Goal: Transaction & Acquisition: Purchase product/service

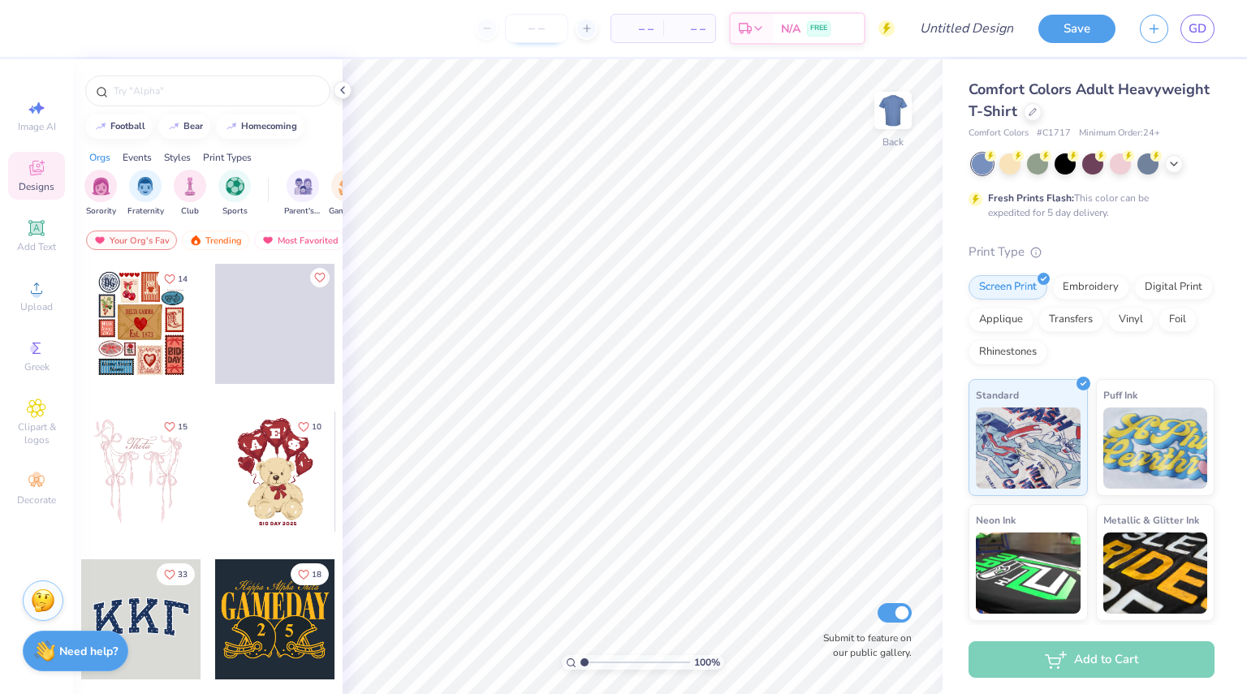
click at [514, 23] on input "number" at bounding box center [536, 28] width 63 height 29
click at [345, 89] on icon at bounding box center [342, 90] width 13 height 13
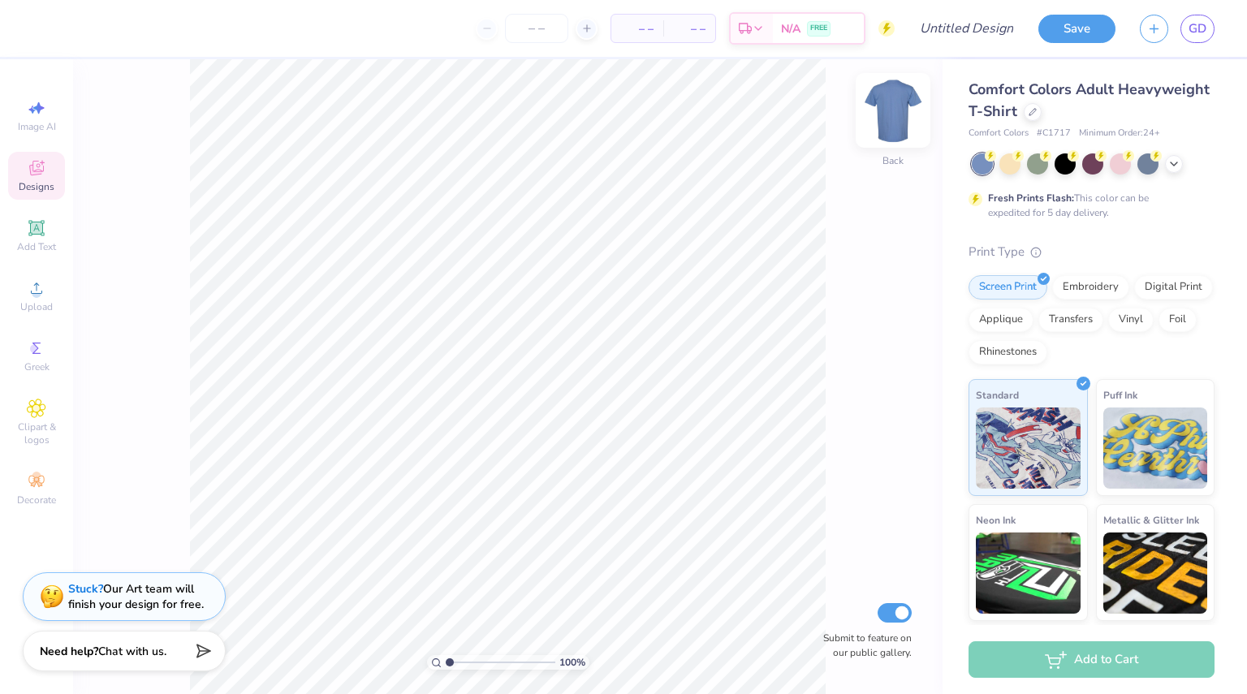
click at [888, 108] on img at bounding box center [893, 110] width 65 height 65
click at [888, 108] on img at bounding box center [893, 110] width 32 height 32
click at [1042, 108] on div at bounding box center [1033, 111] width 18 height 18
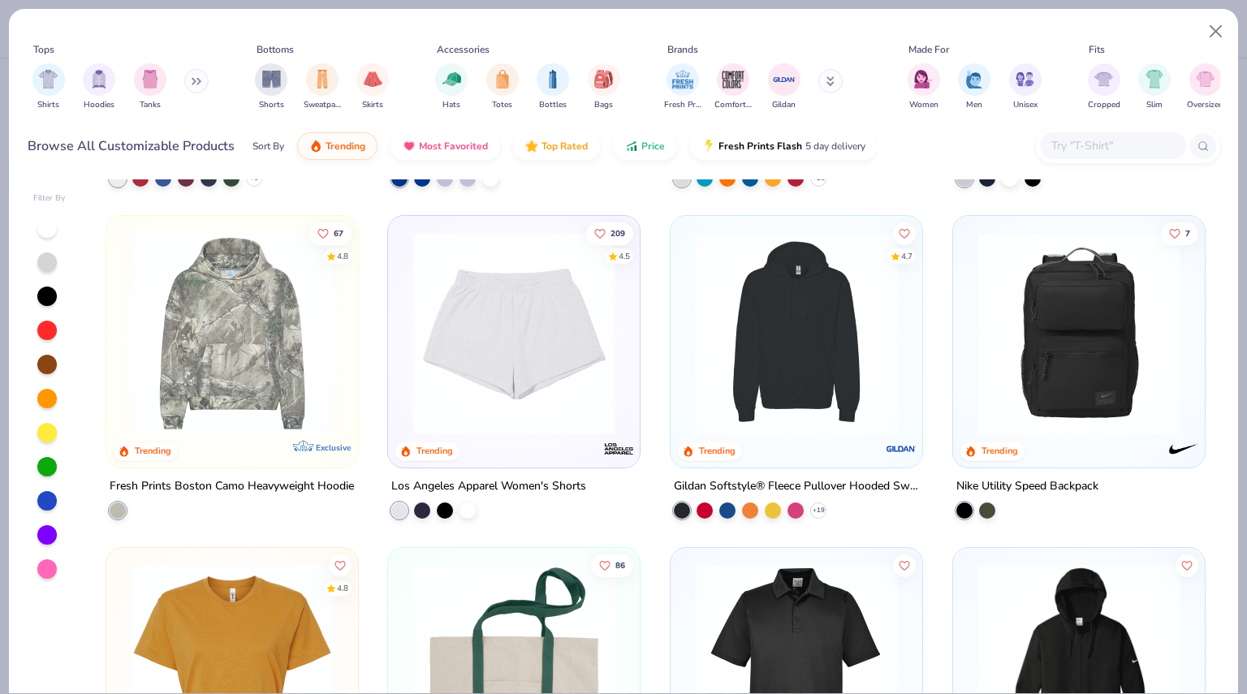
scroll to position [3217, 0]
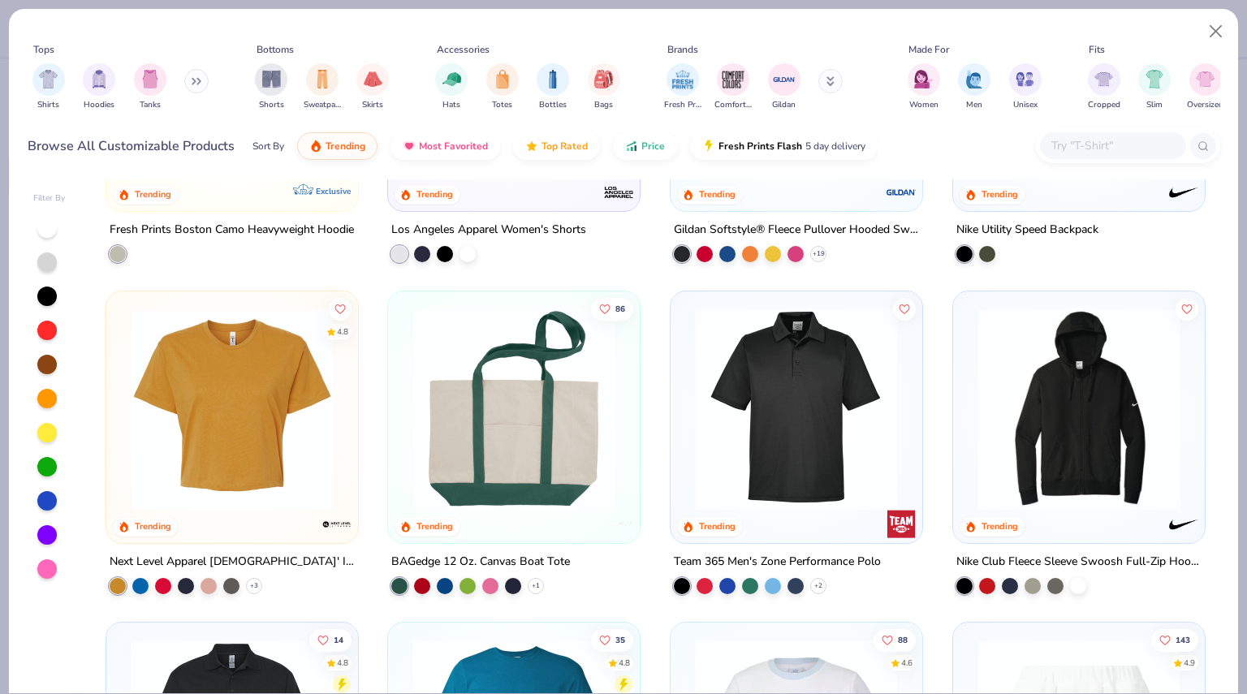
click at [767, 394] on img at bounding box center [796, 408] width 219 height 203
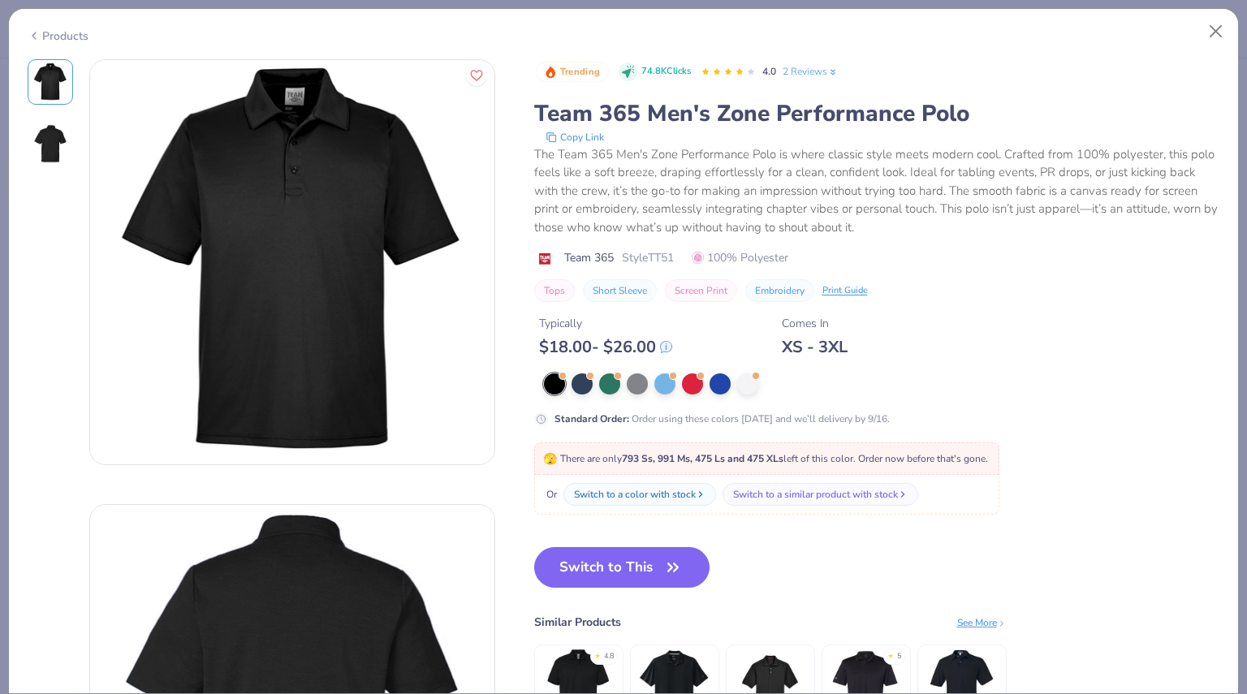
scroll to position [476, 0]
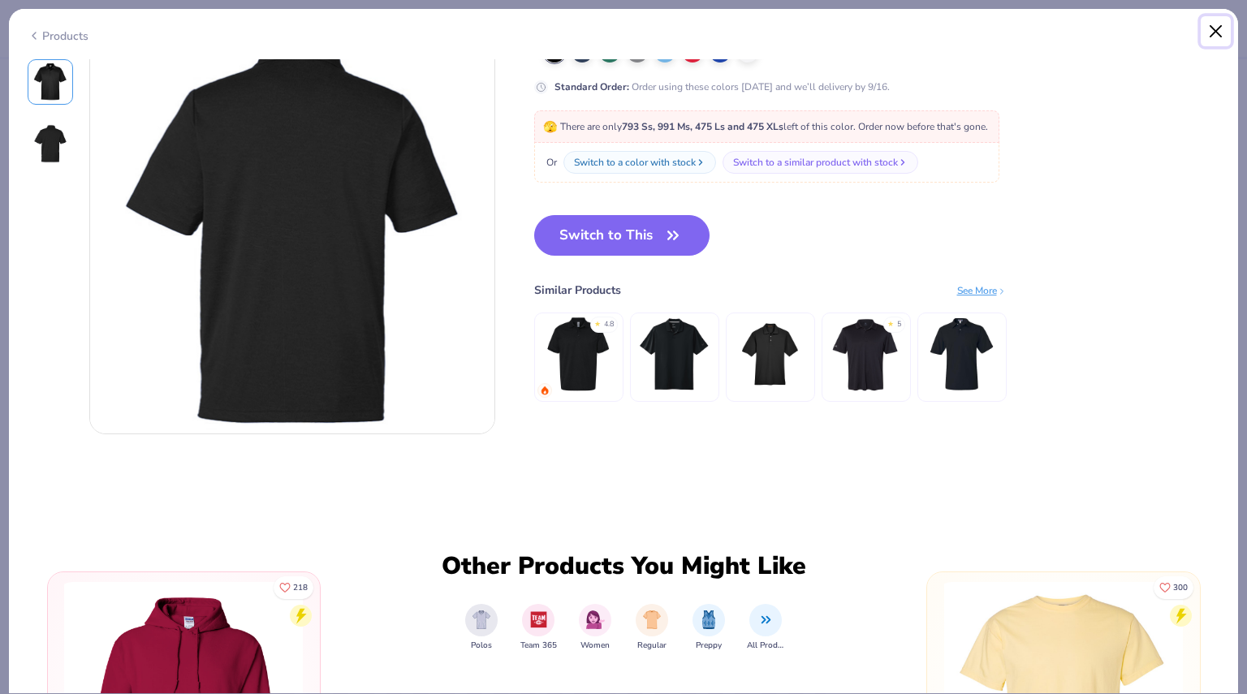
click at [1208, 26] on button "Close" at bounding box center [1216, 31] width 31 height 31
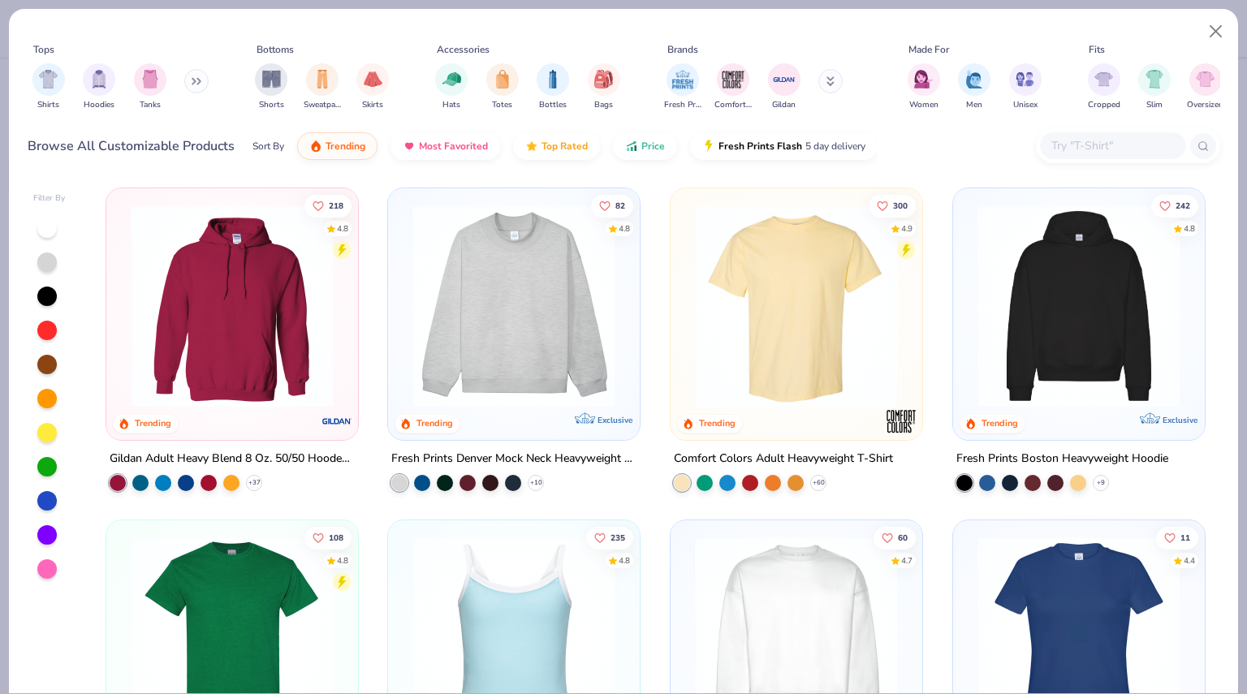
click at [206, 82] on button at bounding box center [196, 81] width 24 height 24
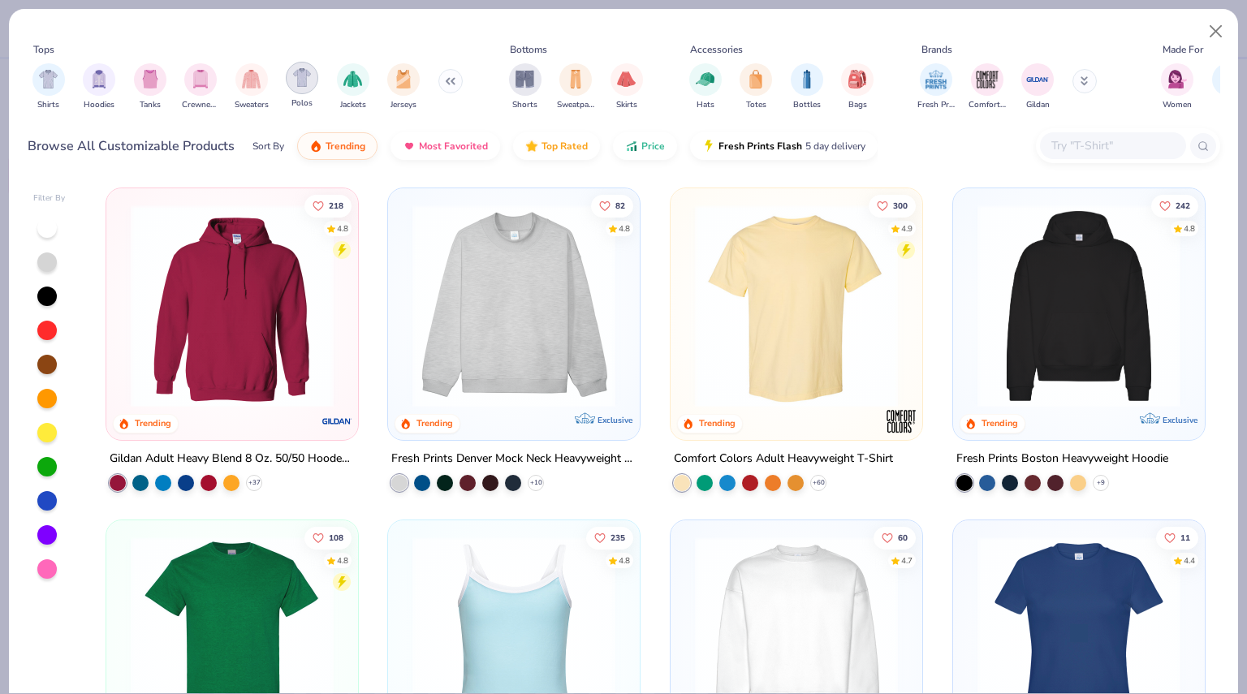
click at [305, 92] on div "filter for Polos" at bounding box center [302, 78] width 32 height 32
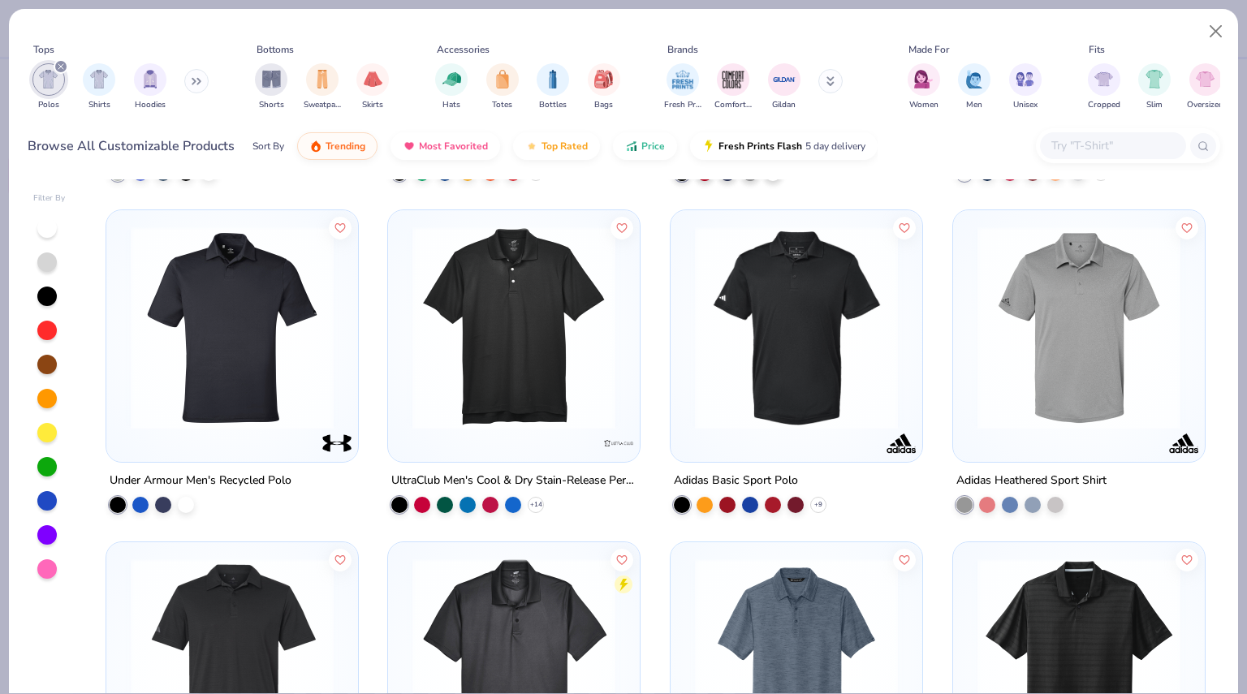
scroll to position [1305, 0]
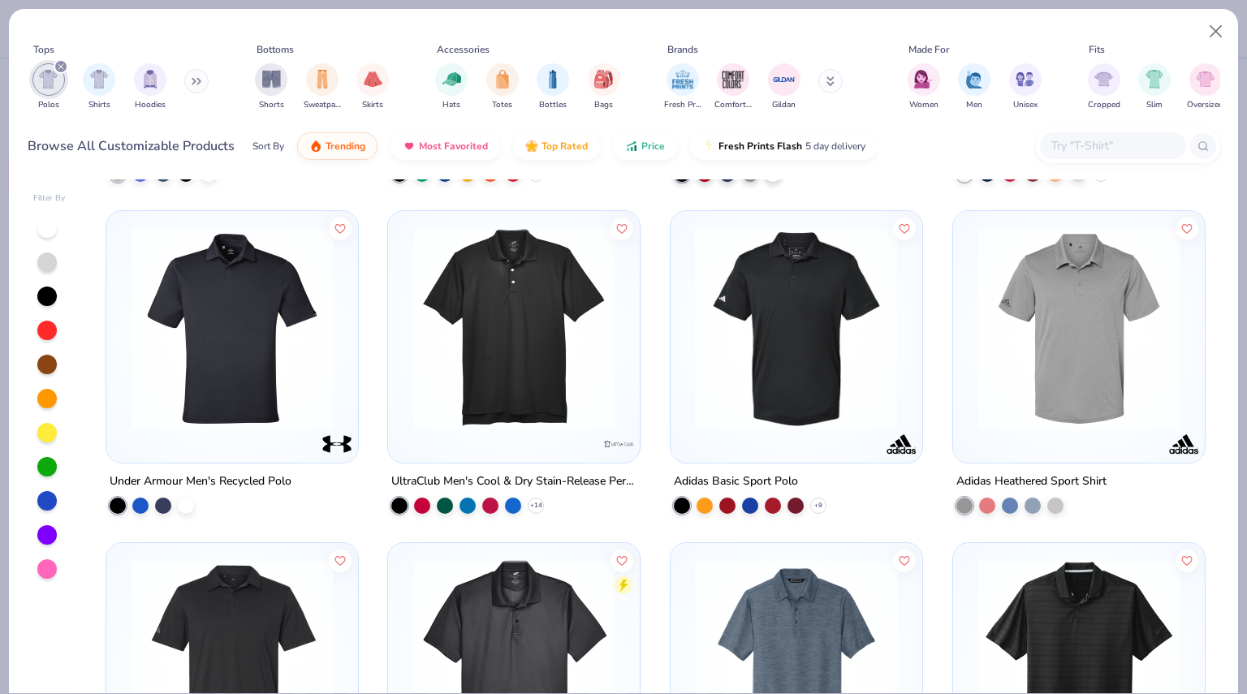
click at [687, 347] on img at bounding box center [577, 328] width 219 height 203
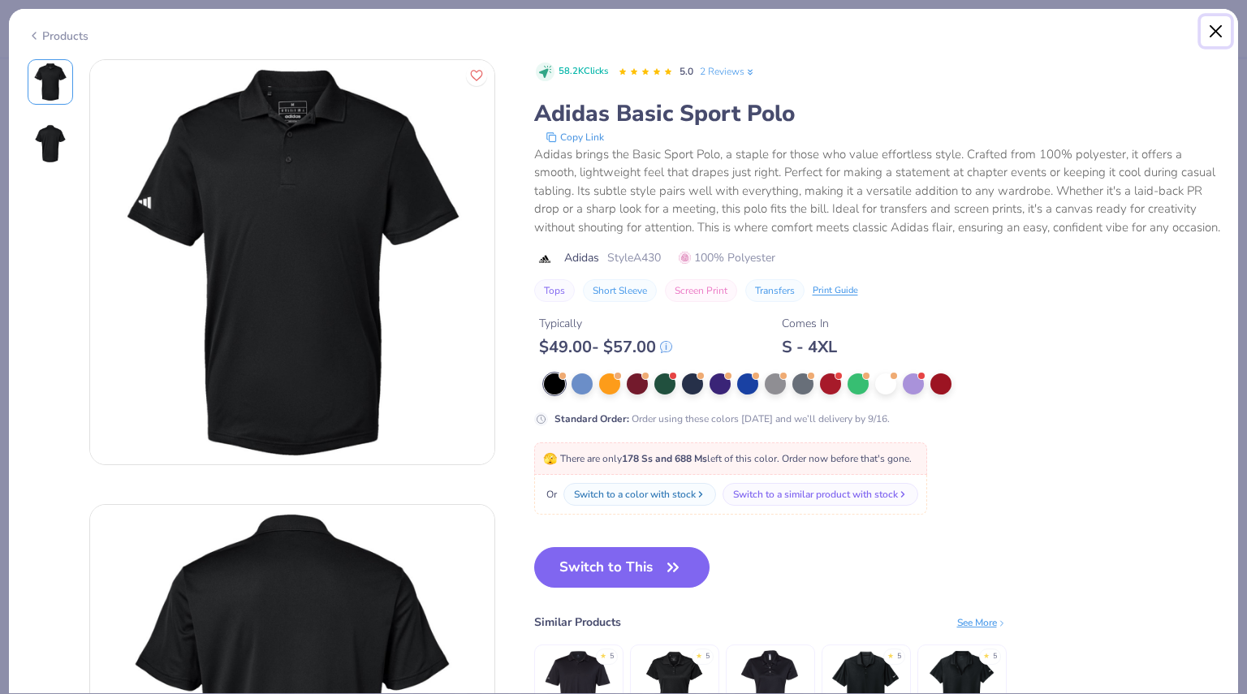
click at [1221, 21] on button "Close" at bounding box center [1216, 31] width 31 height 31
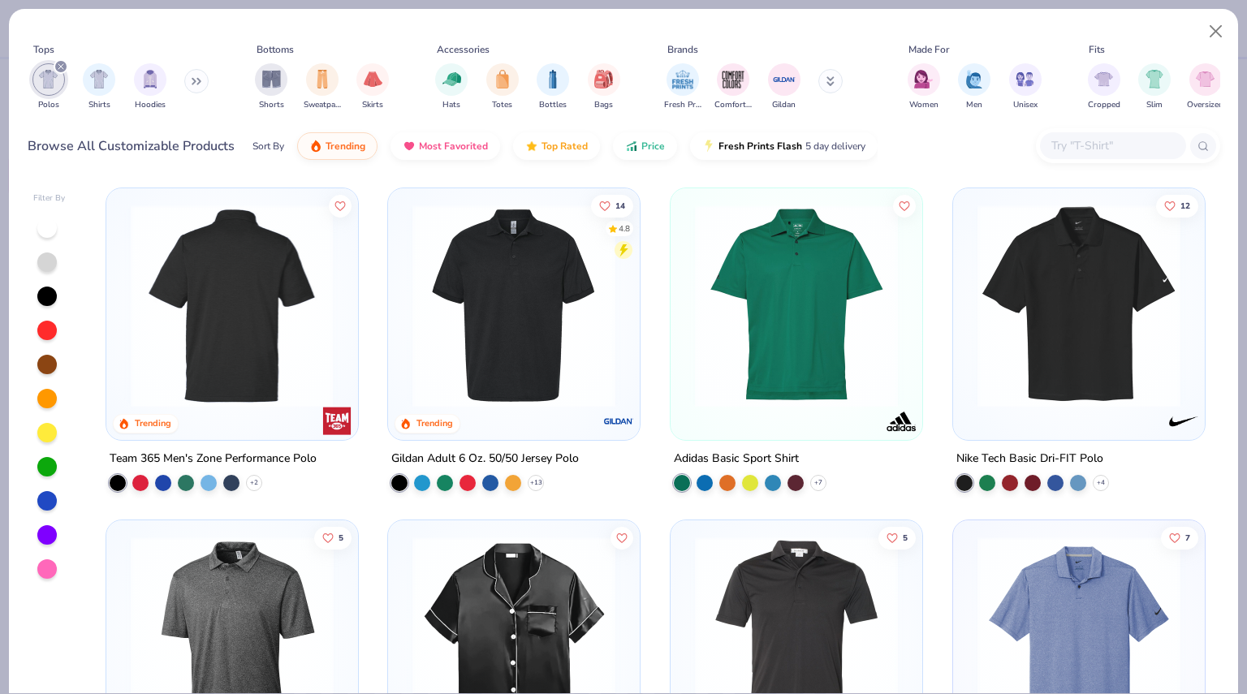
click at [226, 292] on img at bounding box center [232, 306] width 219 height 203
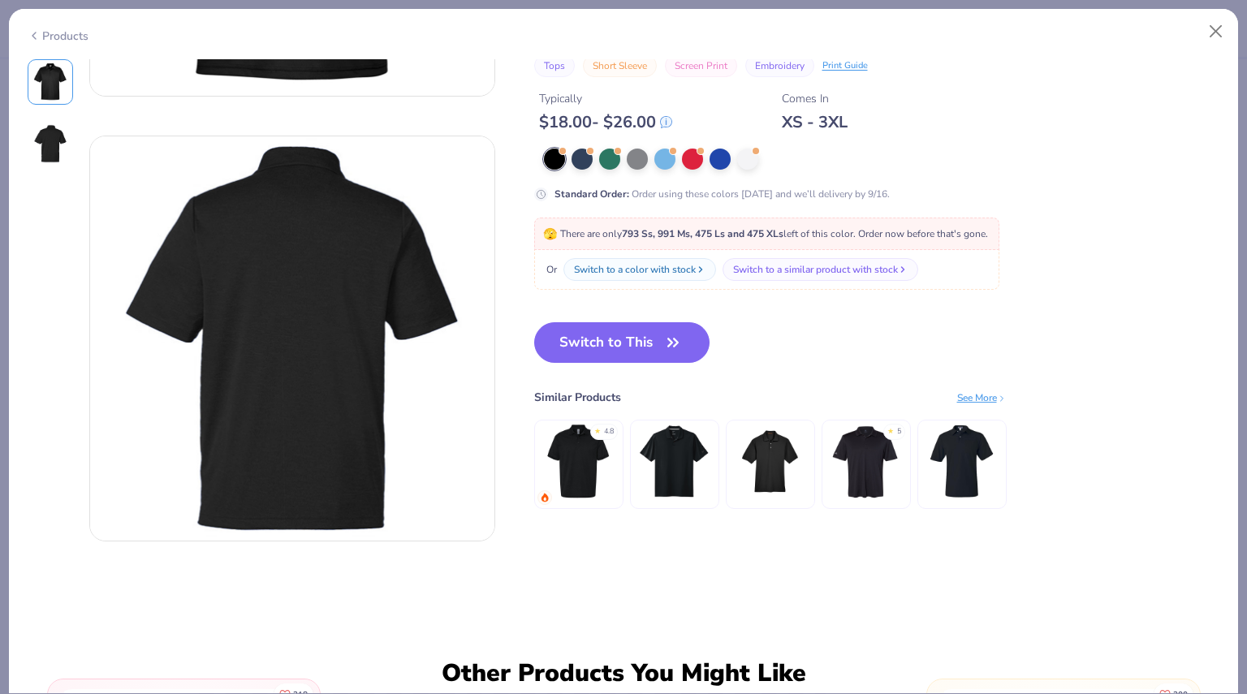
scroll to position [371, 0]
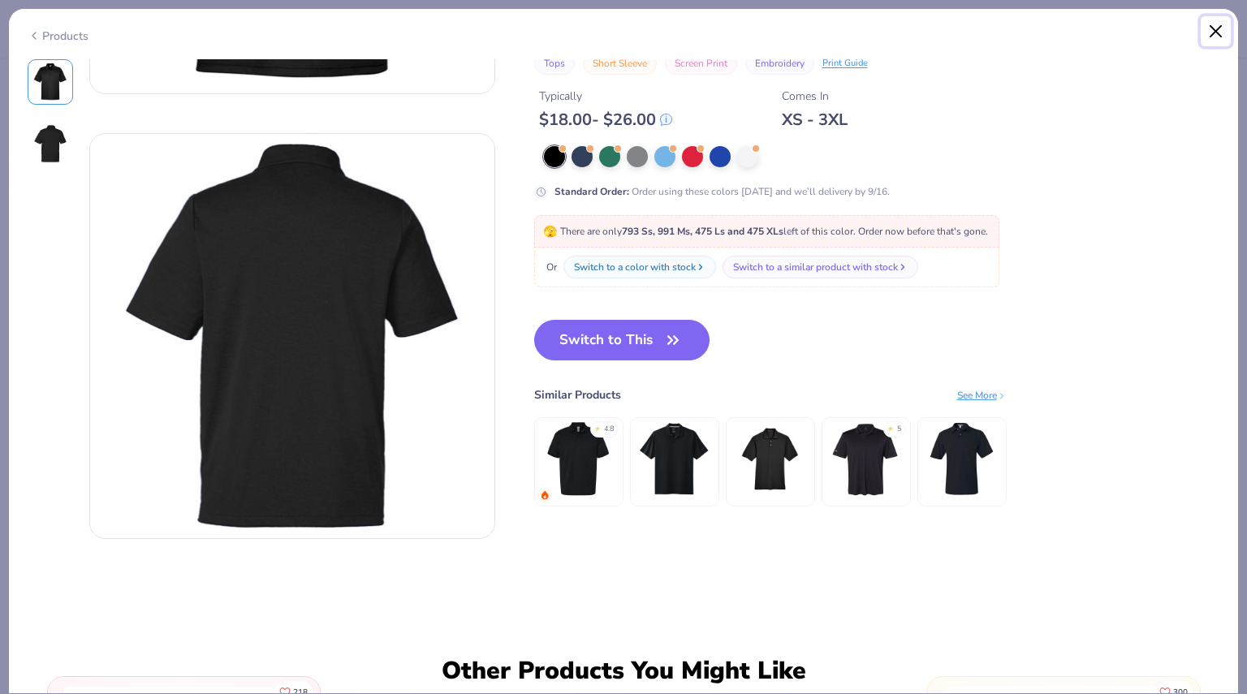
click at [1219, 33] on button "Close" at bounding box center [1216, 31] width 31 height 31
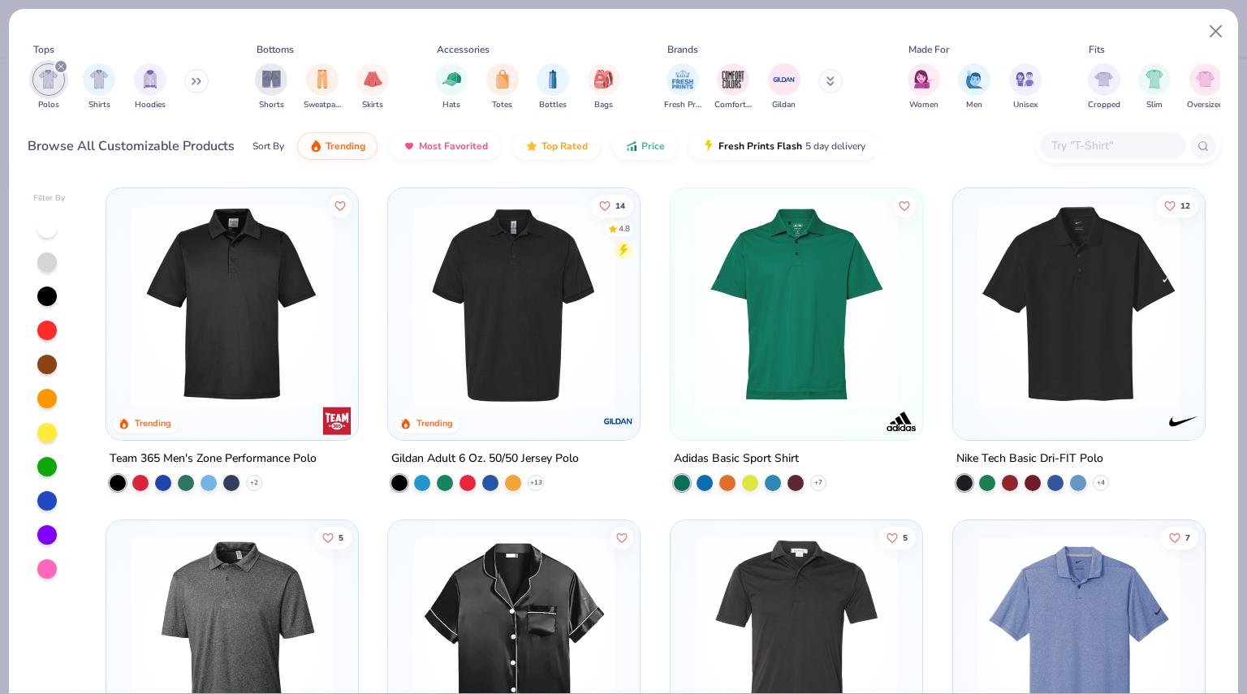
click at [788, 398] on img at bounding box center [796, 306] width 219 height 203
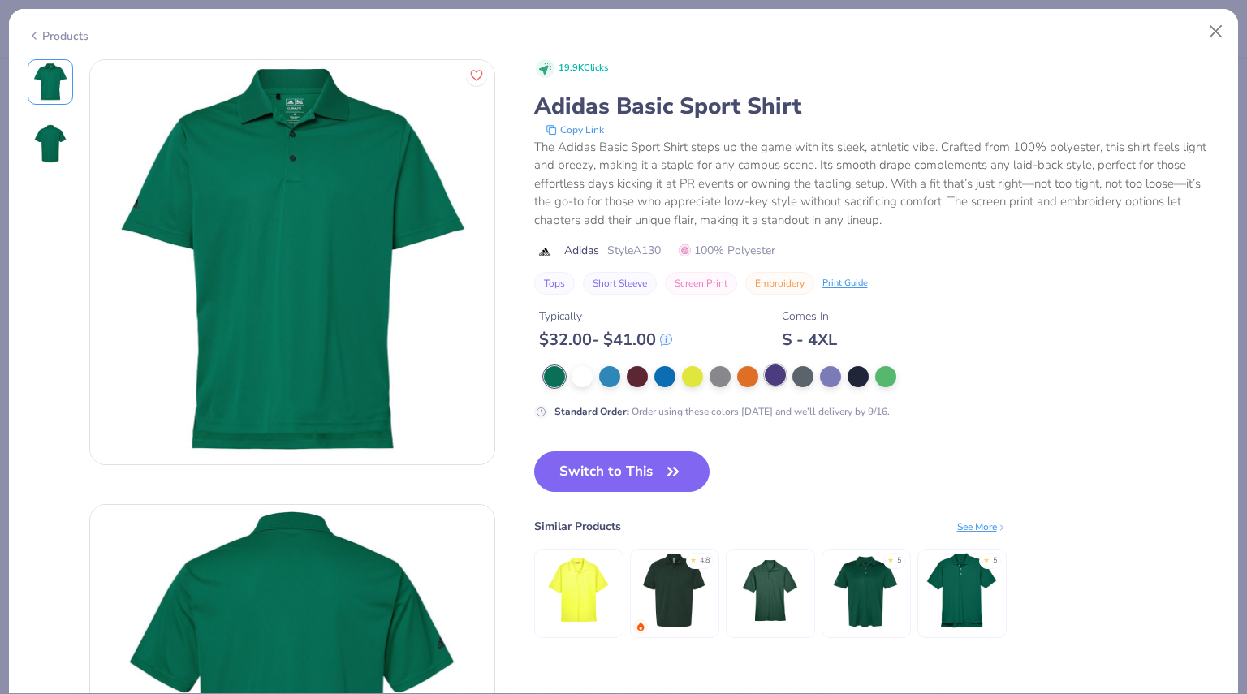
click at [778, 380] on div at bounding box center [775, 375] width 21 height 21
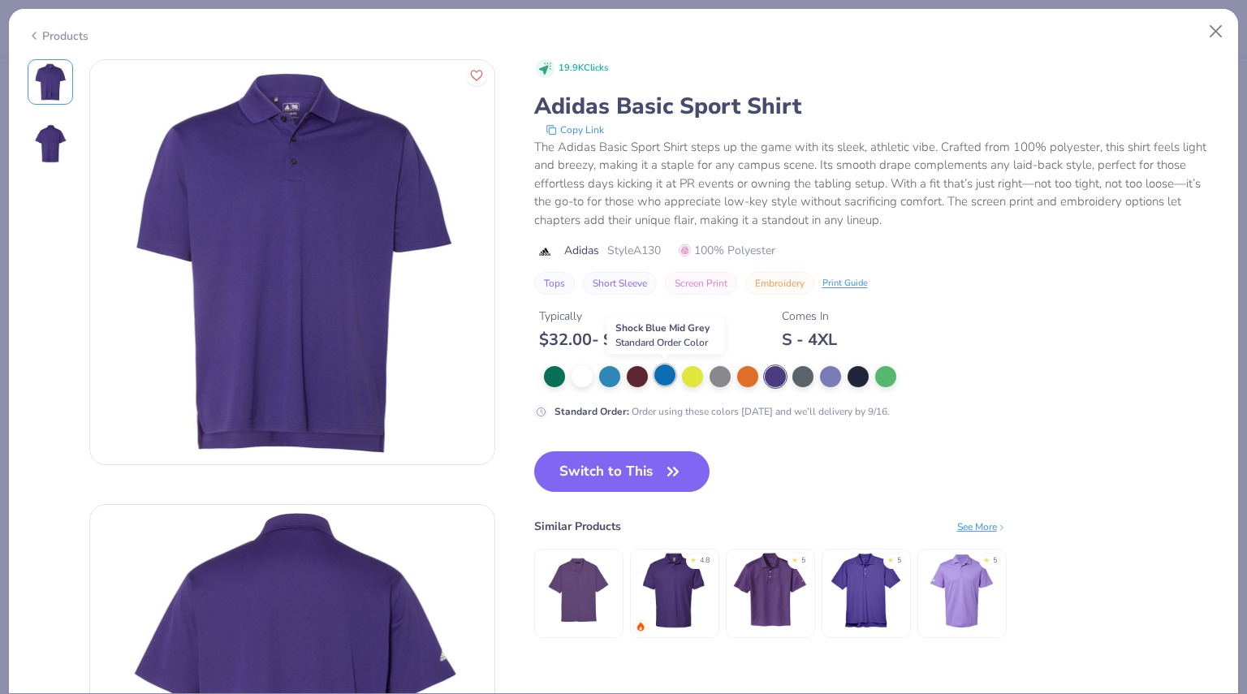
click at [669, 381] on div at bounding box center [665, 375] width 21 height 21
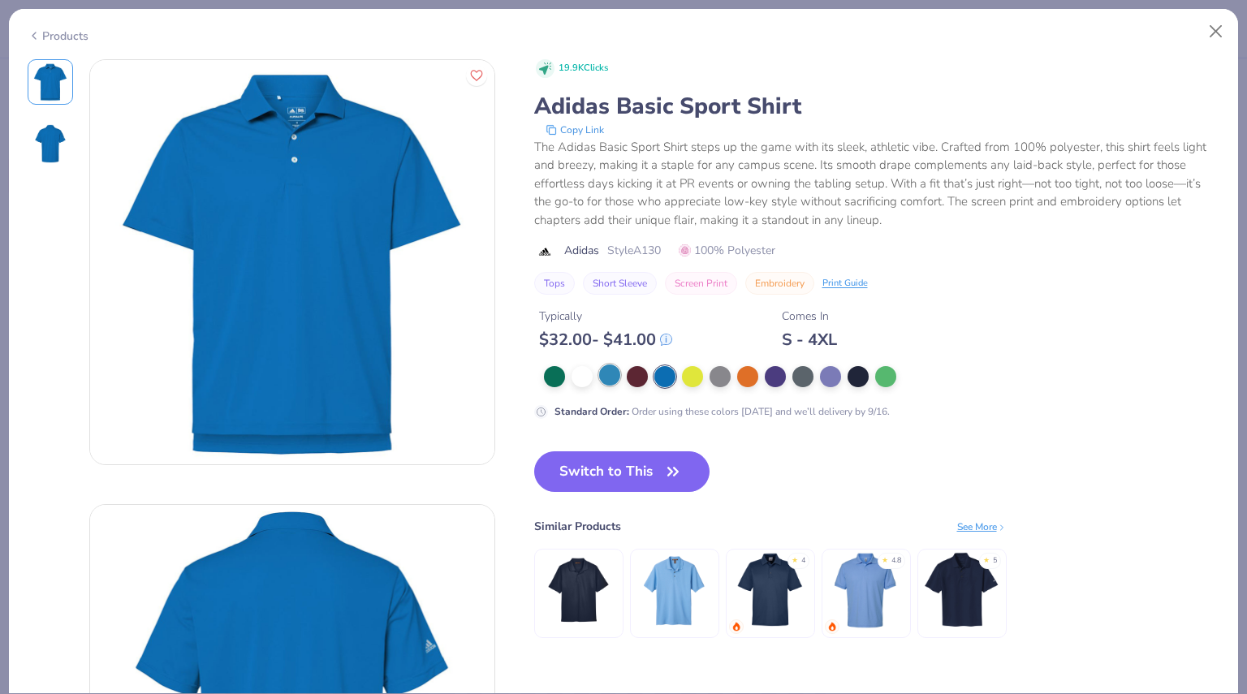
click at [604, 370] on div at bounding box center [609, 375] width 21 height 21
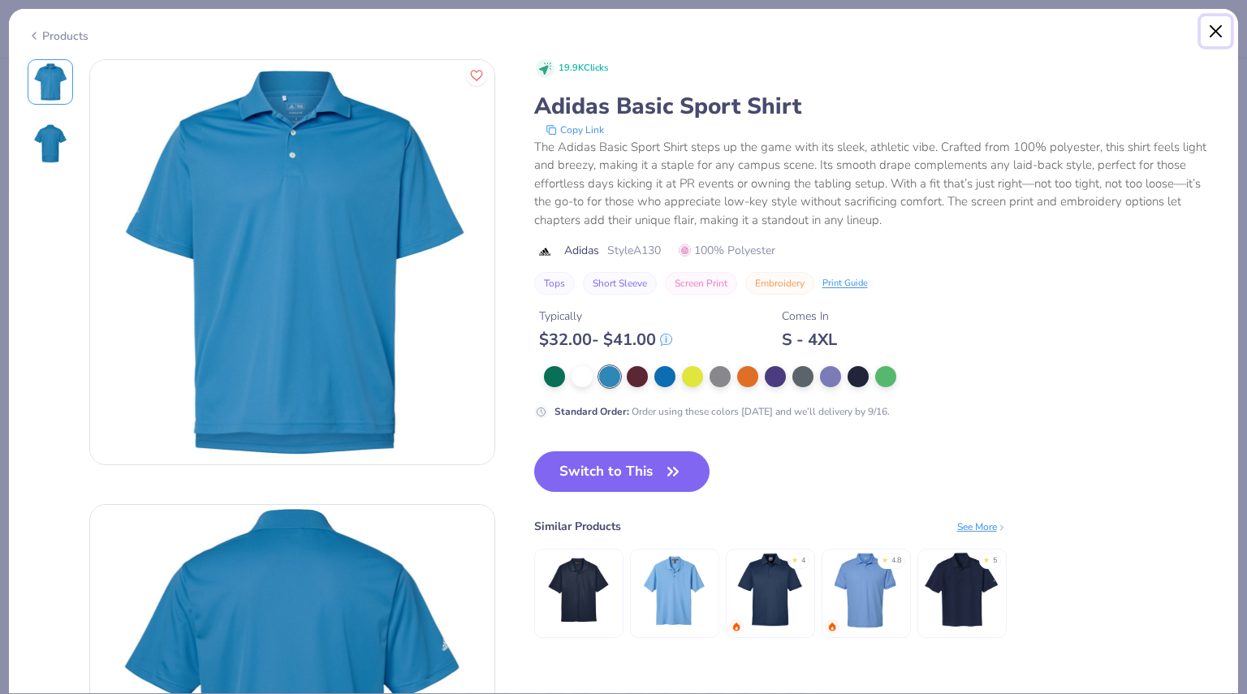
click at [1224, 35] on button "Close" at bounding box center [1216, 31] width 31 height 31
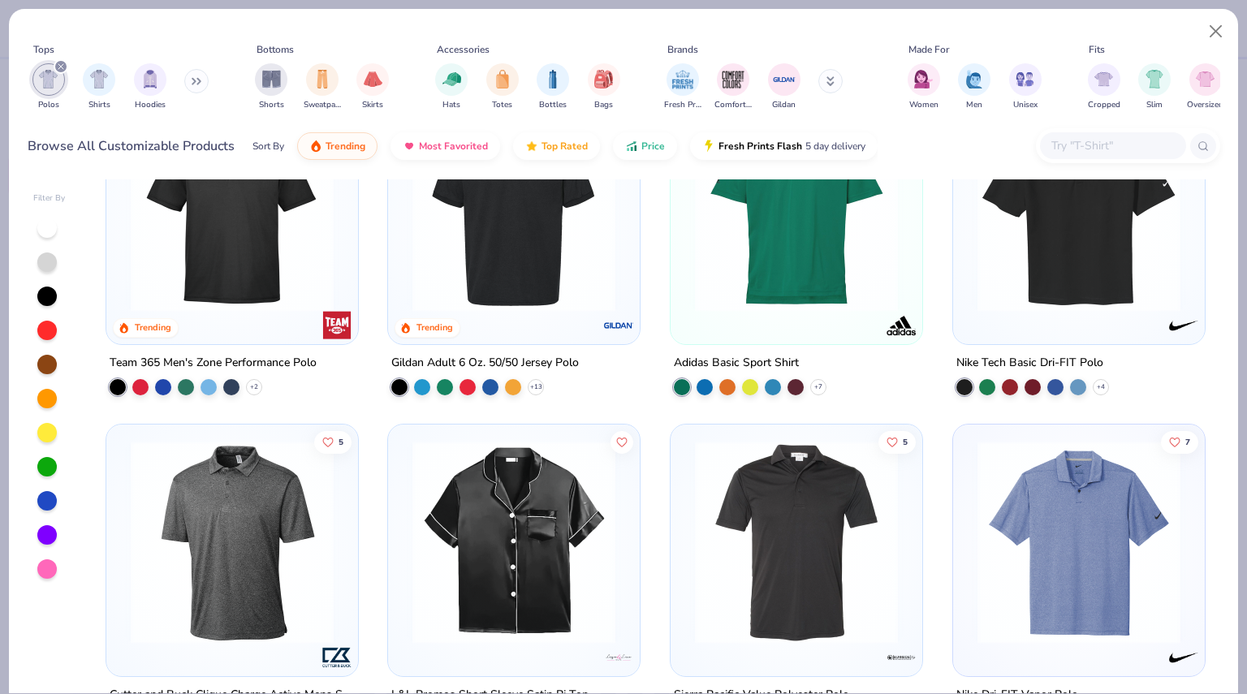
scroll to position [92, 0]
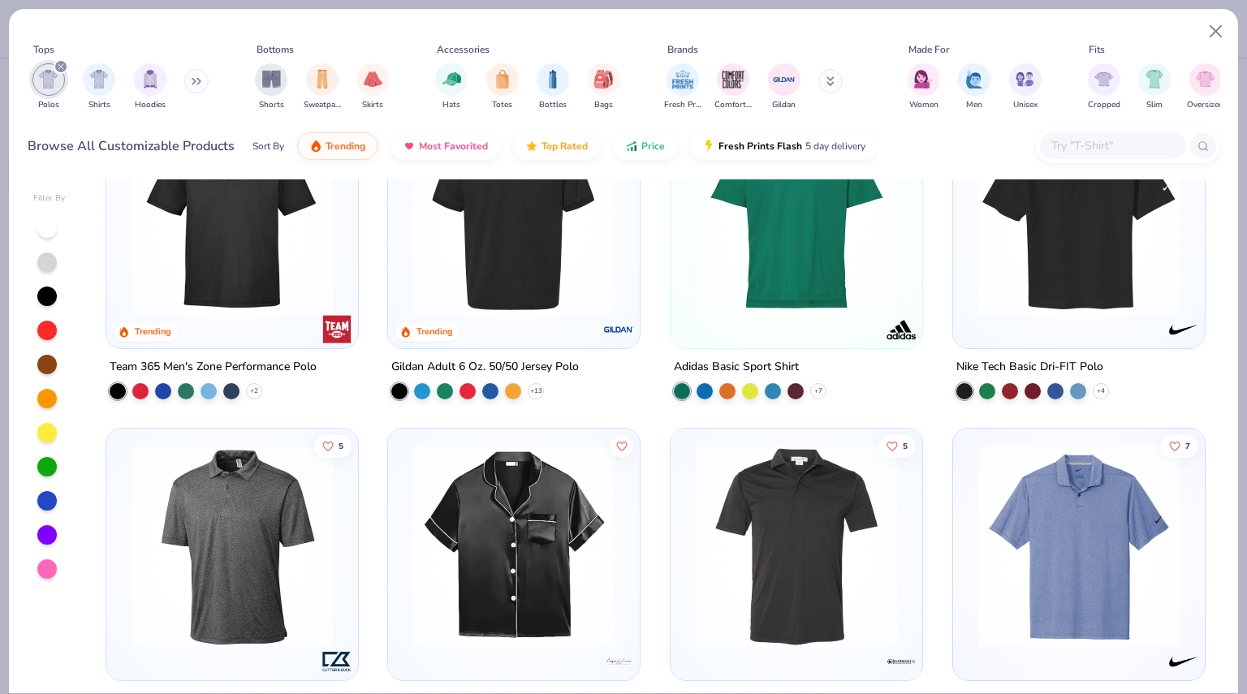
click at [52, 508] on div at bounding box center [49, 399] width 32 height 362
click at [51, 495] on div at bounding box center [46, 500] width 19 height 19
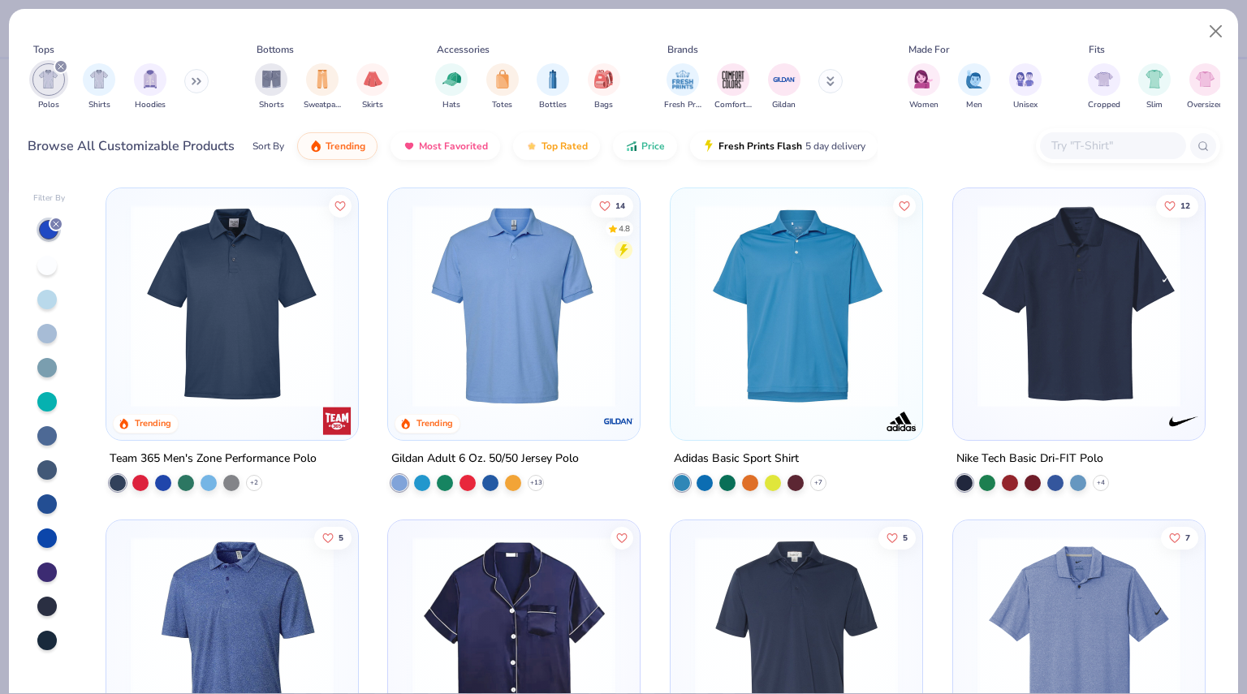
scroll to position [2, 0]
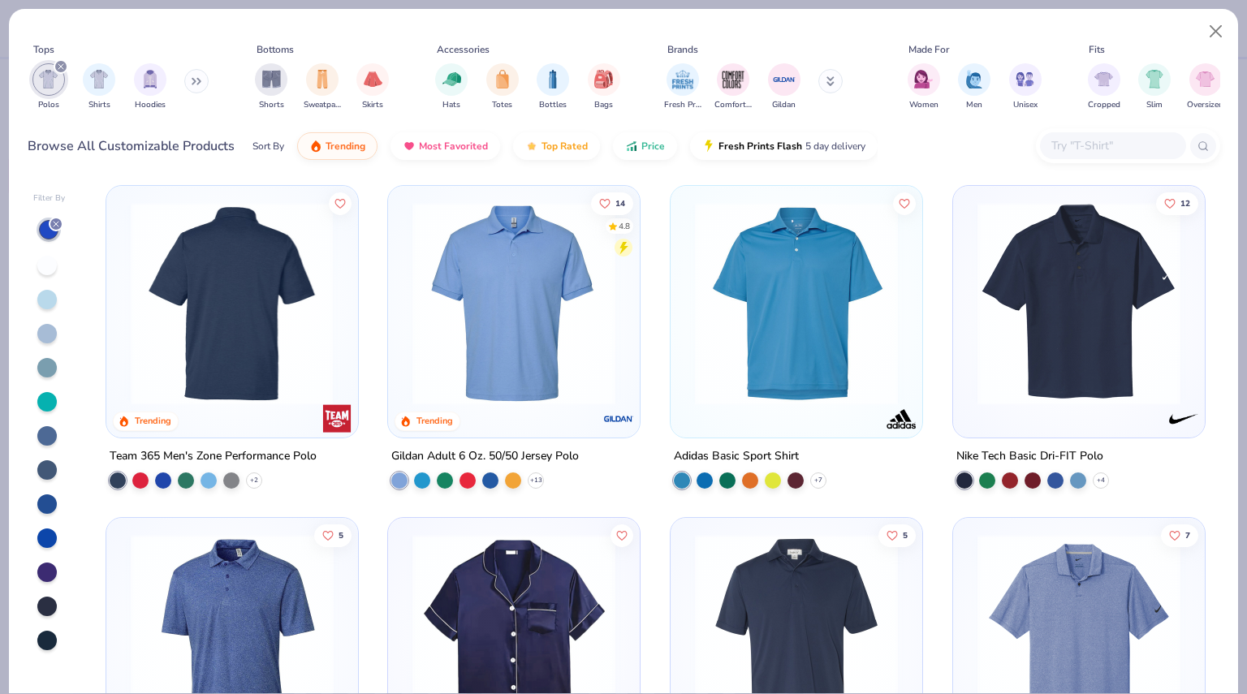
click at [123, 300] on img at bounding box center [12, 303] width 219 height 203
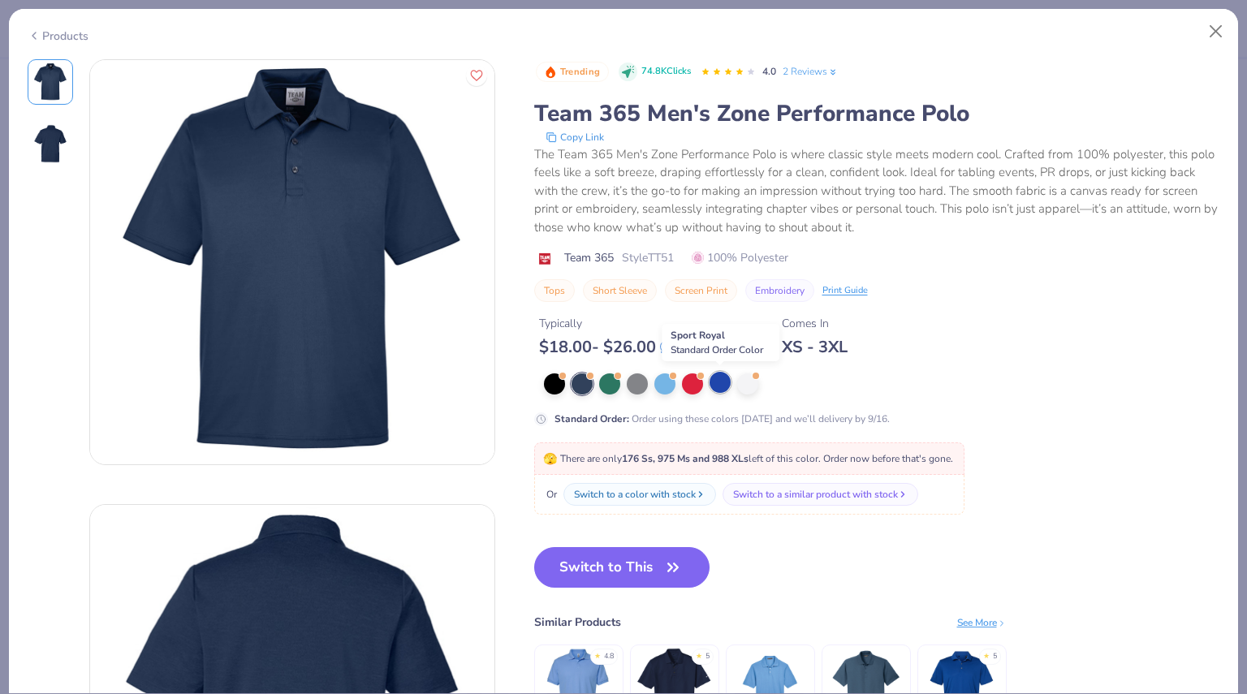
click at [725, 391] on div at bounding box center [720, 382] width 21 height 21
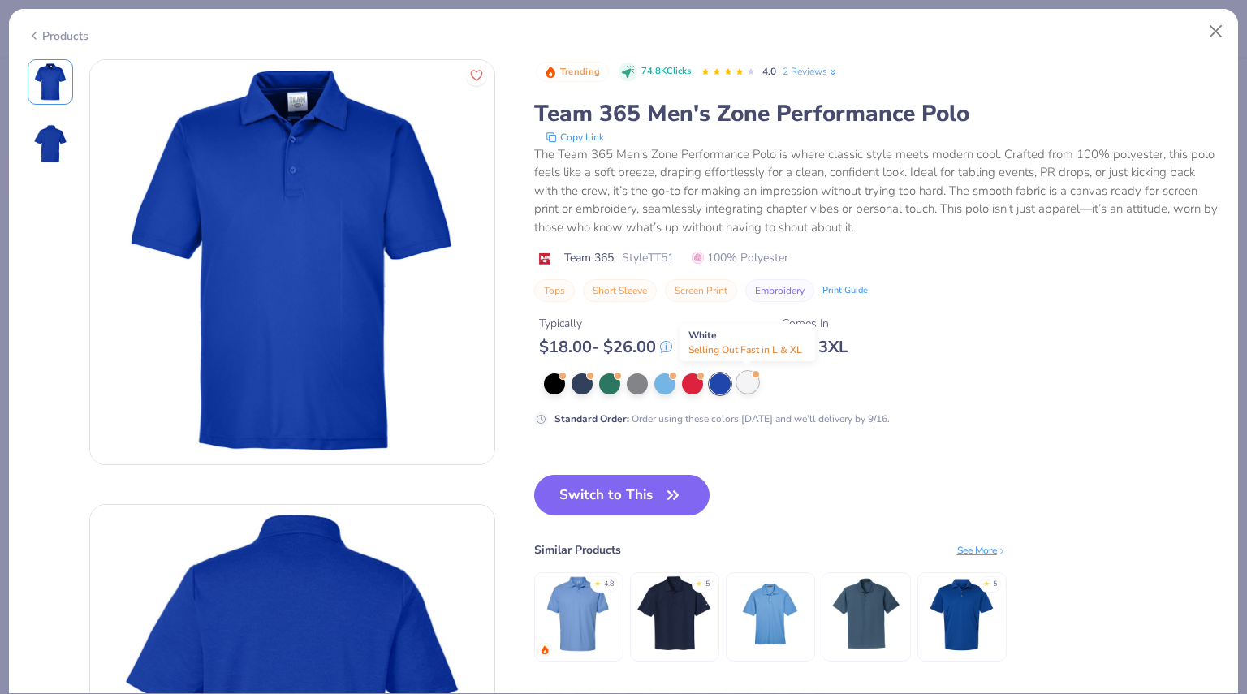
click at [746, 381] on div at bounding box center [747, 382] width 21 height 21
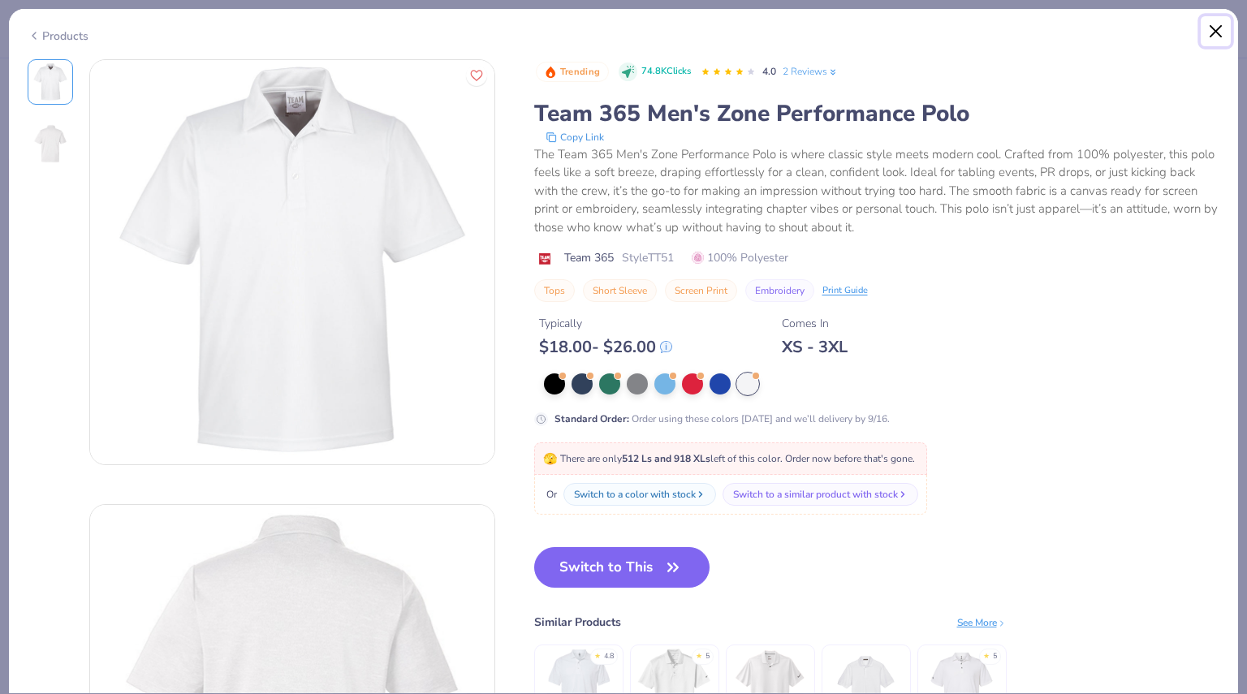
click at [1213, 37] on button "Close" at bounding box center [1216, 31] width 31 height 31
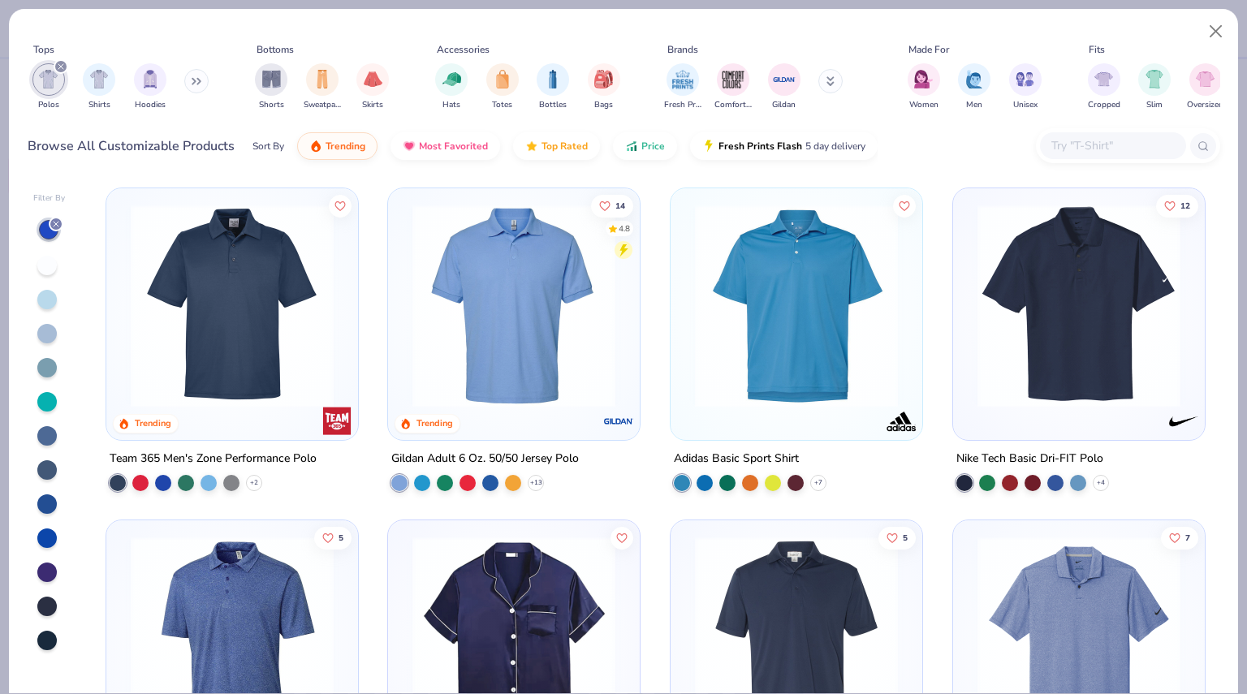
scroll to position [1, 0]
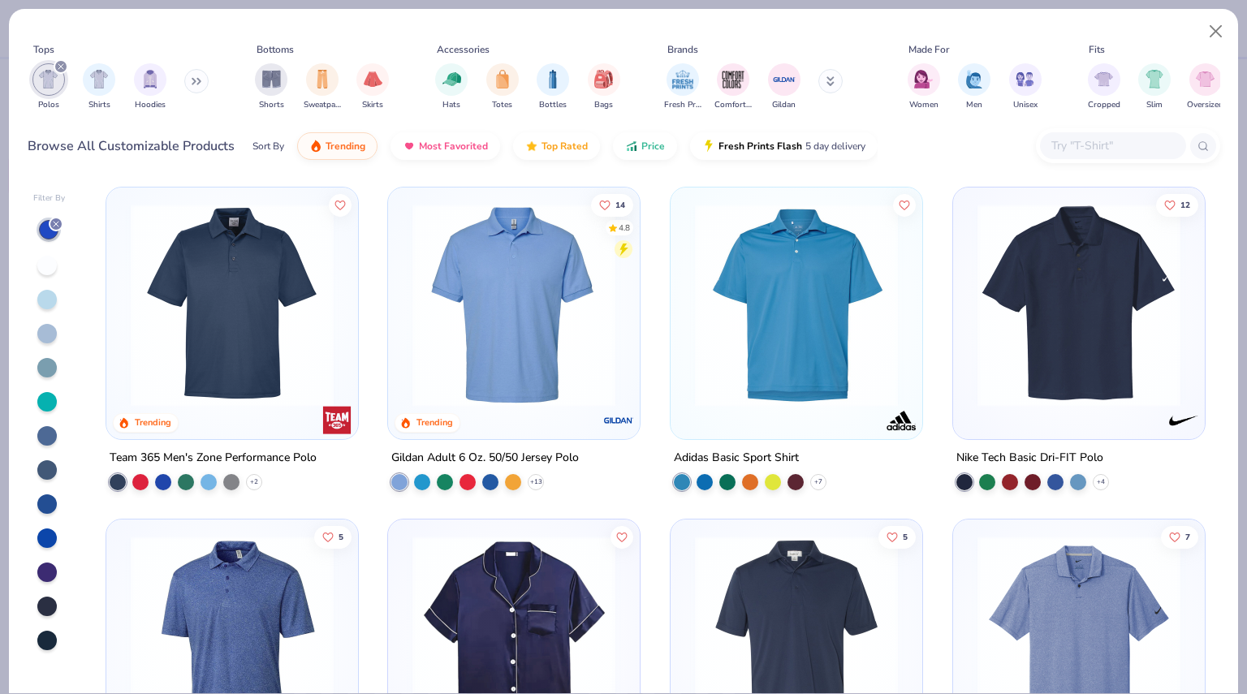
click at [1166, 344] on img at bounding box center [1079, 305] width 219 height 203
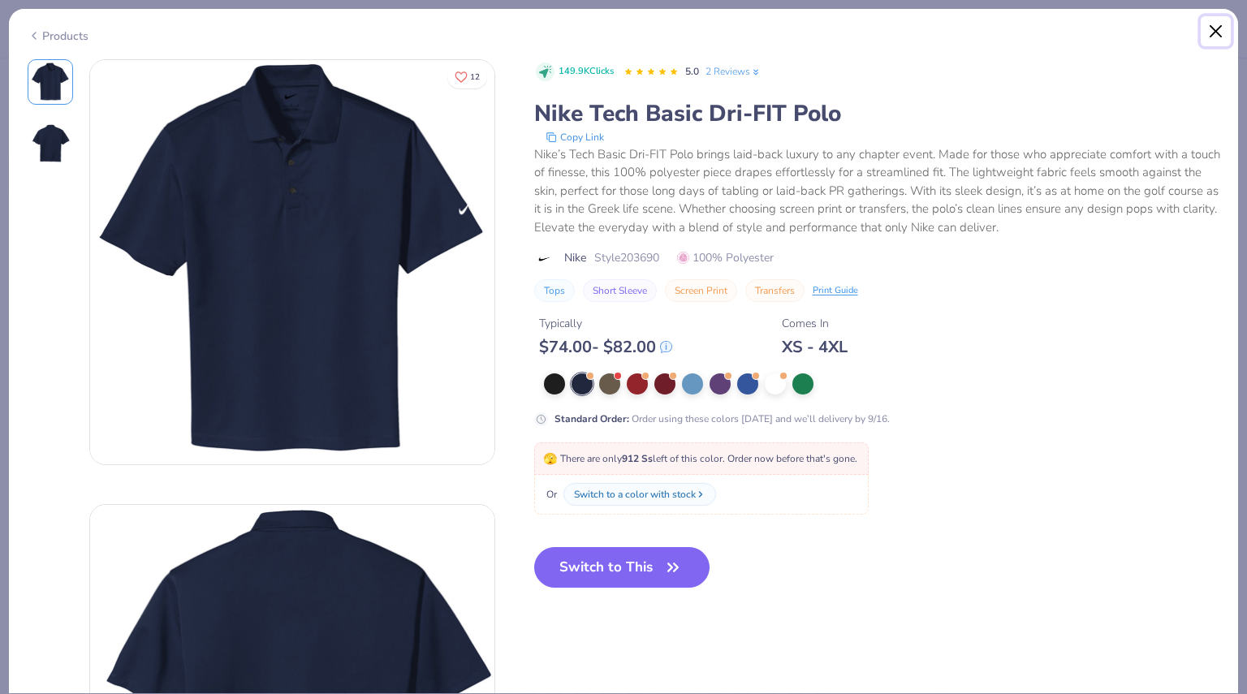
click at [1221, 34] on button "Close" at bounding box center [1216, 31] width 31 height 31
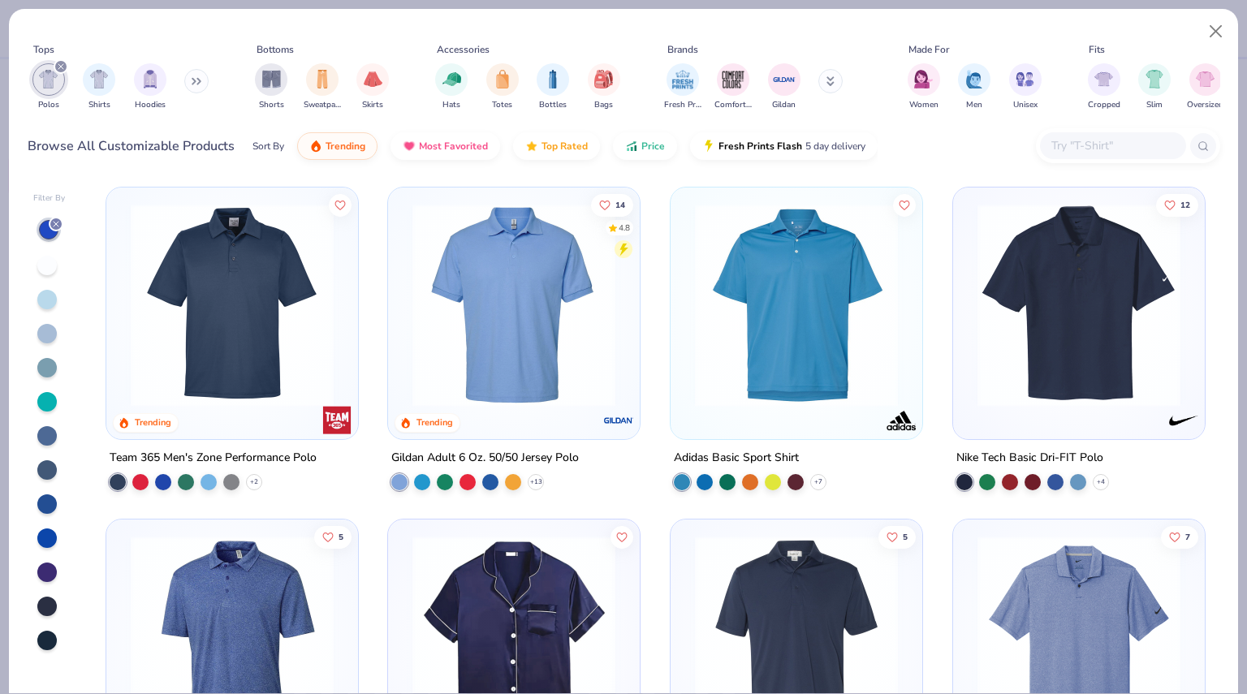
scroll to position [363, 0]
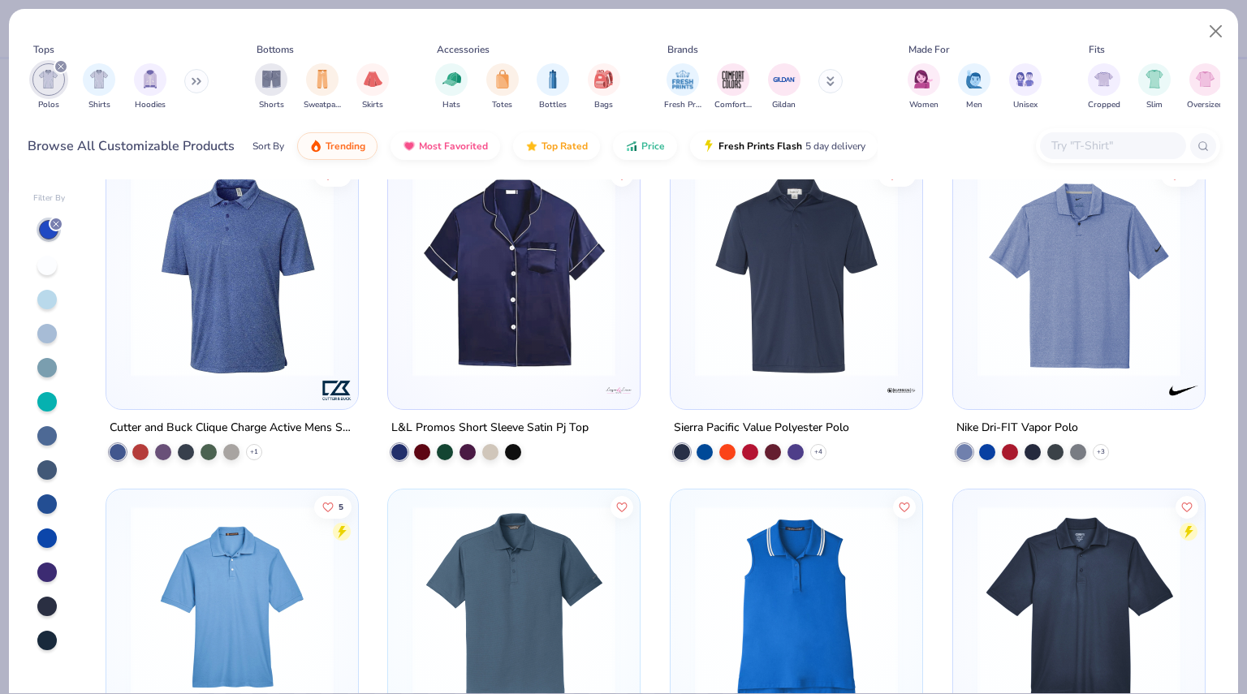
click at [784, 292] on img at bounding box center [796, 275] width 219 height 203
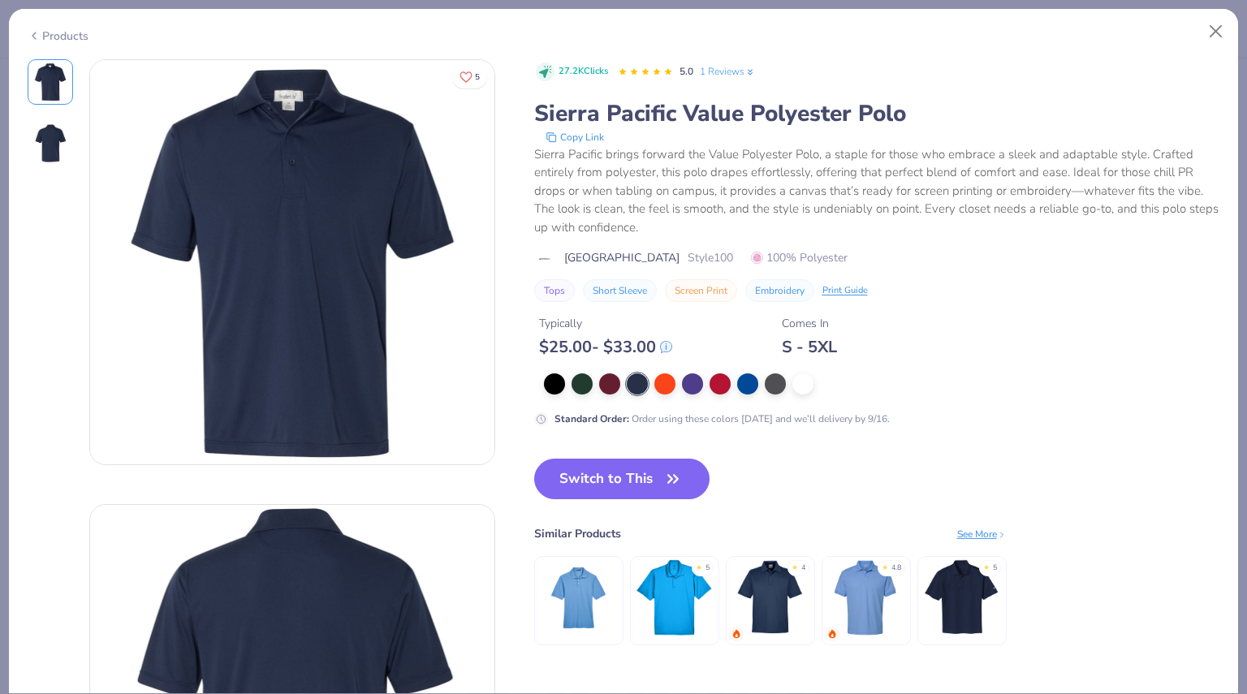
scroll to position [2, 0]
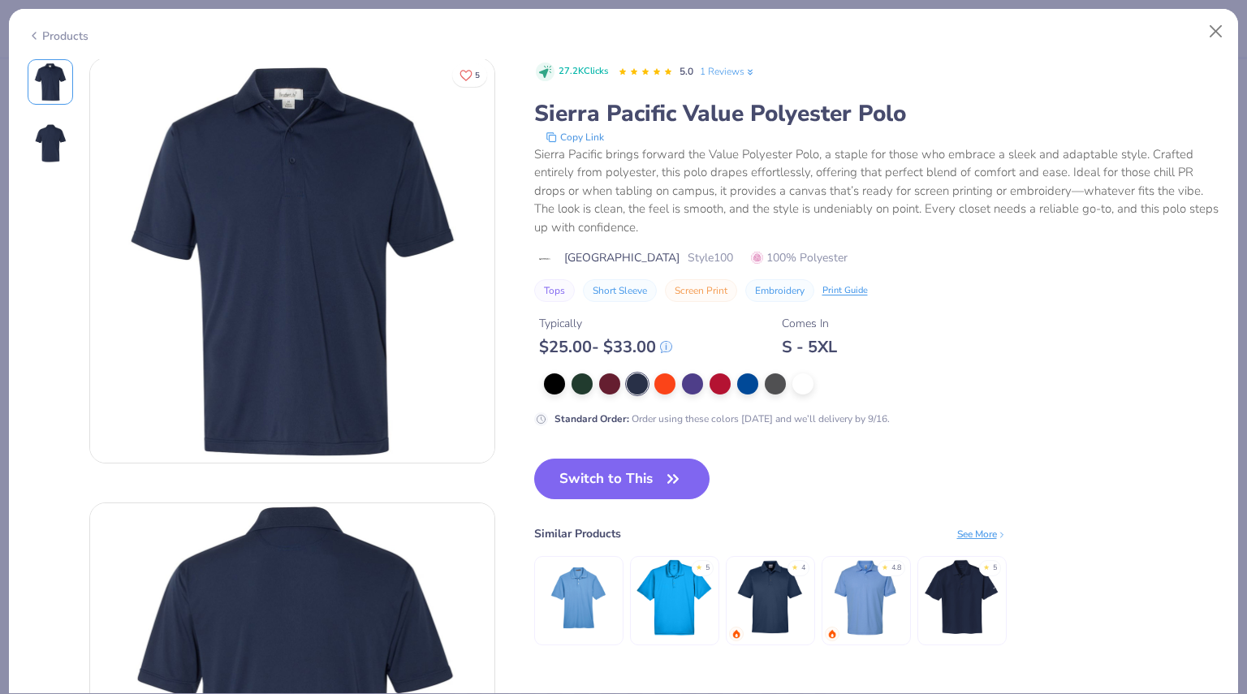
click at [50, 136] on img at bounding box center [50, 143] width 39 height 39
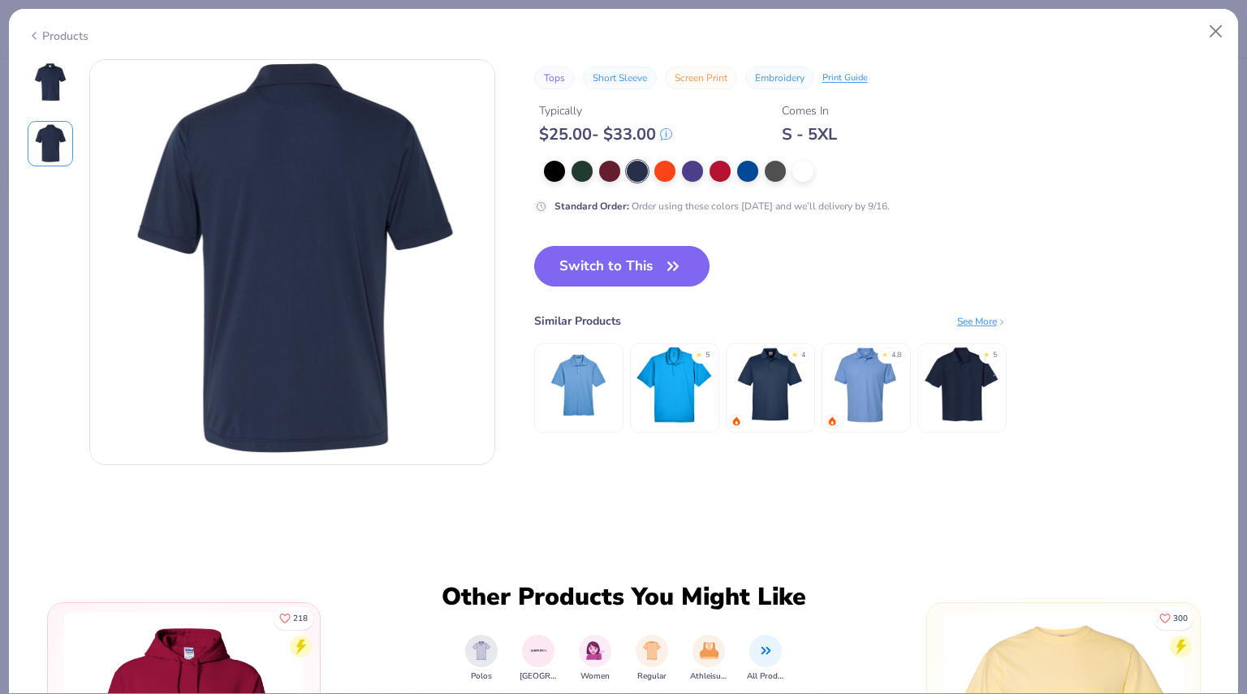
scroll to position [0, 0]
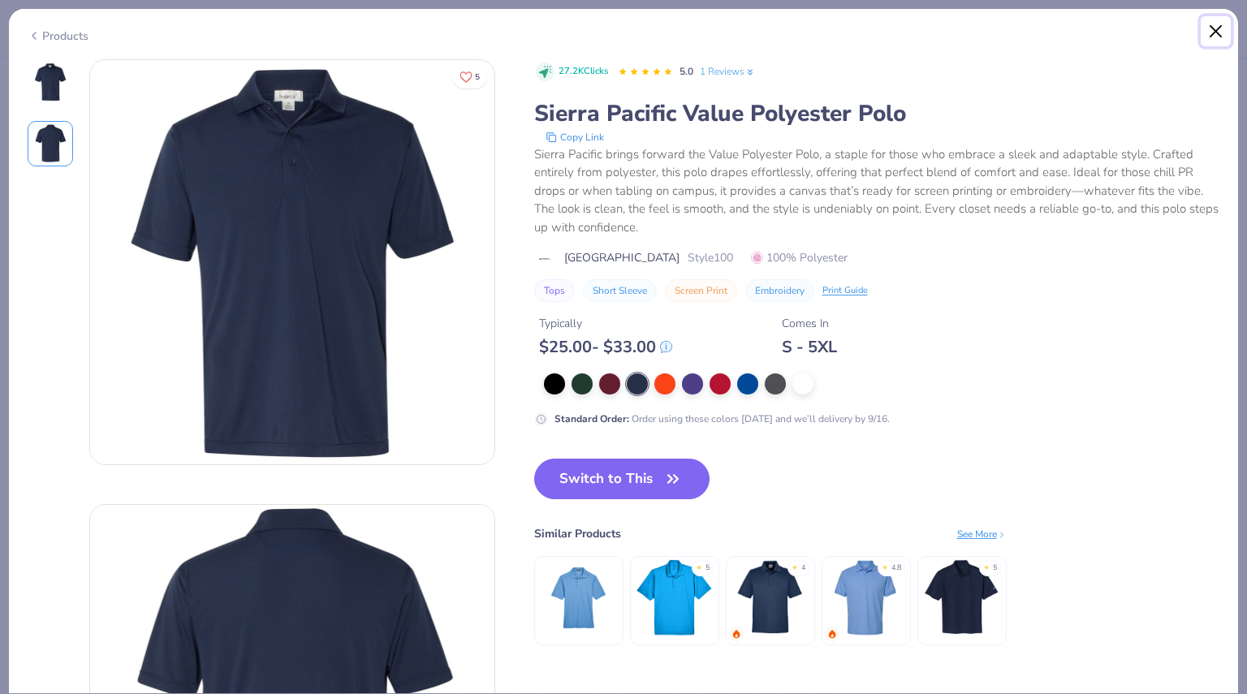
click at [1209, 29] on button "Close" at bounding box center [1216, 31] width 31 height 31
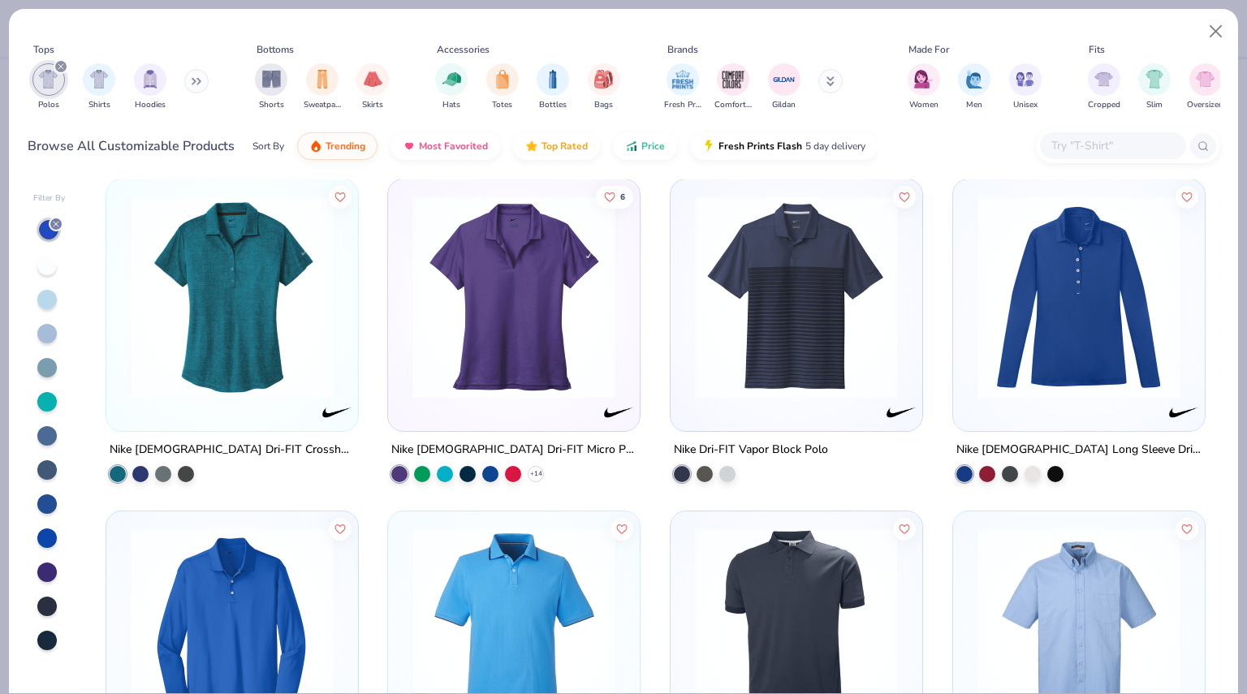
scroll to position [4984, 0]
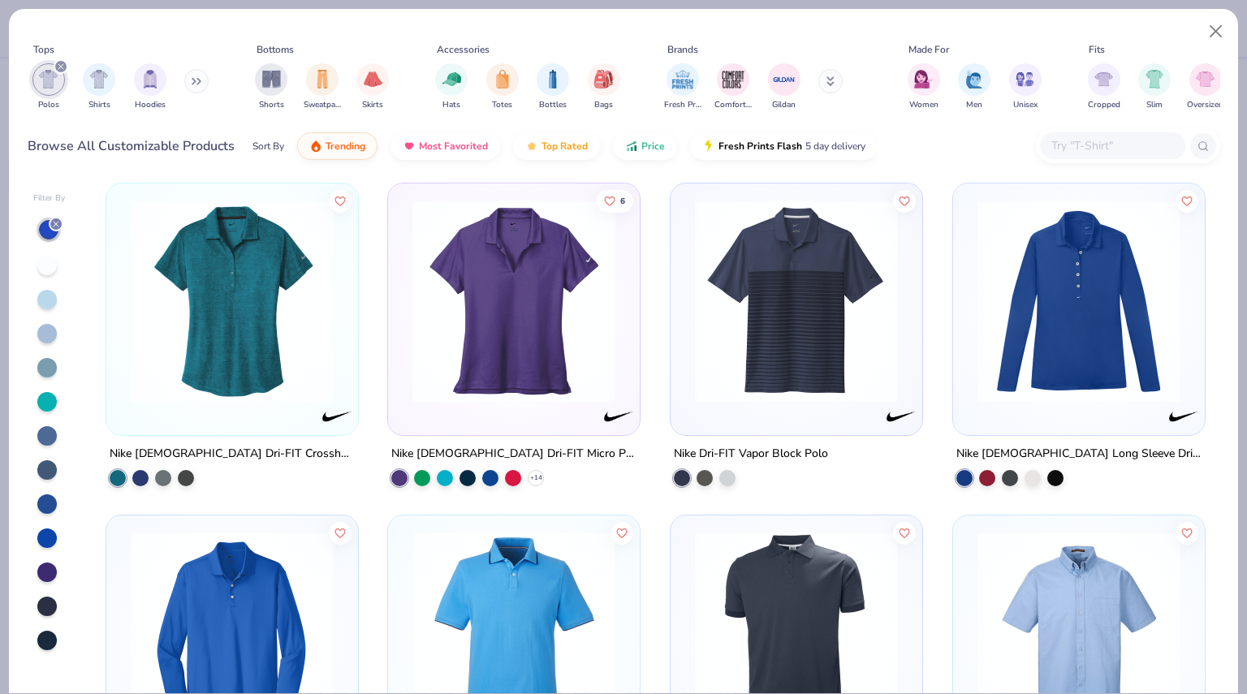
click at [712, 322] on img at bounding box center [796, 301] width 219 height 203
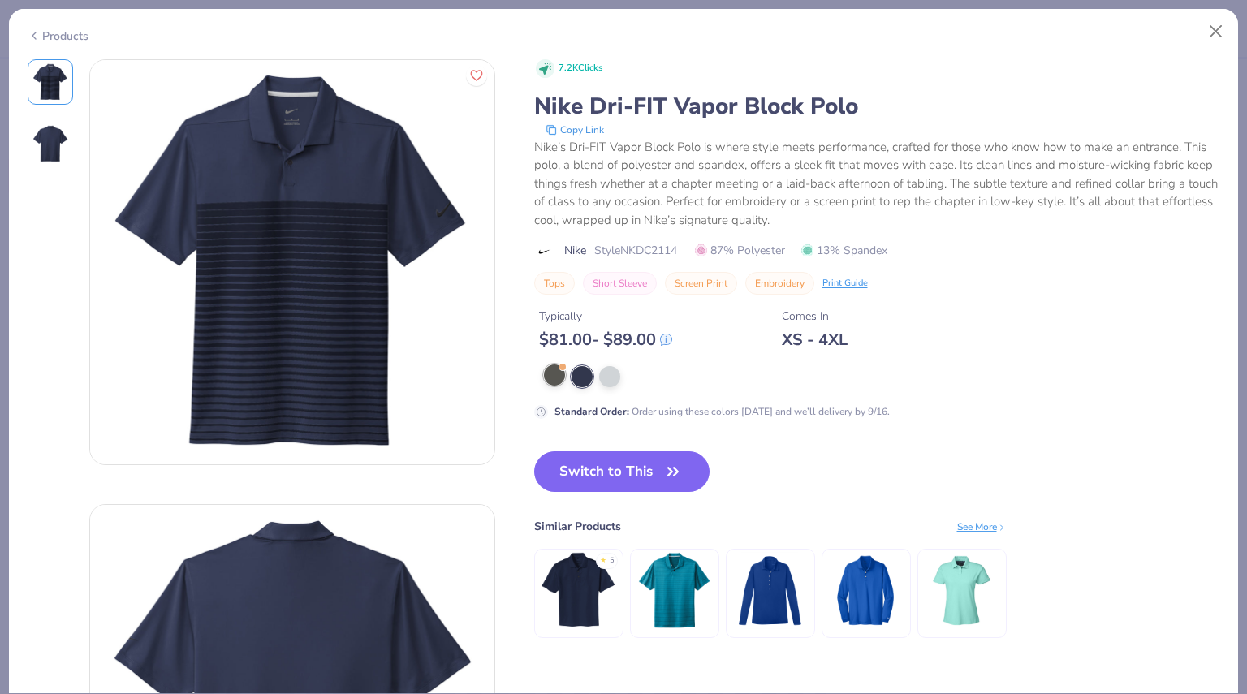
click at [552, 378] on div at bounding box center [554, 375] width 21 height 21
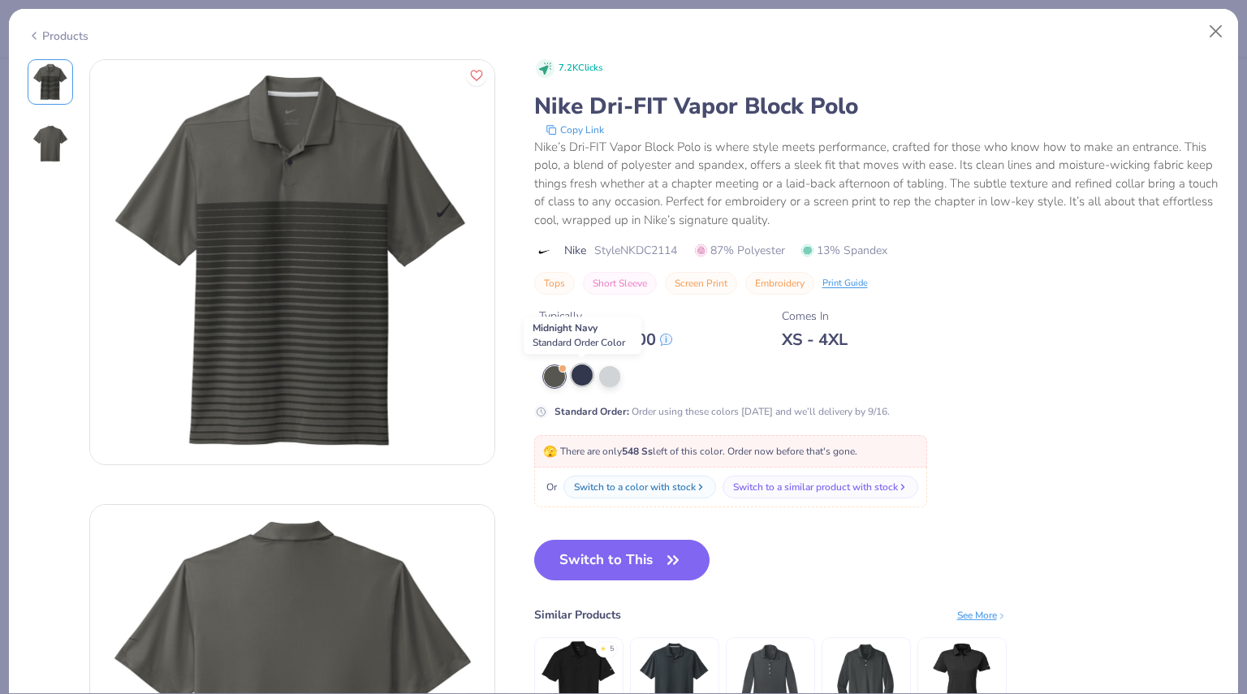
click at [589, 376] on div at bounding box center [582, 375] width 21 height 21
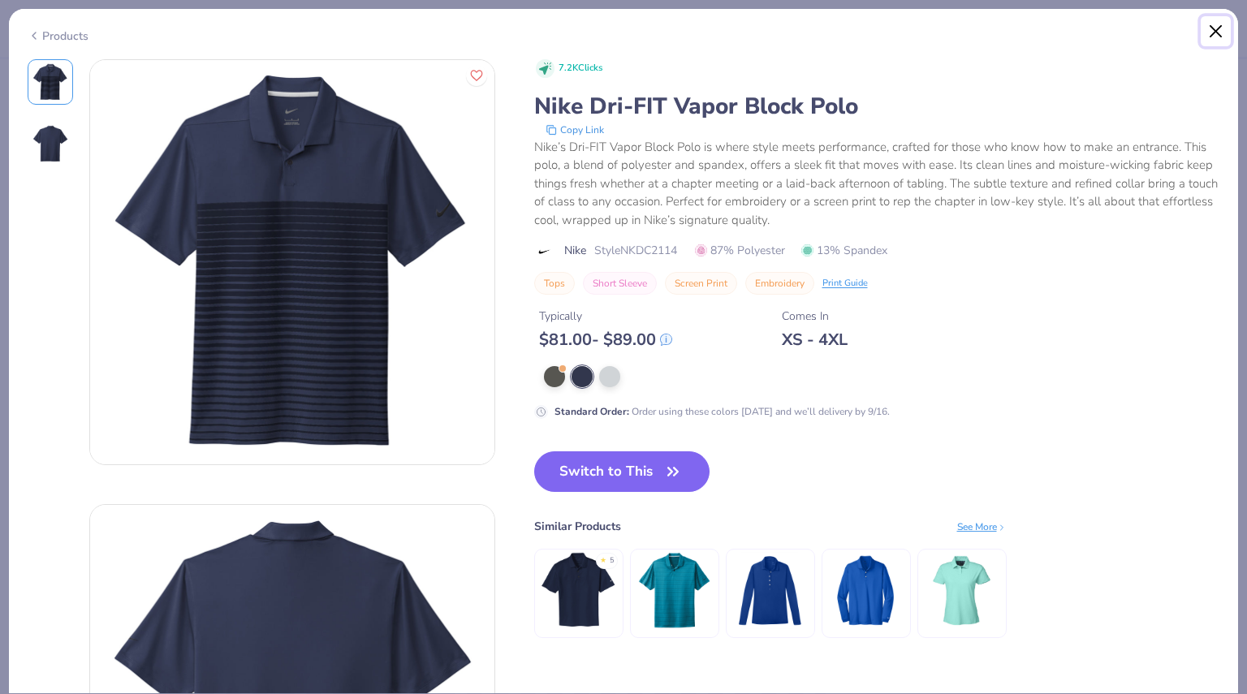
click at [1217, 24] on button "Close" at bounding box center [1216, 31] width 31 height 31
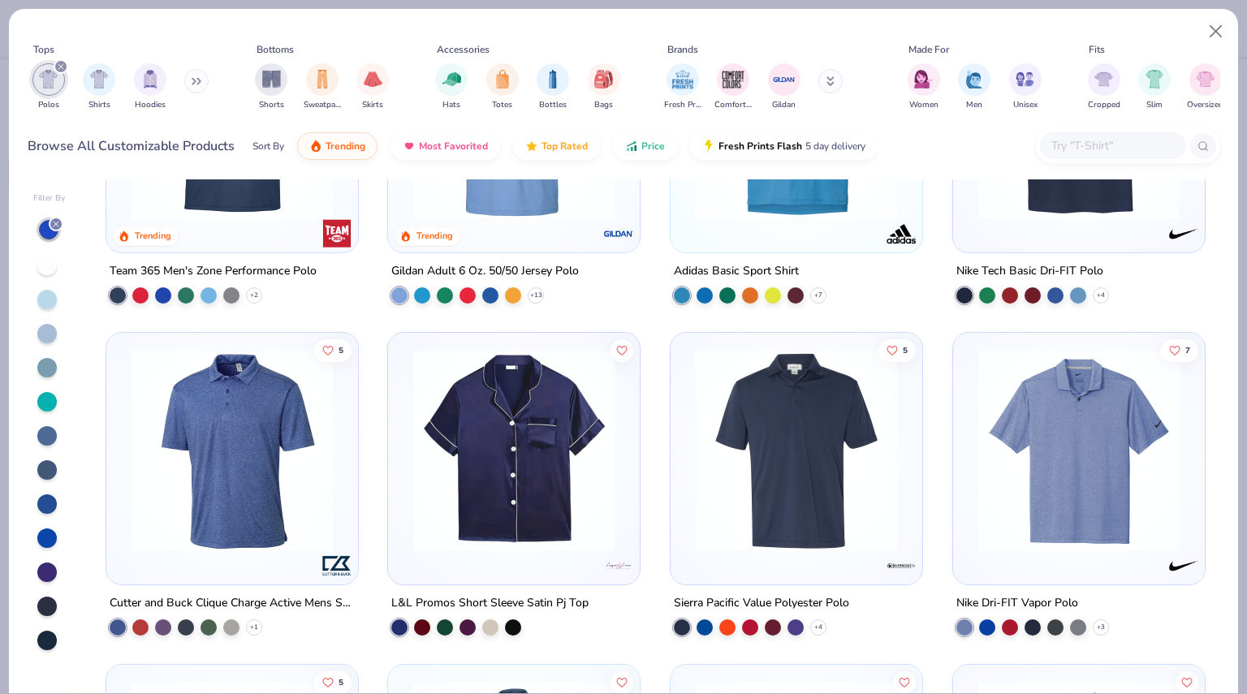
scroll to position [188, 0]
click at [805, 437] on img at bounding box center [796, 450] width 219 height 203
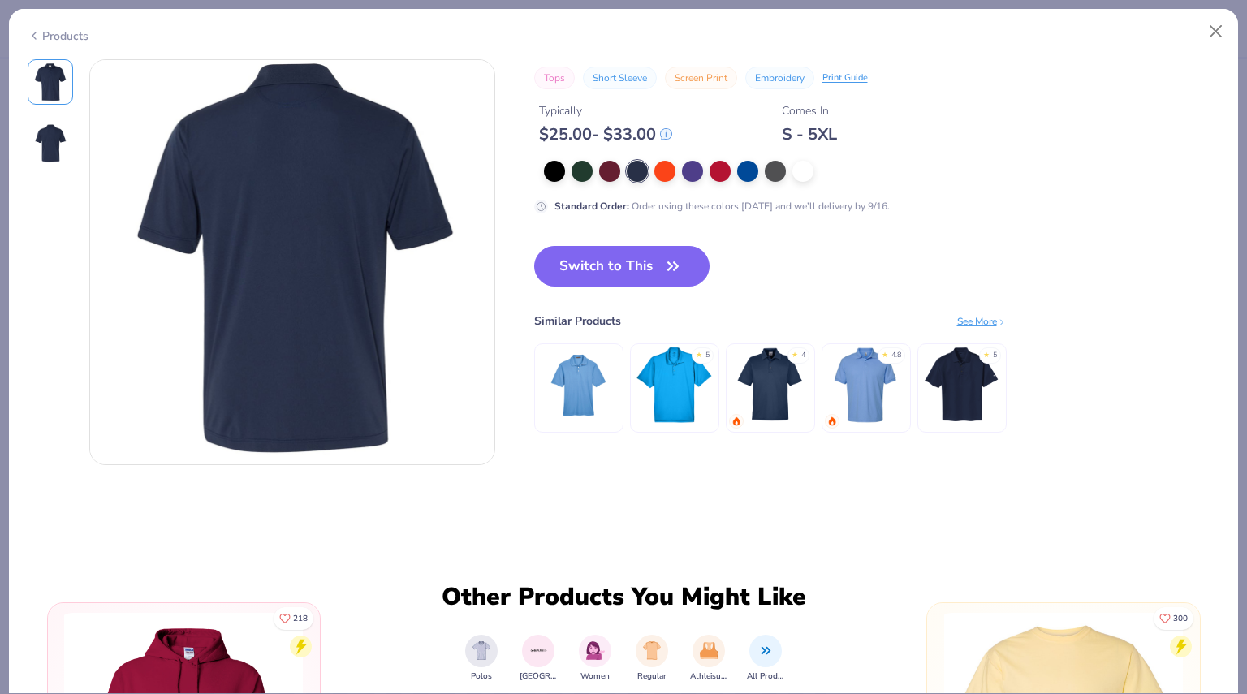
scroll to position [443, 0]
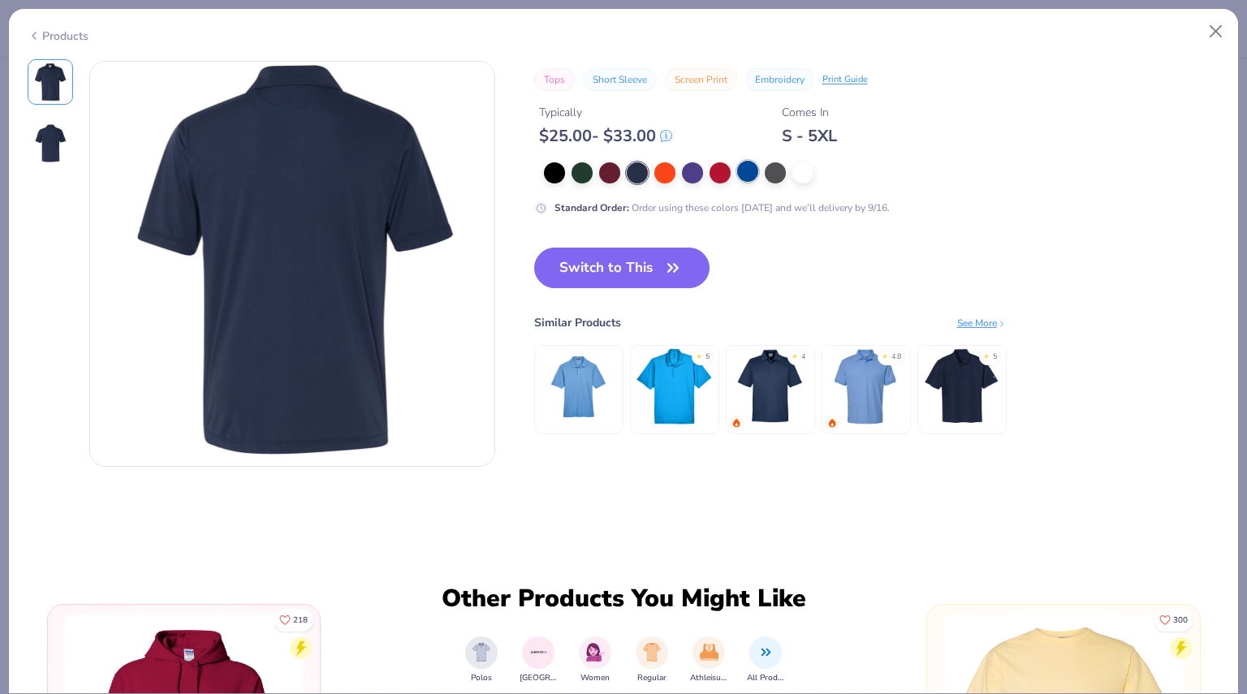
click at [754, 171] on div at bounding box center [747, 171] width 21 height 21
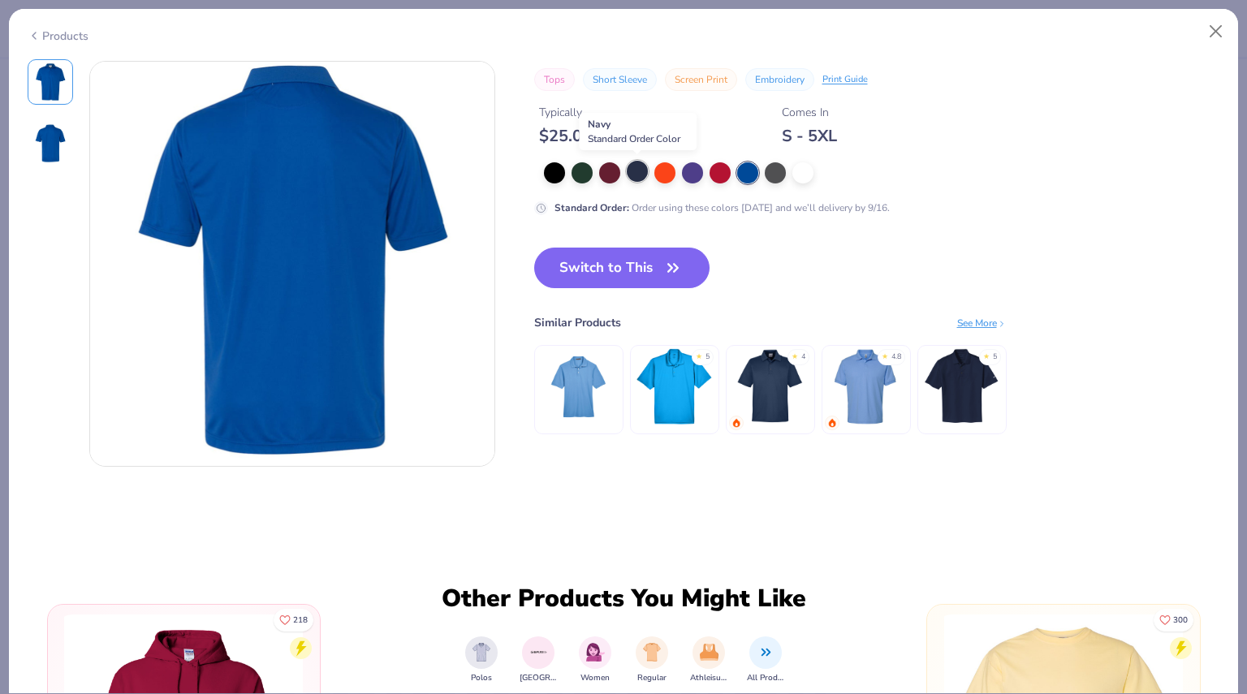
click at [638, 176] on div at bounding box center [637, 171] width 21 height 21
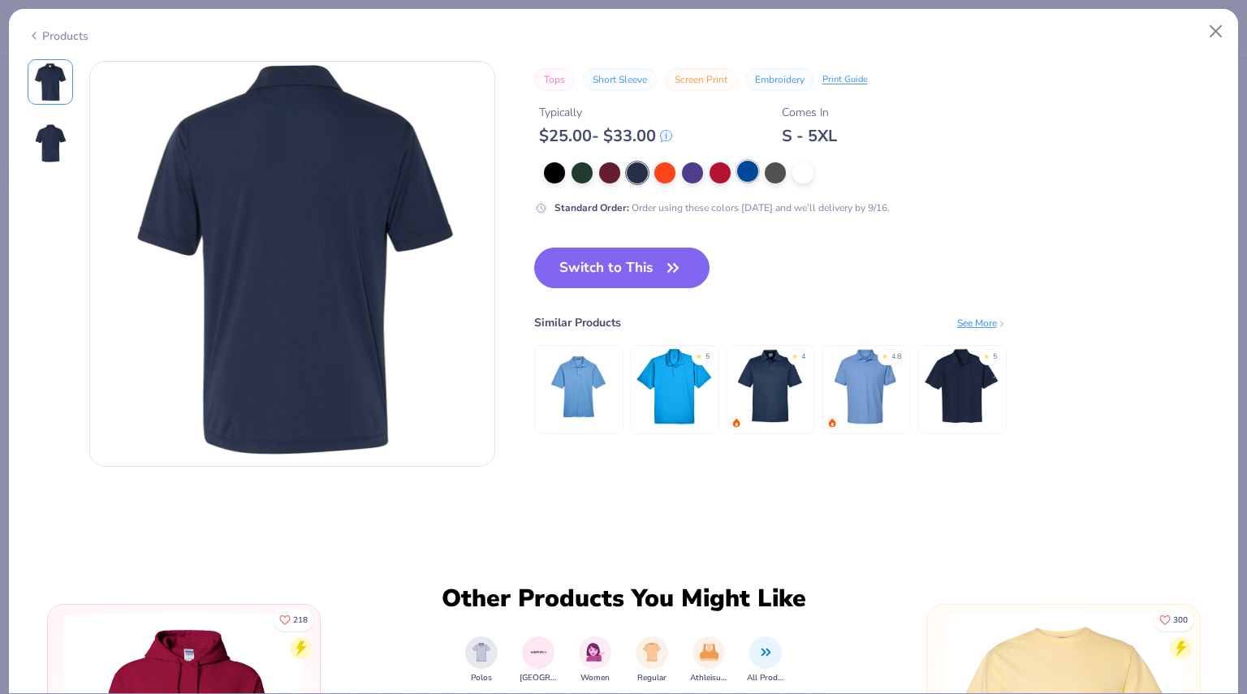
click at [747, 179] on div at bounding box center [747, 171] width 21 height 21
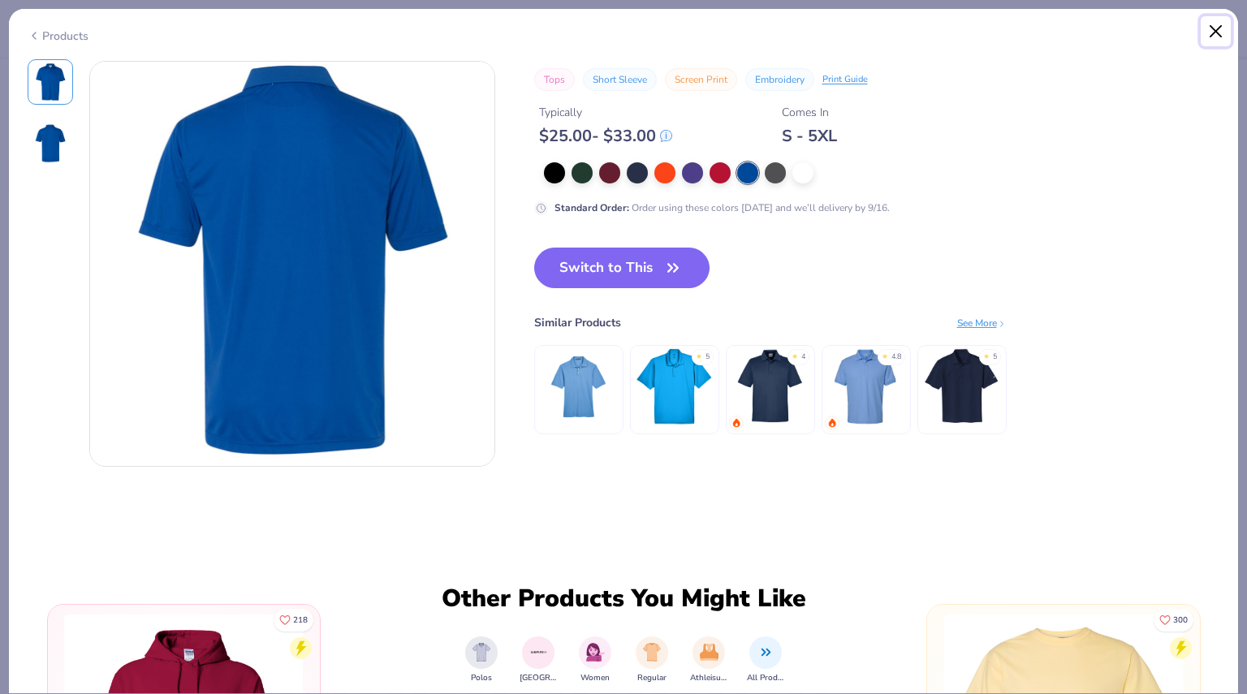
click at [1223, 24] on button "Close" at bounding box center [1216, 31] width 31 height 31
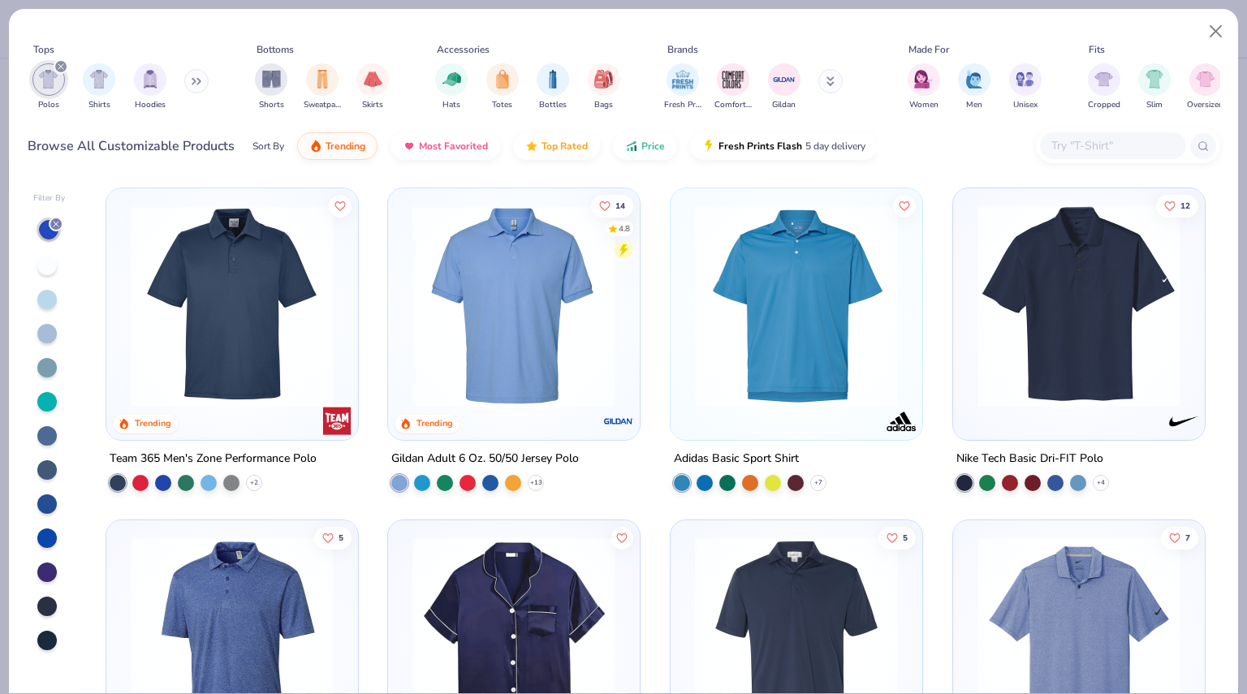
click at [51, 529] on div at bounding box center [46, 538] width 19 height 19
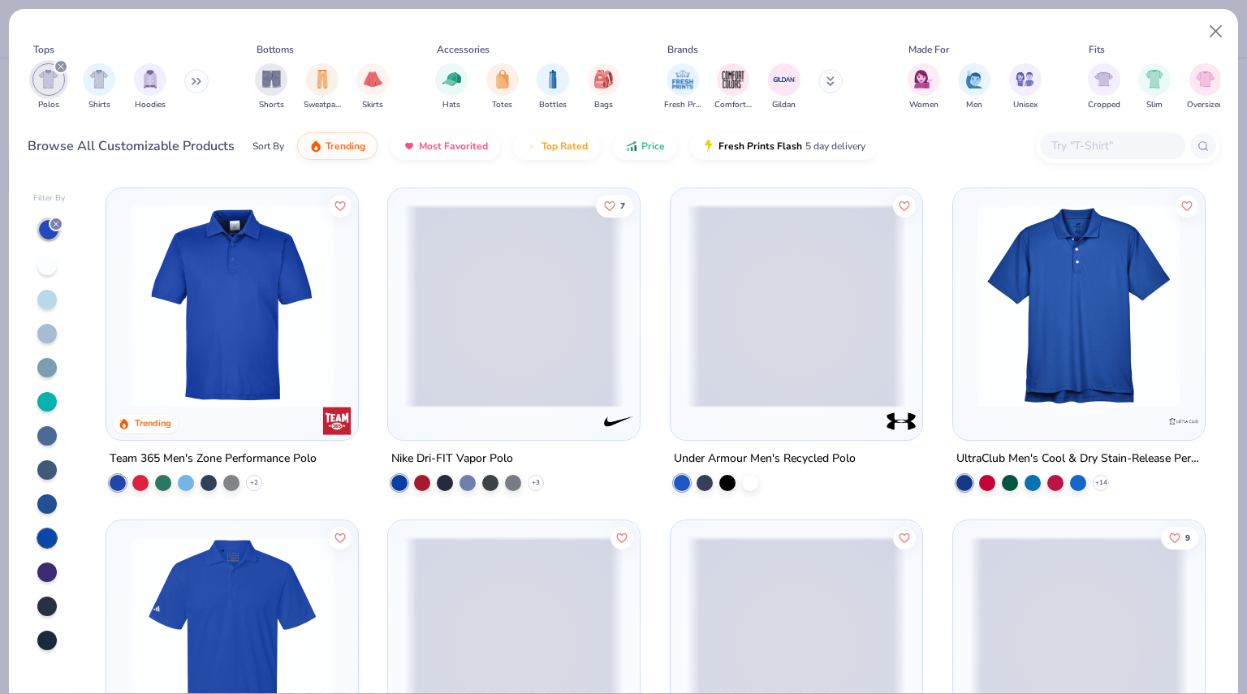
click at [45, 500] on div at bounding box center [46, 504] width 19 height 19
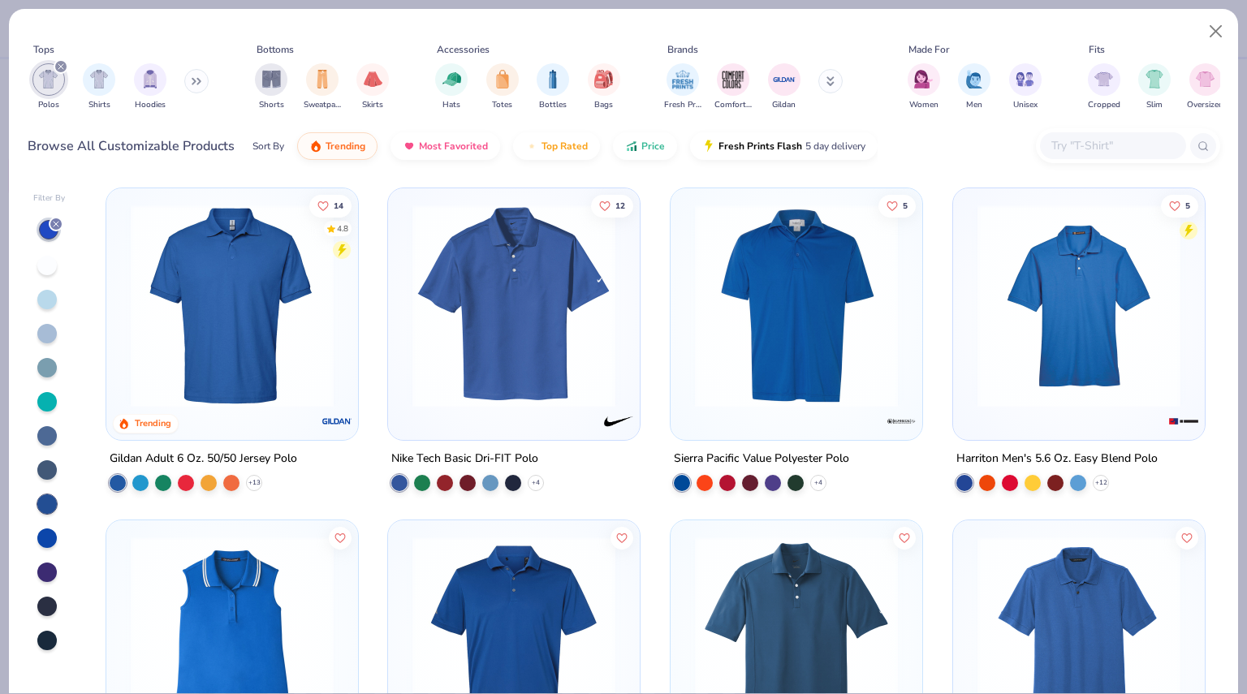
click at [41, 529] on div at bounding box center [46, 538] width 19 height 19
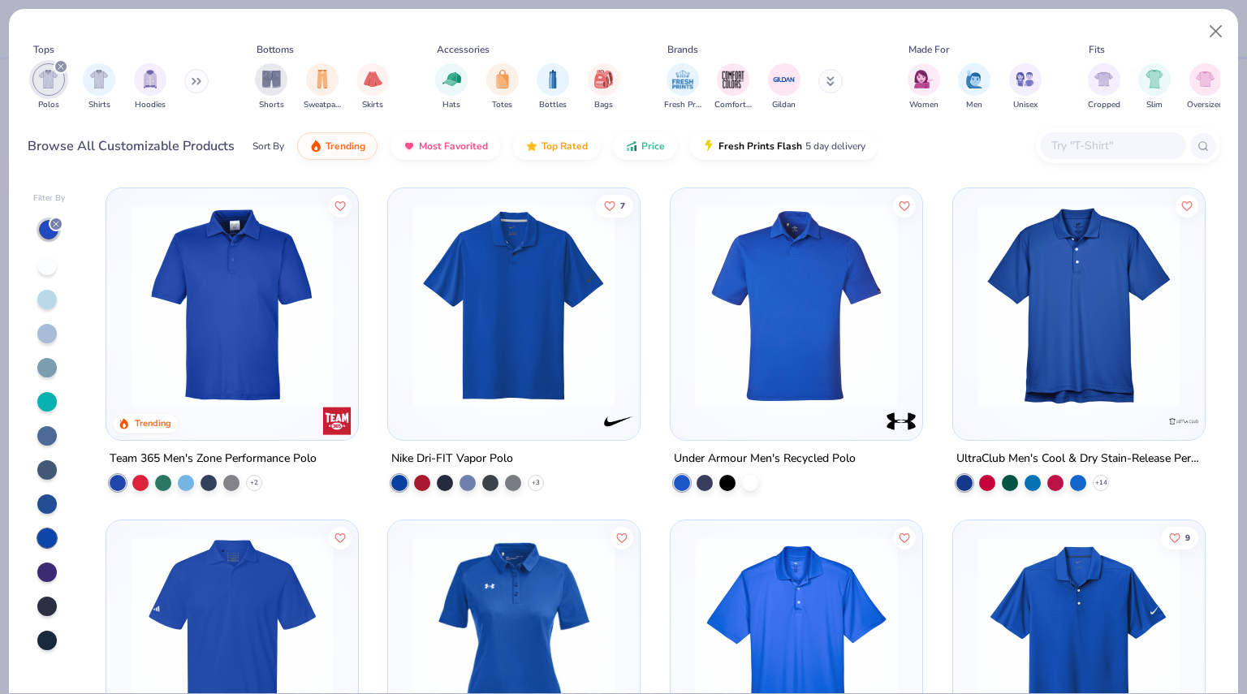
click at [46, 499] on div at bounding box center [46, 504] width 19 height 19
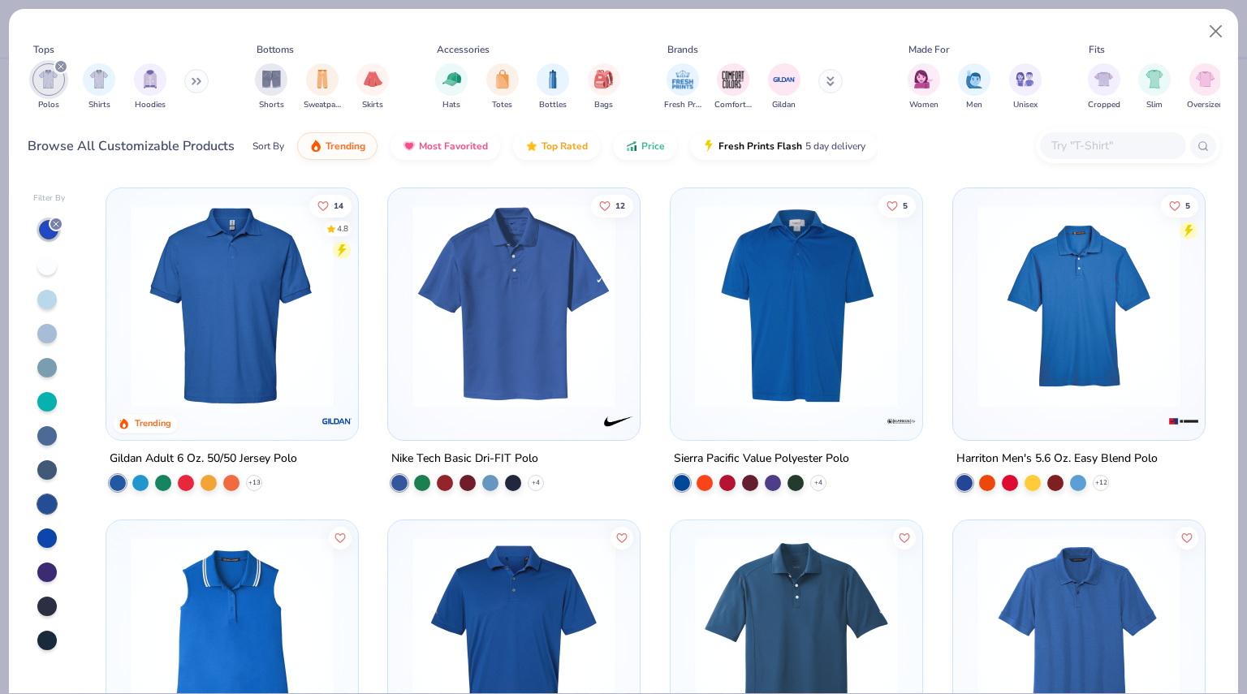
click at [50, 599] on div at bounding box center [46, 606] width 19 height 19
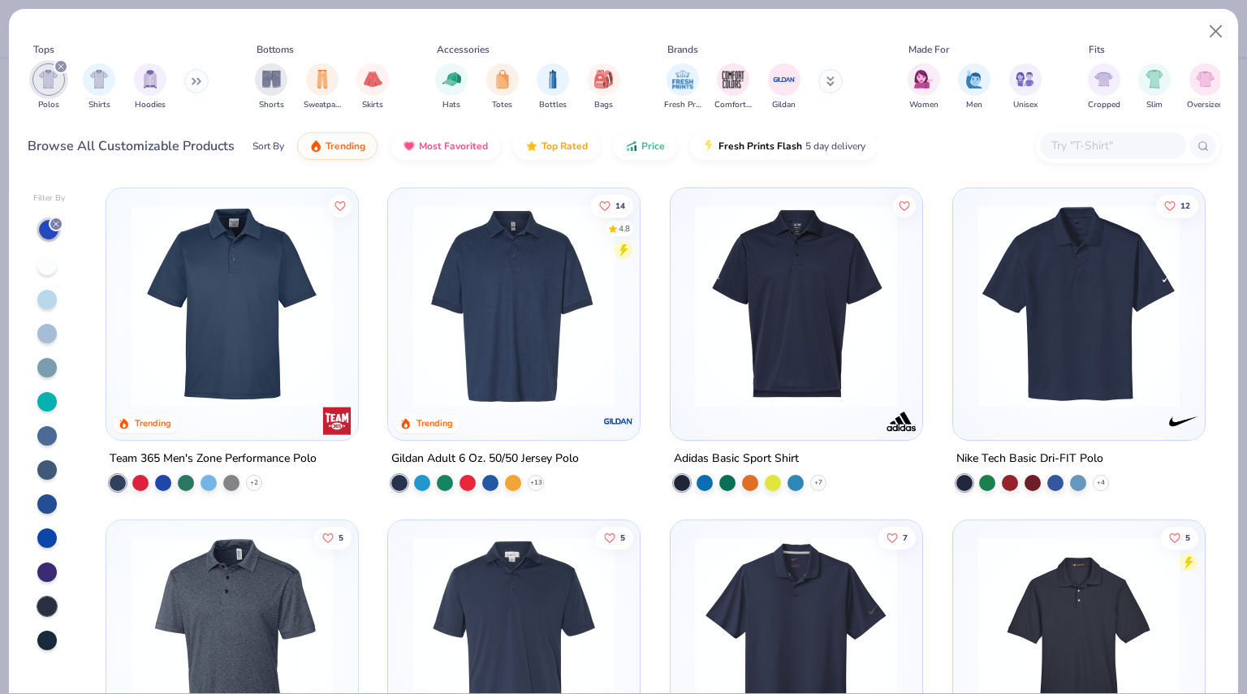
click at [58, 227] on icon at bounding box center [56, 224] width 10 height 10
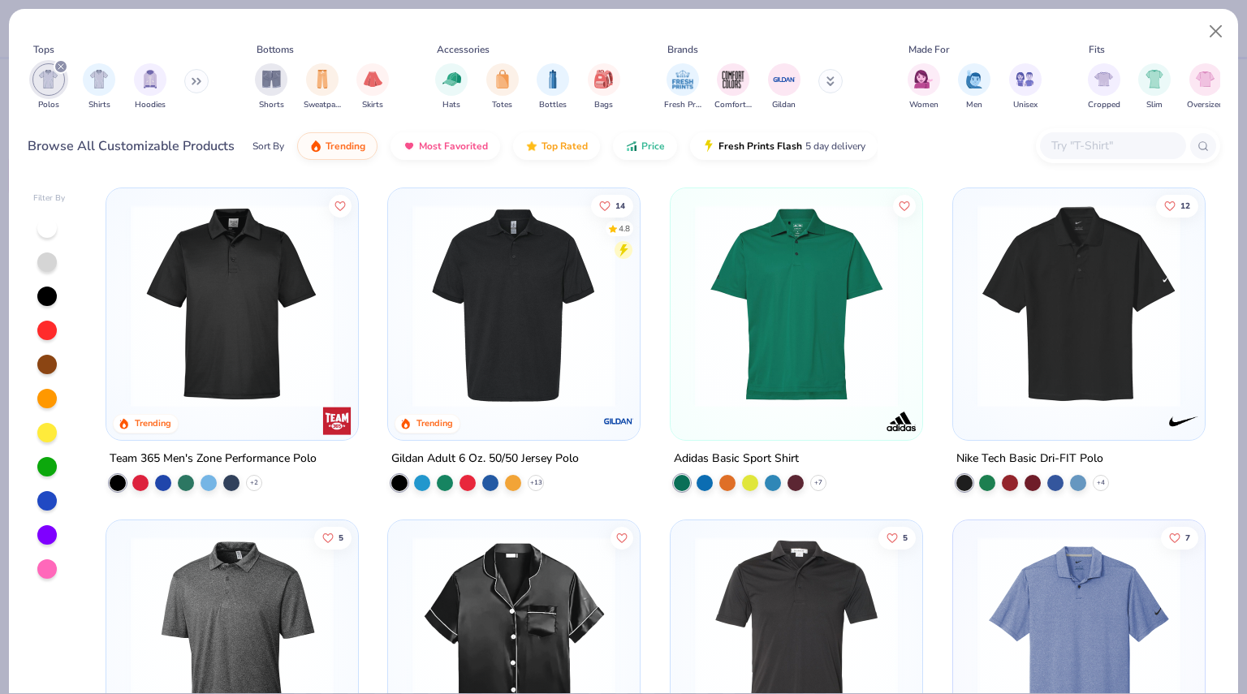
click at [42, 334] on div at bounding box center [46, 330] width 19 height 19
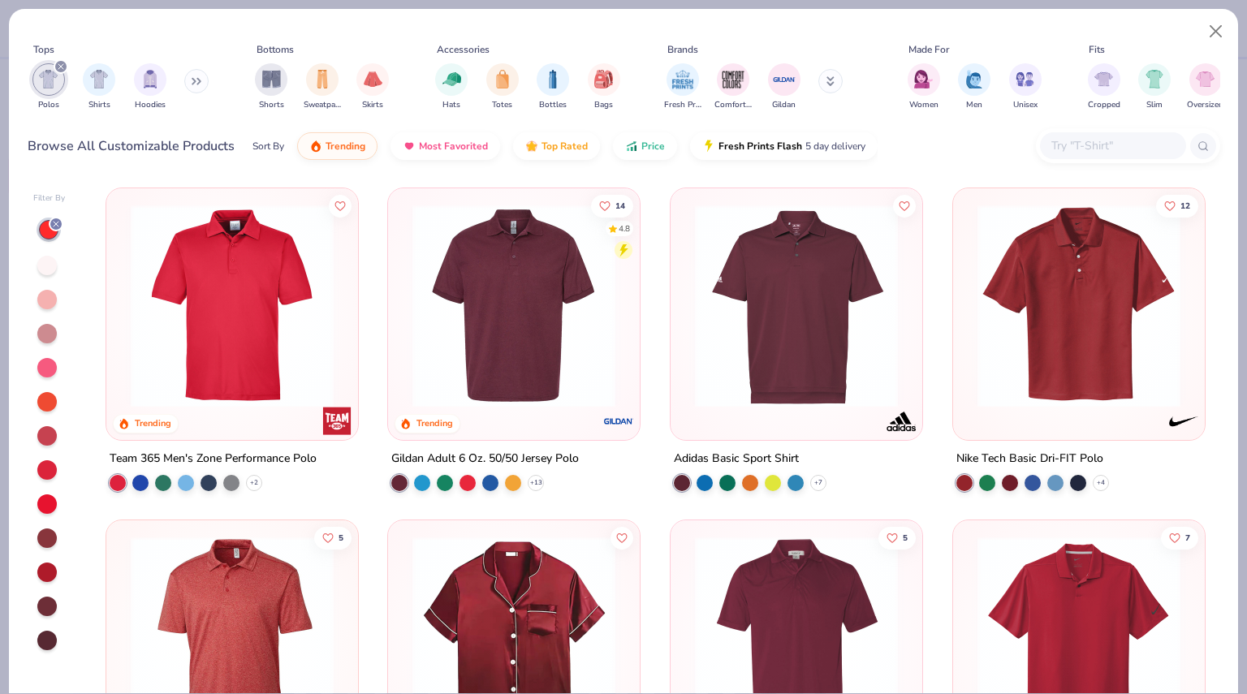
click at [49, 564] on div at bounding box center [46, 572] width 19 height 19
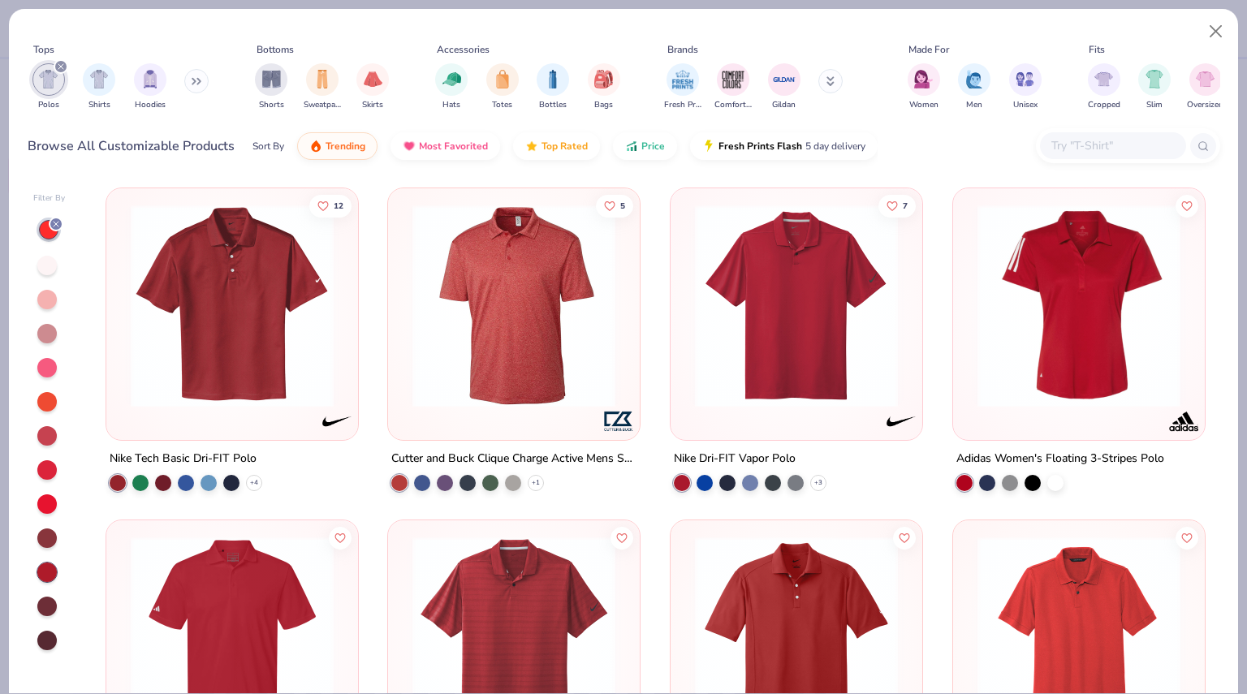
click at [49, 221] on div at bounding box center [56, 224] width 15 height 15
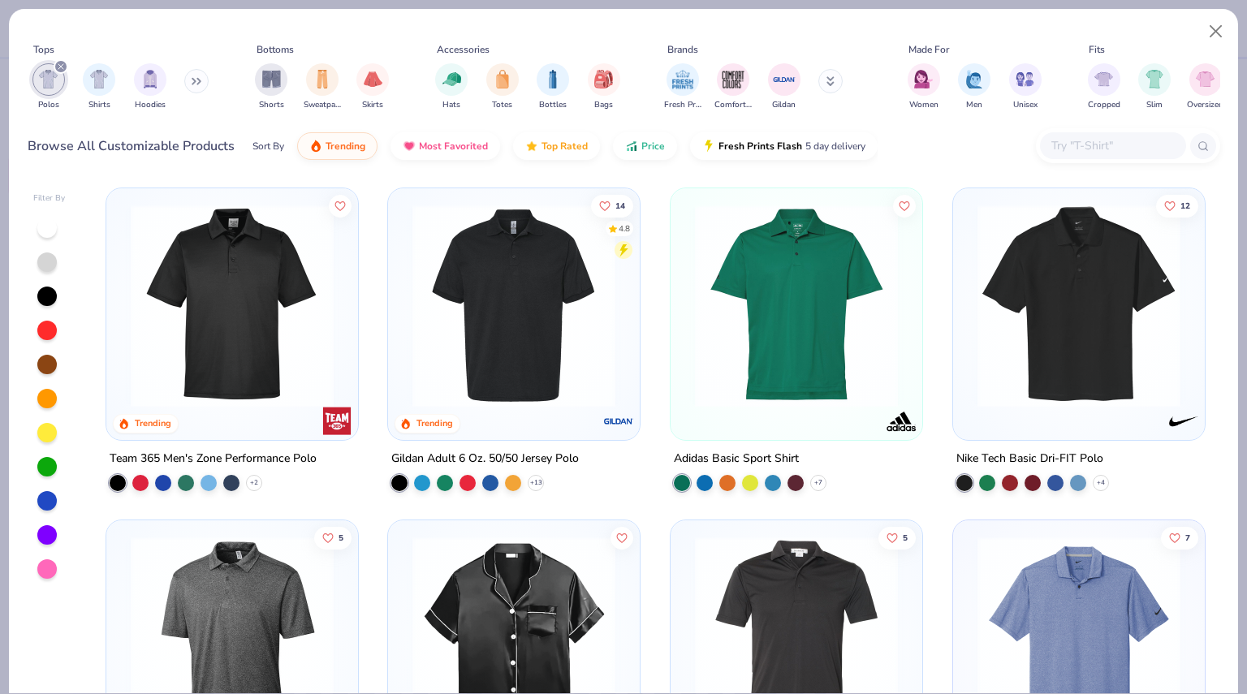
click at [52, 499] on div at bounding box center [46, 500] width 19 height 19
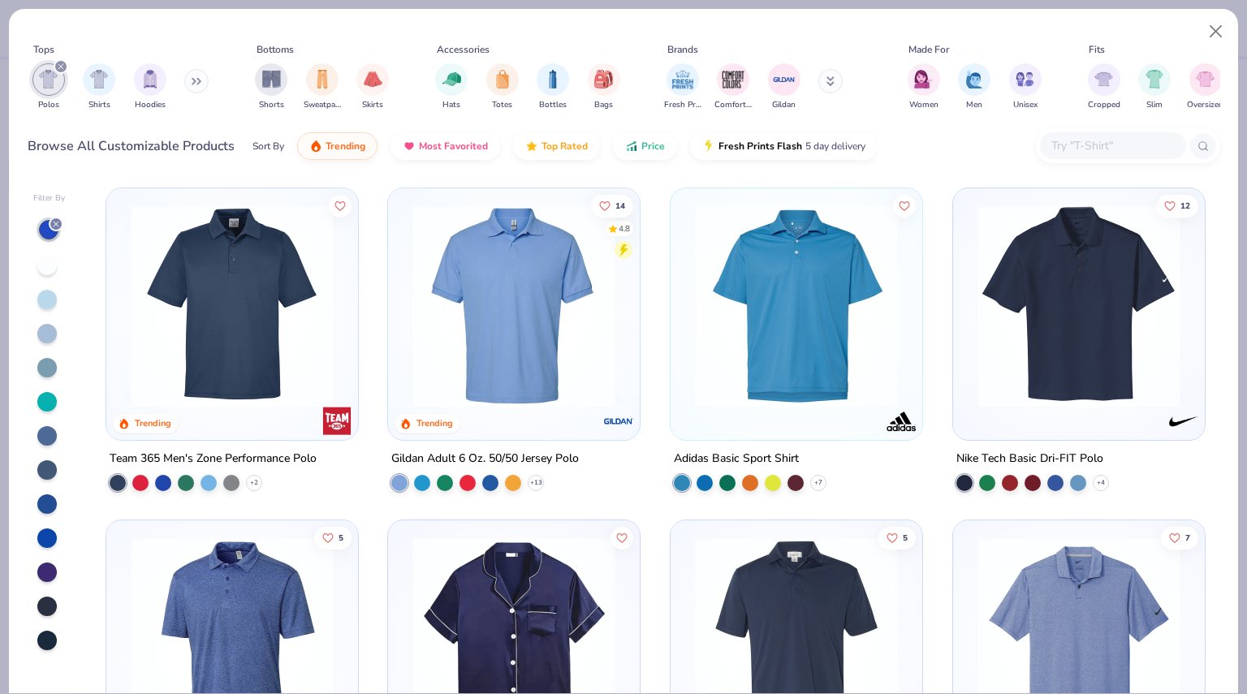
click at [50, 530] on div at bounding box center [46, 538] width 19 height 19
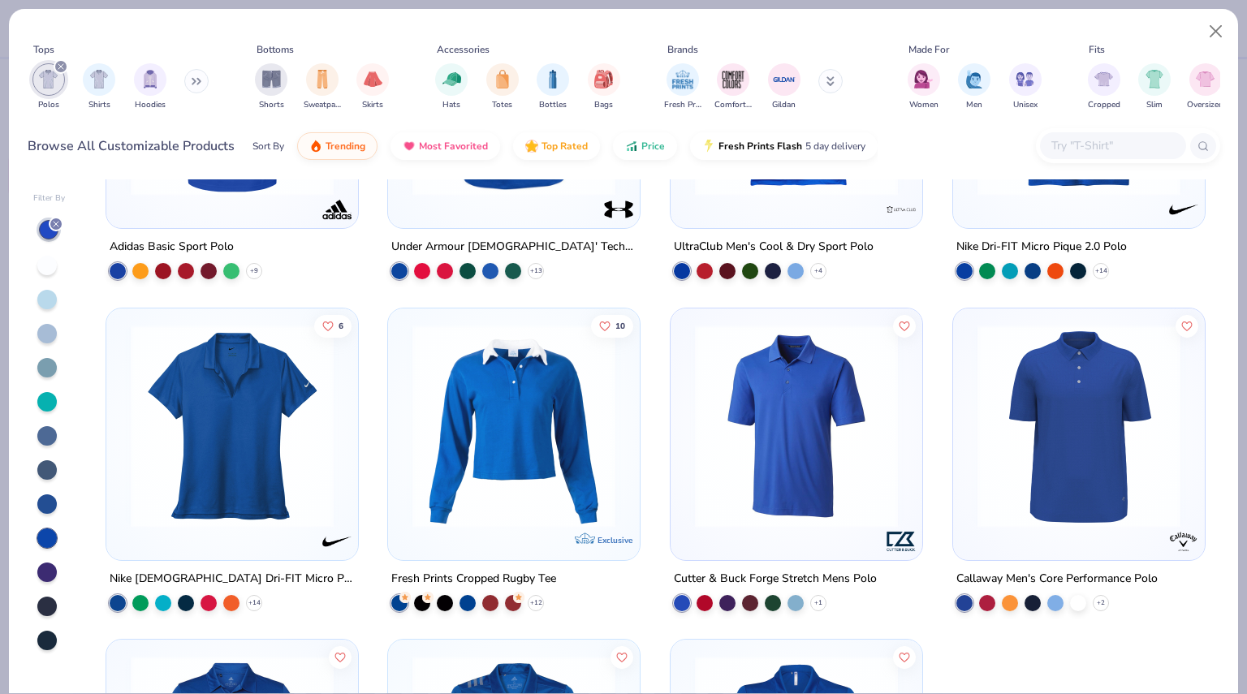
scroll to position [547, 0]
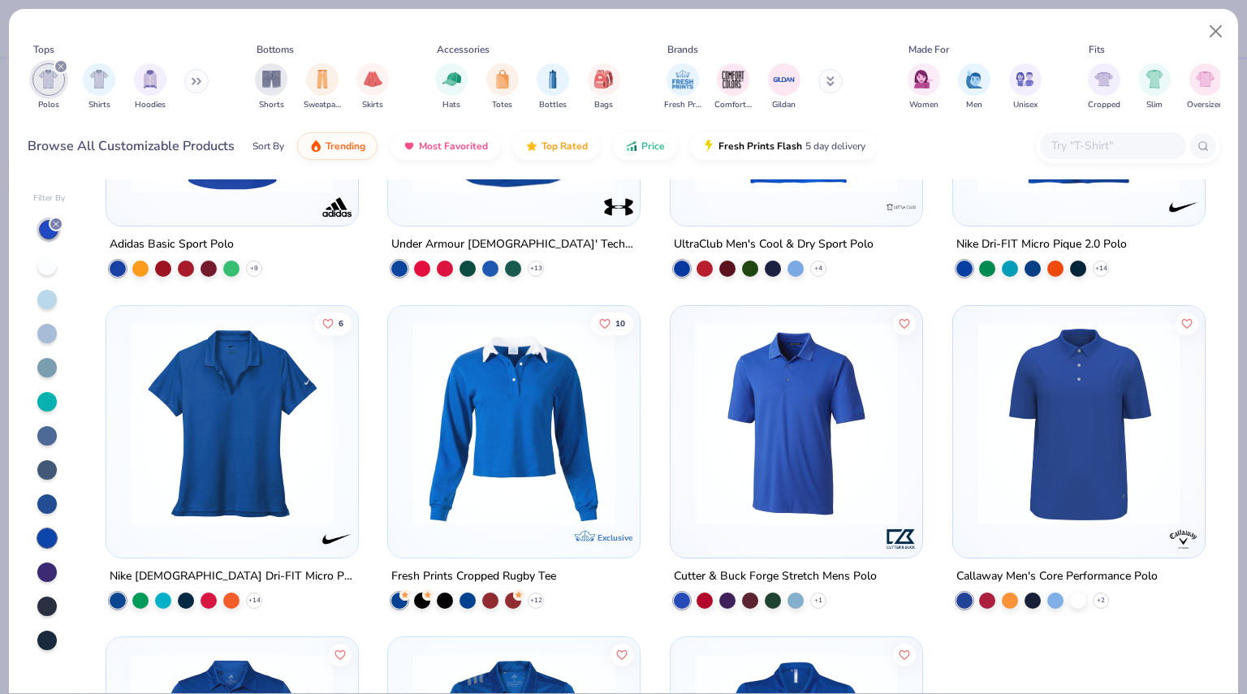
click at [45, 506] on div at bounding box center [46, 504] width 19 height 19
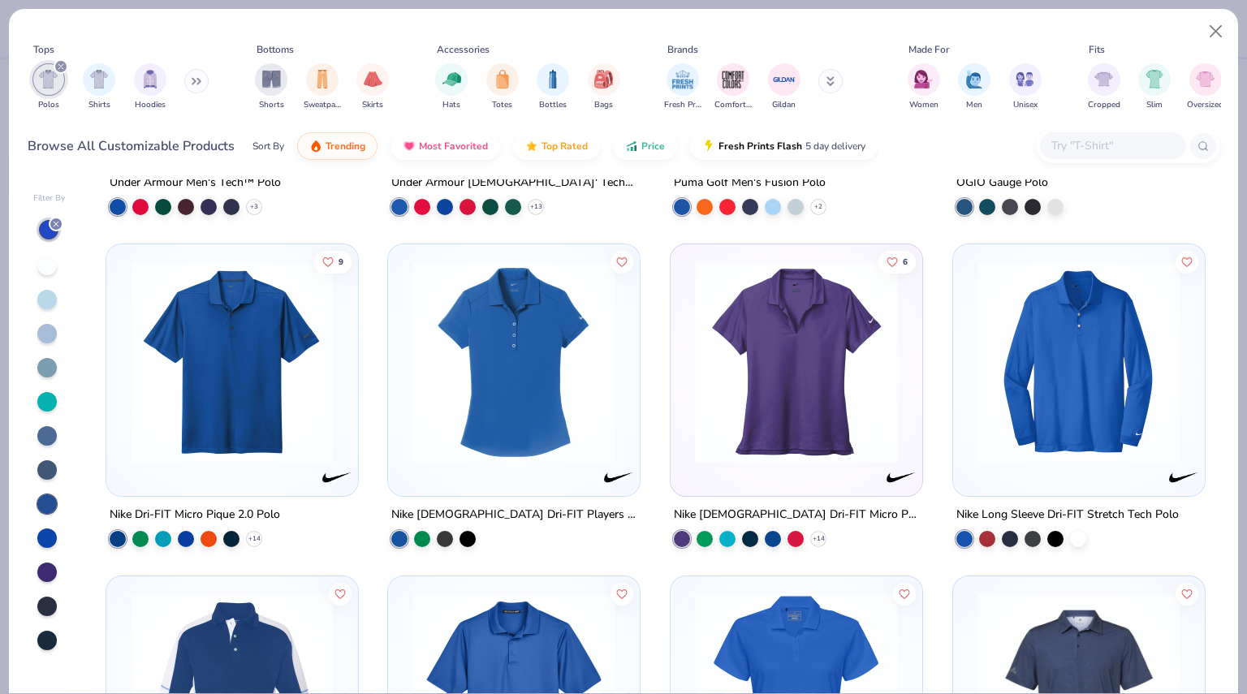
scroll to position [1816, 0]
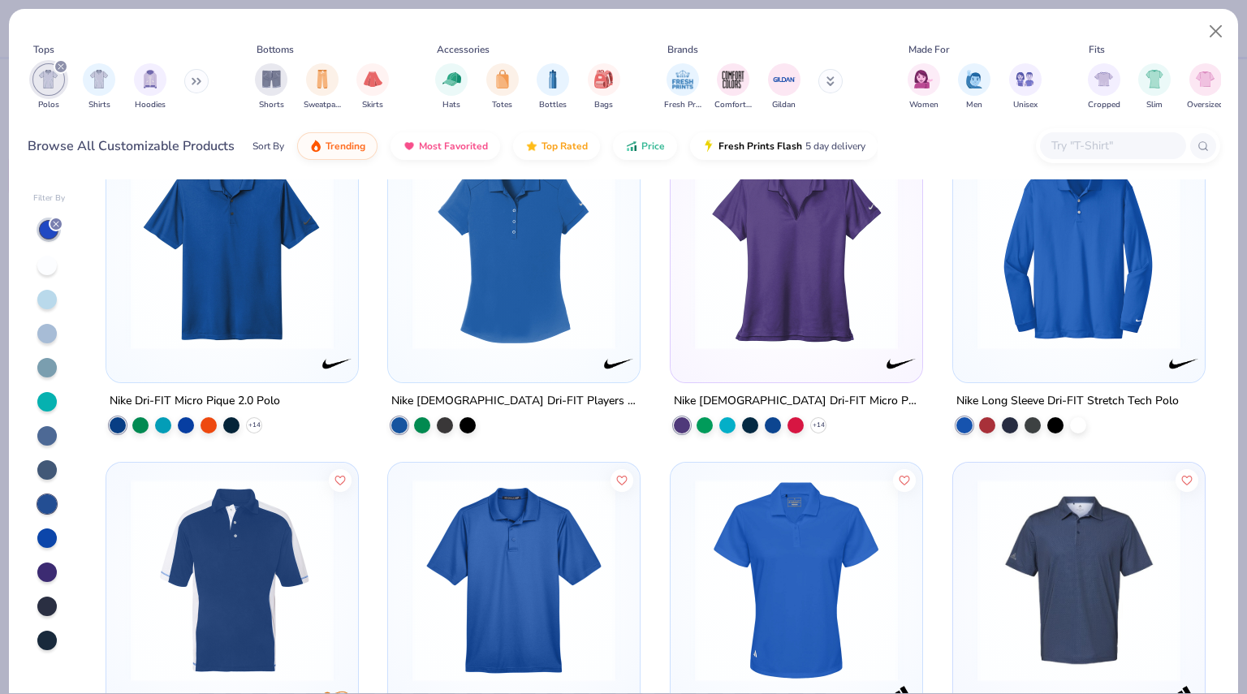
scroll to position [1721, 0]
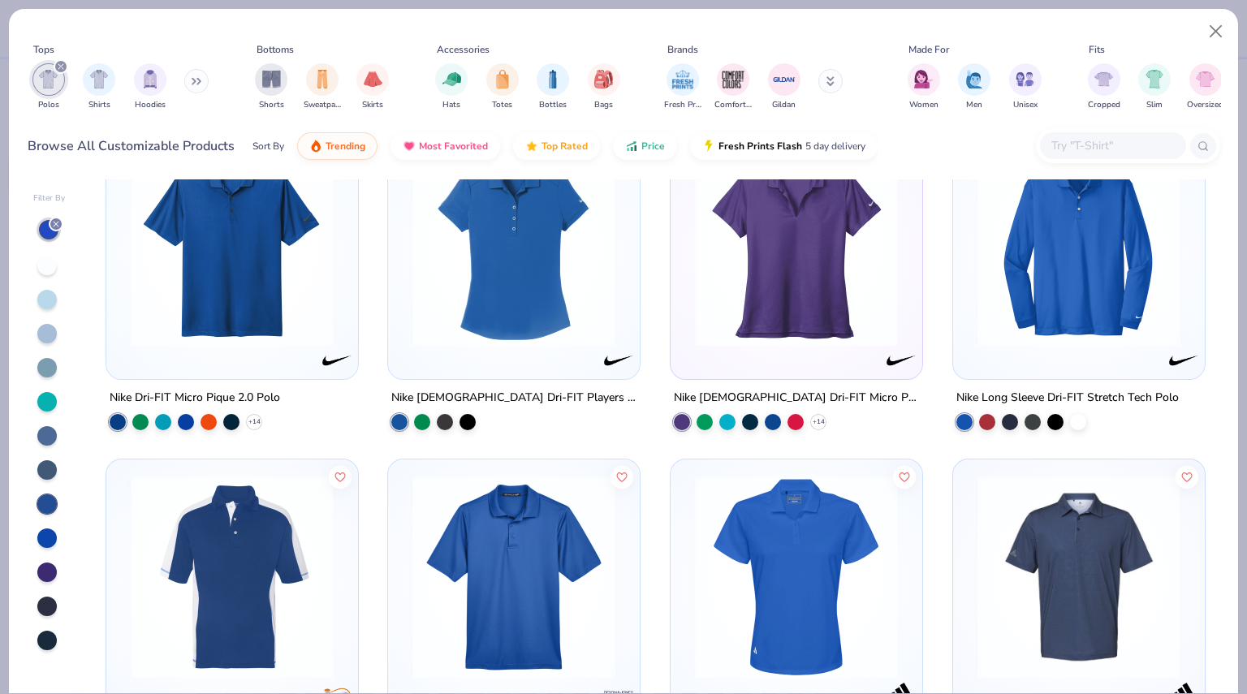
click at [261, 348] on div at bounding box center [233, 249] width 236 height 227
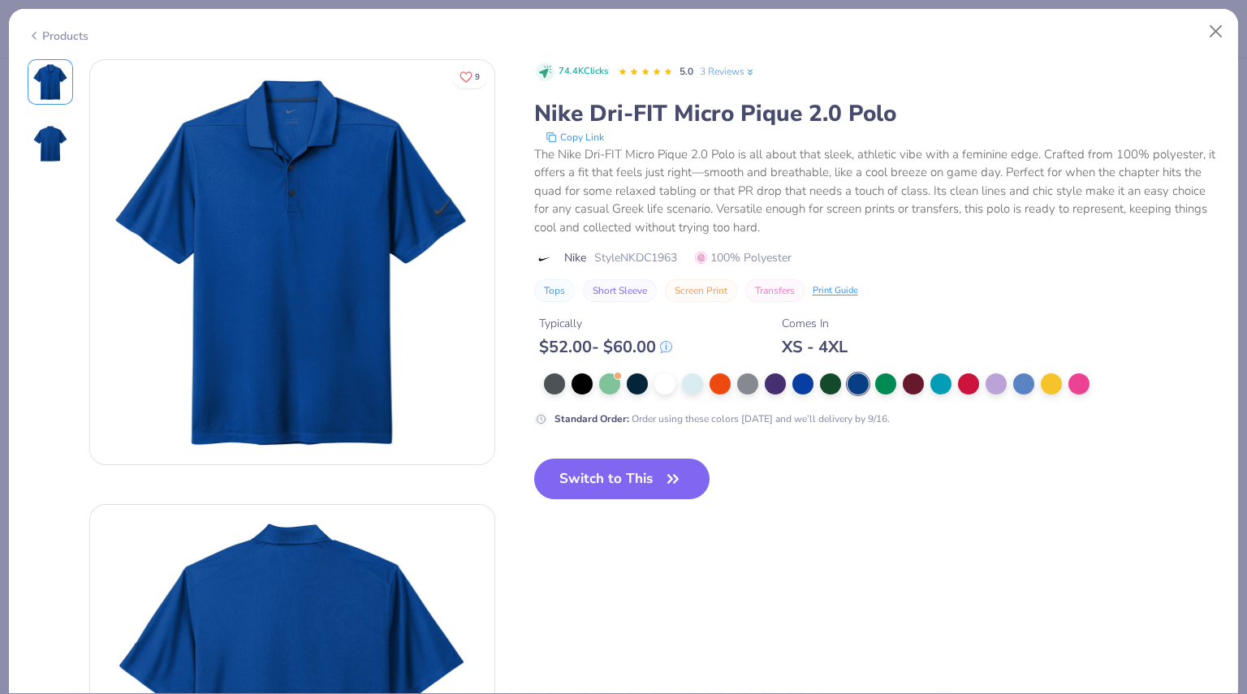
click at [57, 146] on img at bounding box center [50, 143] width 39 height 39
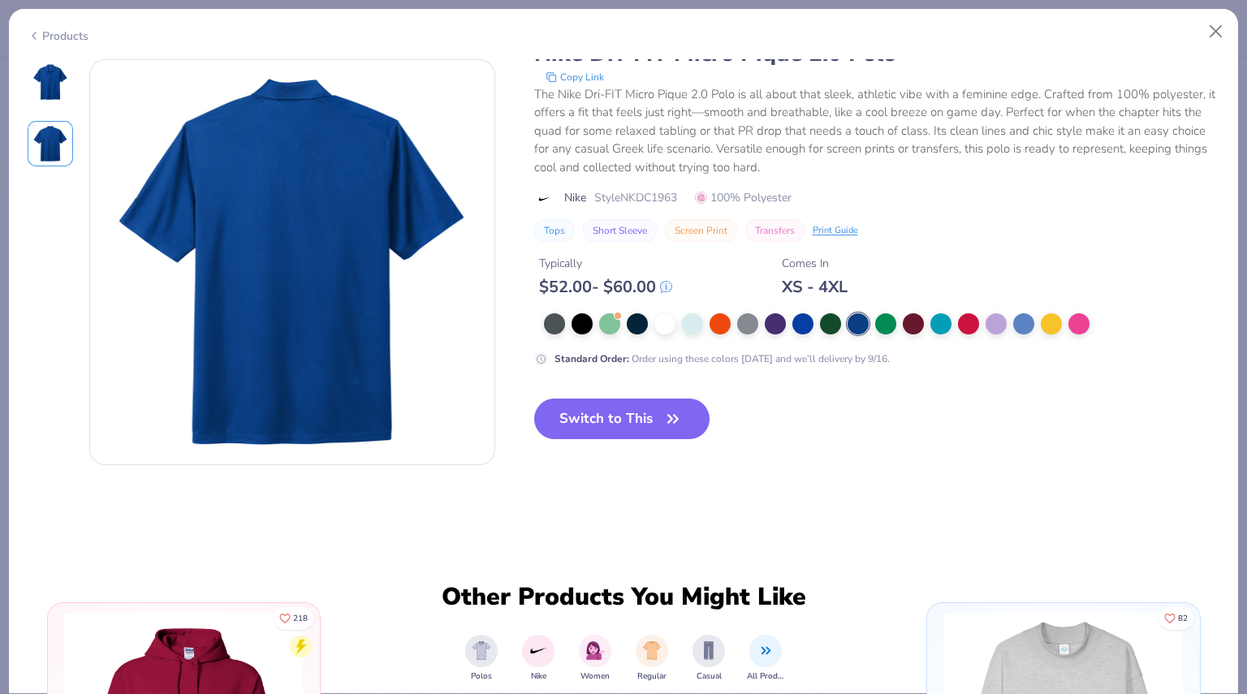
click at [52, 76] on img at bounding box center [50, 82] width 39 height 39
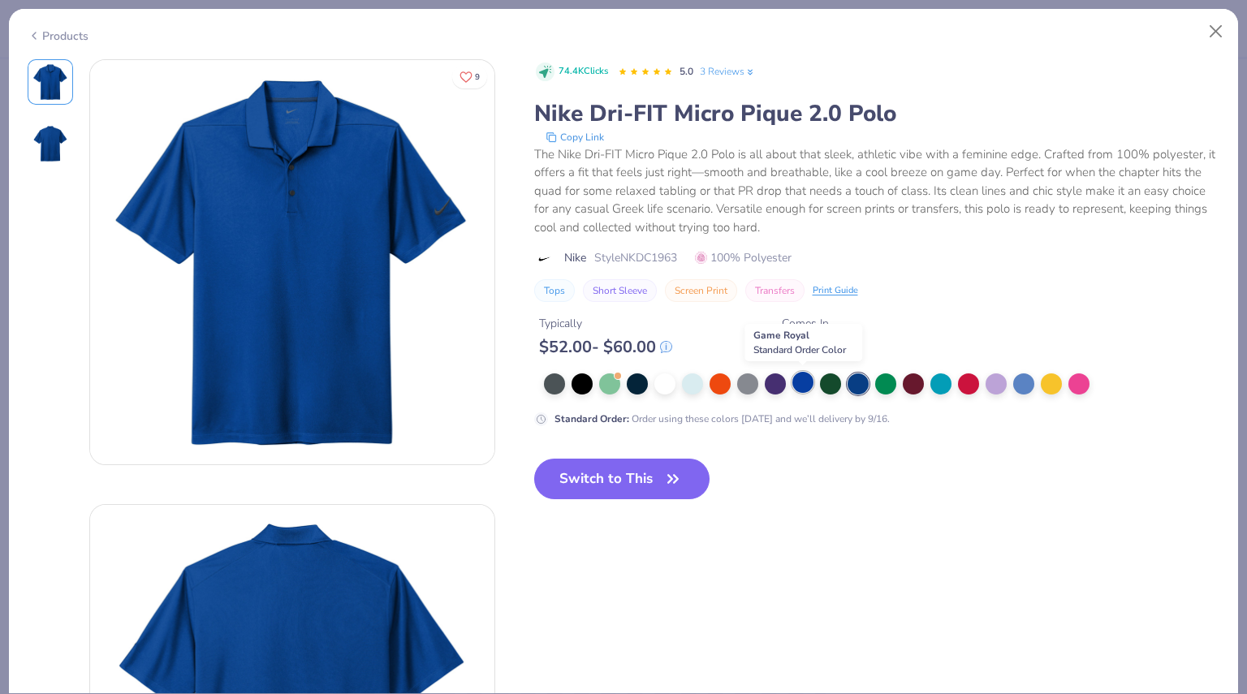
click at [810, 389] on div at bounding box center [803, 382] width 21 height 21
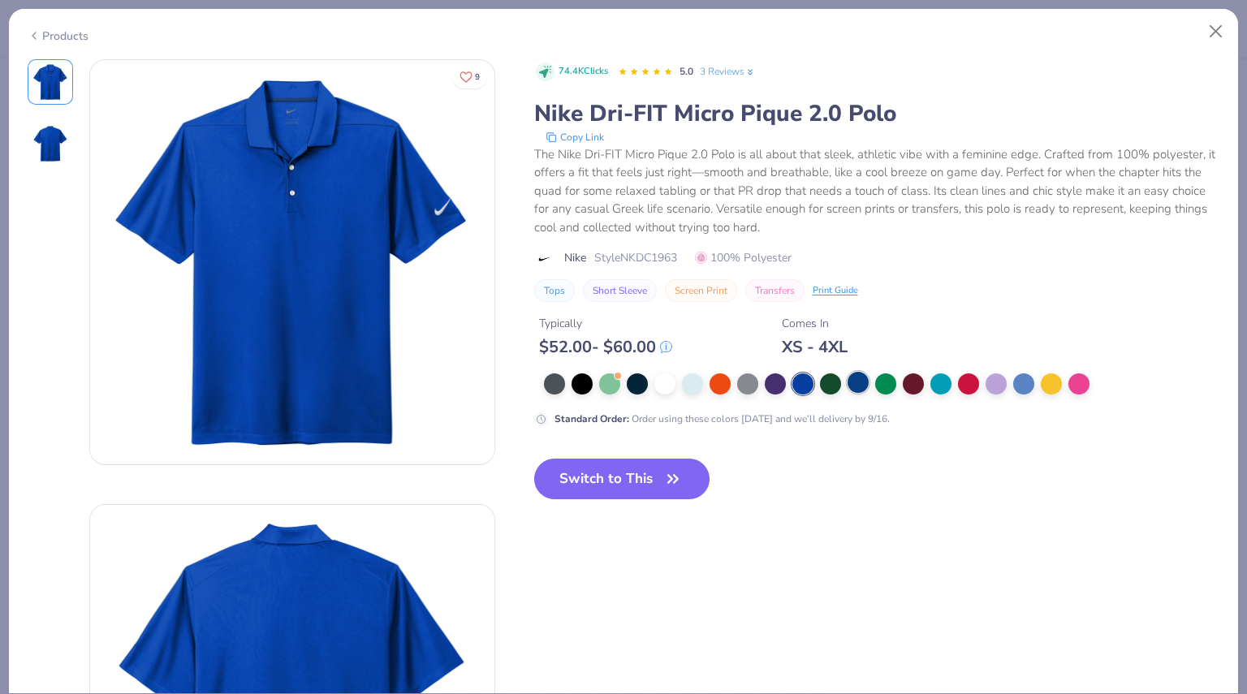
click at [851, 387] on div at bounding box center [858, 382] width 21 height 21
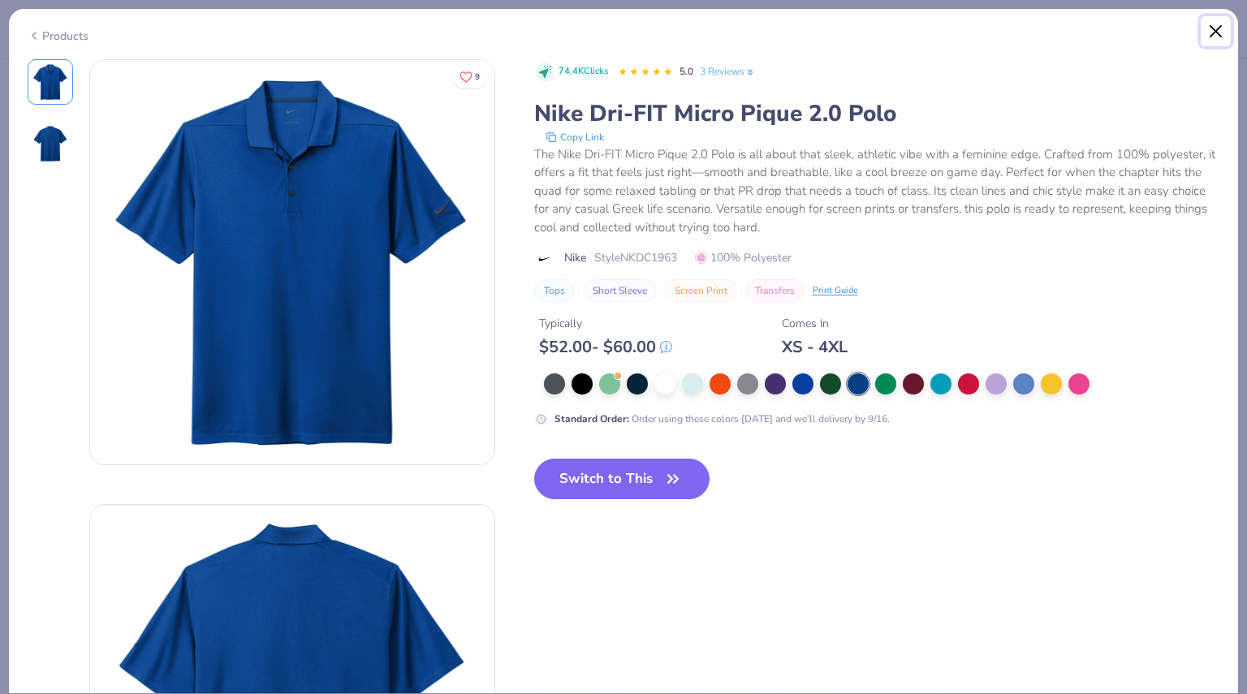
click at [1213, 37] on button "Close" at bounding box center [1216, 31] width 31 height 31
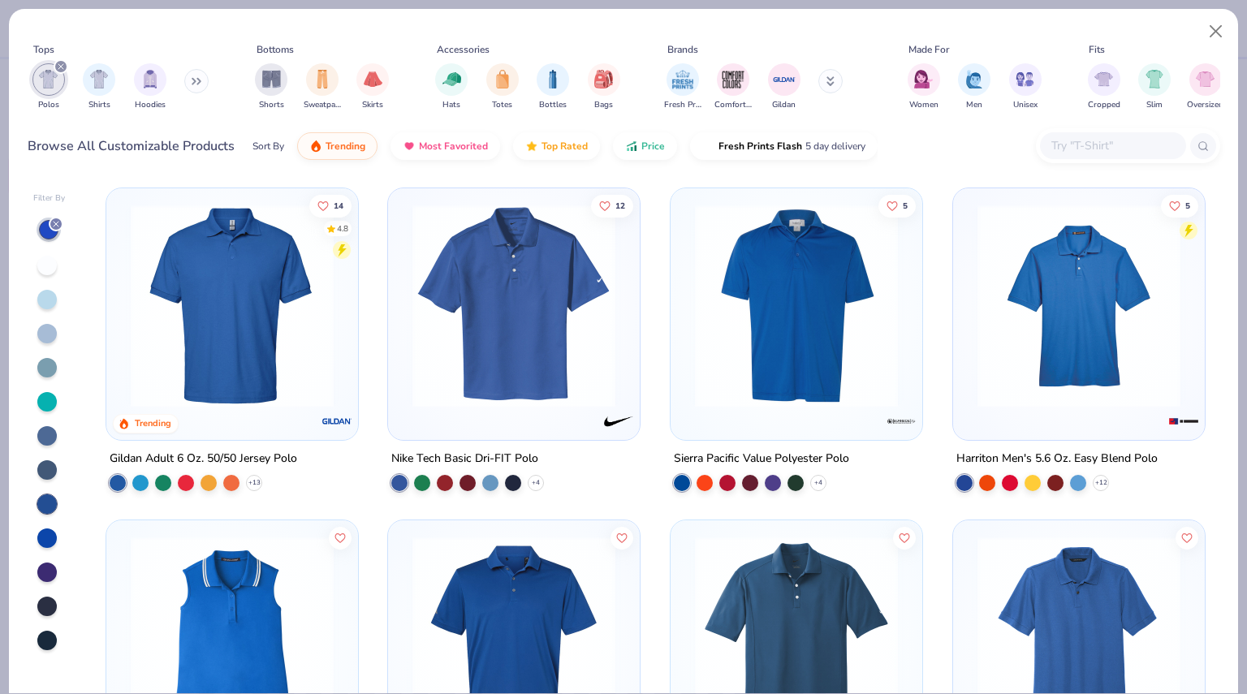
scroll to position [4, 0]
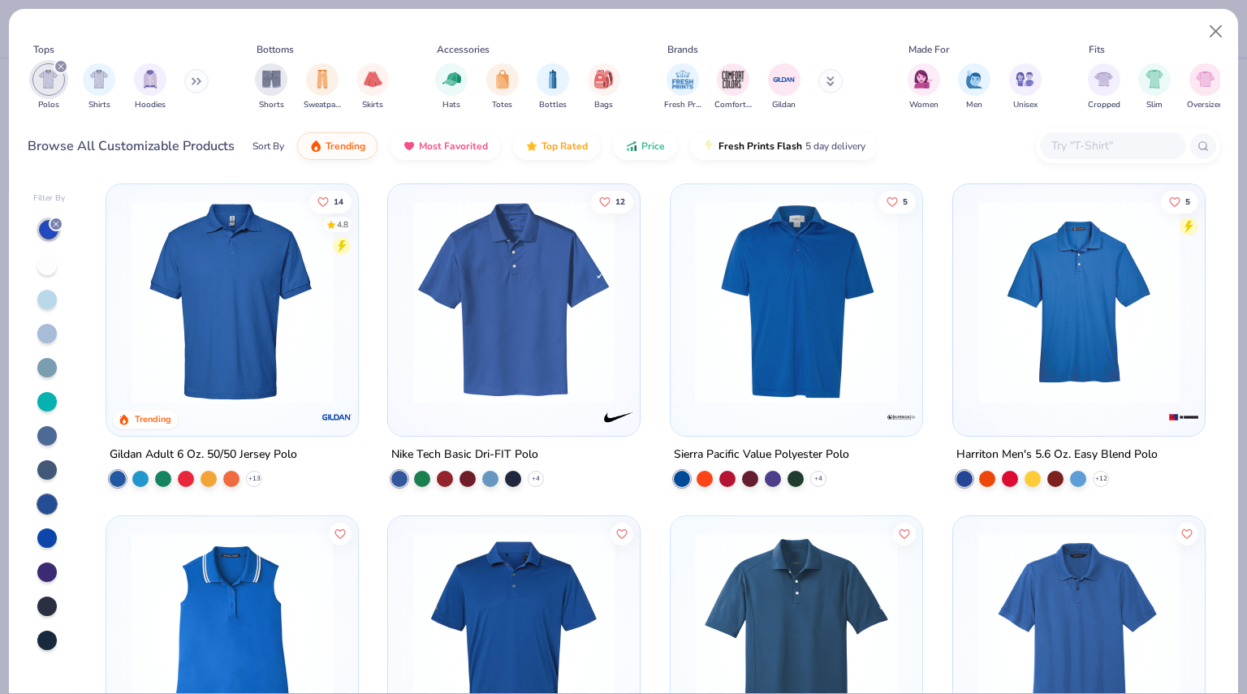
click at [47, 538] on div at bounding box center [46, 538] width 19 height 19
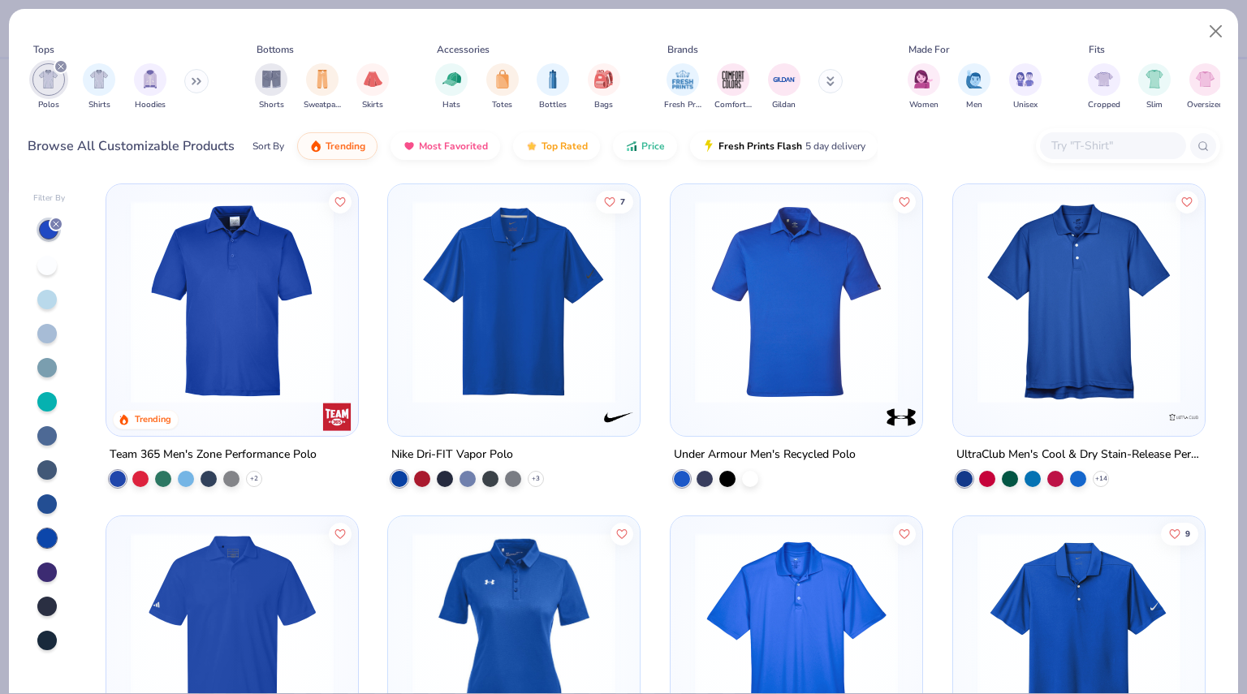
click at [50, 508] on div at bounding box center [49, 435] width 32 height 434
click at [49, 505] on div at bounding box center [46, 504] width 19 height 19
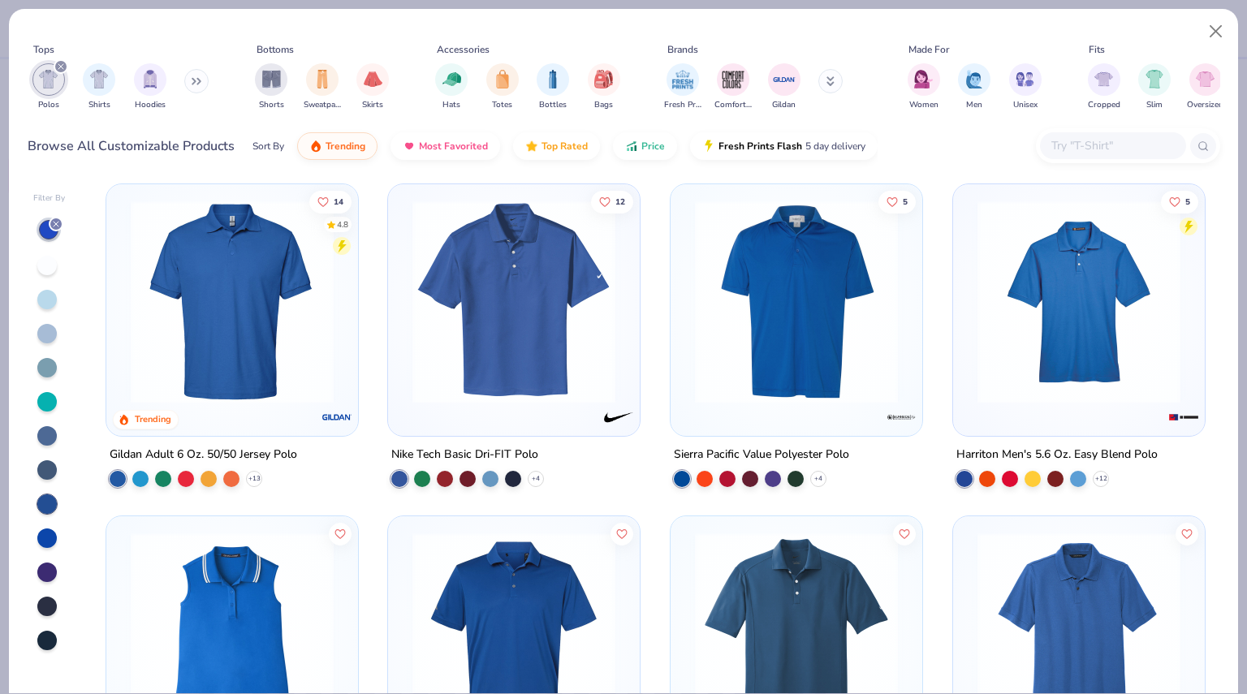
click at [49, 571] on div at bounding box center [46, 572] width 19 height 19
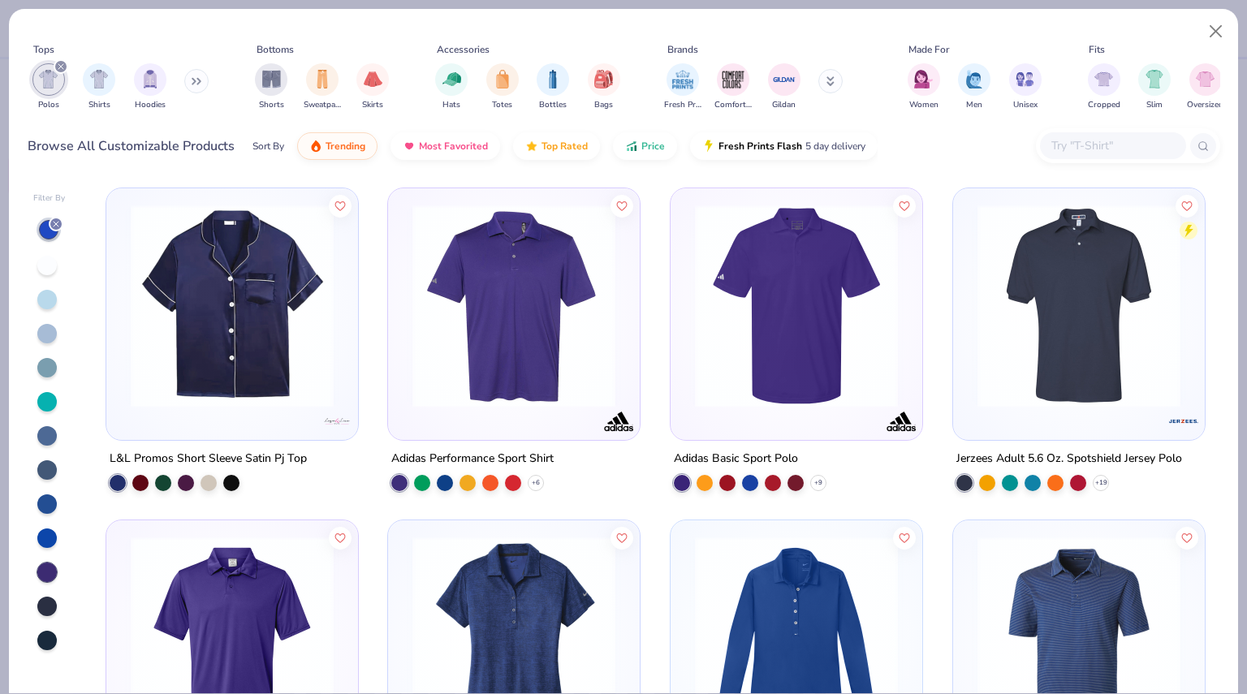
click at [49, 607] on div at bounding box center [46, 606] width 19 height 19
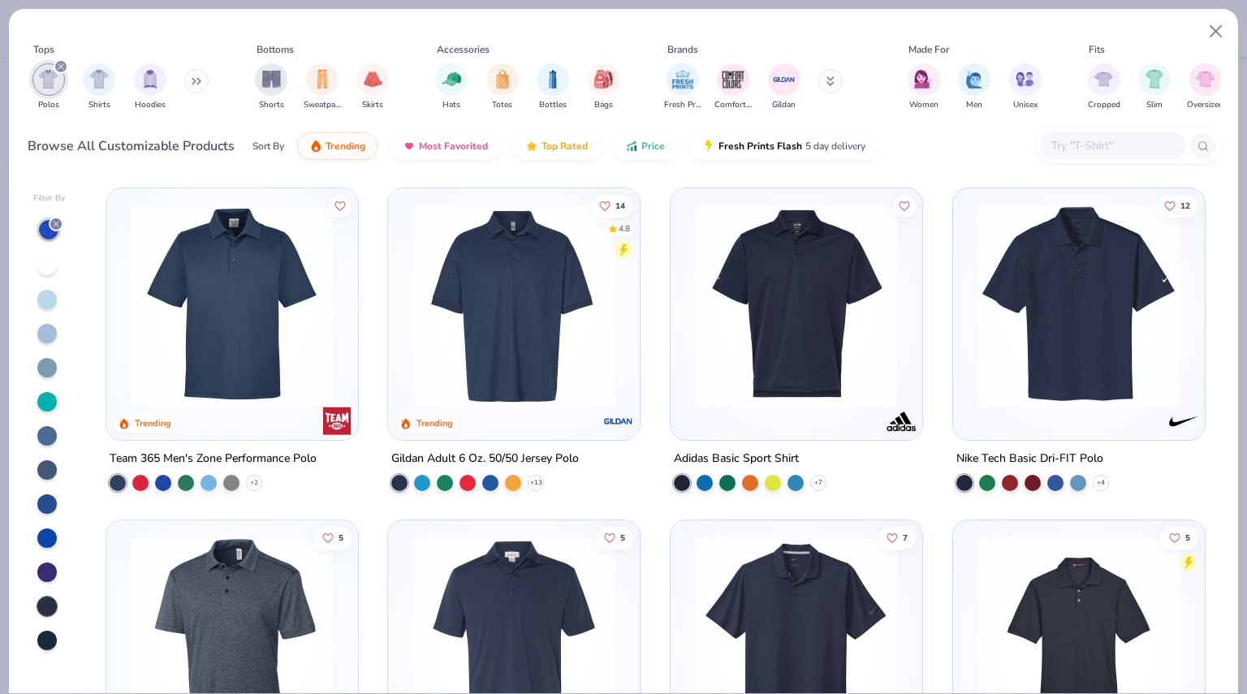
click at [50, 631] on div at bounding box center [46, 640] width 19 height 19
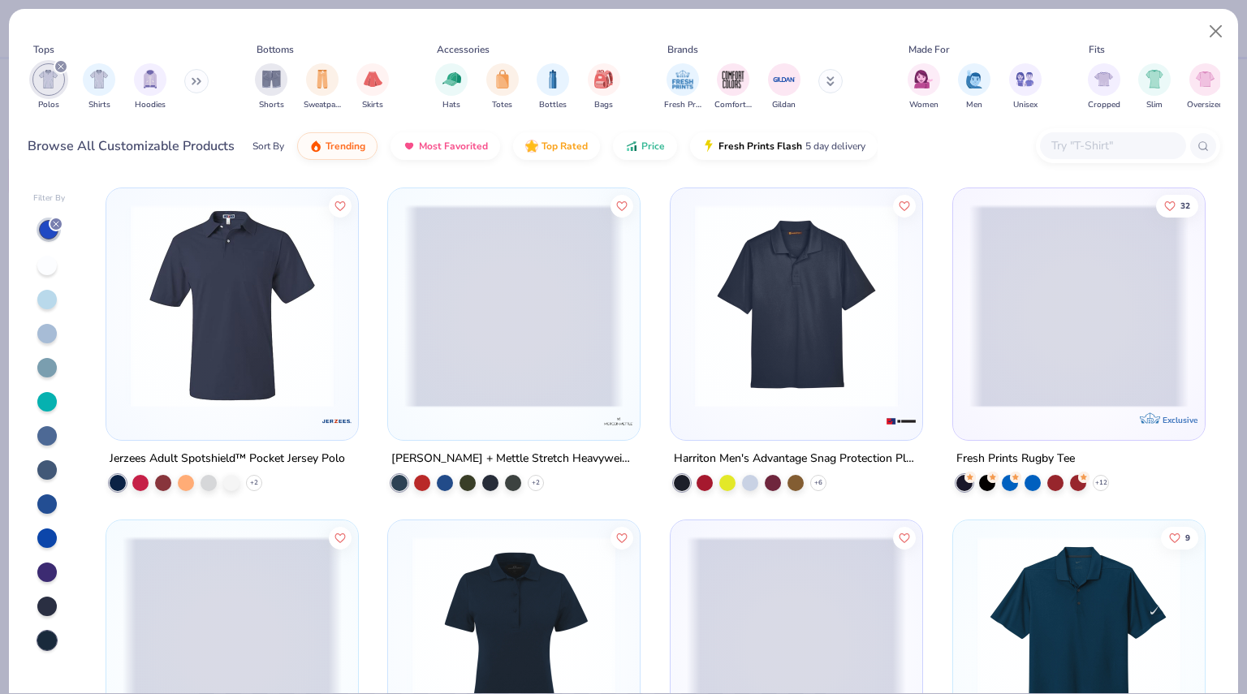
click at [46, 612] on div at bounding box center [49, 435] width 32 height 434
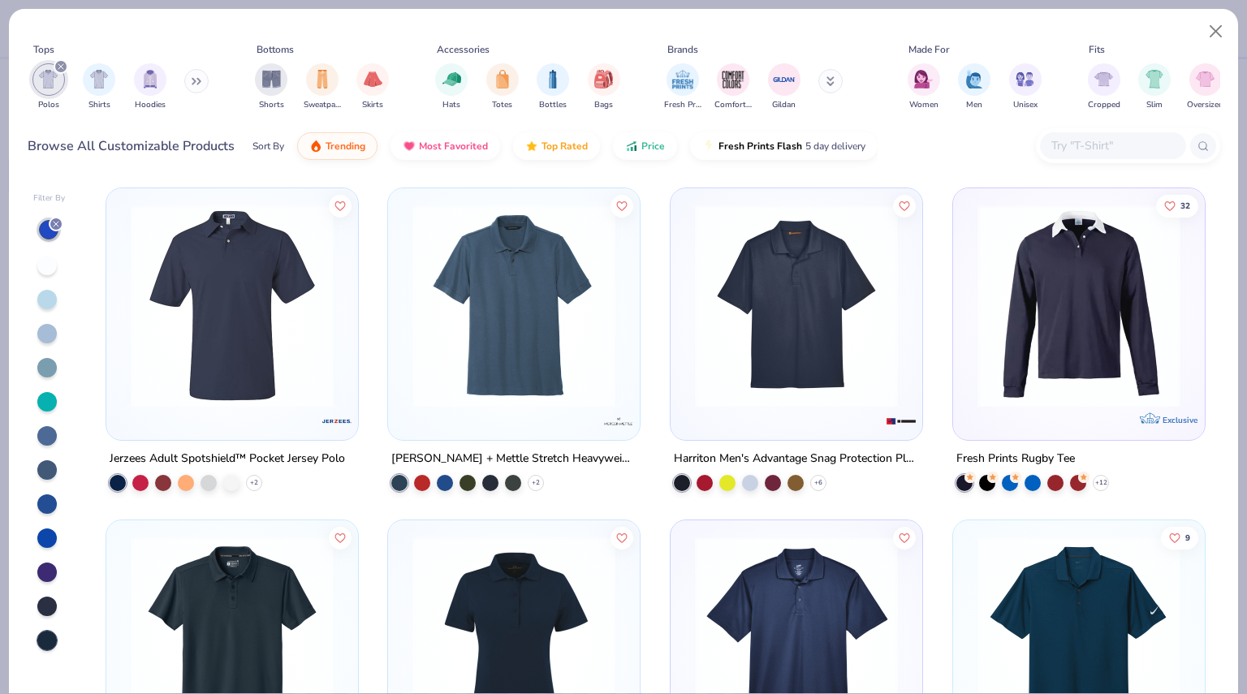
click at [44, 602] on div at bounding box center [46, 606] width 19 height 19
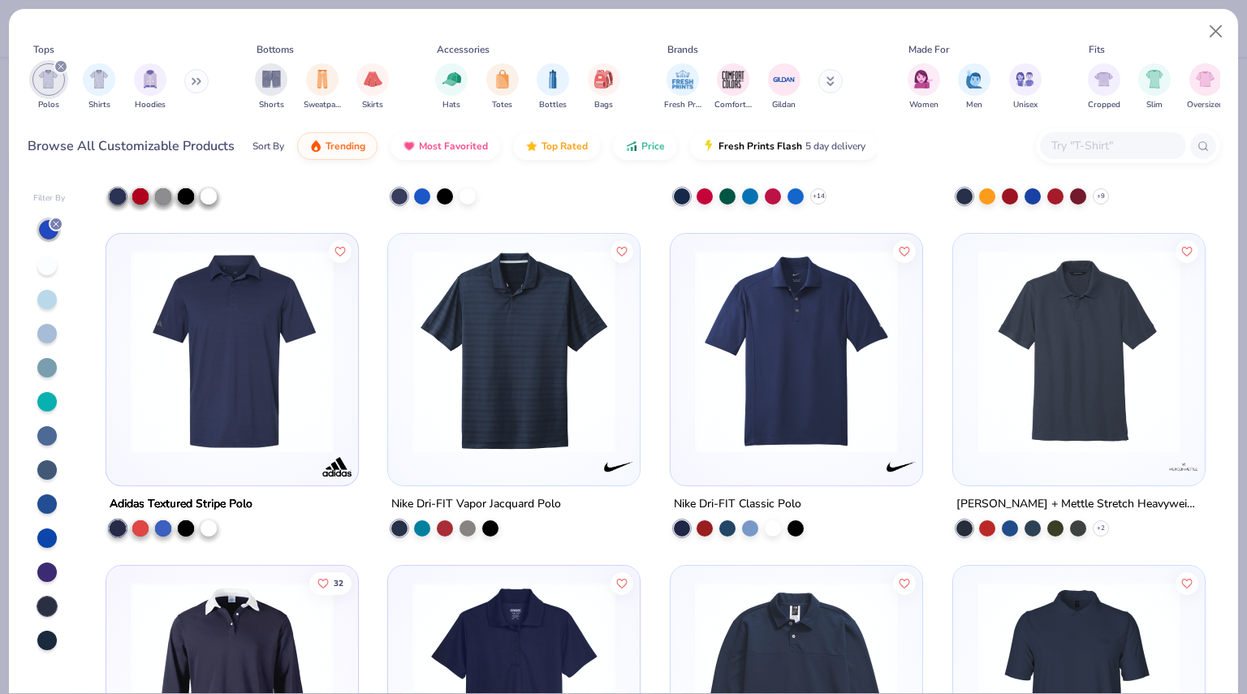
scroll to position [1282, 0]
click at [405, 365] on img at bounding box center [295, 351] width 219 height 203
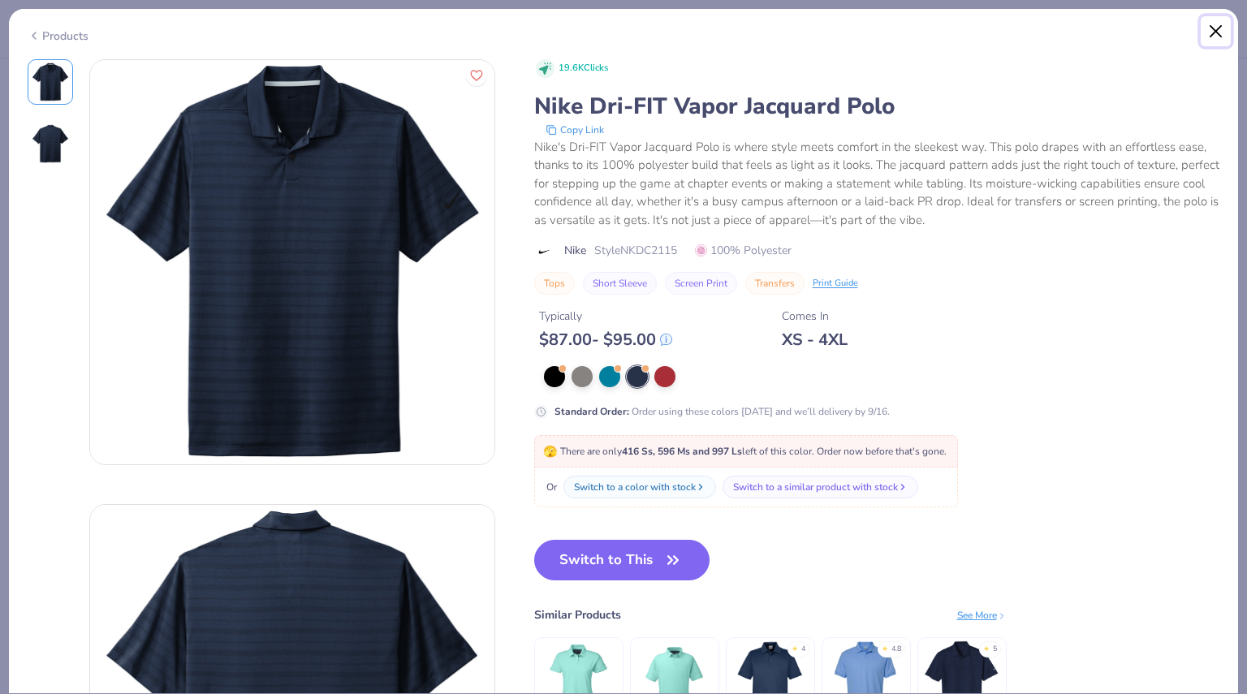
click at [1218, 27] on button "Close" at bounding box center [1216, 31] width 31 height 31
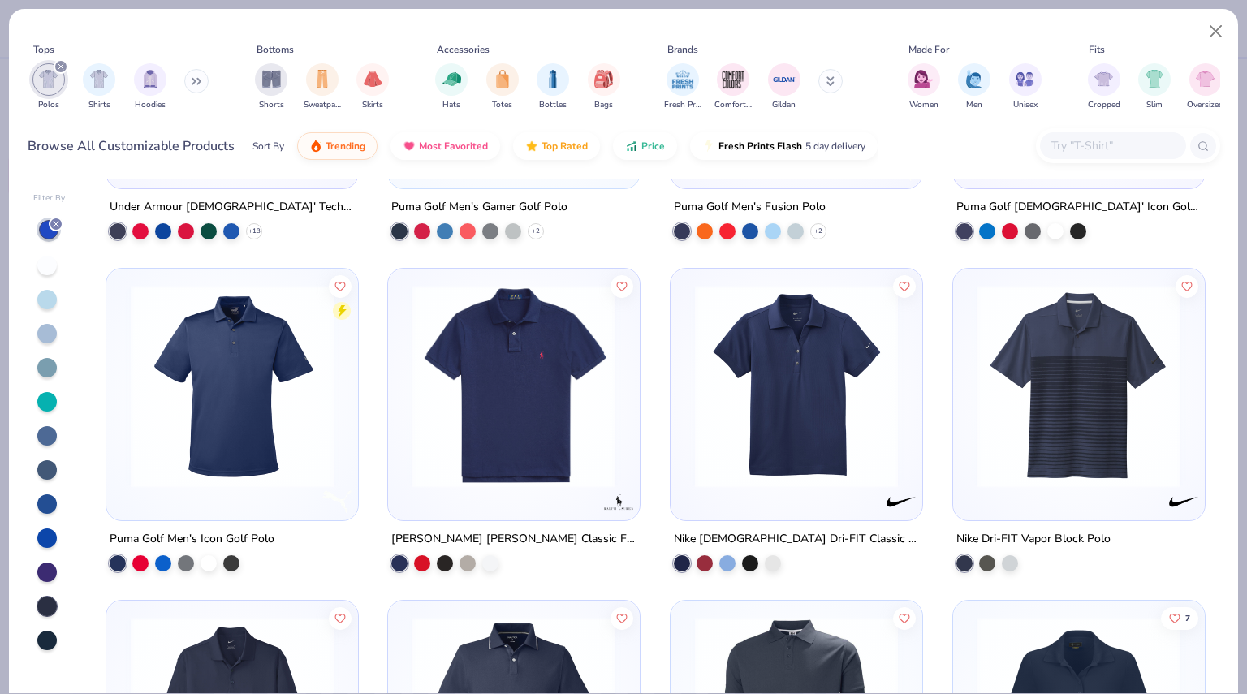
scroll to position [2909, 0]
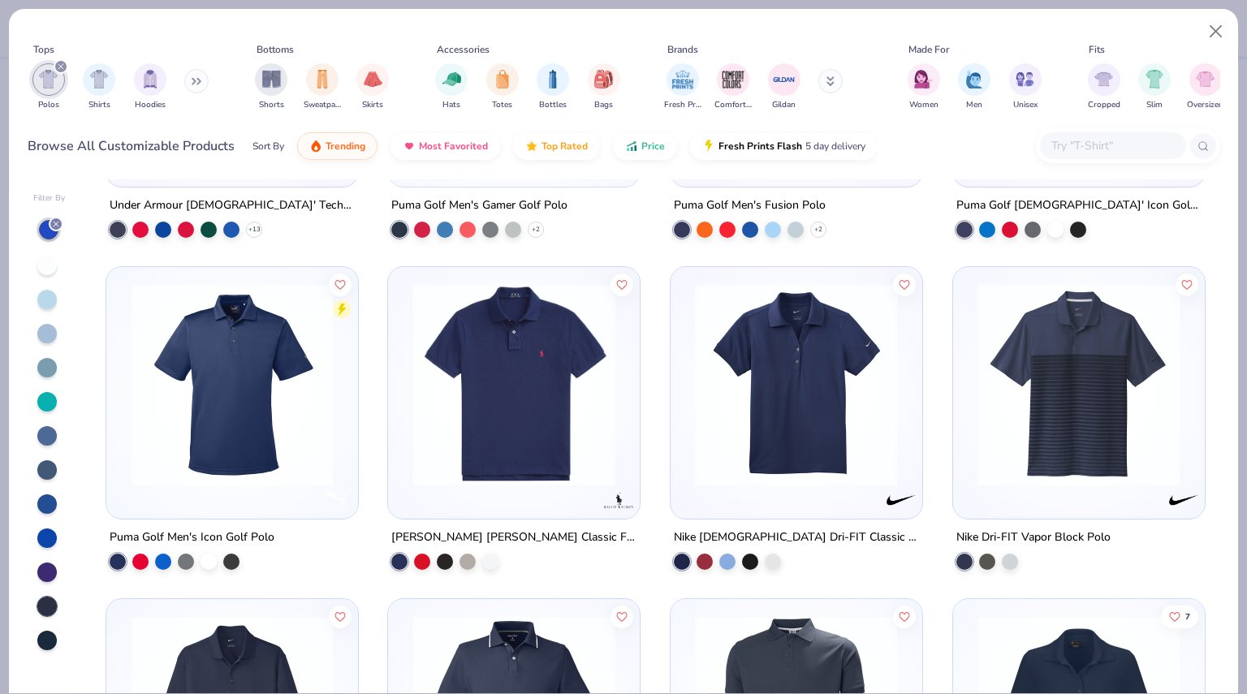
click at [830, 342] on img at bounding box center [796, 384] width 219 height 203
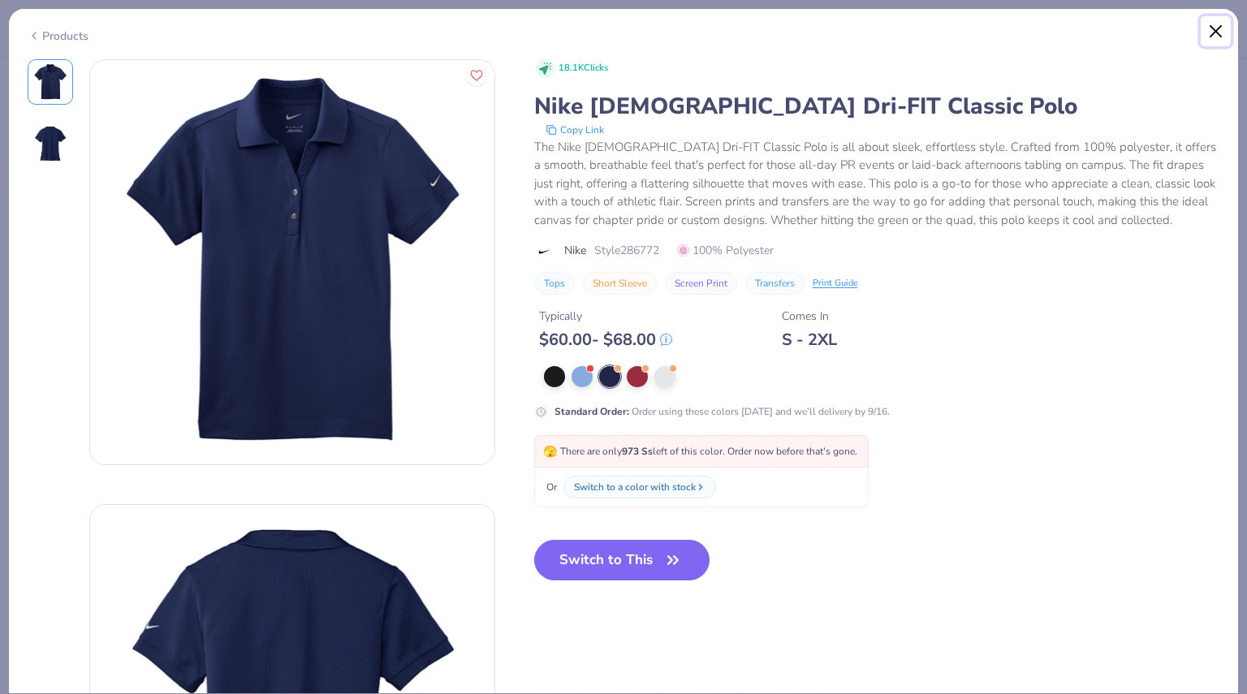
click at [1204, 35] on button "Close" at bounding box center [1216, 31] width 31 height 31
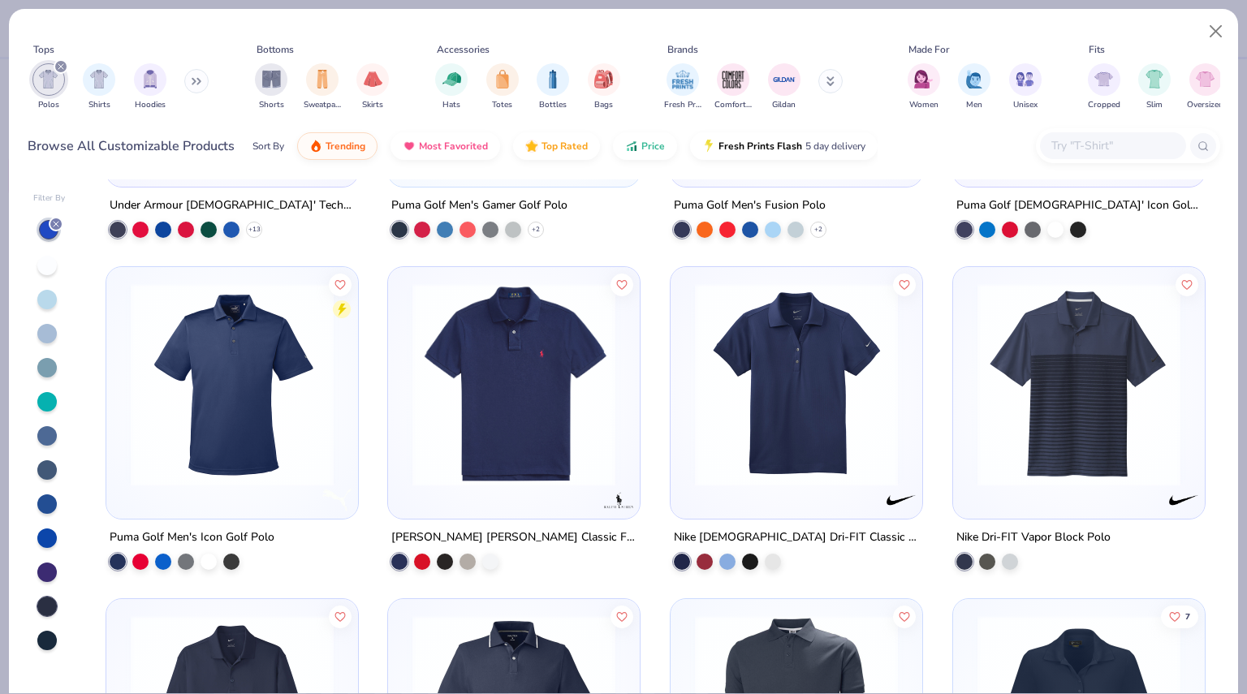
scroll to position [2847, 0]
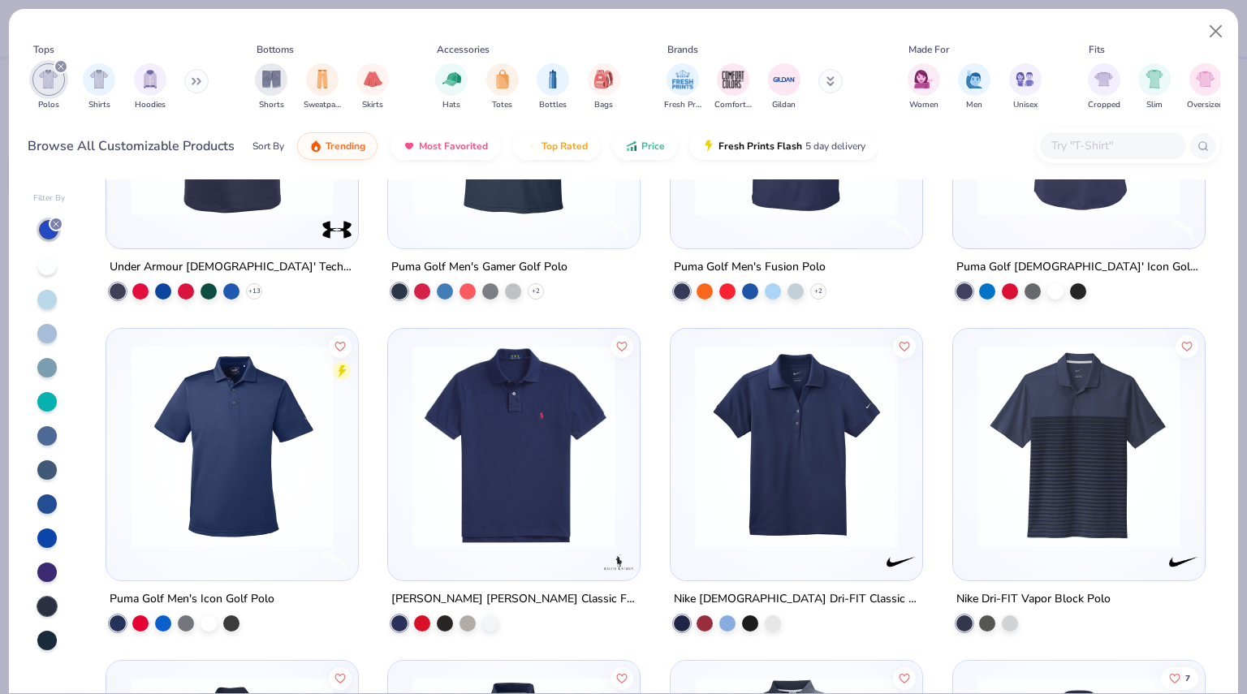
click at [157, 490] on img at bounding box center [232, 446] width 219 height 203
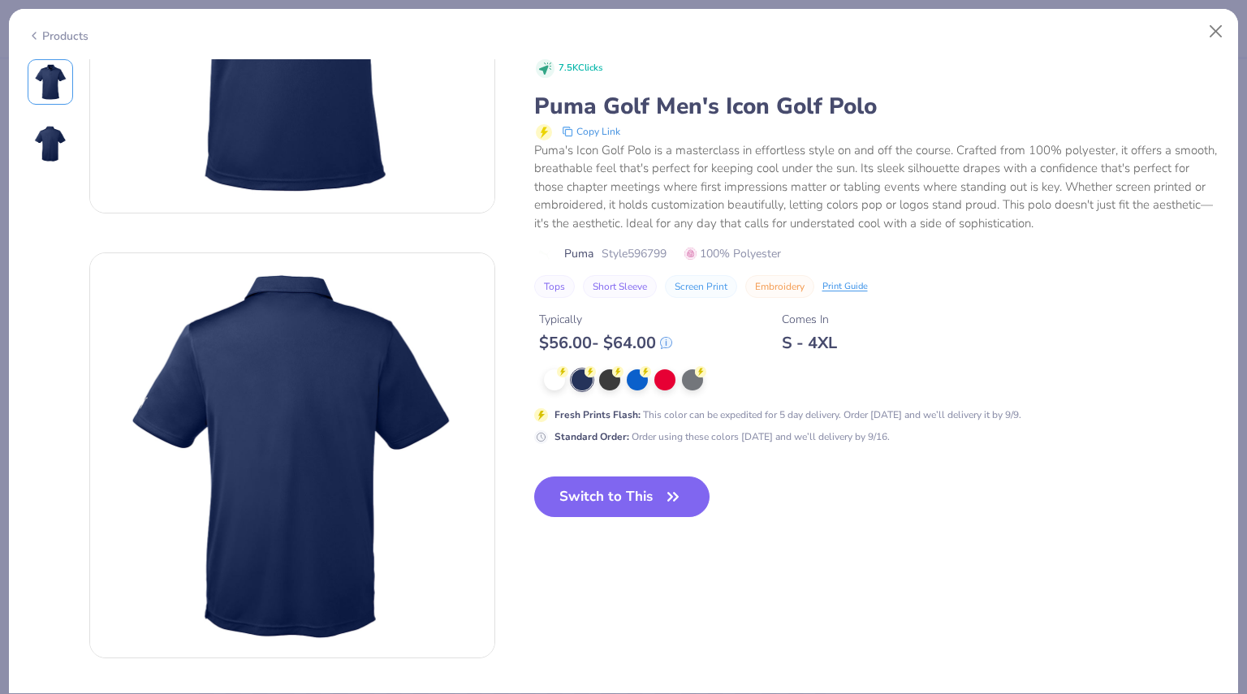
scroll to position [282, 0]
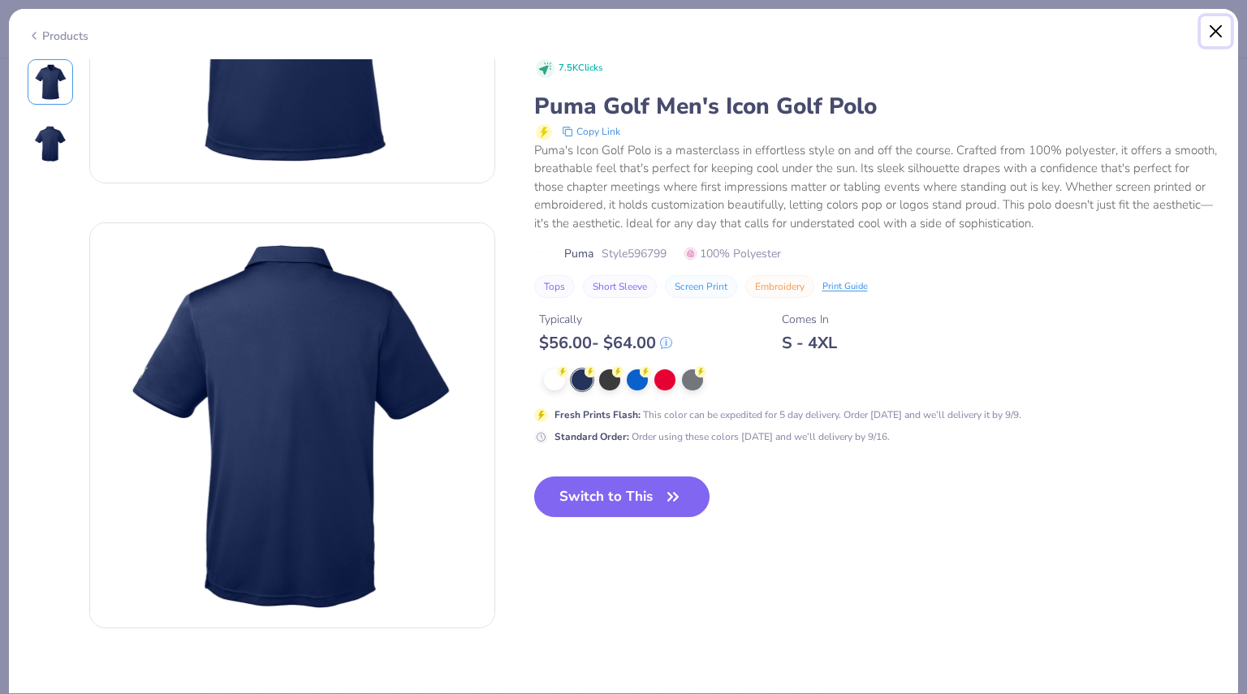
click at [1224, 30] on button "Close" at bounding box center [1216, 31] width 31 height 31
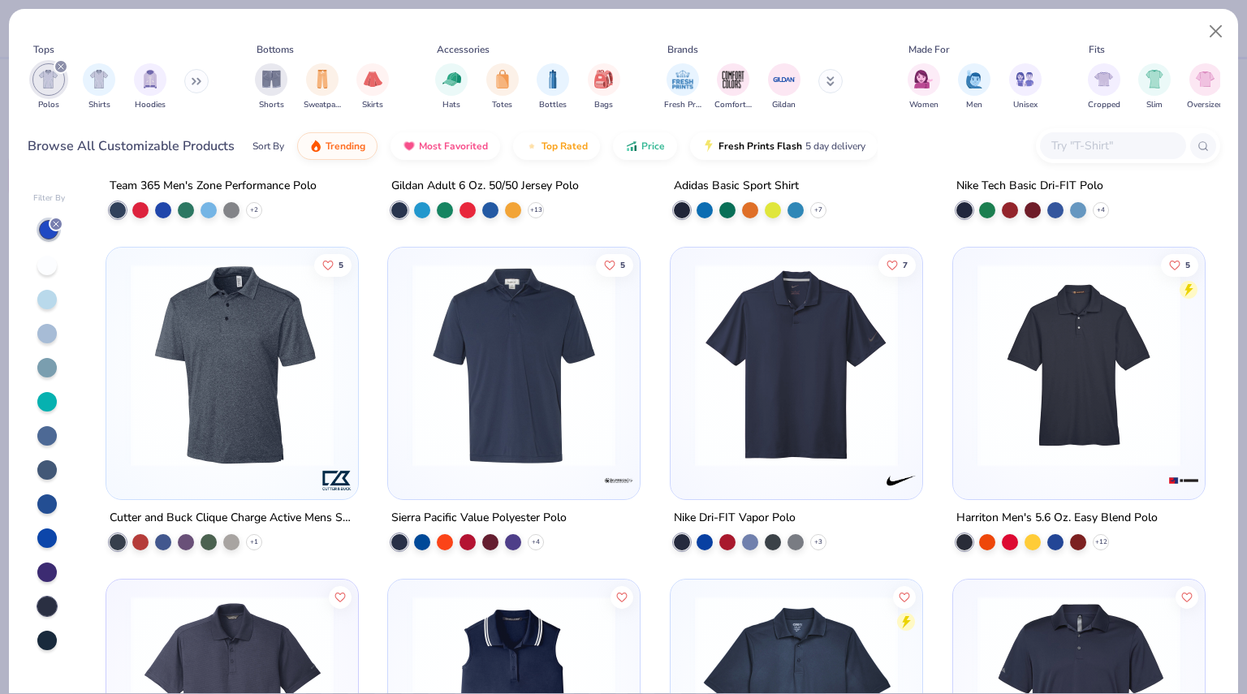
scroll to position [275, 0]
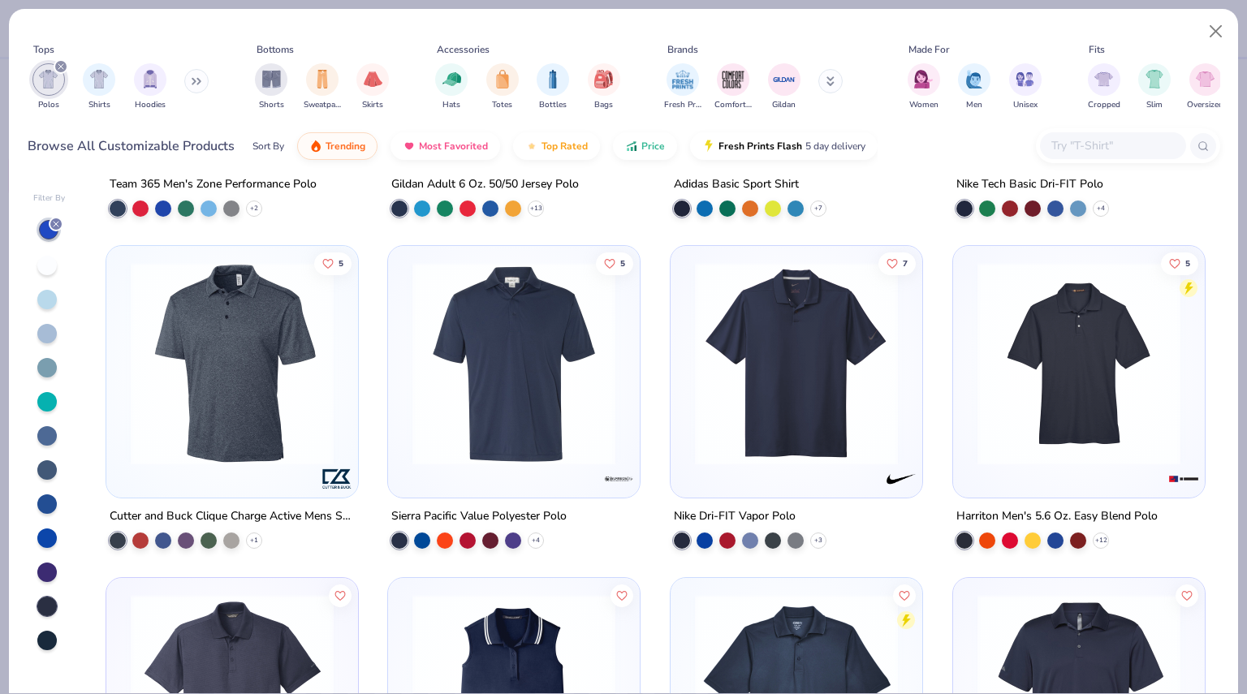
click at [738, 372] on img at bounding box center [796, 363] width 219 height 203
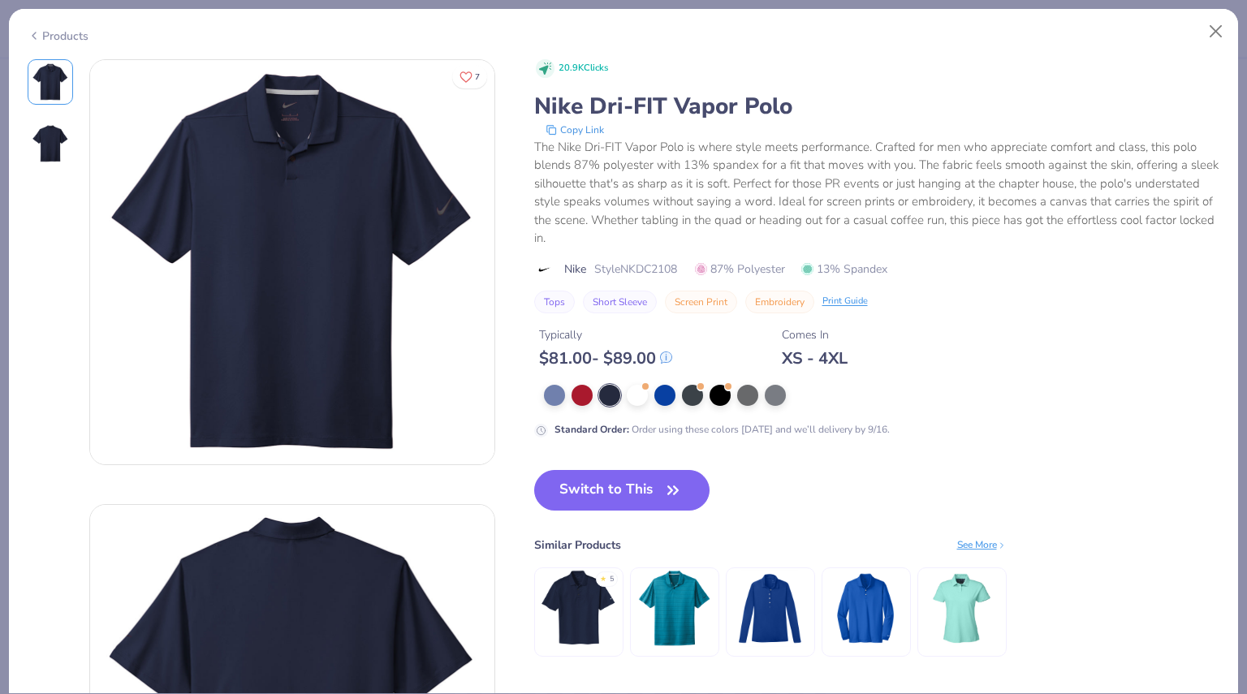
scroll to position [2, 0]
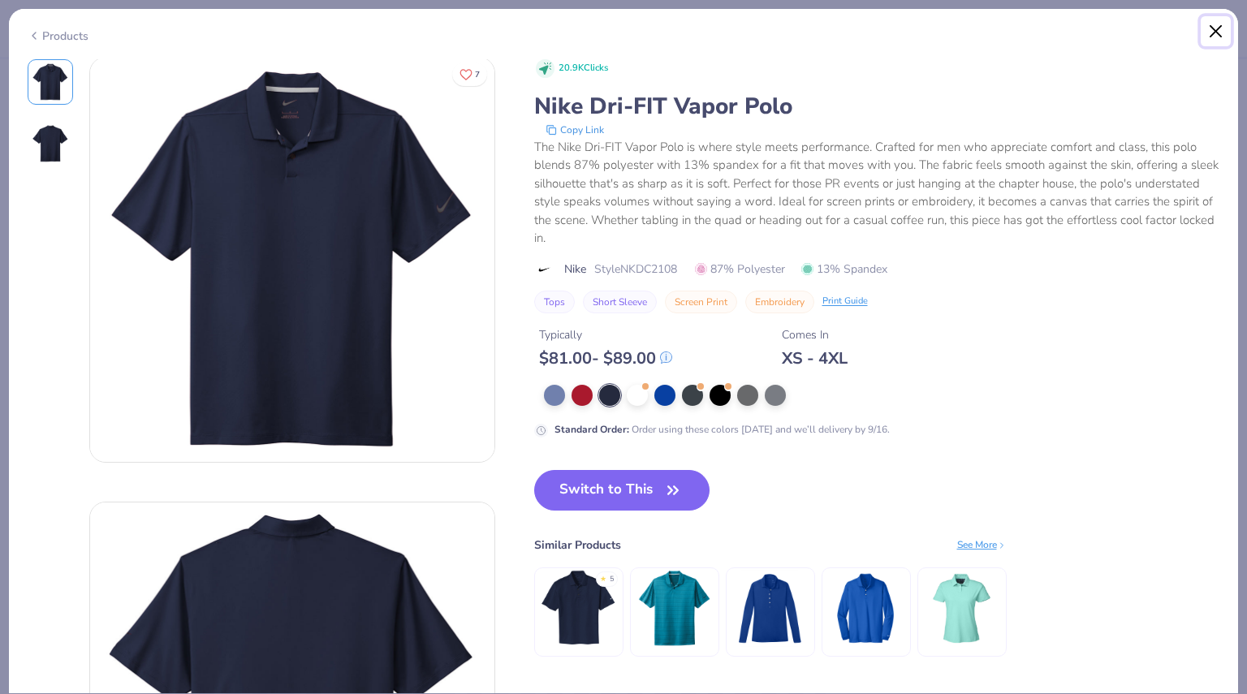
click at [1230, 35] on button "Close" at bounding box center [1216, 31] width 31 height 31
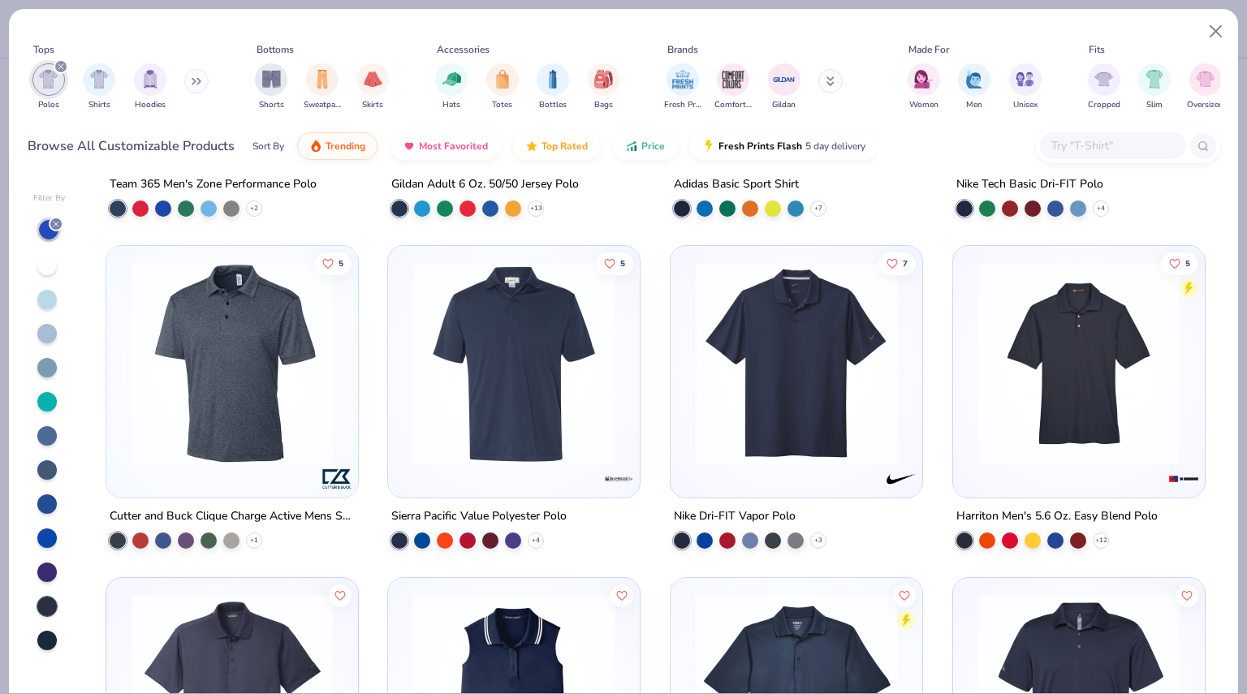
click at [547, 371] on img at bounding box center [513, 363] width 219 height 203
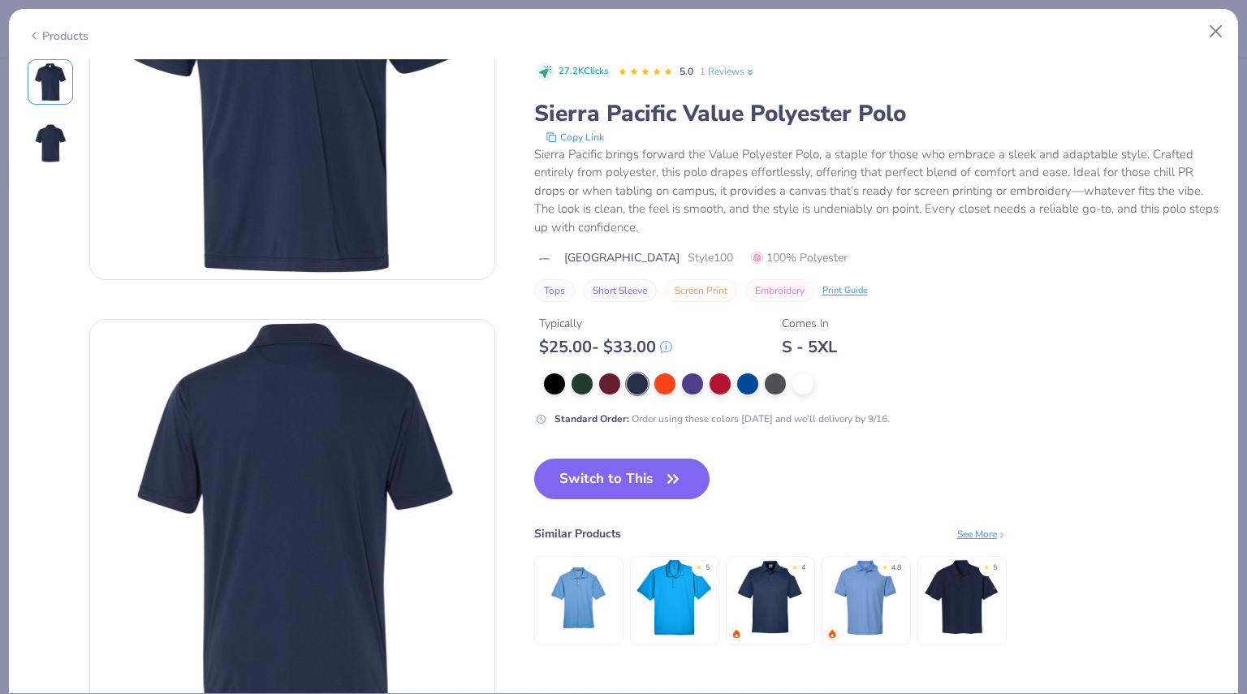
scroll to position [188, 0]
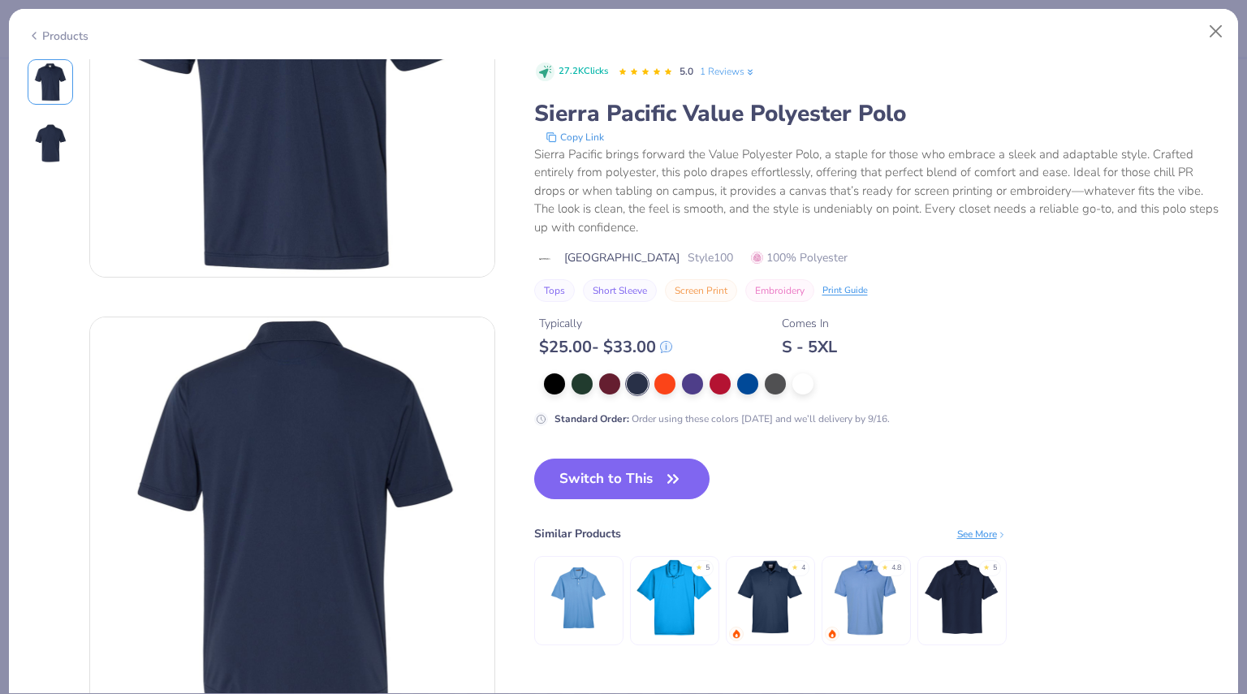
click at [633, 446] on div "27.2K Clicks 5.0 1 Reviews Sierra Pacific Value Polyester Polo Copy Link Sierra…" at bounding box center [877, 369] width 686 height 620
click at [643, 472] on button "Switch to This" at bounding box center [622, 479] width 176 height 41
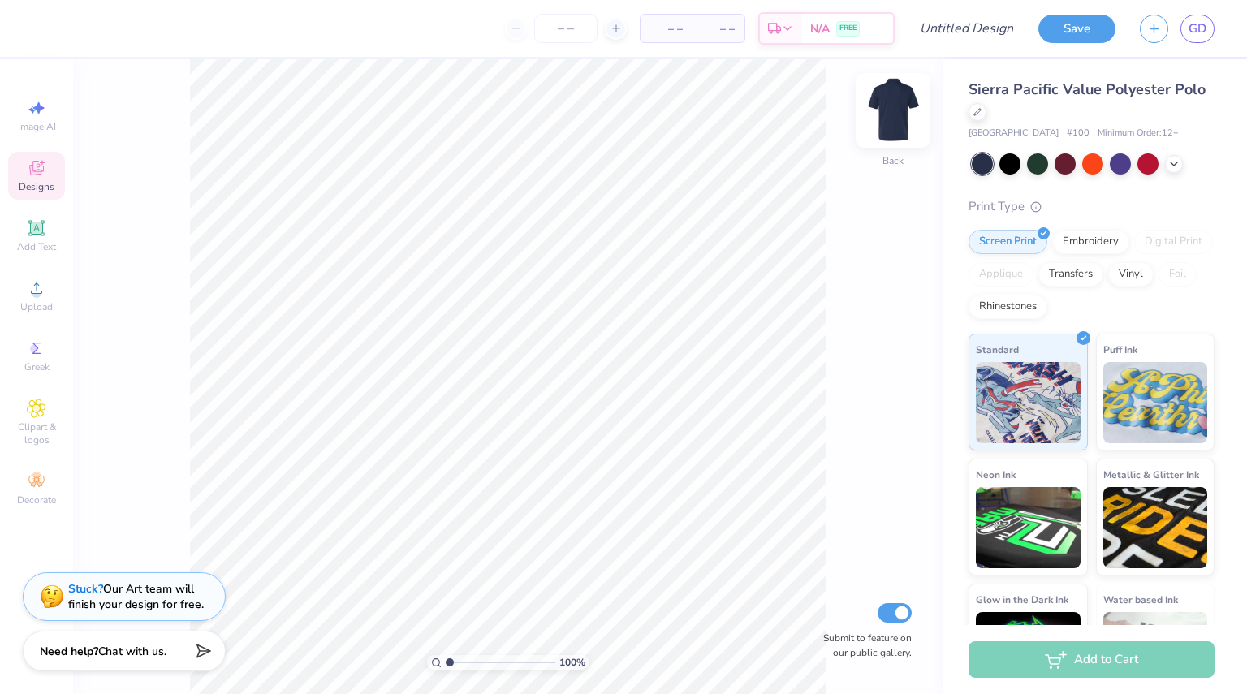
click at [906, 109] on img at bounding box center [893, 110] width 65 height 65
click at [906, 109] on img at bounding box center [893, 110] width 32 height 32
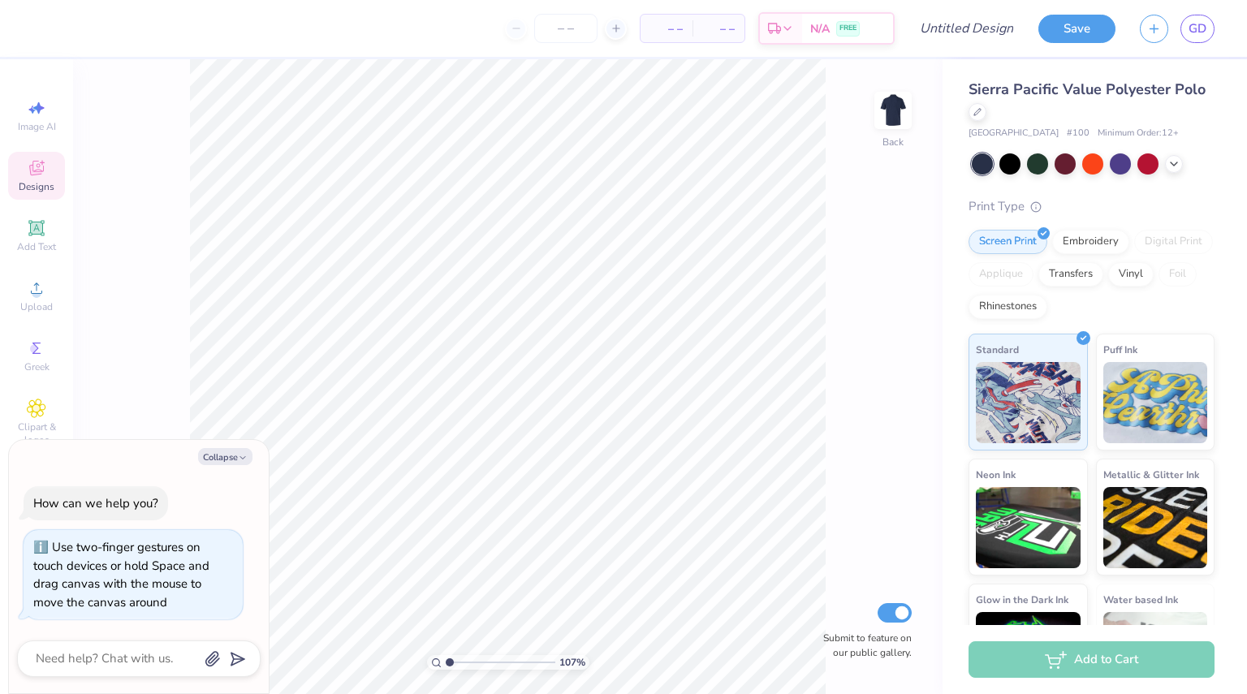
type input "1.07333156530932"
type textarea "x"
type input "1.51994190917153"
click at [224, 455] on button "Collapse" at bounding box center [225, 456] width 54 height 17
type textarea "x"
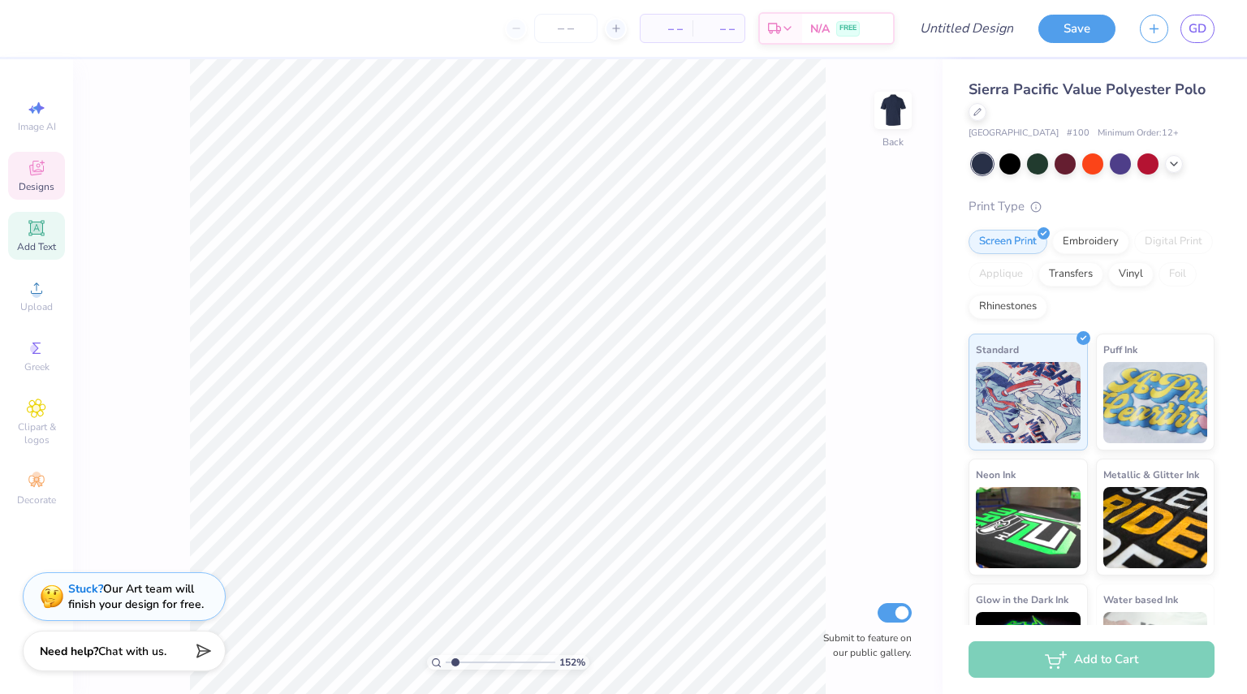
click at [30, 244] on span "Add Text" at bounding box center [36, 246] width 39 height 13
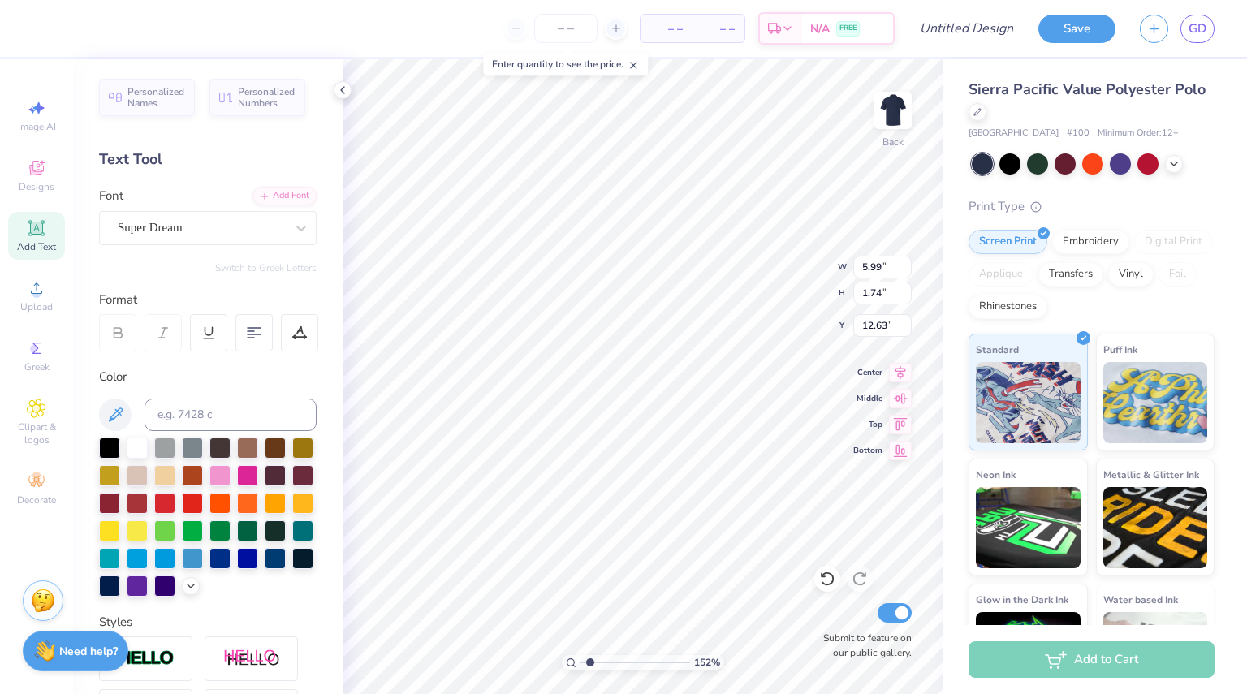
type input "1.51994190917153"
type input "3.00"
type input "1.51994190917153"
type input "3.61"
type input "1.05"
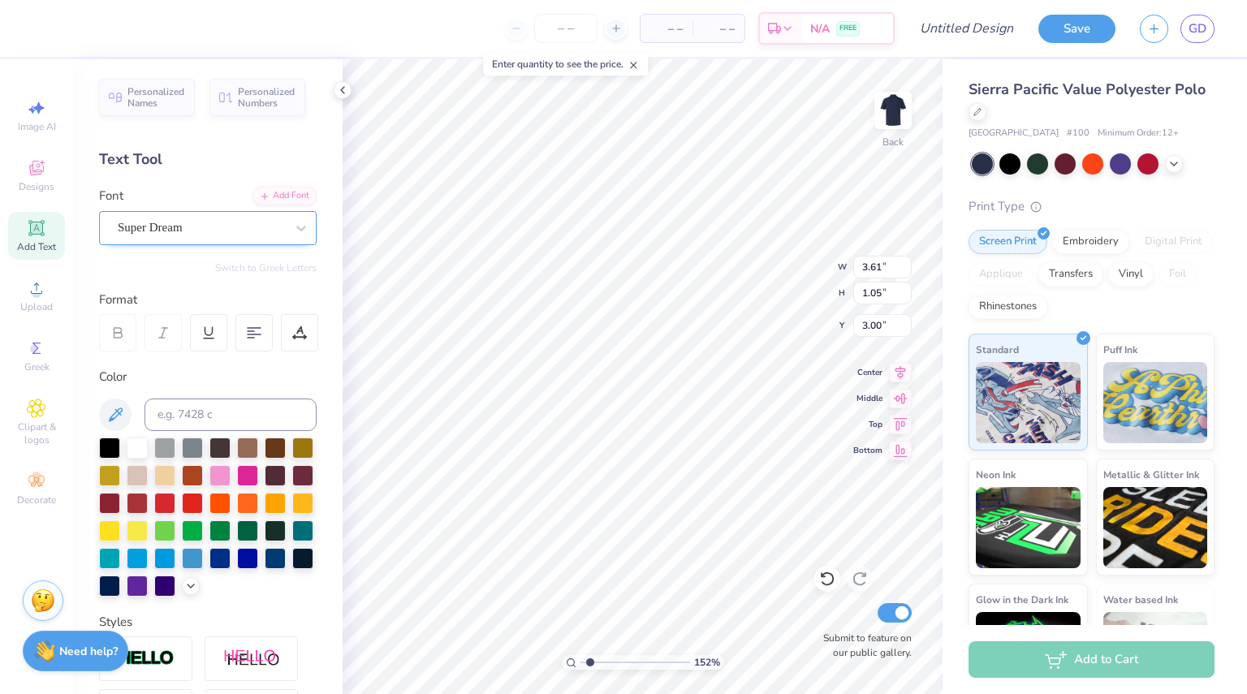
click at [191, 233] on div "Super Dream" at bounding box center [201, 227] width 171 height 25
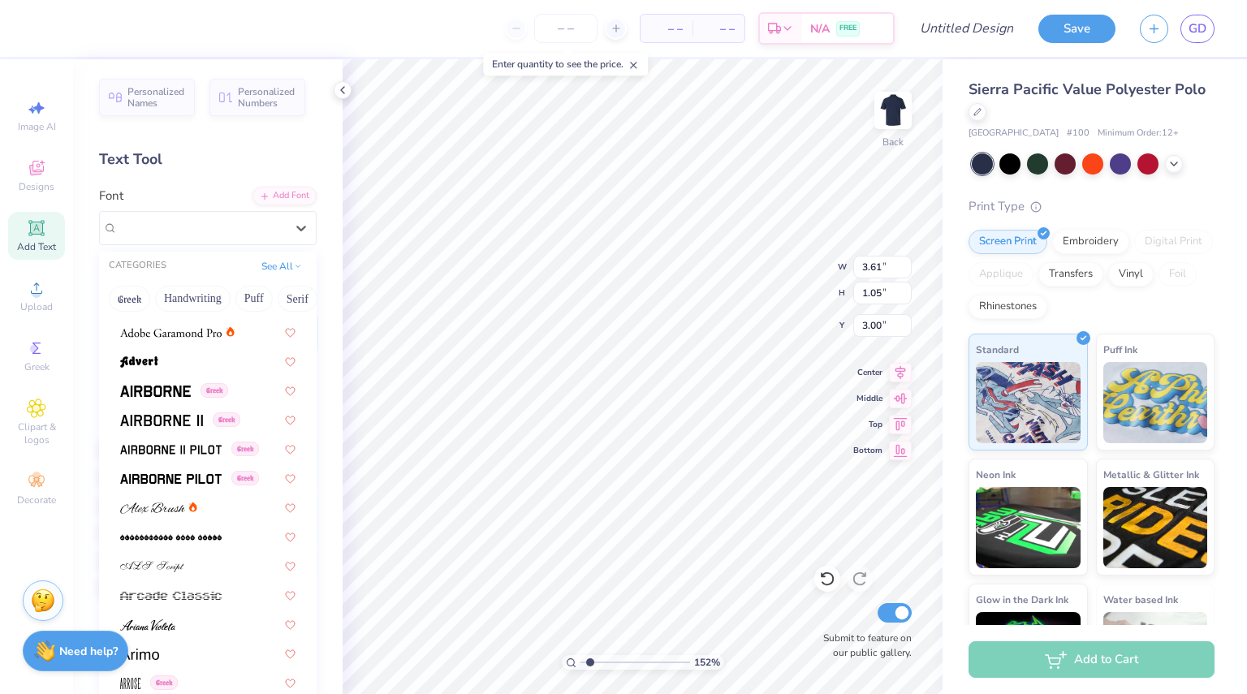
scroll to position [232, 0]
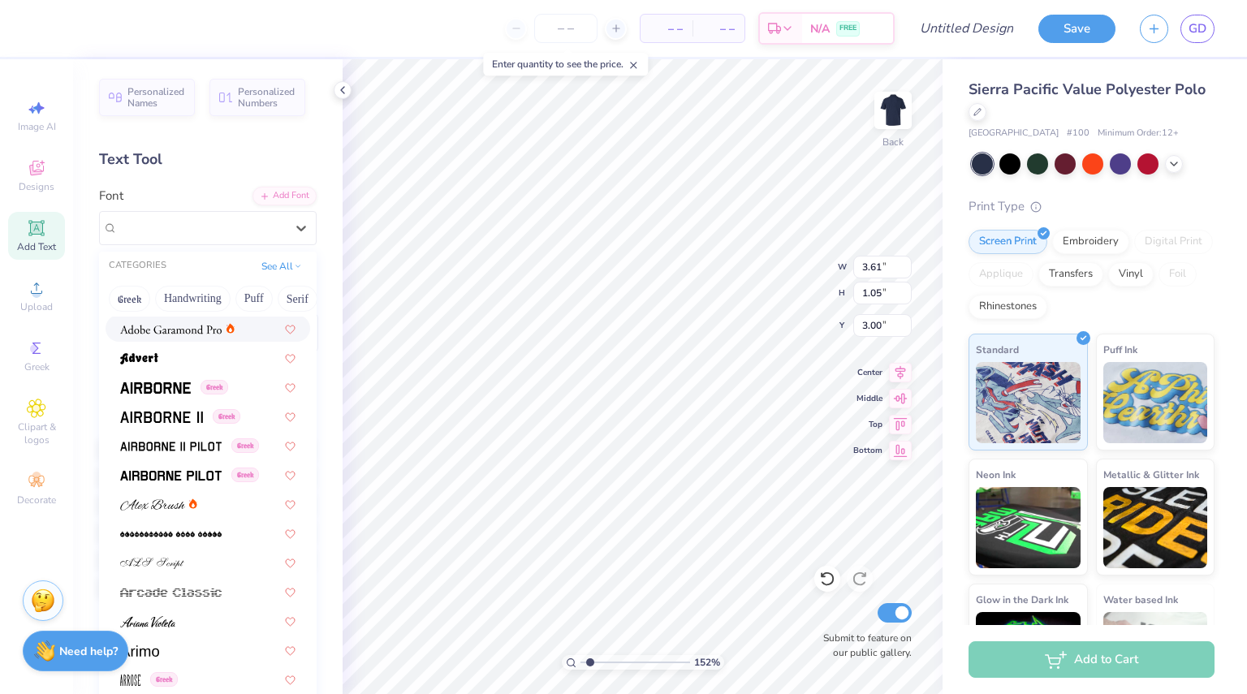
click at [180, 326] on img at bounding box center [171, 329] width 102 height 11
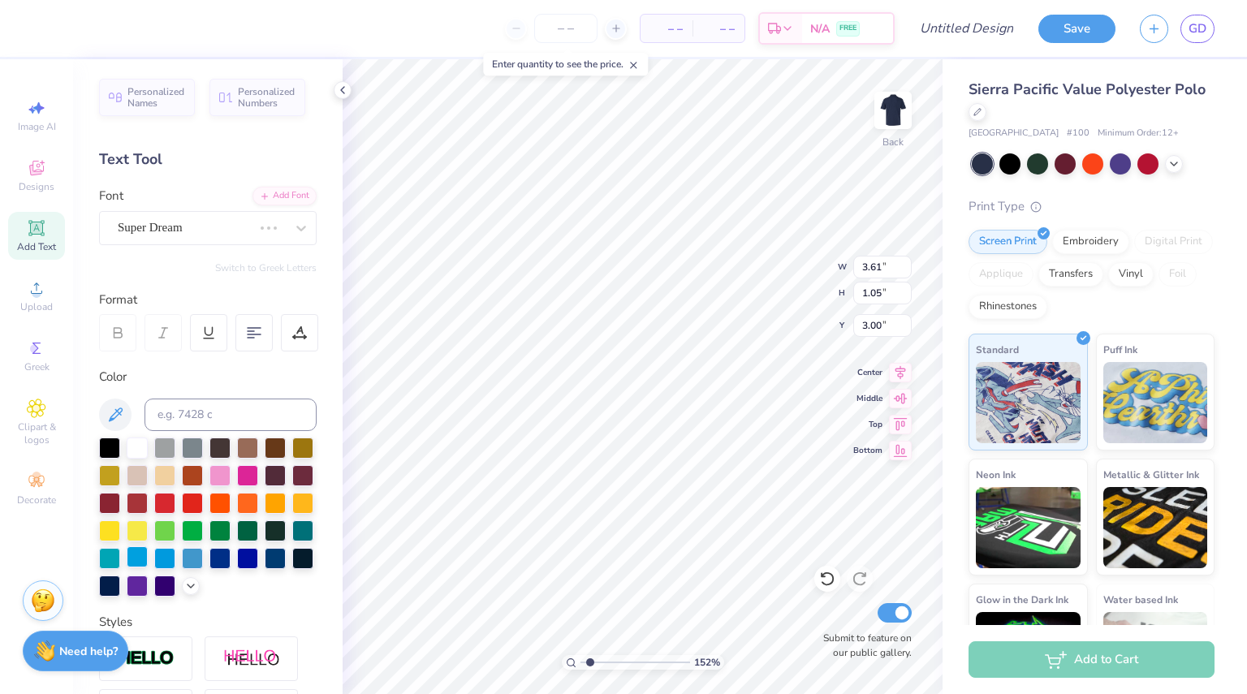
type input "1.51994190917153"
type input "3.77"
type input "1.04"
type input "1.51994190917153"
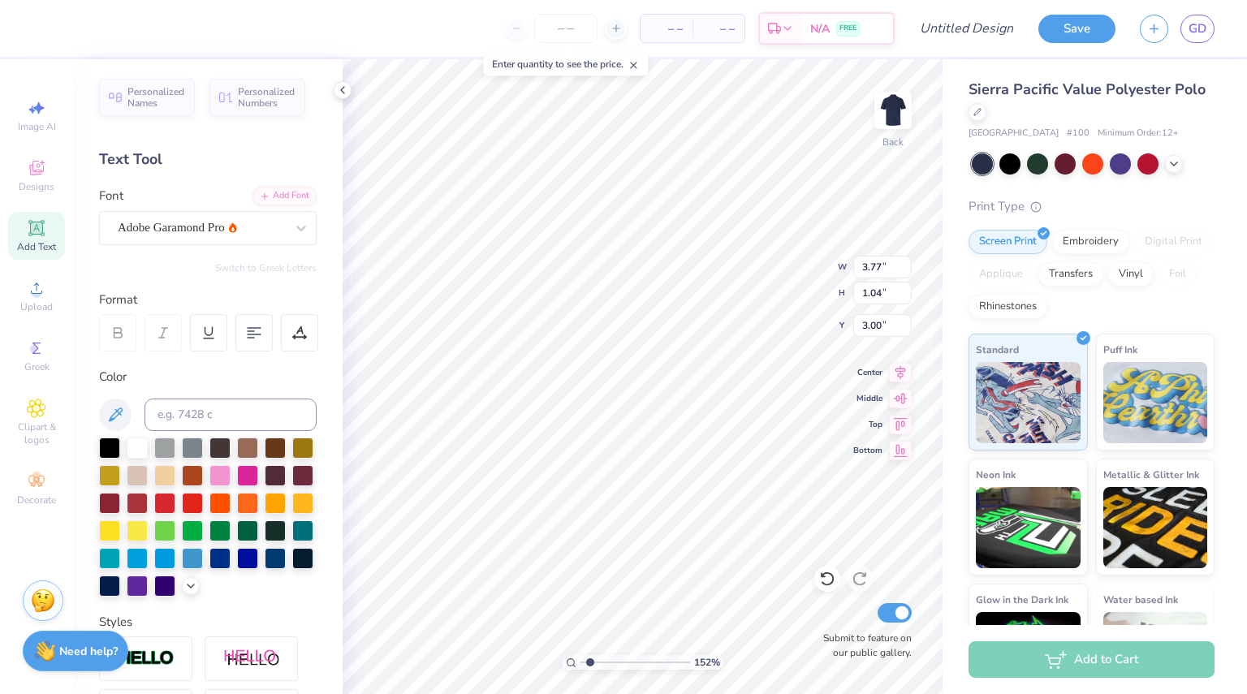
type textarea "u"
type input "1.51994190917153"
type textarea "uN"
type input "1.51994190917153"
type textarea "uNI"
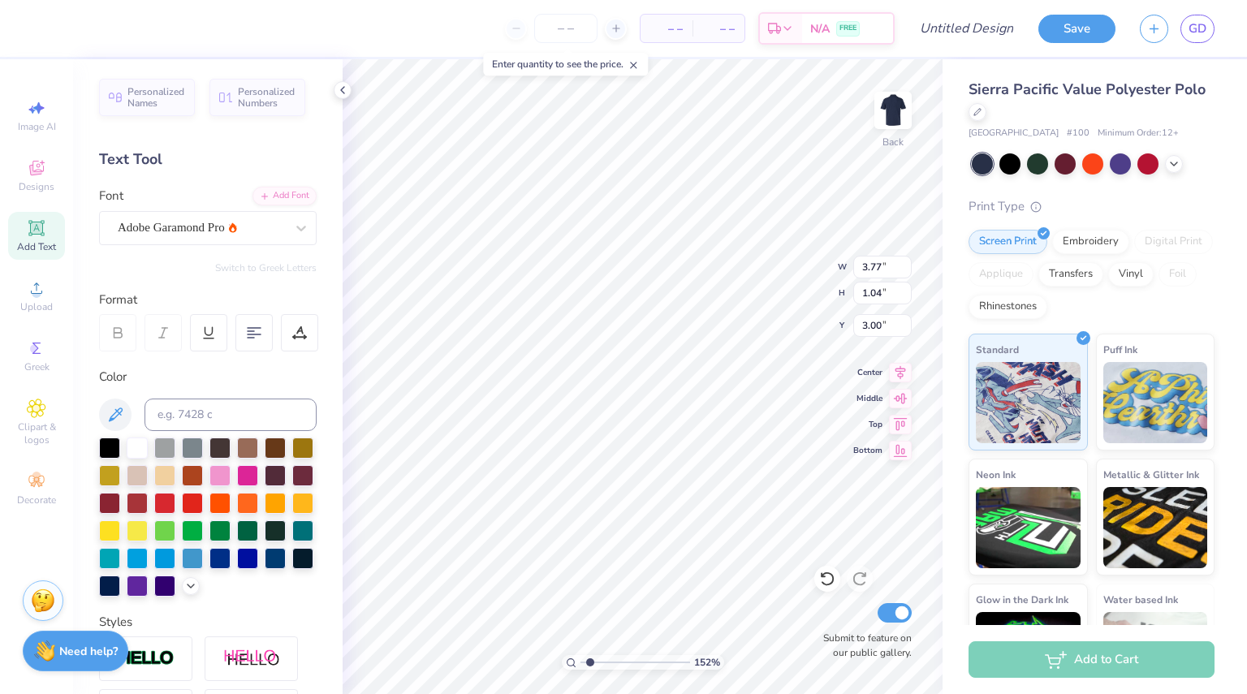
type input "1.51994190917153"
type textarea "uN"
type input "1.51994190917153"
type textarea "u"
type input "1.51994190917153"
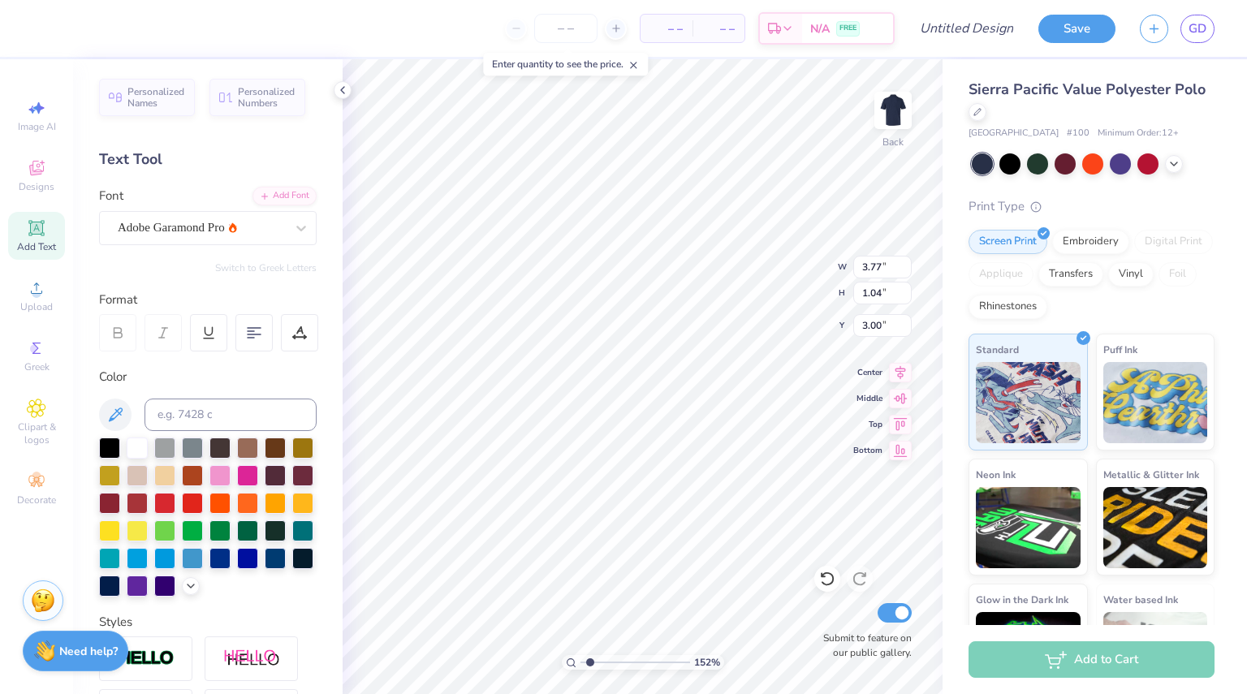
type input "1.51994190917153"
type textarea "U"
type input "1.51994190917153"
type textarea "Un"
type input "1.51994190917153"
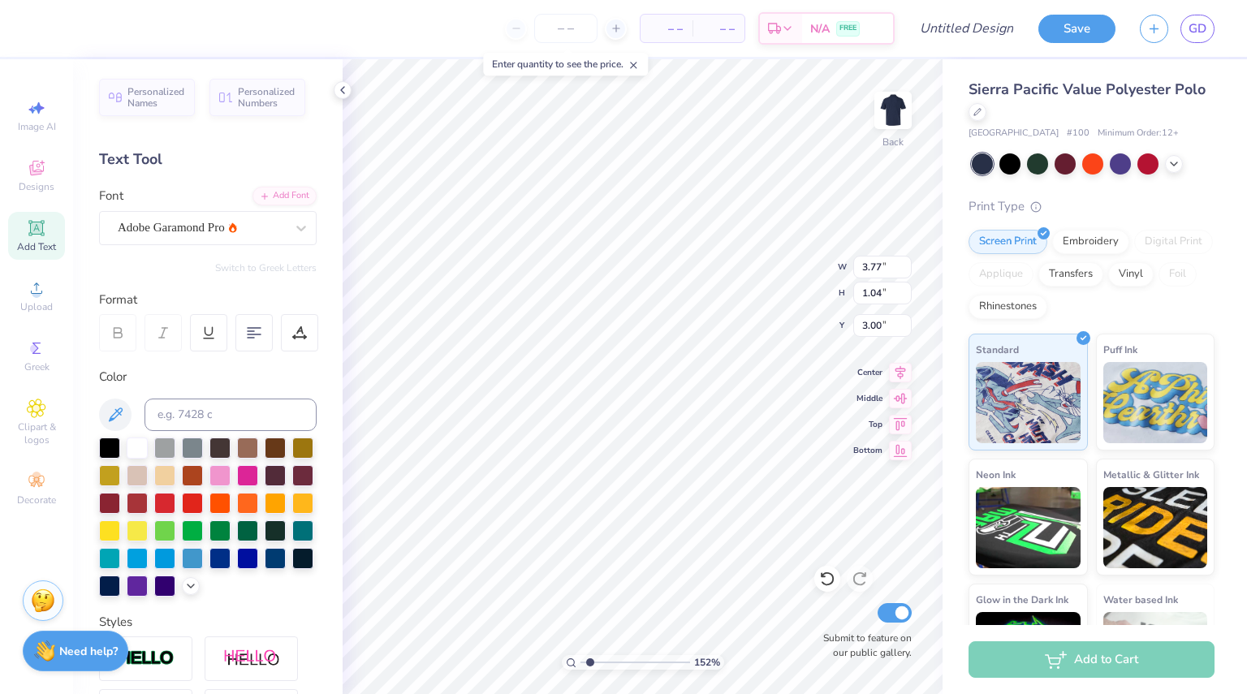
type textarea "Uni"
type input "1.51994190917153"
type textarea "Univ"
type input "1.51994190917153"
type textarea "Unive"
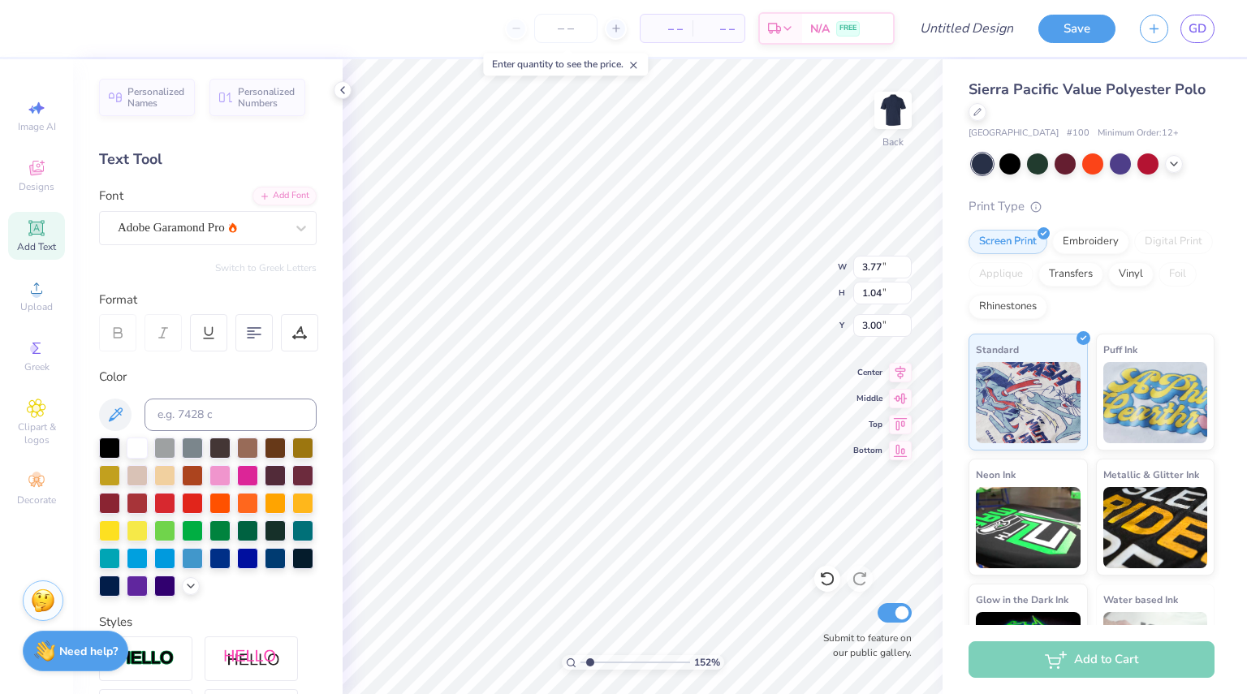
type input "1.51994190917153"
type textarea "Univer"
type input "1.51994190917153"
type textarea "Univeris"
type input "1.51994190917153"
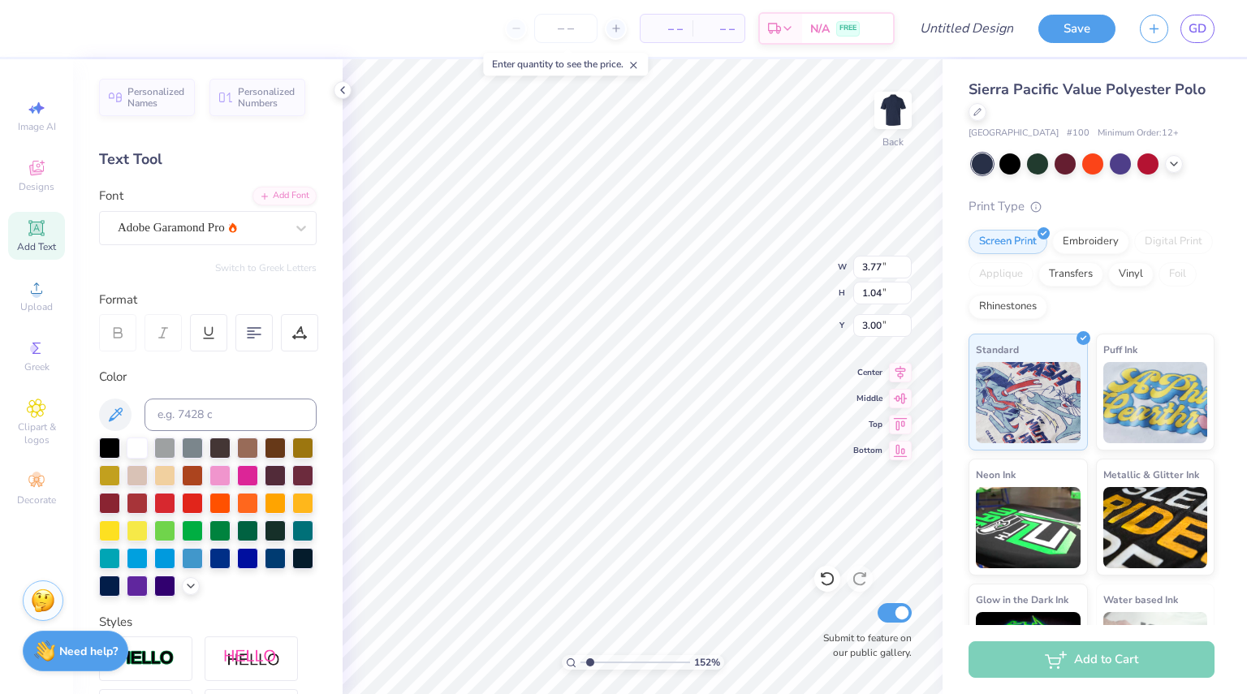
type textarea "Univerist"
type input "1.51994190917153"
type textarea "Univeristy"
type input "1.51994190917153"
type textarea "Univeristy o"
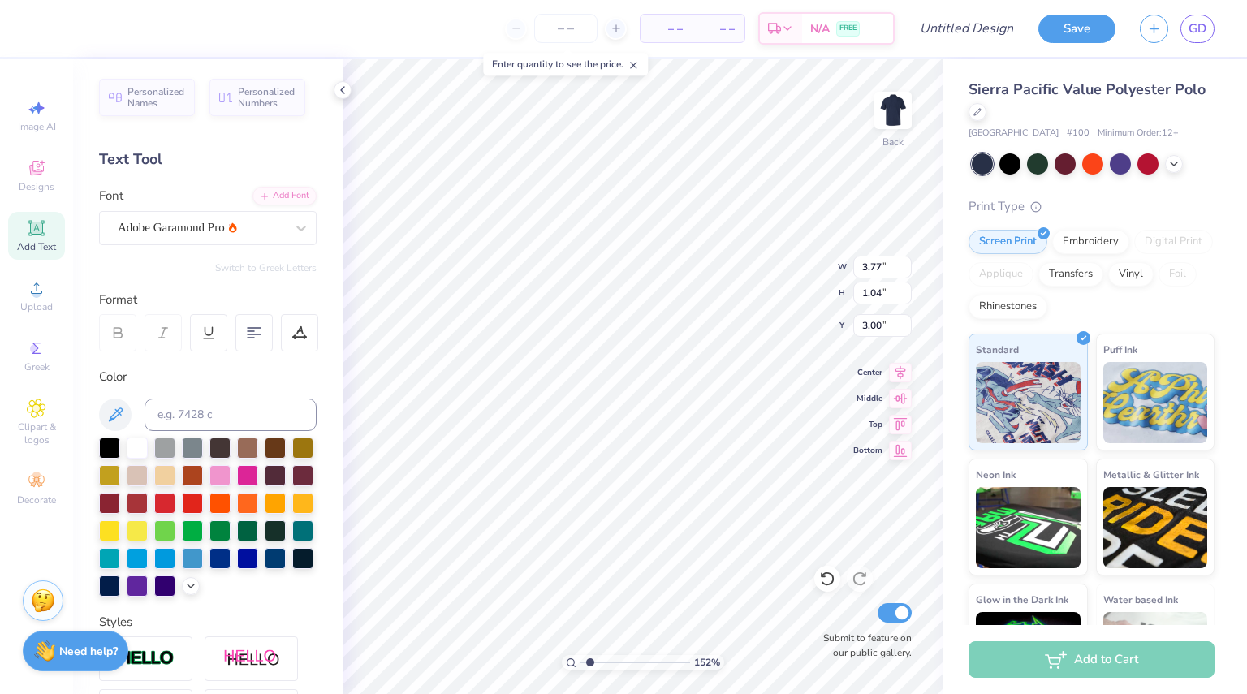
type input "1.51994190917153"
type textarea "Univeristy of"
type input "1.51994190917153"
type textarea "Univeristy of"
type input "1.51994190917153"
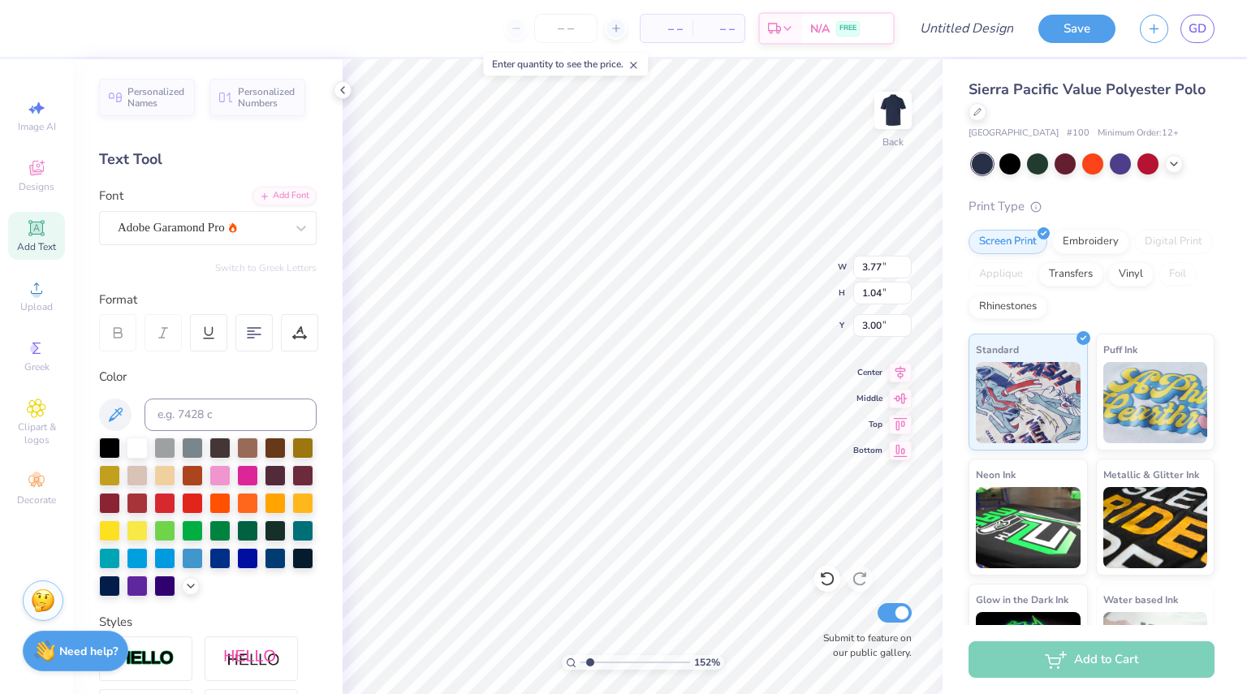
type textarea "Univeristy of U"
type input "1.51994190917153"
type textarea "Univeristy of Ud"
type input "1.51994190917153"
type textarea "Univeristy of Uda"
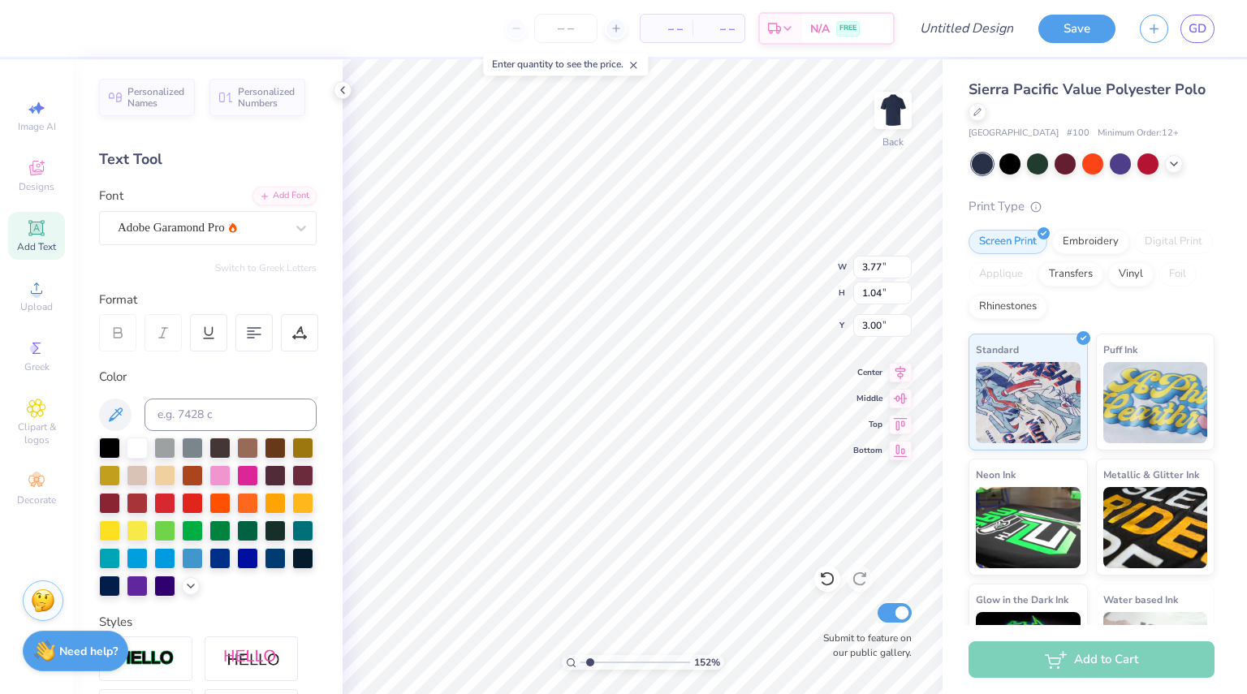
scroll to position [13, 6]
type input "1.51994190917153"
type textarea "Univeristy of Ud"
type input "1.51994190917153"
type textarea "Univeristy of U"
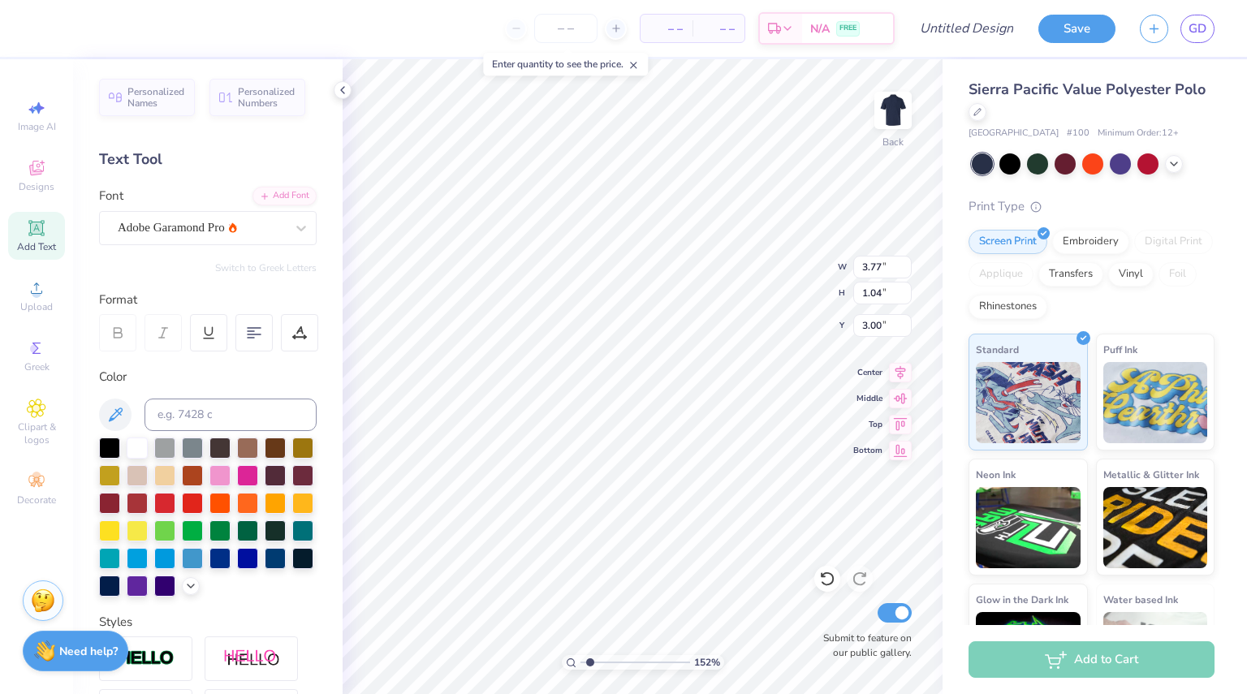
type input "1.51994190917153"
type textarea "Univeristy of"
type input "1.51994190917153"
type textarea "Univeri"
type input "1.51994190917153"
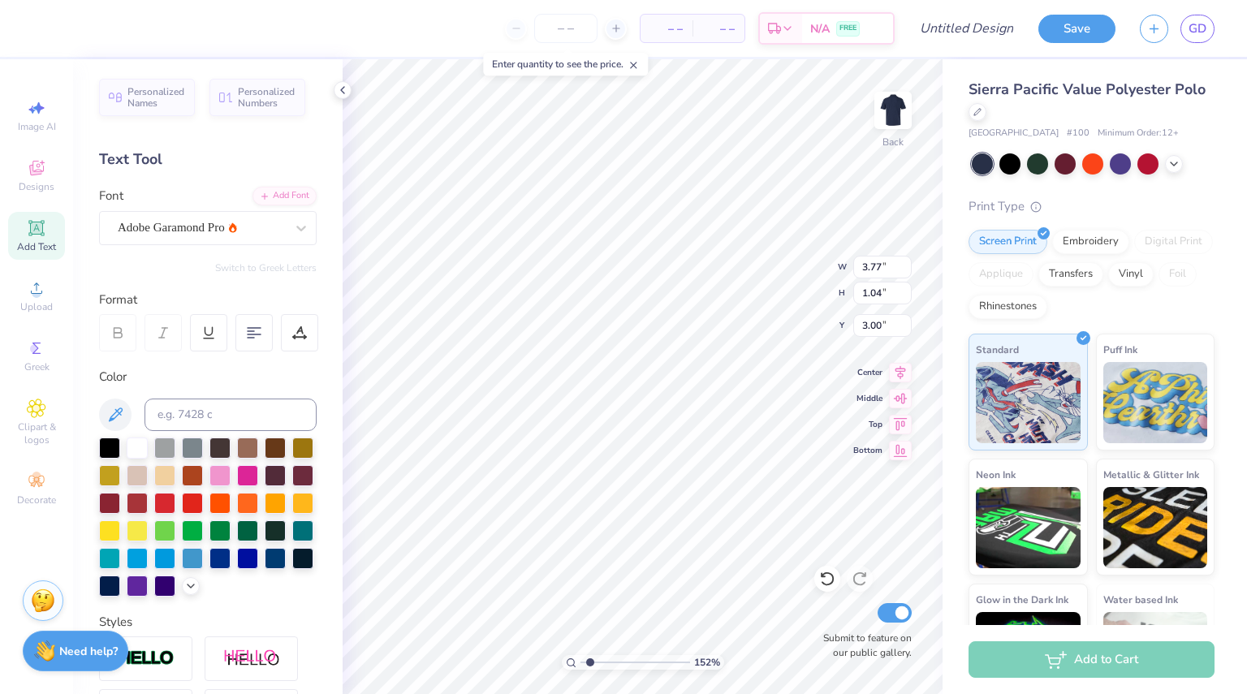
type textarea "Unive"
type input "1.51994190917153"
type textarea "Univ"
type input "1.51994190917153"
type textarea "Uni"
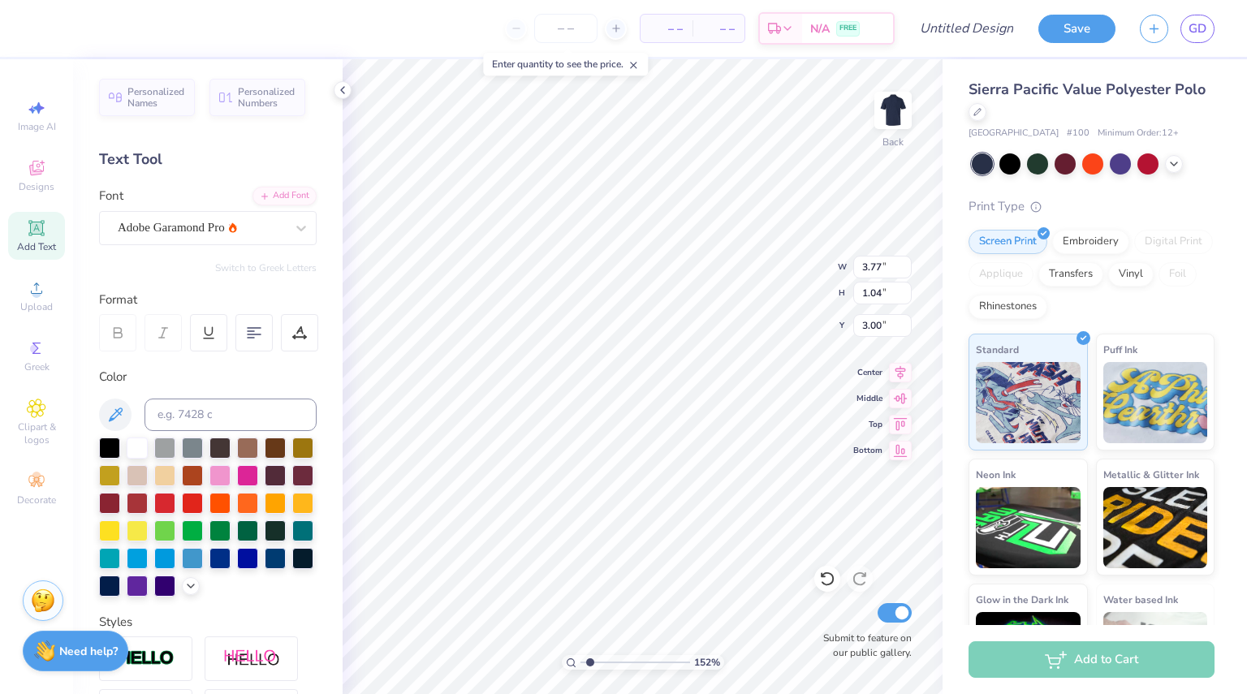
type input "1.51994190917153"
type textarea "Un"
type input "1.51994190917153"
type textarea "U"
type input "1.51994190917153"
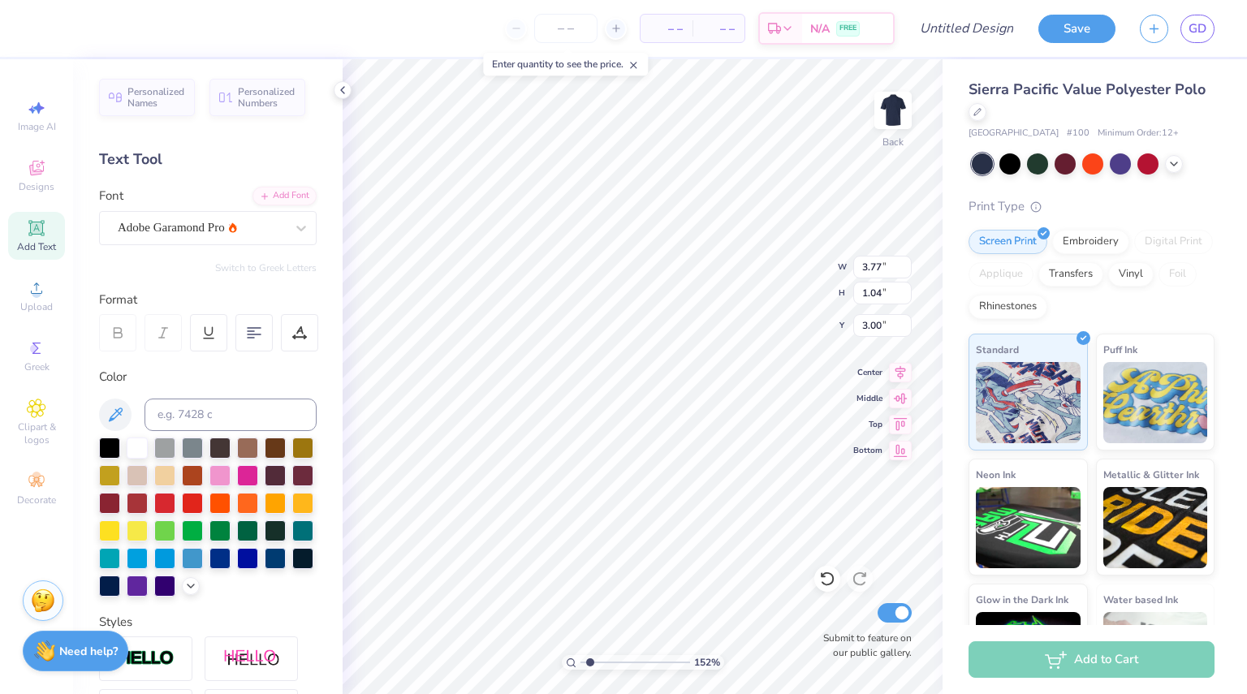
scroll to position [12, 2]
click at [251, 231] on div "Adobe Garamond Pro" at bounding box center [201, 227] width 171 height 25
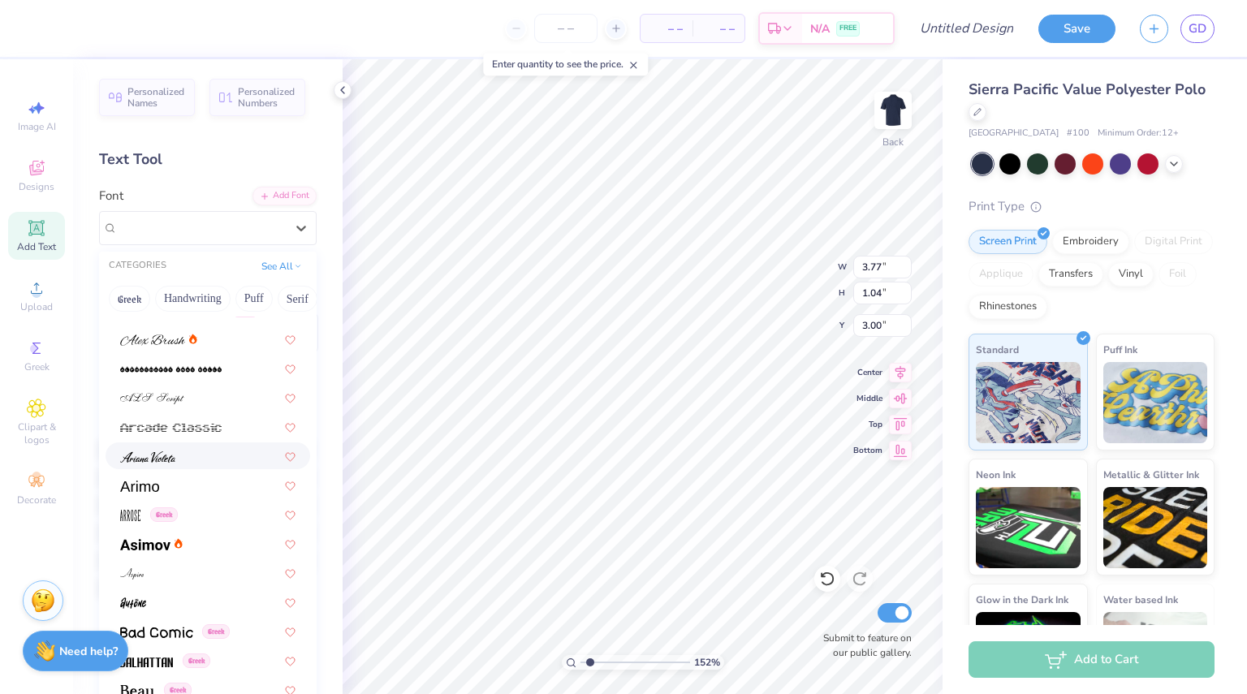
scroll to position [398, 0]
click at [177, 482] on div at bounding box center [207, 484] width 175 height 17
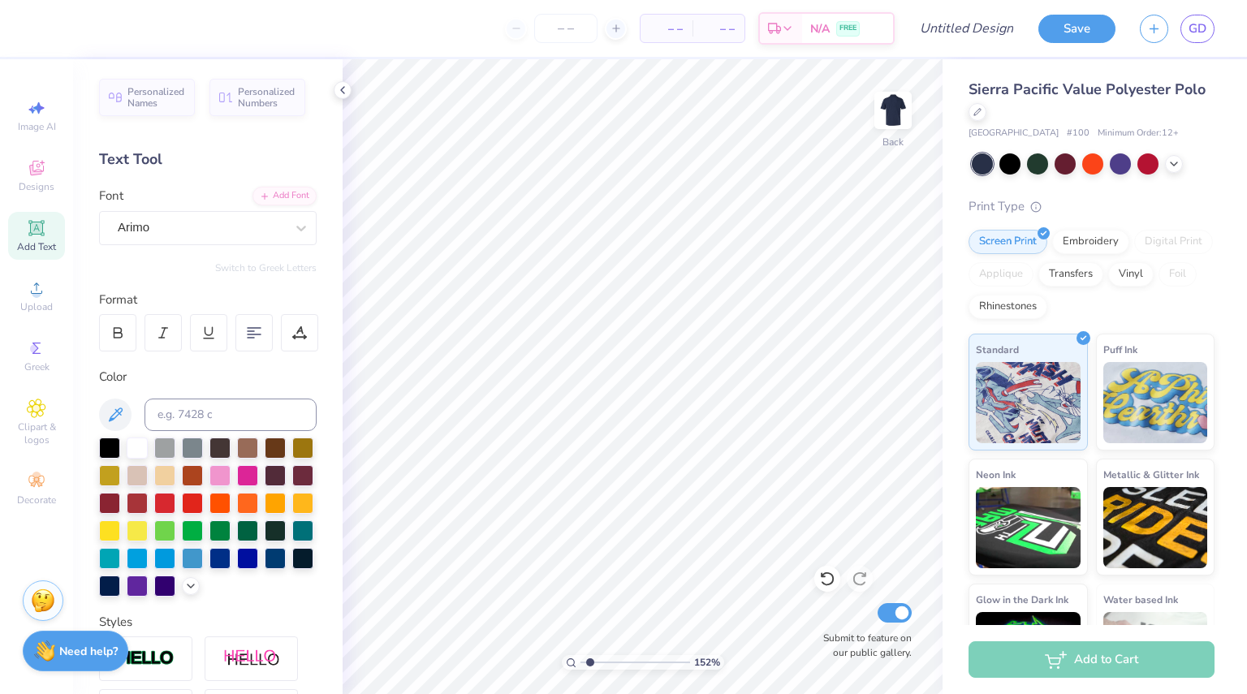
click at [42, 231] on icon at bounding box center [35, 227] width 15 height 15
type input "1.51994190917153"
type input "3.00"
type input "1.51994190917153"
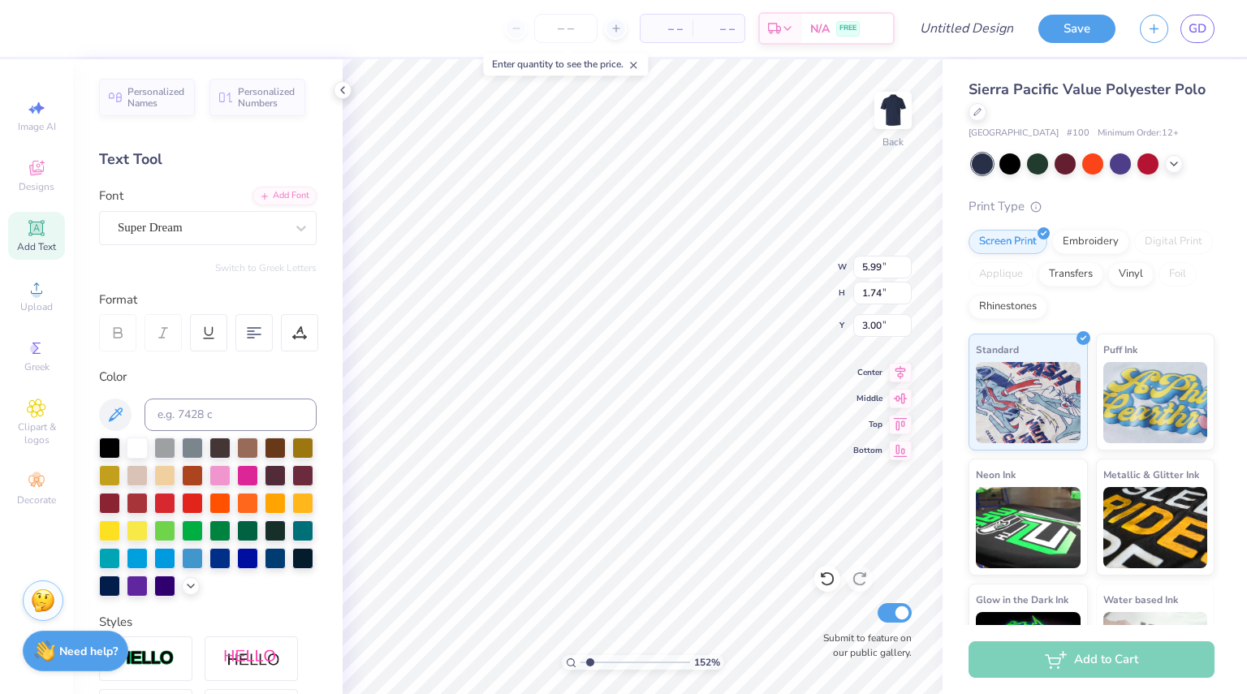
type textarea "U"
type input "1.51994190917153"
type textarea "UD"
type input "1.51994190917153"
type textarea "UD"
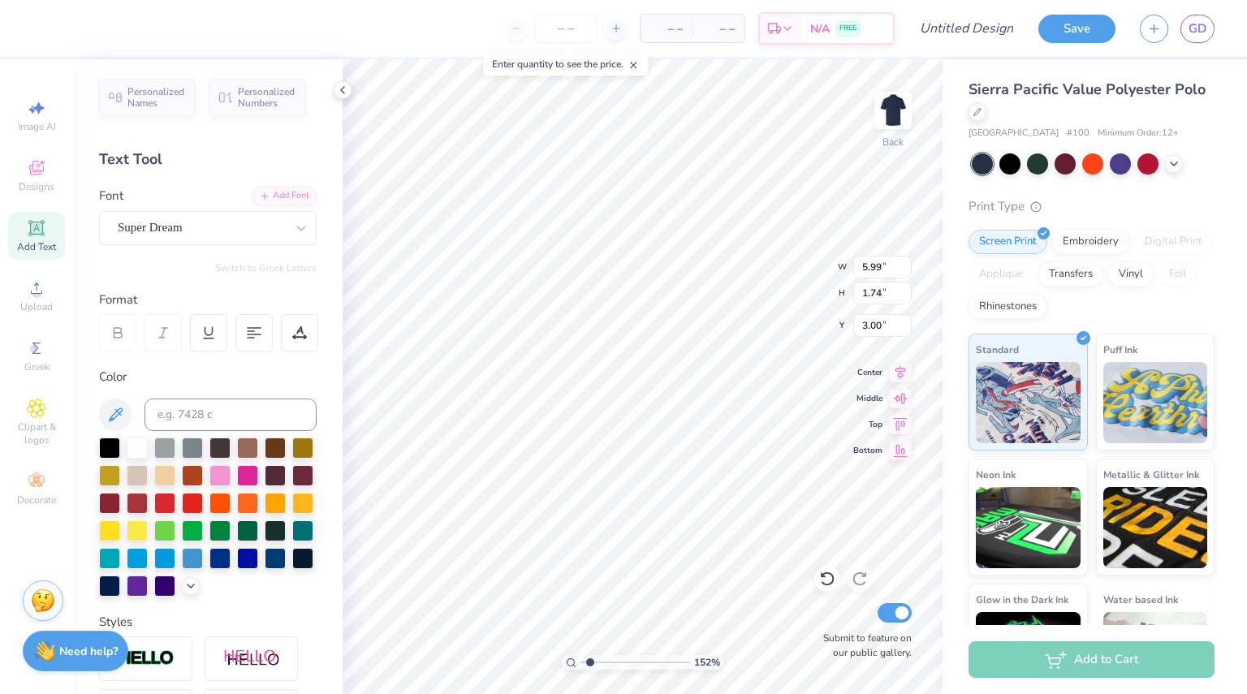
type input "1.51994190917153"
type textarea "UD"
type input "1.51994190917153"
type textarea "U"
type input "1.51994190917153"
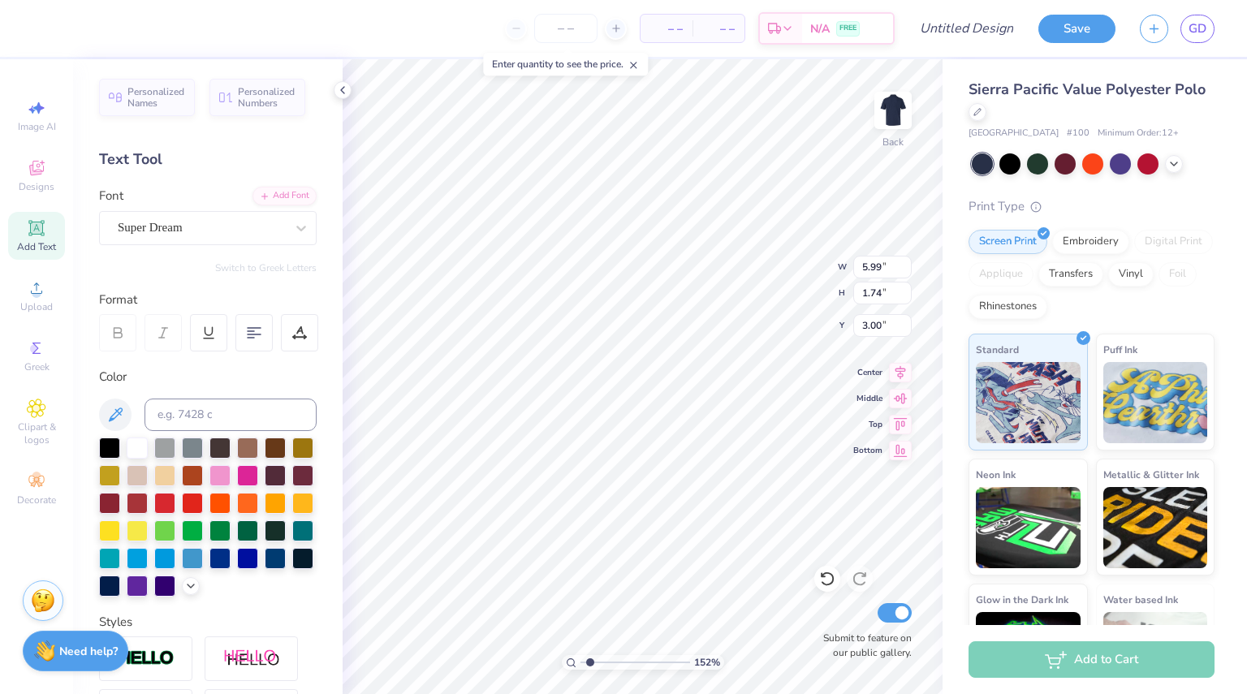
type textarea "Un"
type input "1.51994190917153"
type textarea "Uni"
type input "1.51994190917153"
type textarea "Univ"
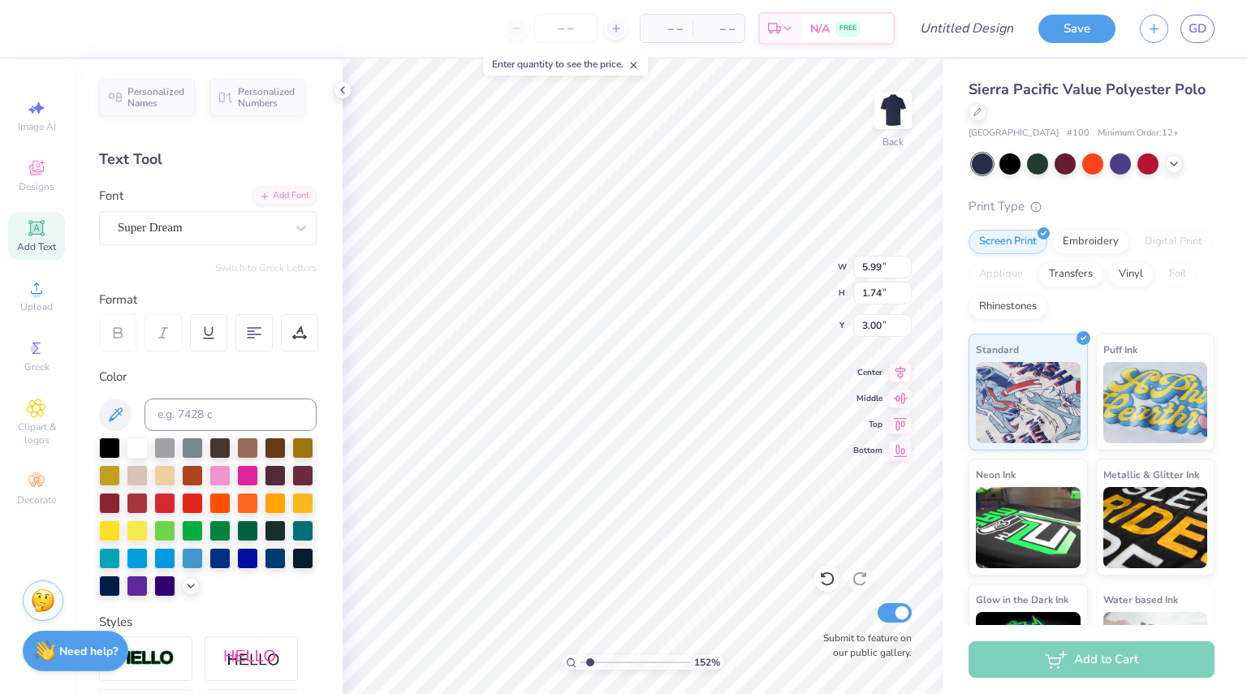
type input "1.51994190917153"
type textarea "Unive"
type input "1.51994190917153"
type textarea "Univer"
type input "1.51994190917153"
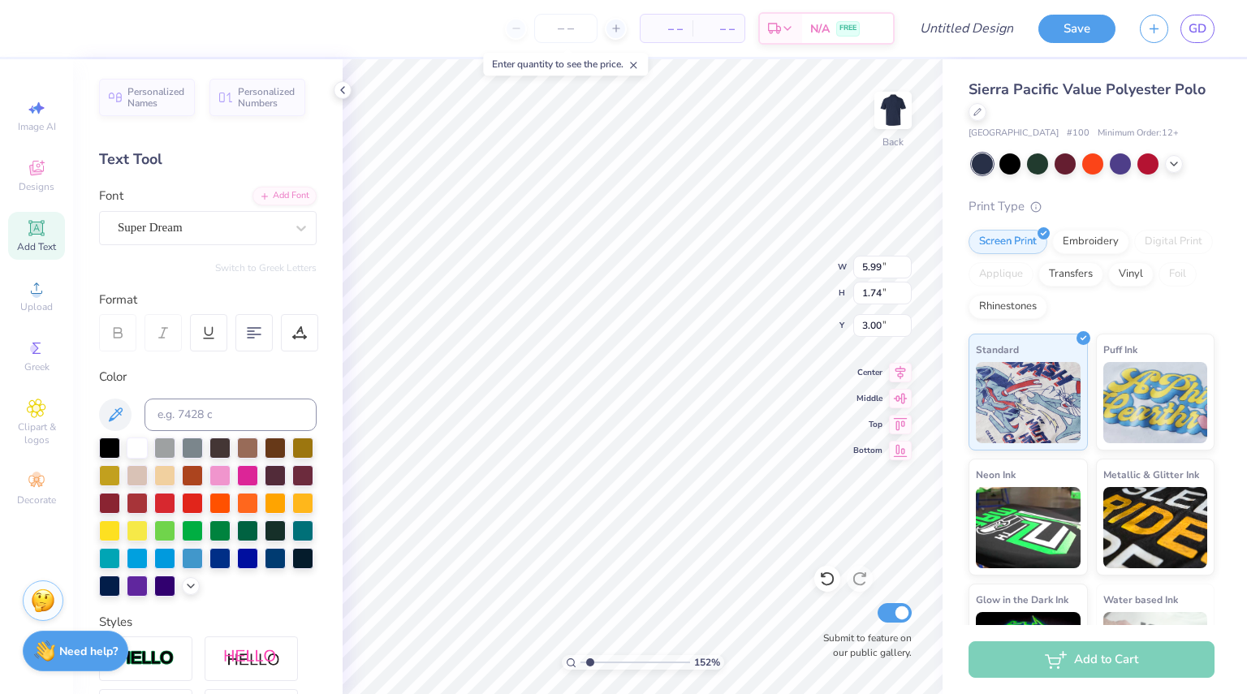
type textarea "Univers"
type input "1.51994190917153"
type textarea "Universi"
type input "1.51994190917153"
type textarea "University"
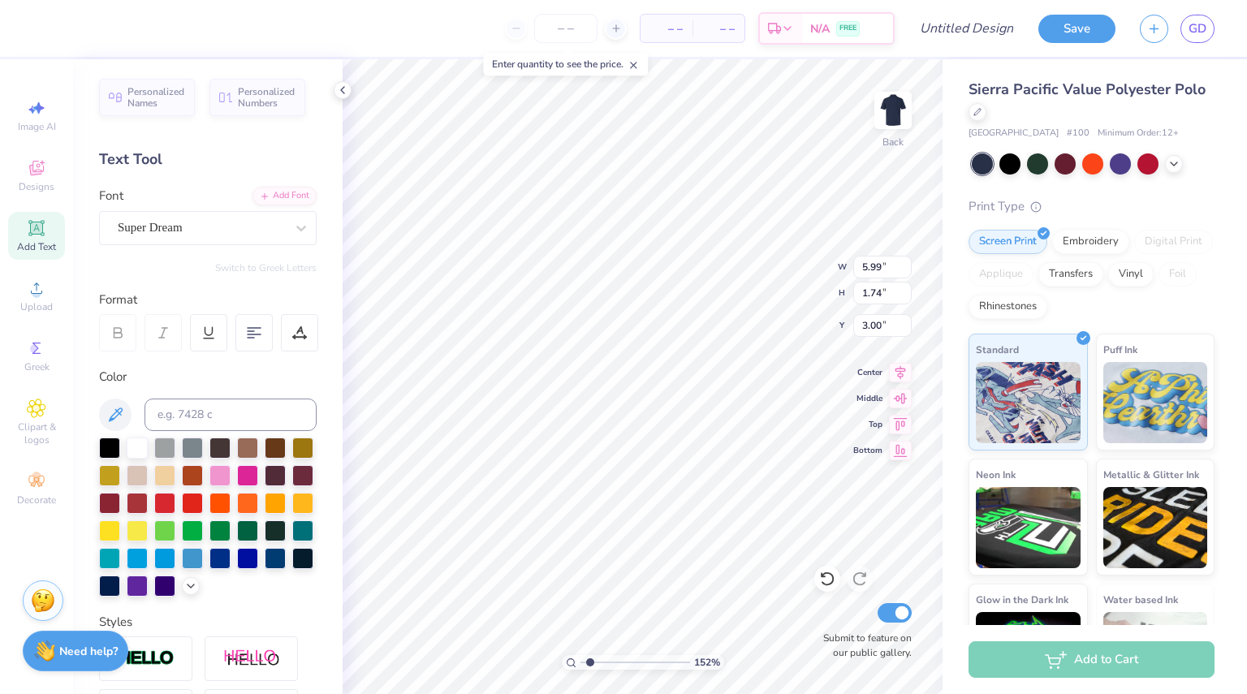
type input "1.51994190917153"
type textarea "University"
type input "1.51994190917153"
type textarea "University of"
type input "1.51994190917153"
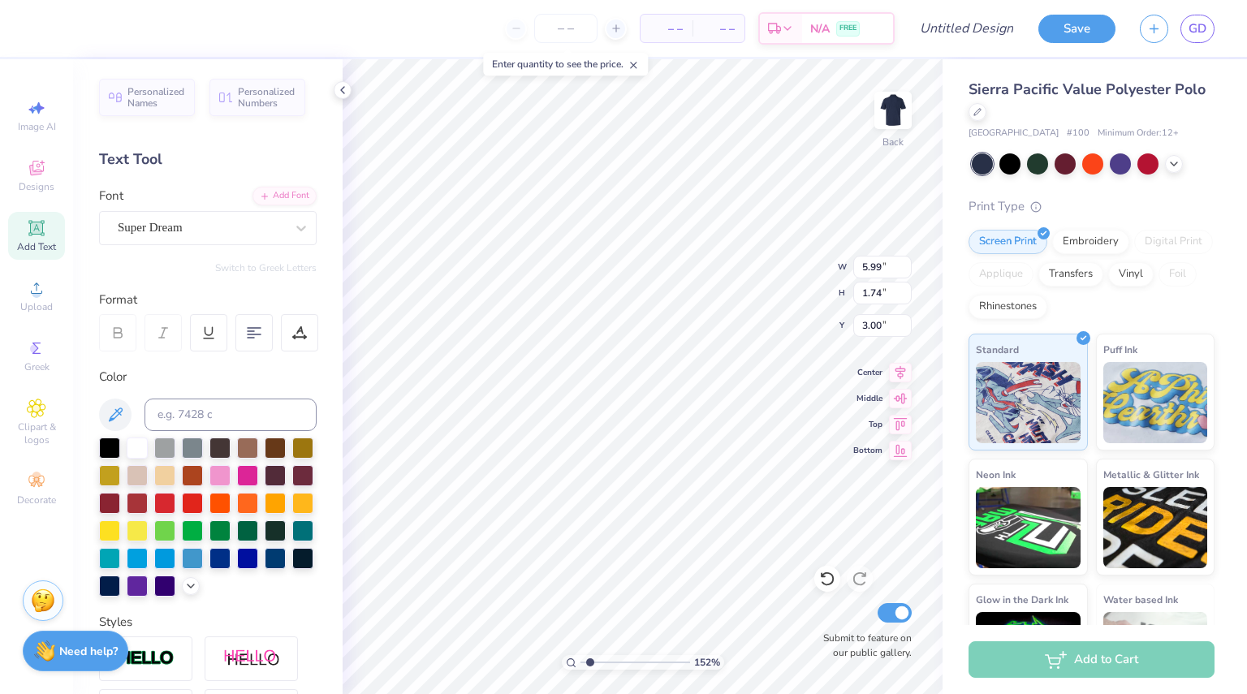
type textarea "University of"
type input "1.51994190917153"
type textarea "[GEOGRAPHIC_DATA]"
type input "1.51994190917153"
type textarea "University of Day"
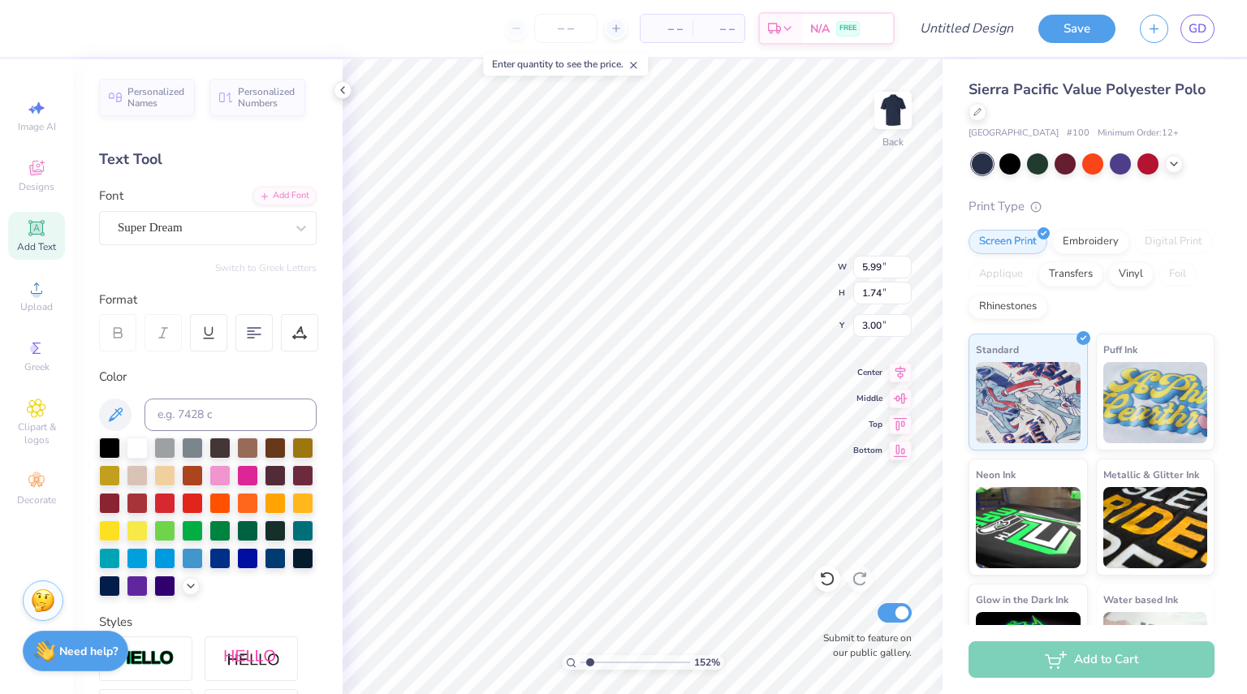
type input "1.51994190917153"
type textarea "University of Dayto"
type input "1.51994190917153"
type textarea "[GEOGRAPHIC_DATA]"
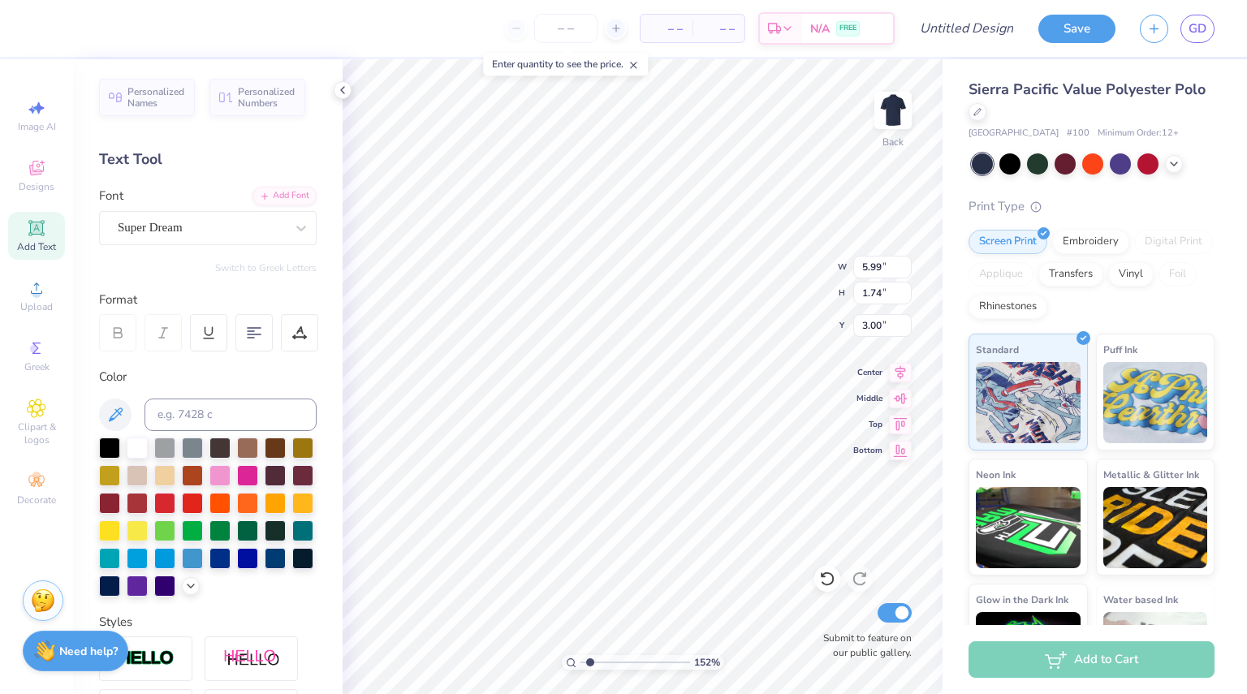
type input "1.51994190917153"
type textarea "[GEOGRAPHIC_DATA]"
click at [287, 215] on div at bounding box center [301, 228] width 29 height 29
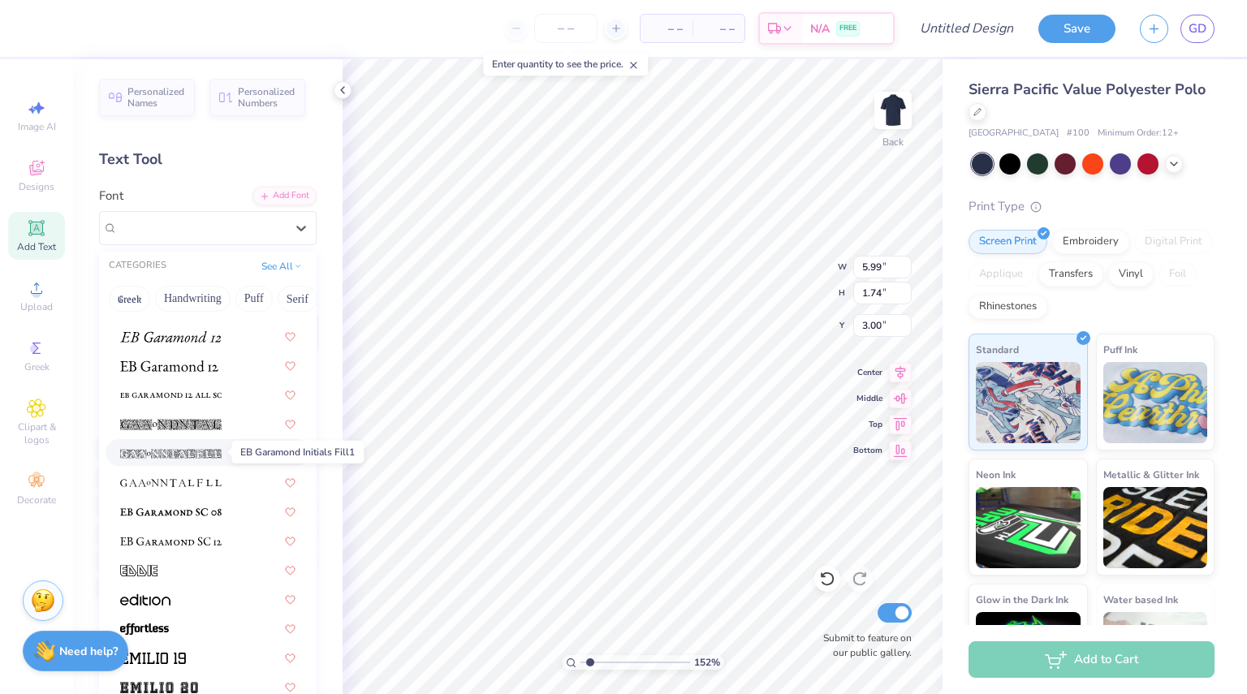
scroll to position [2890, 0]
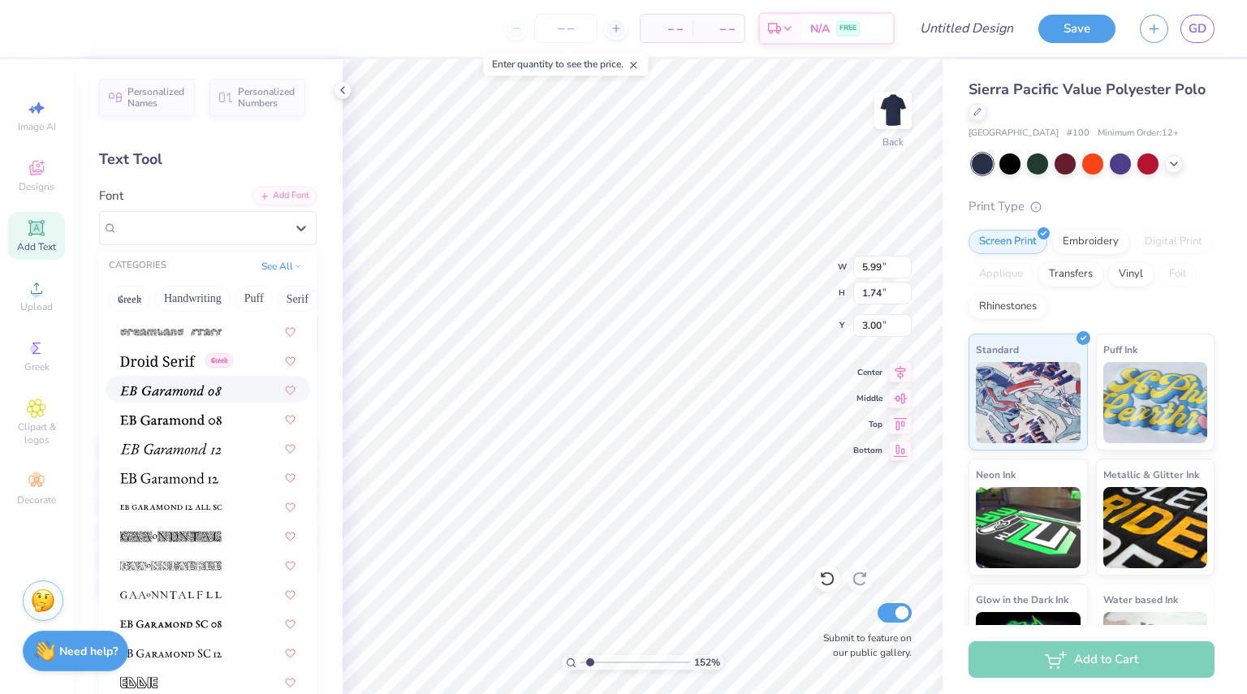
click at [190, 400] on div at bounding box center [208, 389] width 205 height 27
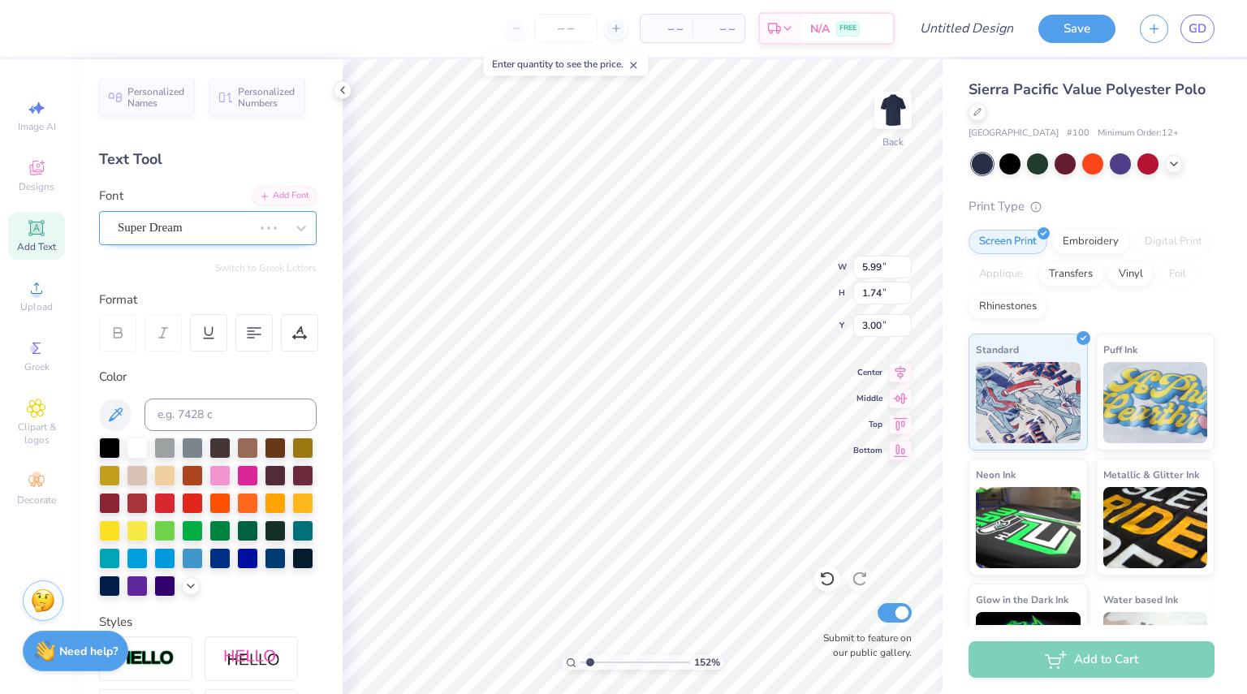
click at [179, 223] on div "Super Dream" at bounding box center [185, 227] width 138 height 25
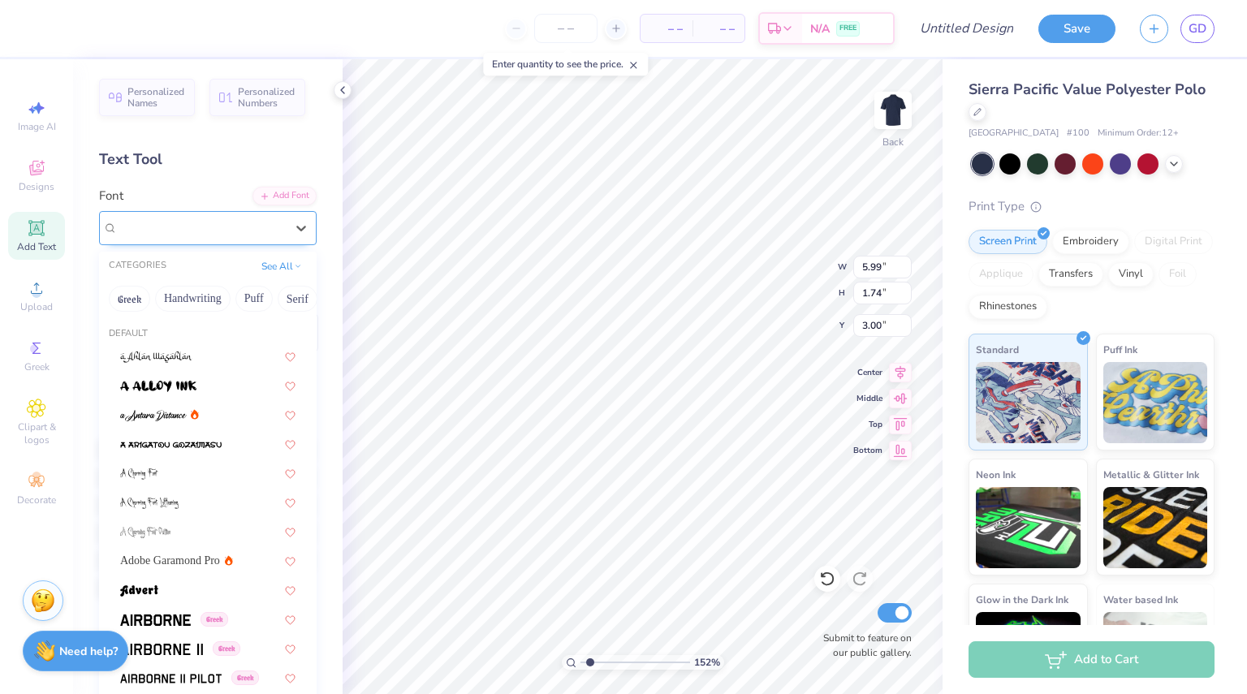
click at [189, 230] on div "EB Garamond 08 (08 Italic)" at bounding box center [201, 227] width 171 height 25
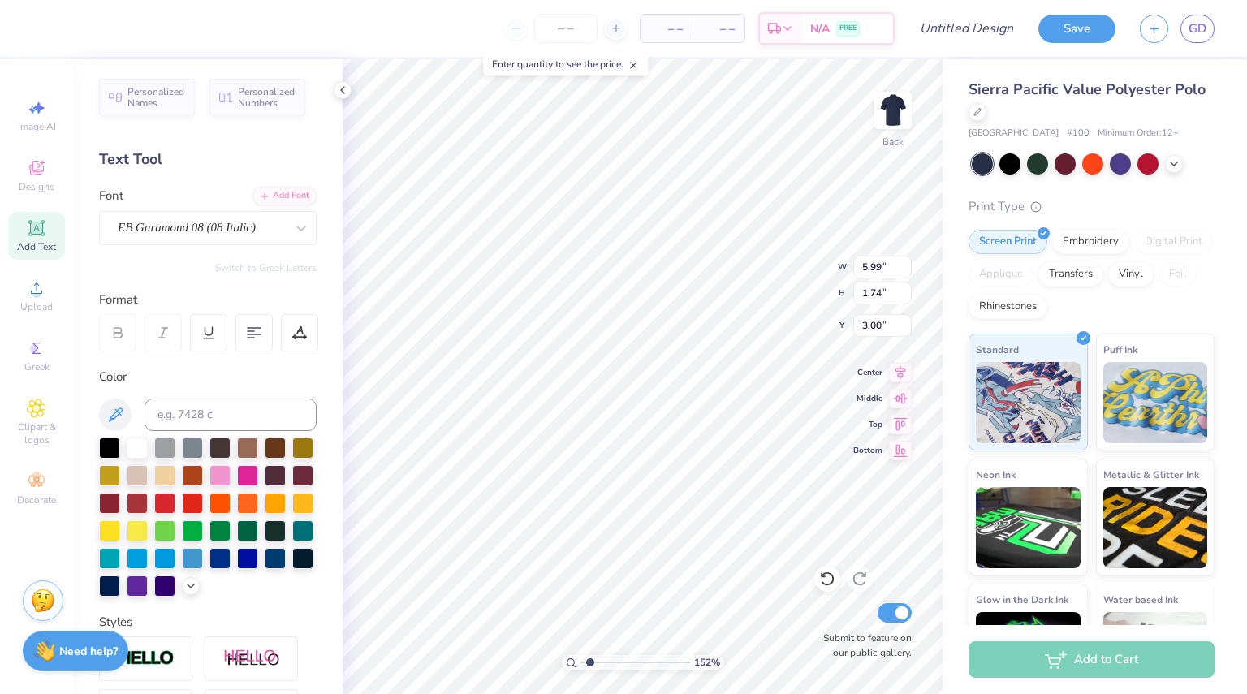
scroll to position [13, 4]
type input "1.51994190917153"
type textarea "S"
type input "1.51994190917153"
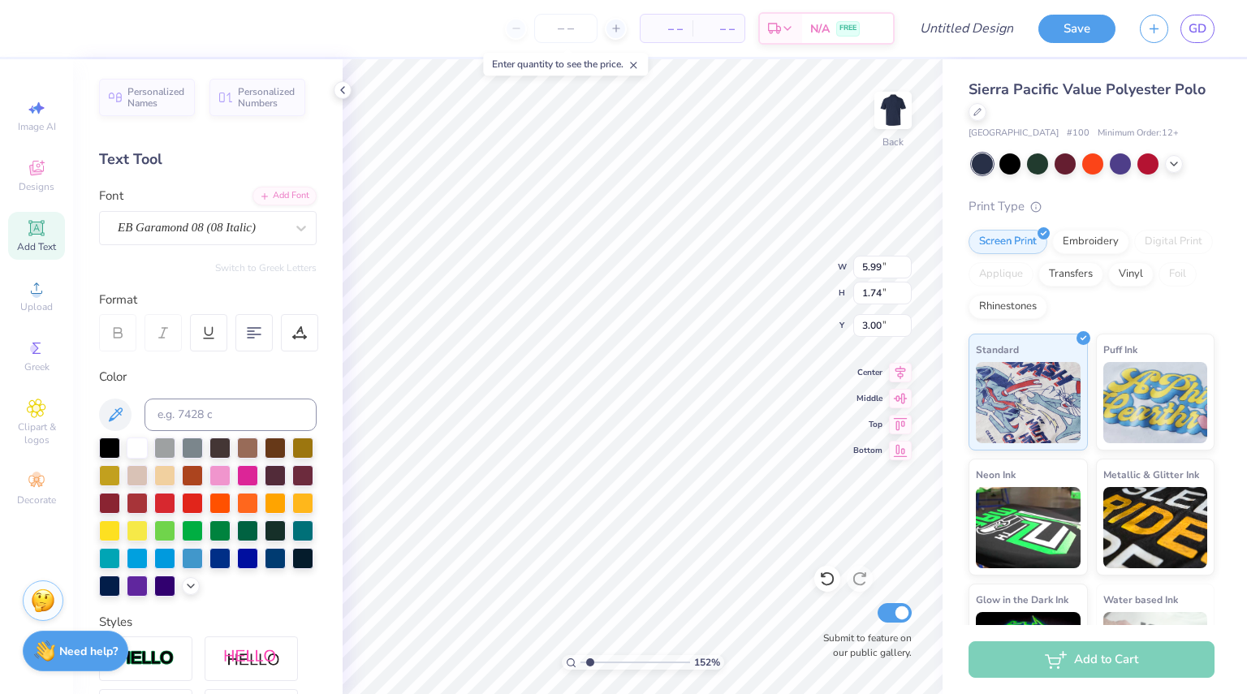
type textarea "Soc"
type input "1.51994190917153"
type textarea "So"
type input "1.51994190917153"
type textarea "S"
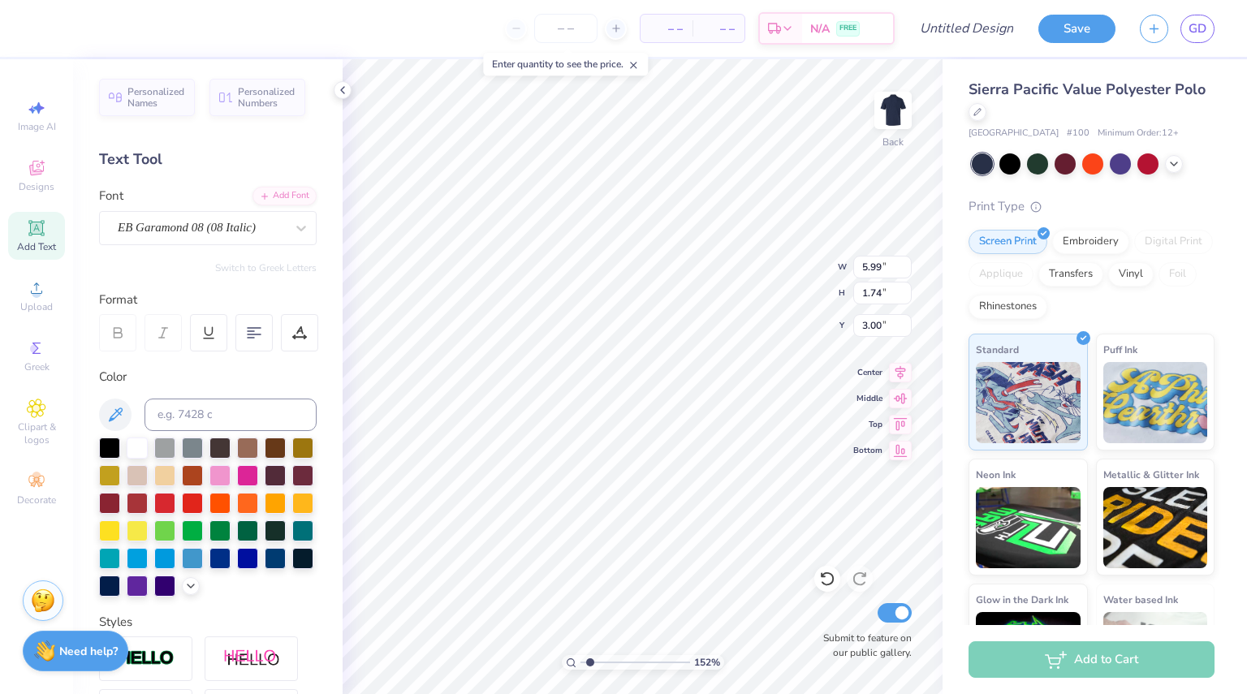
type input "1.51994190917153"
type textarea "Si"
type input "1.51994190917153"
type textarea "Sig"
type input "1.51994190917153"
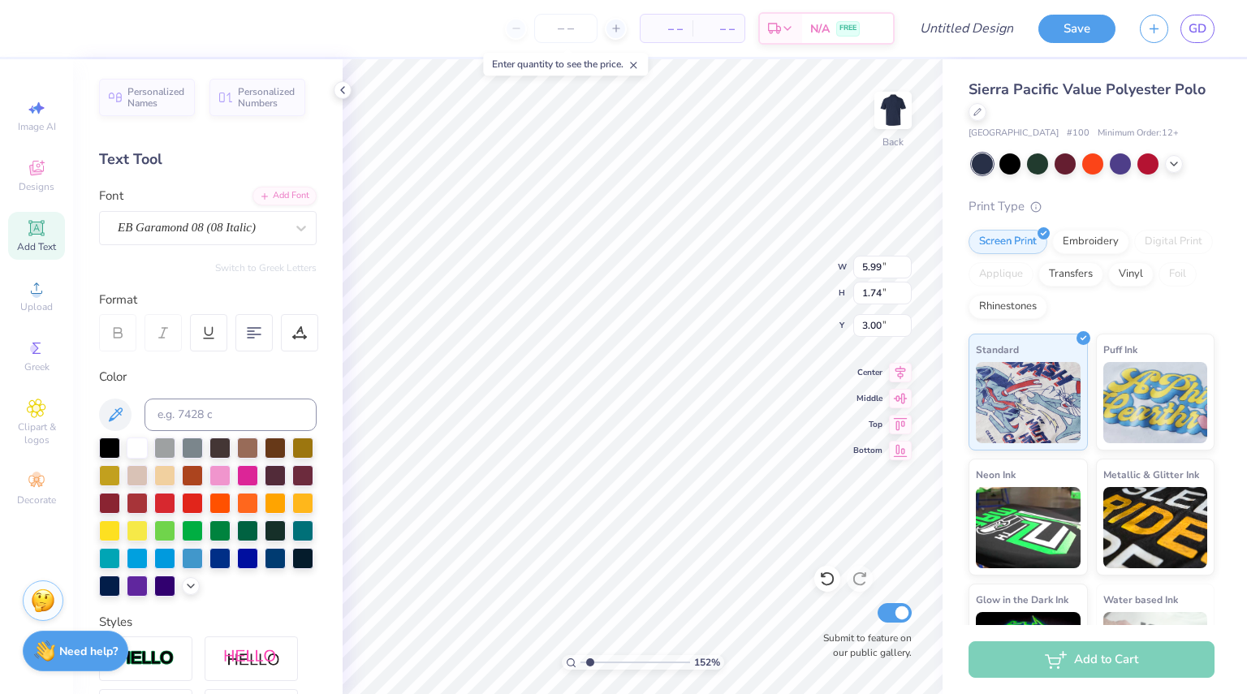
type textarea "Sigm"
type input "1.51994190917153"
type textarea "Sigma"
type input "1.51994190917153"
type textarea "Sigma"
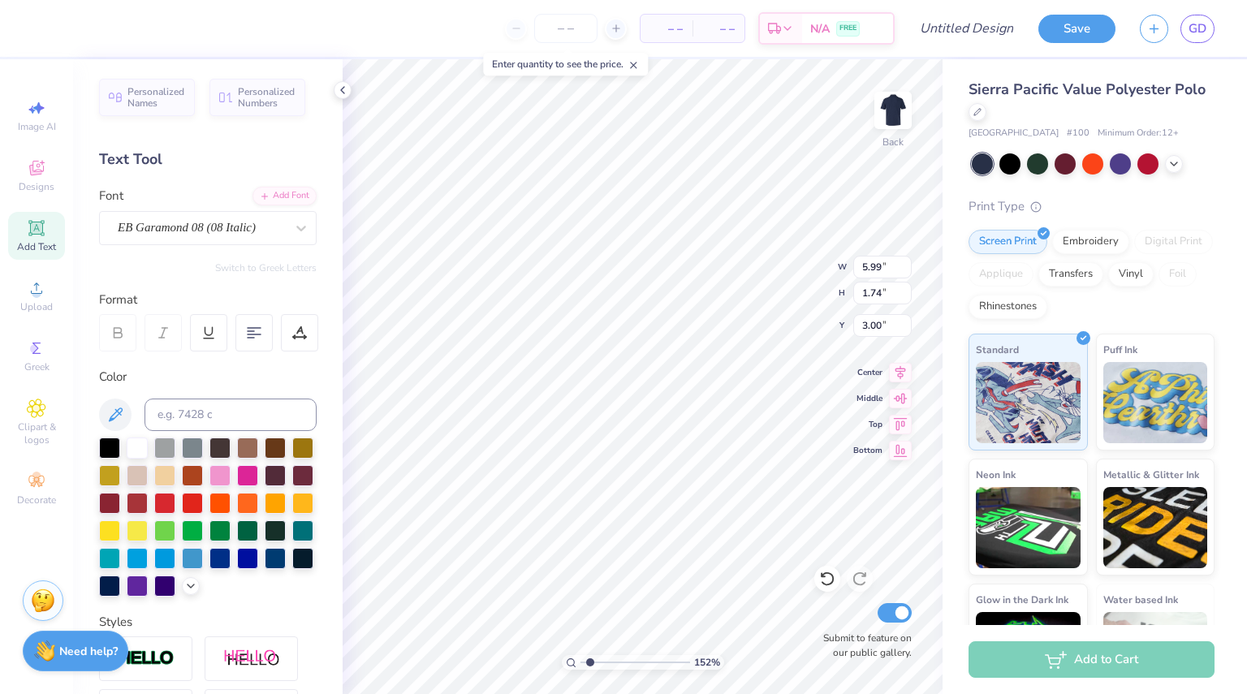
scroll to position [13, 3]
type input "1.51994190917153"
type textarea "Sigma S"
type input "1.51994190917153"
type textarea "Sigma Si"
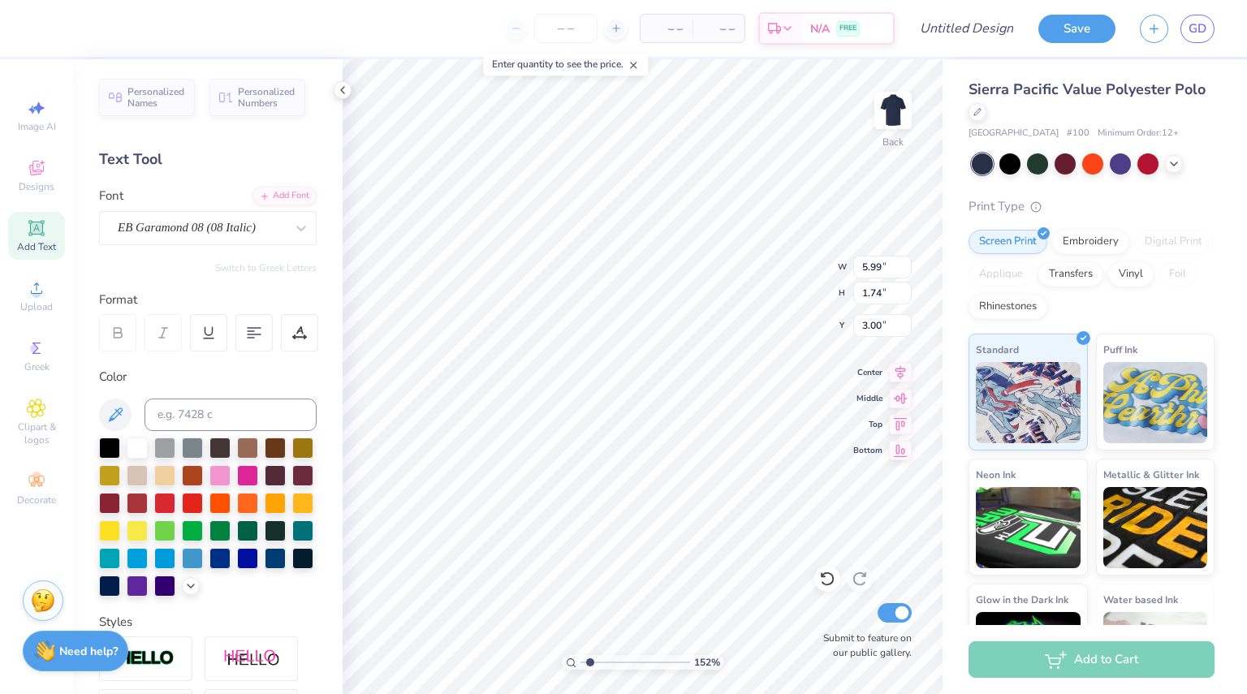
type input "1.51994190917153"
type textarea "Sigma Sigm"
type input "1.51994190917153"
type textarea "Sigma Sigma"
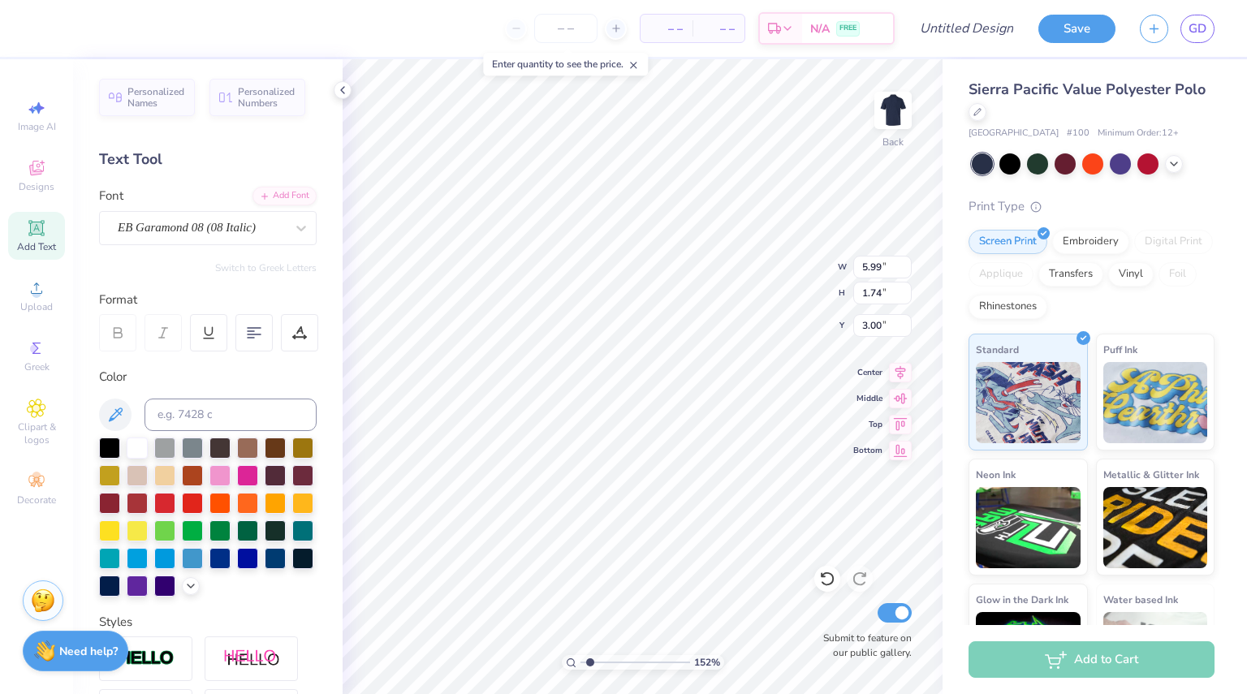
type input "1.51994190917153"
type textarea "Sigma Sigma"
type input "1.51994190917153"
type textarea "Sigma Sigma E"
type input "1.51994190917153"
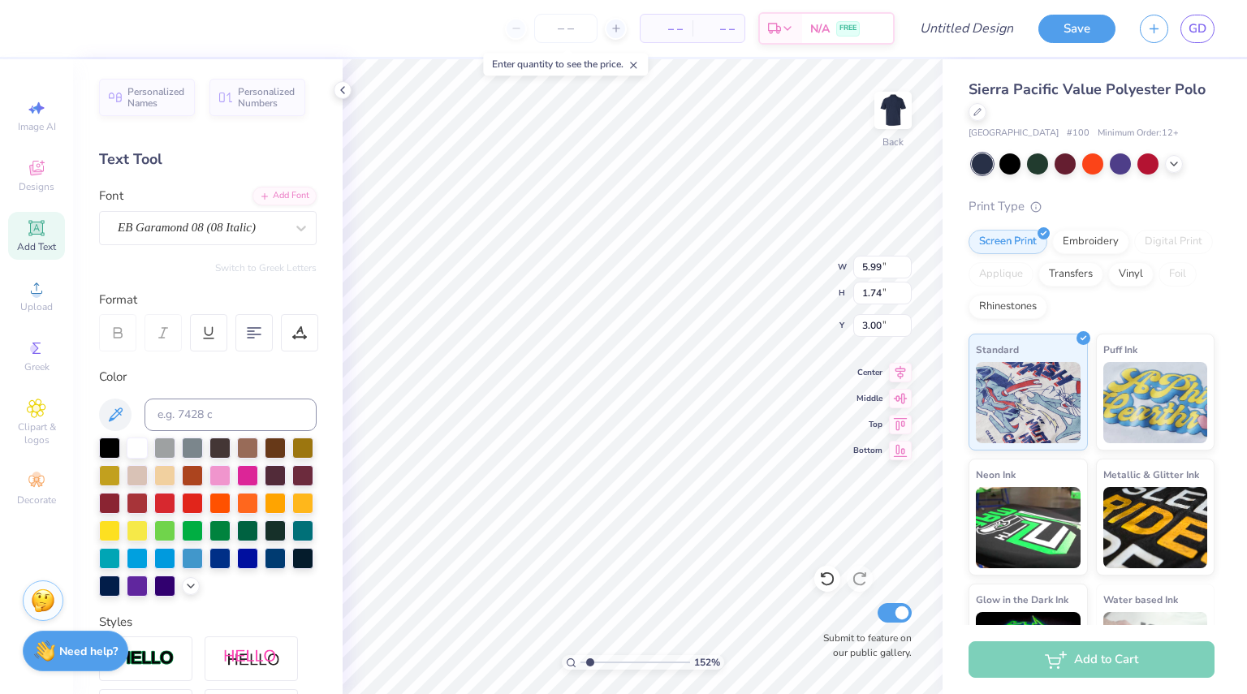
type textarea "Sigma Sigma Ep"
type input "1.51994190917153"
type textarea "Sigma Sigma Epsi"
type input "1.51994190917153"
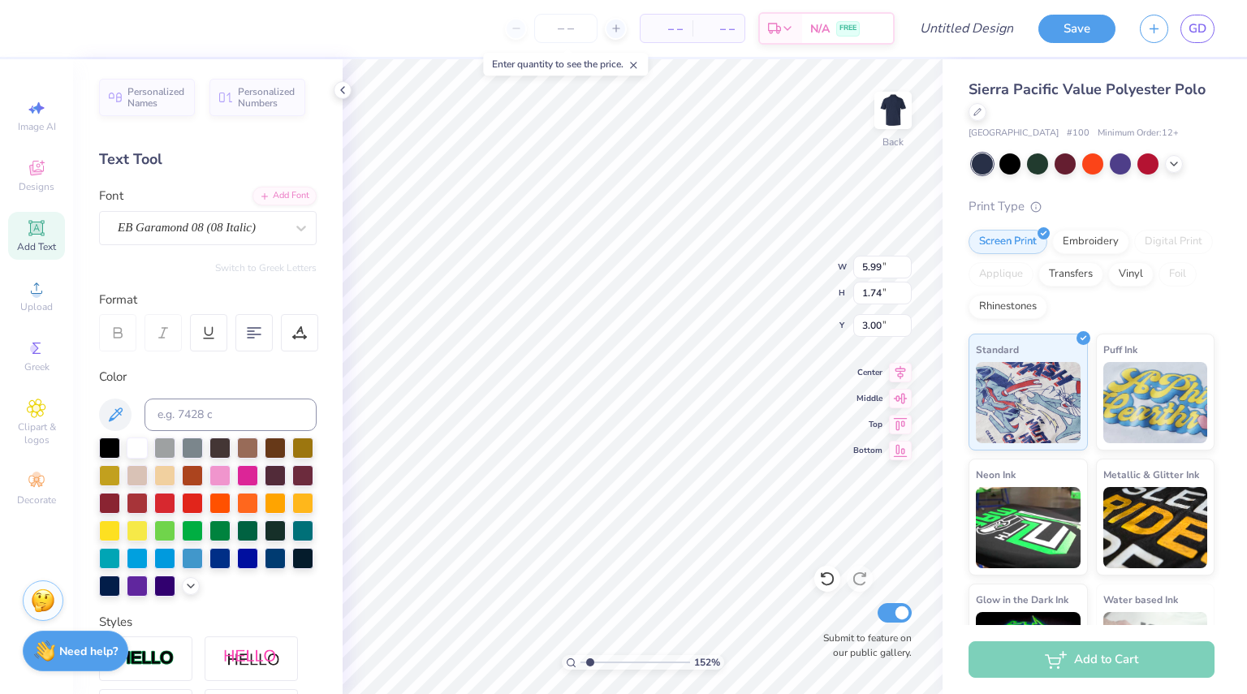
type textarea "Sigma Sigma Eps"
type input "1.51994190917153"
type textarea "Sigma Sigma Ep"
type input "1.51994190917153"
type textarea "Sigma Sigma E"
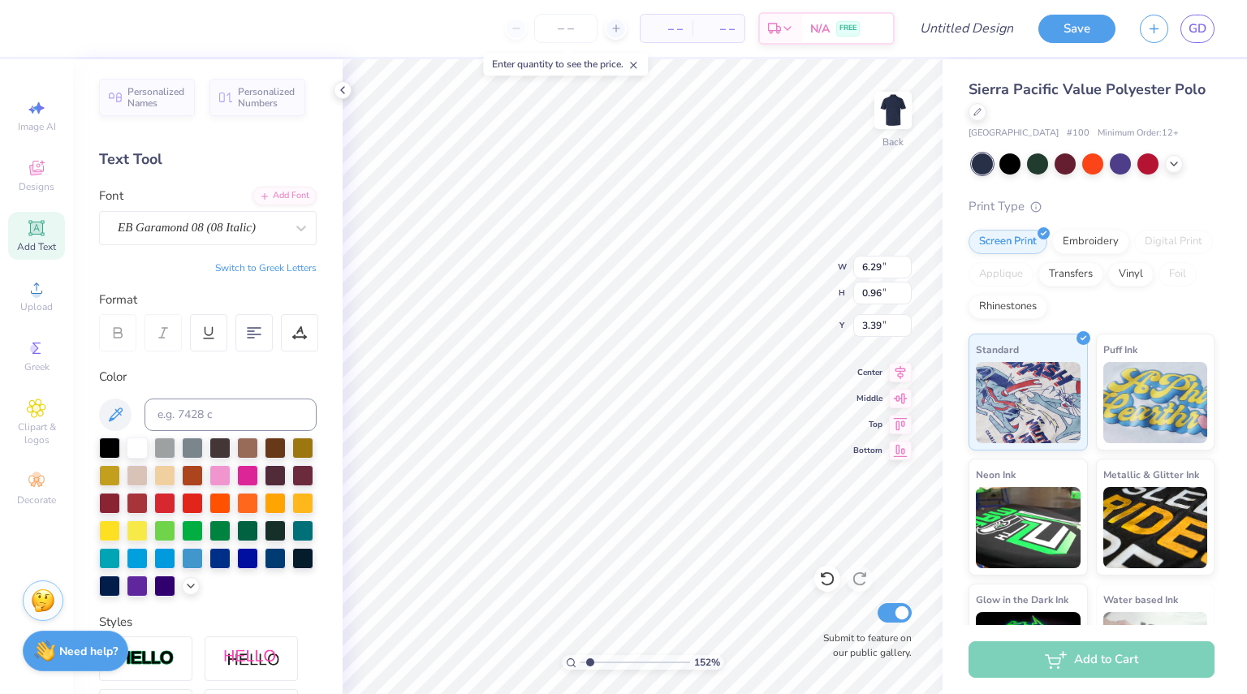
type input "1.51994190917153"
type textarea "Sigma Sigma Ep"
type input "1.51994190917153"
type textarea "Sigma Sigma Eps"
type input "1.51994190917153"
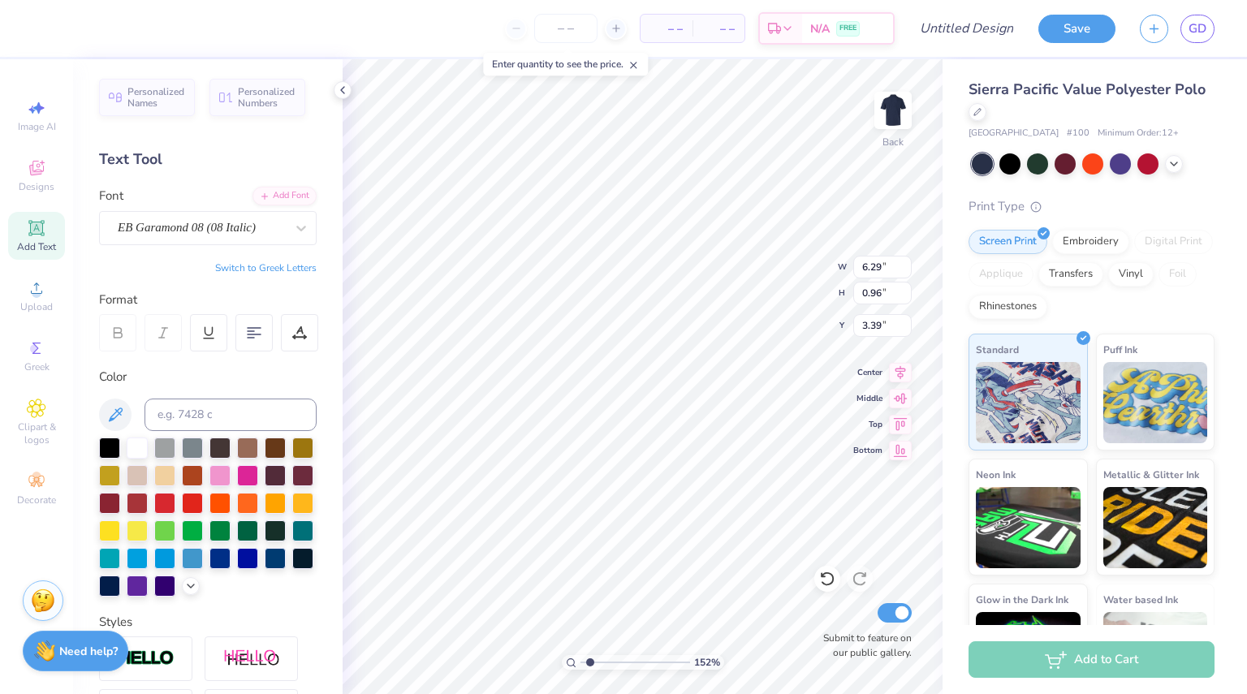
type textarea "Sigma Sigma Epsi"
type input "1.51994190917153"
type textarea "Sigma Sigma Epsil"
type input "1.51994190917153"
type textarea "Sigma Sigma Epsilo"
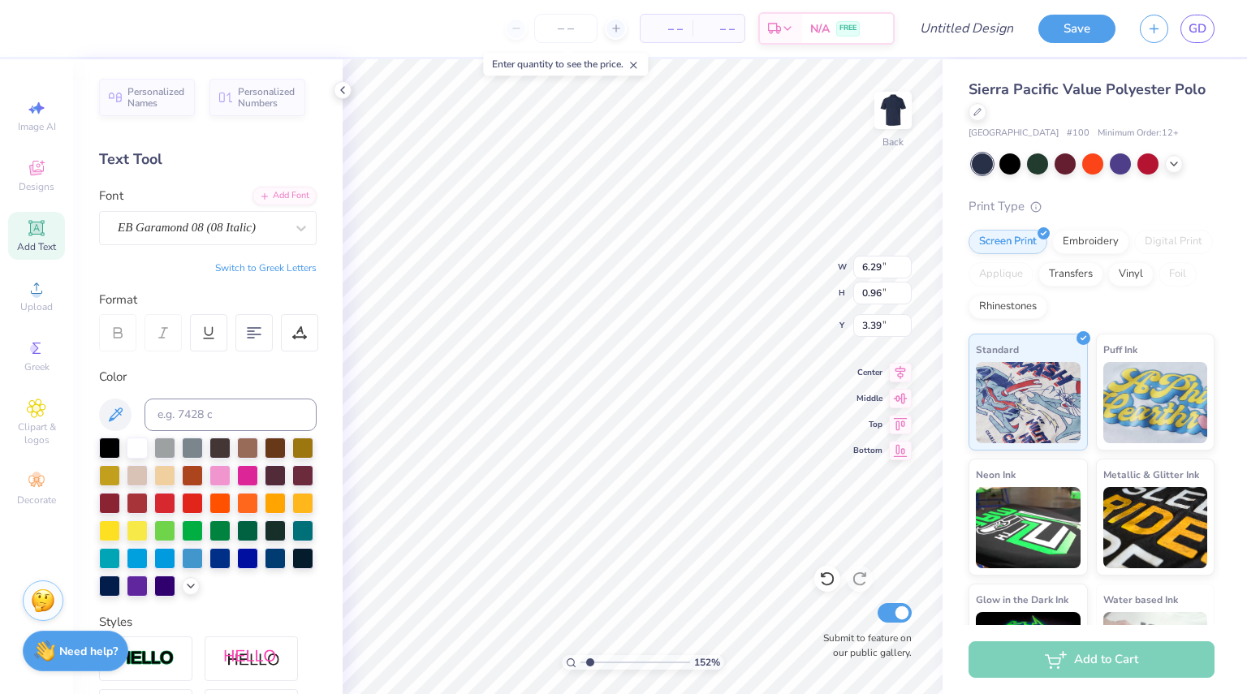
type input "1.51994190917153"
type textarea "Sigma Sigma Epsilom"
type input "1.51994190917153"
type textarea "Sigma Sigma Epsilo"
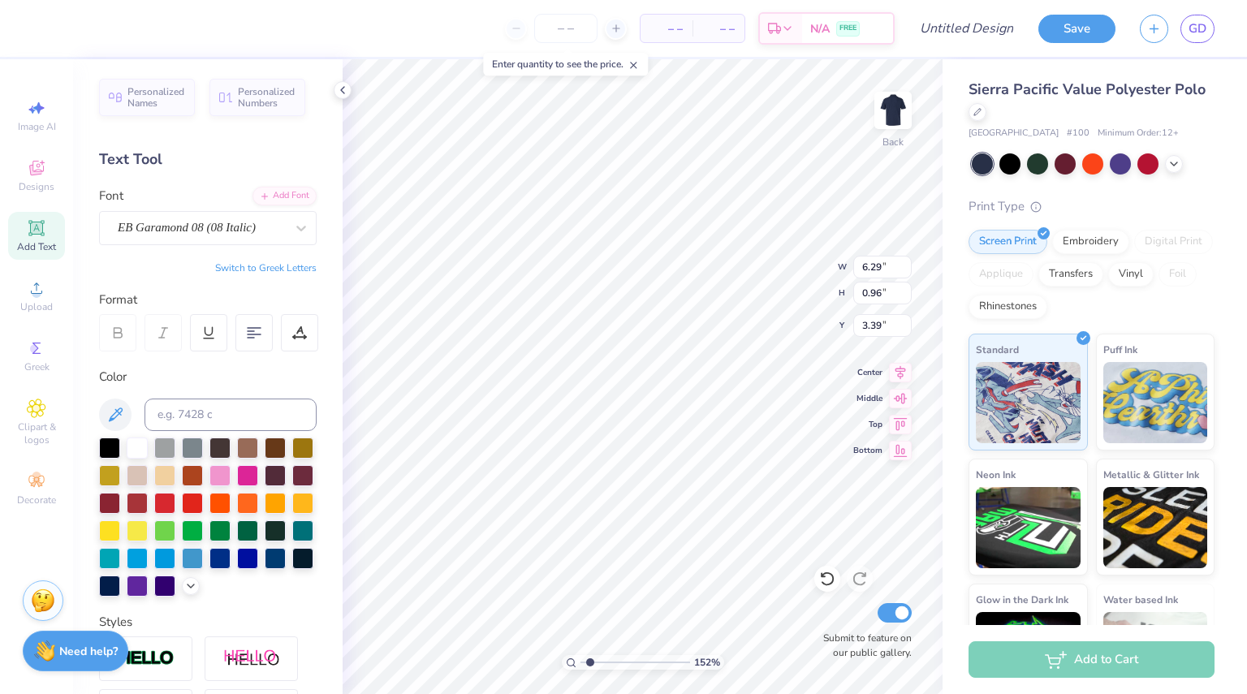
type input "1.51994190917153"
type textarea "Sigma Sigma Epsilon"
click at [752, 287] on div "152 % Back W 6.29 6.29 " H 0.96 0.96 " Y 3.39 3.39 " Center Middle Top Bottom S…" at bounding box center [643, 376] width 600 height 635
type input "1.51994190917153"
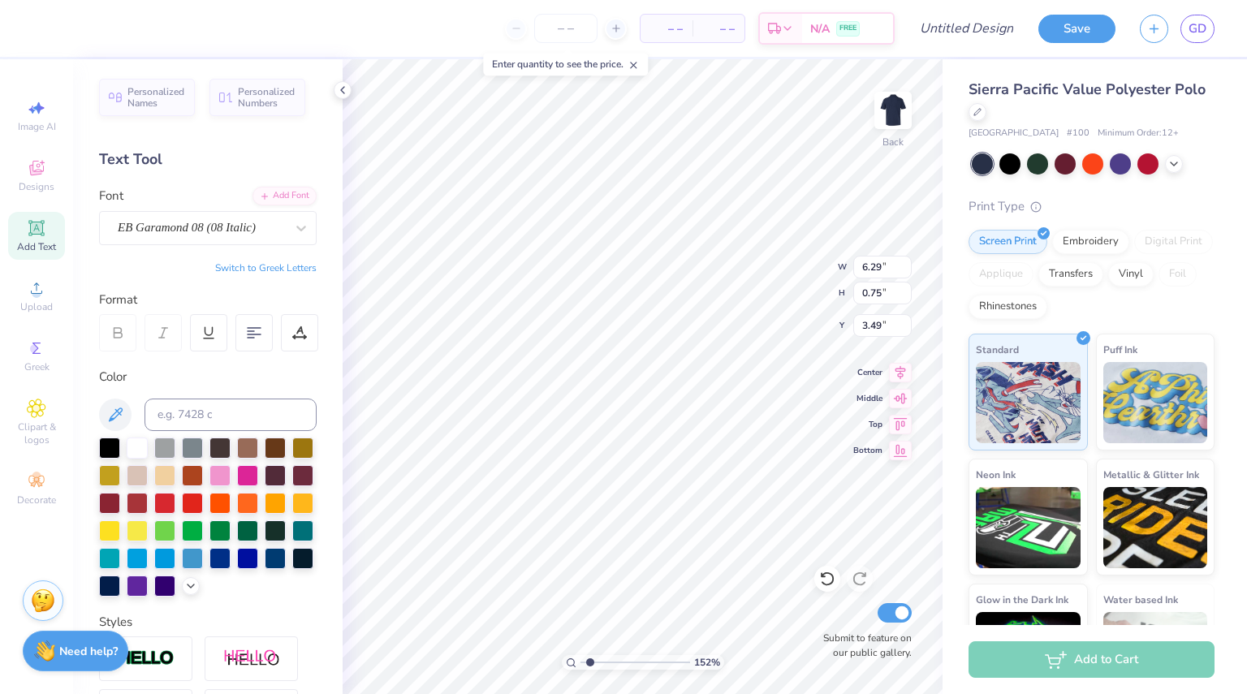
type input "4.21"
type input "1.51994190917153"
type input "4.72"
type input "1.51994190917153"
type input "5.52"
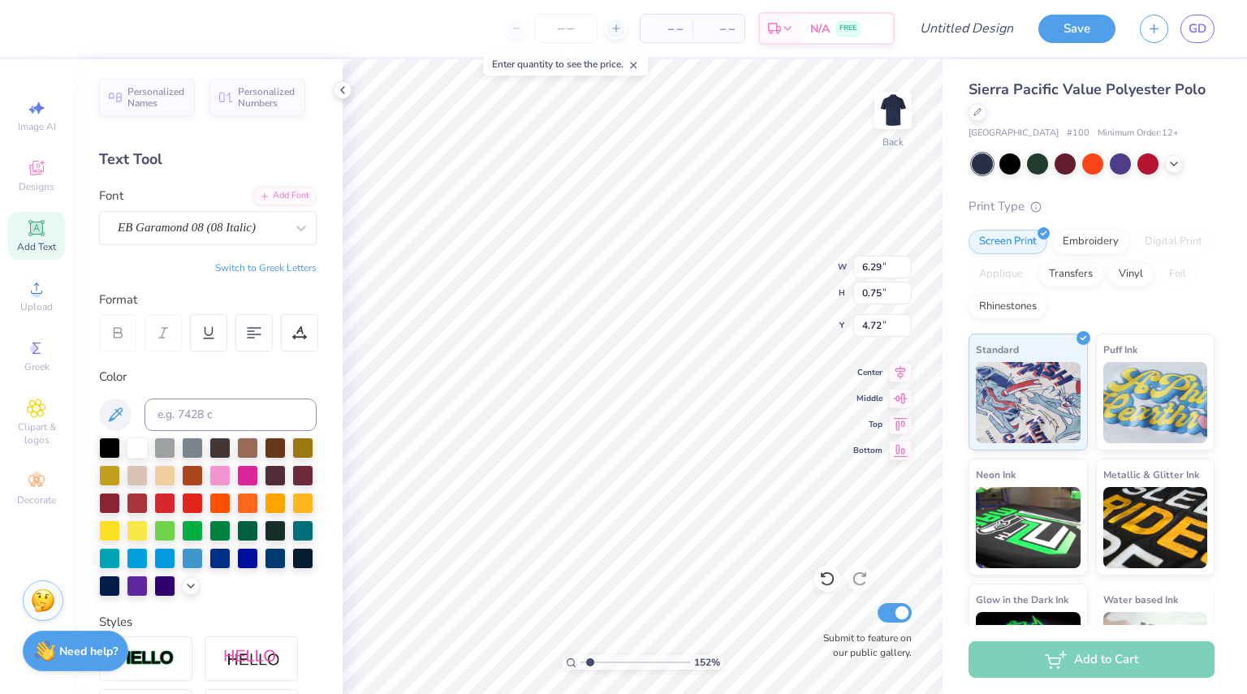
type input "0.66"
type input "4.81"
type input "1.51994190917153"
type input "4.77"
type input "1.51994190917153"
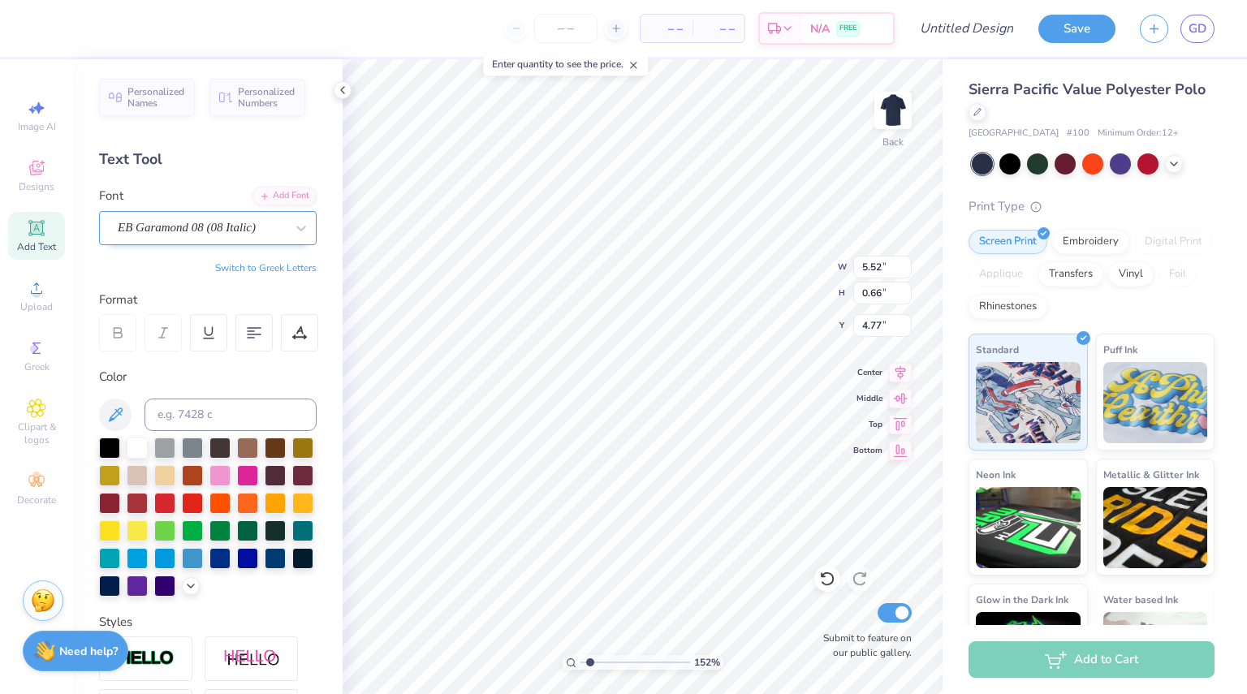
type input "4.34"
type input "0.52"
type input "4.91"
type input "1.51994190917153"
type input "5.04"
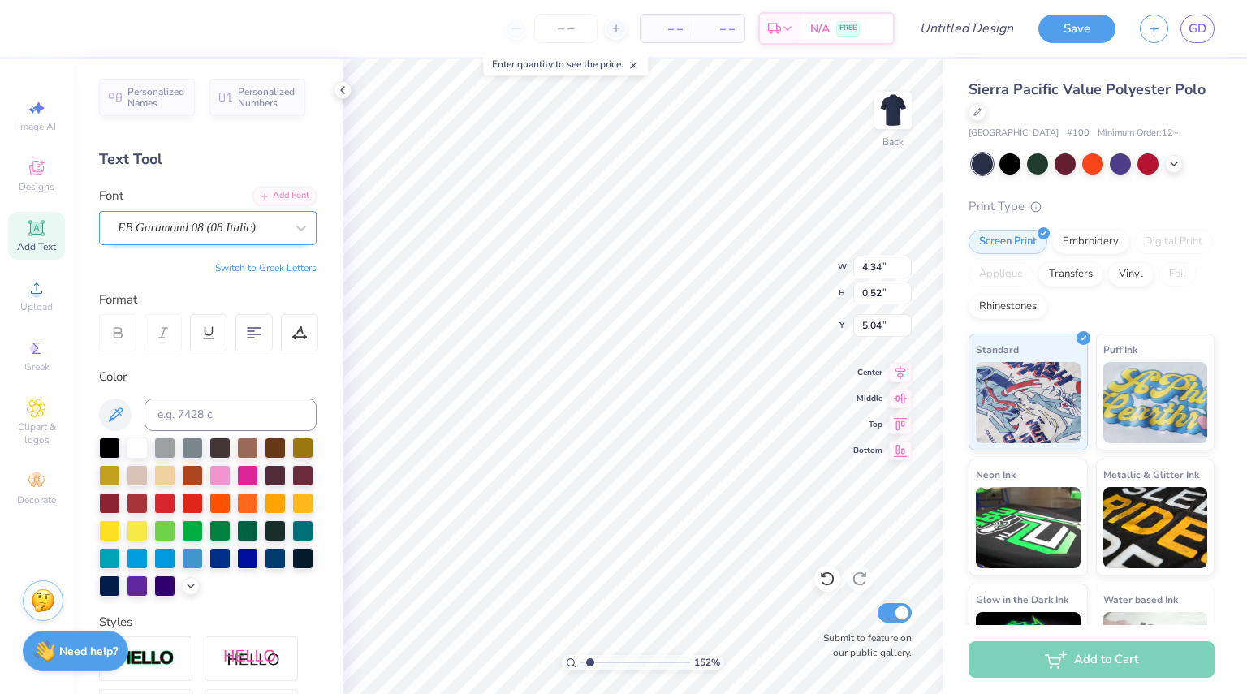
click at [762, 253] on div "152 % Back W 4.34 4.34 " H 0.52 0.52 " Y 5.04 5.04 " Center Middle Top Bottom S…" at bounding box center [643, 376] width 600 height 635
click at [45, 234] on icon at bounding box center [36, 227] width 19 height 19
click at [184, 211] on div "Super Dream" at bounding box center [208, 228] width 218 height 34
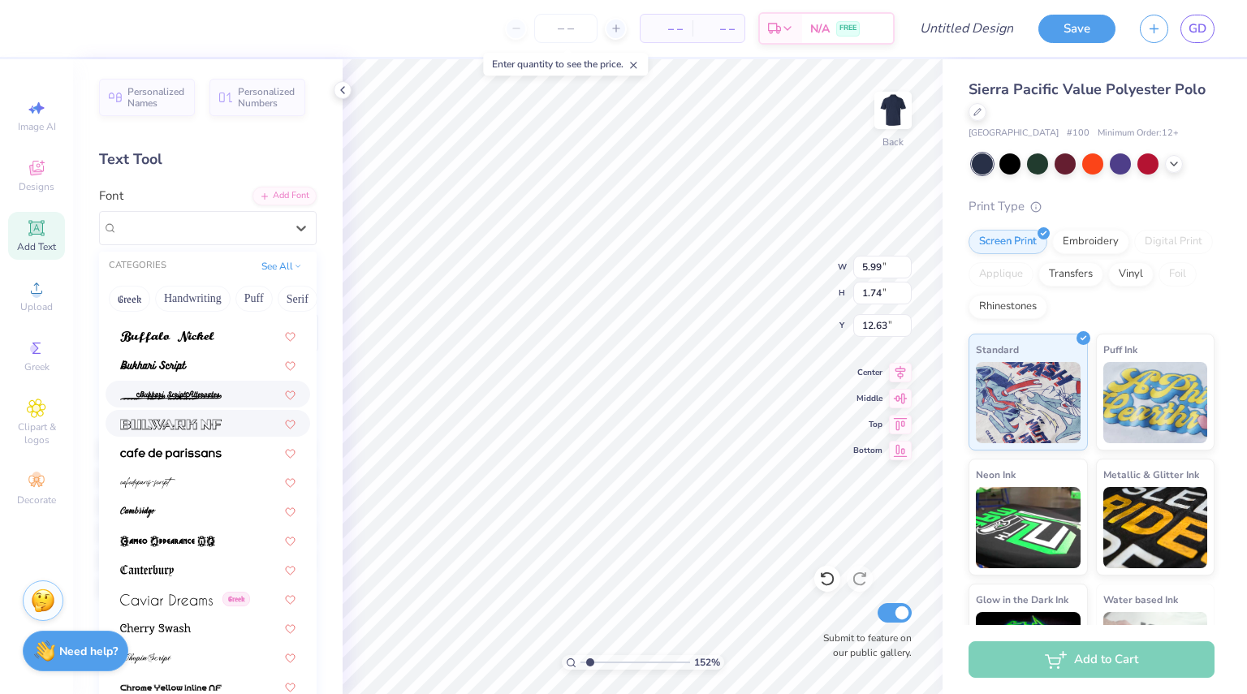
scroll to position [1500, 0]
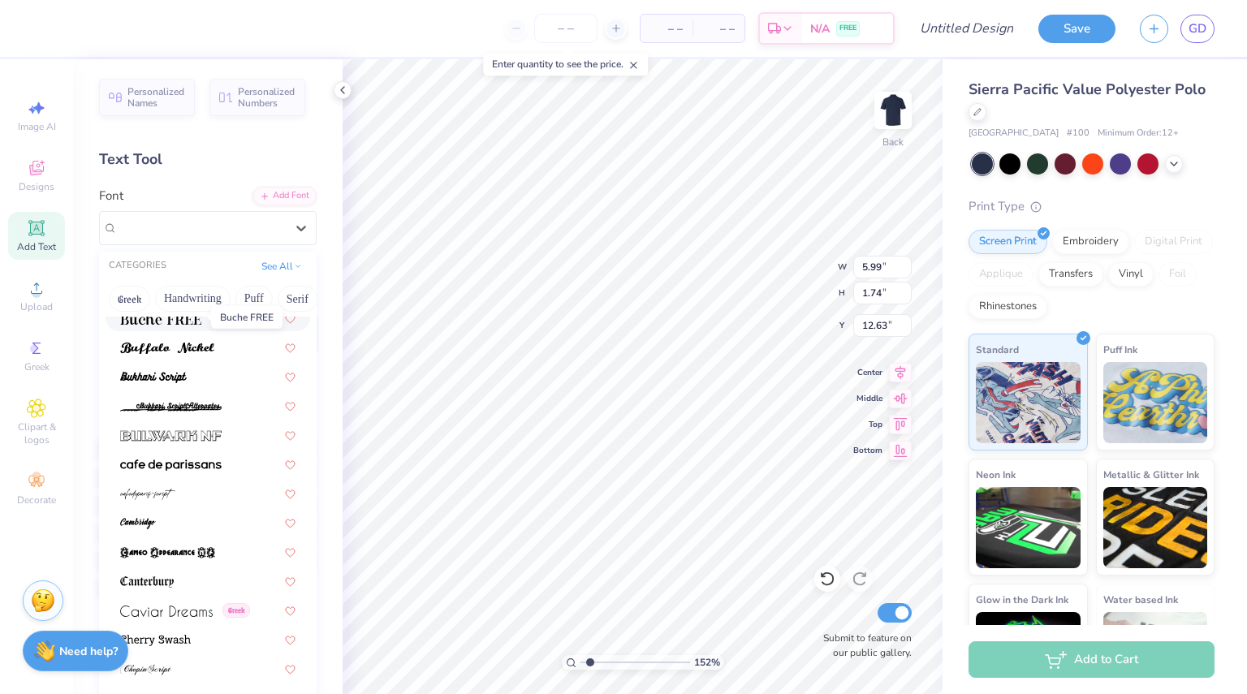
click at [187, 316] on img at bounding box center [160, 318] width 81 height 11
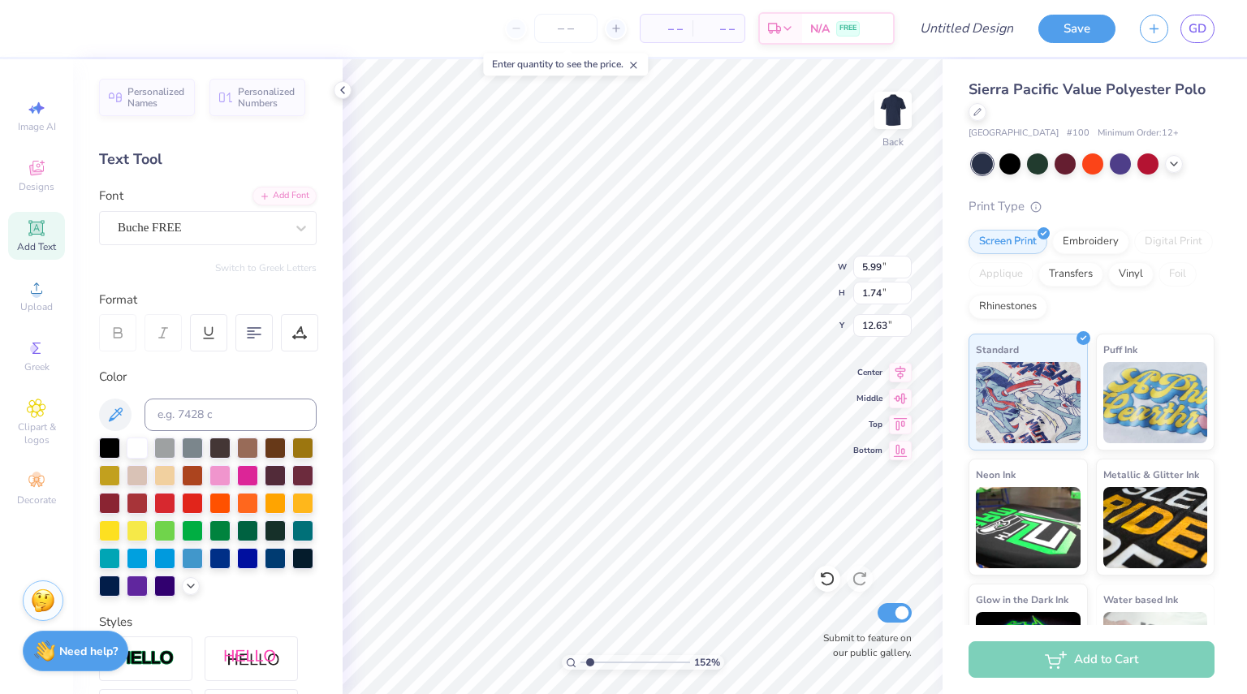
type input "1.51994190917153"
type input "6.26"
type input "1.67"
type input "12.66"
click at [185, 223] on div "Buche FREE" at bounding box center [201, 227] width 171 height 25
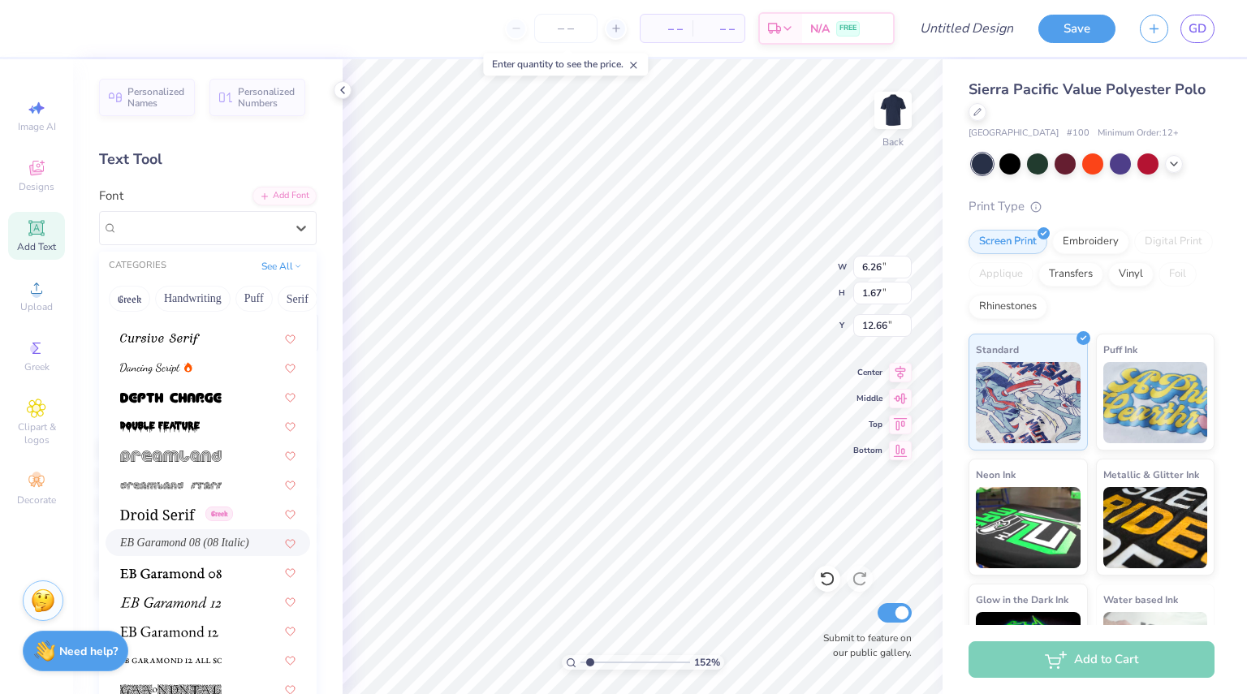
scroll to position [2781, 0]
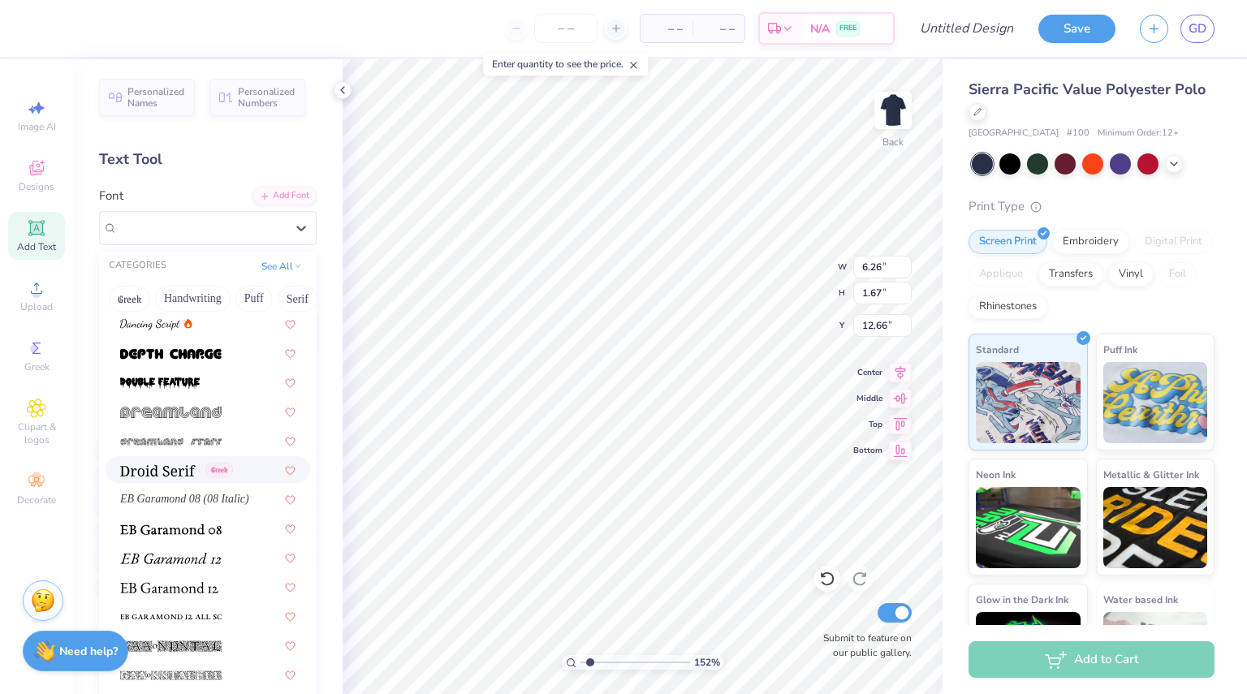
click at [188, 471] on img at bounding box center [158, 470] width 76 height 11
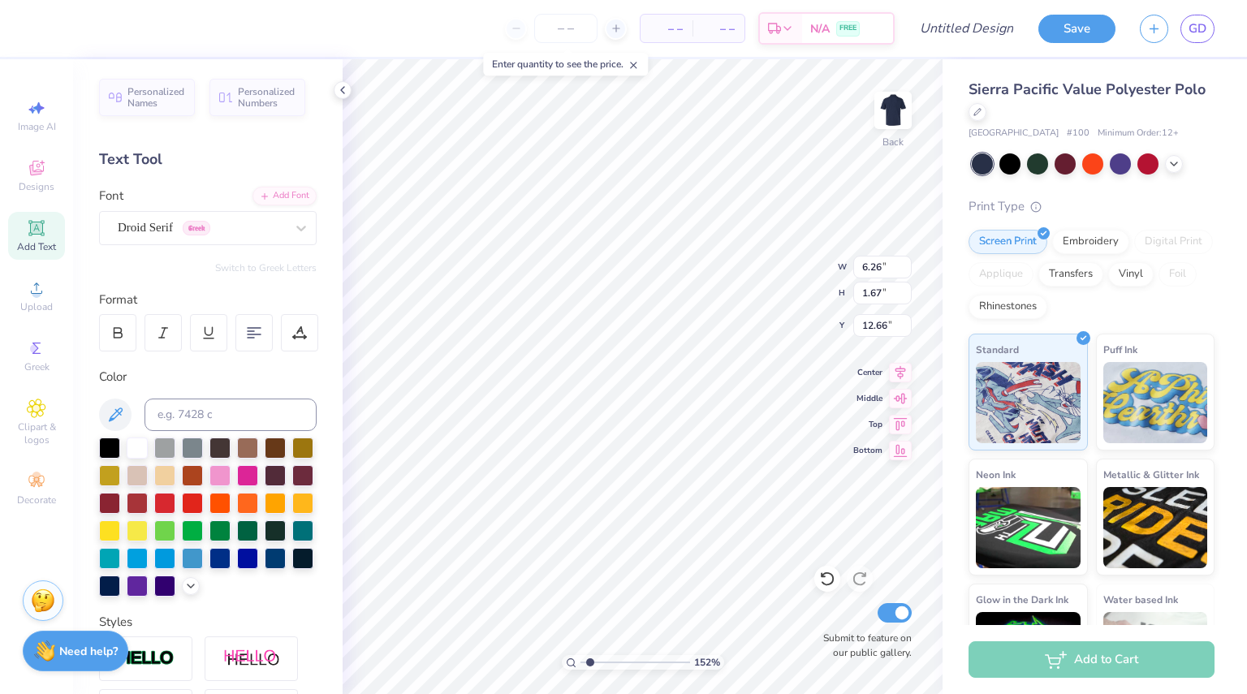
type input "1.51994190917153"
type input "6.11"
type input "1.77"
type input "12.62"
type input "1.51994190917153"
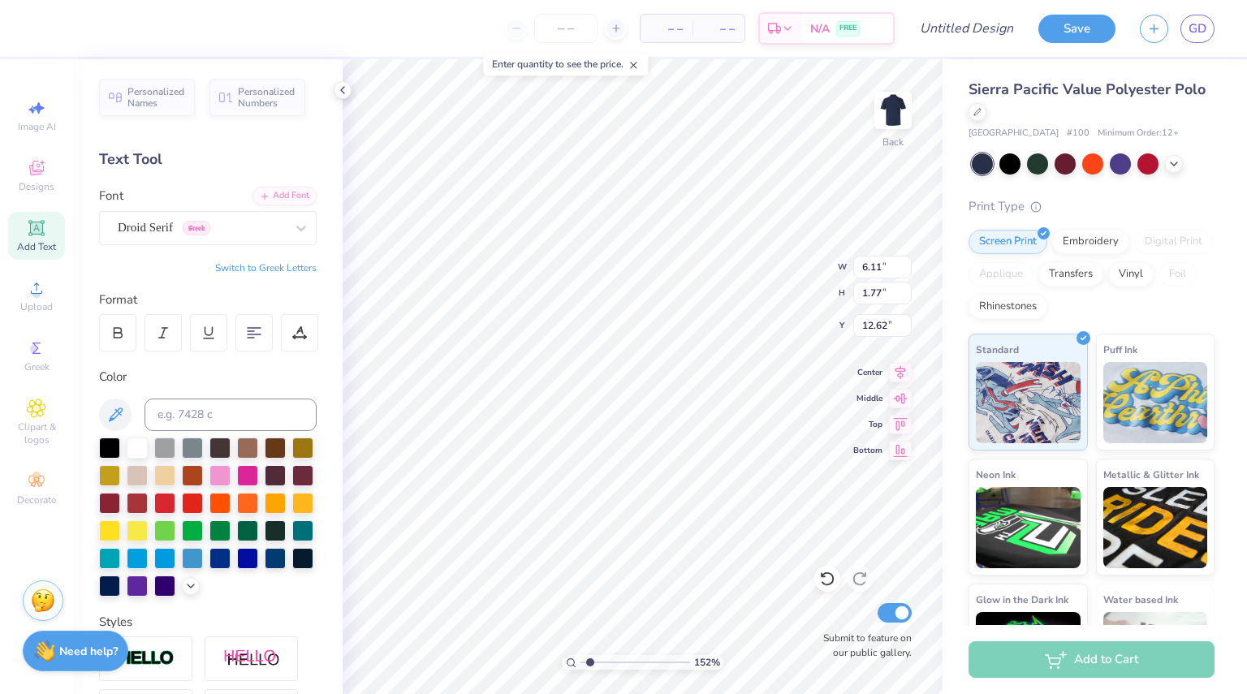
type textarea "TEX"
click at [32, 244] on span "Add Text" at bounding box center [36, 246] width 39 height 13
click at [48, 231] on div "Add Text" at bounding box center [36, 236] width 57 height 48
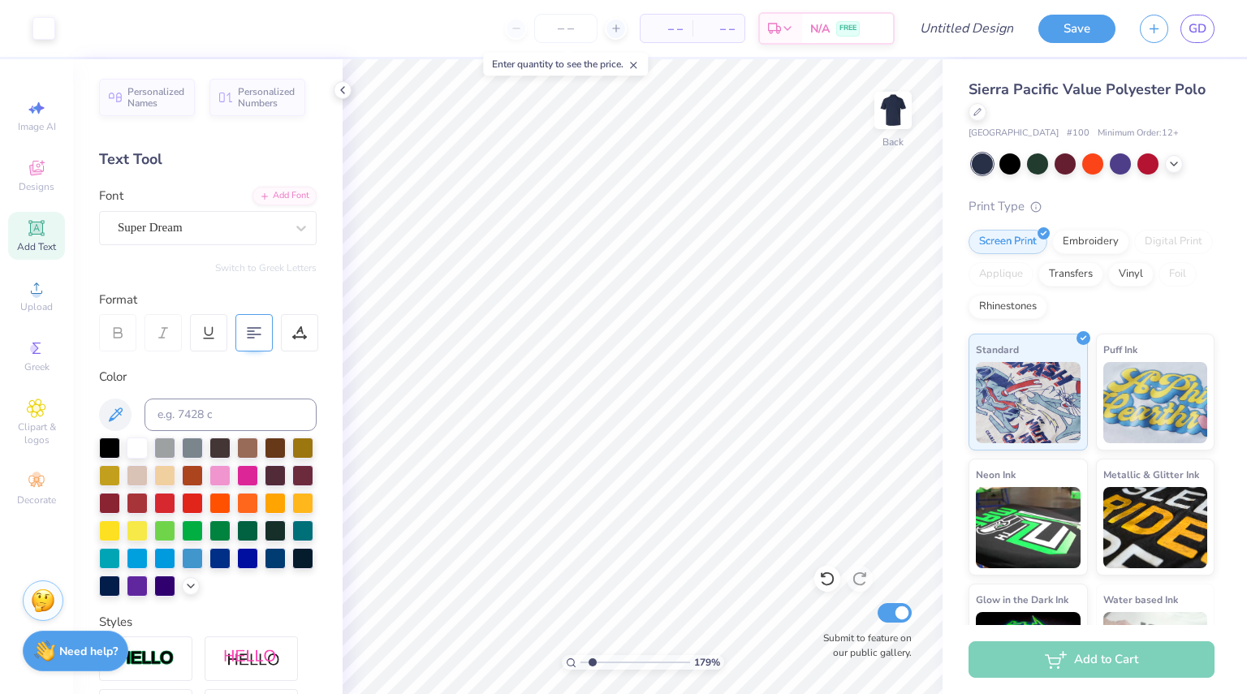
click at [260, 322] on div at bounding box center [254, 332] width 37 height 37
click at [266, 334] on div at bounding box center [254, 332] width 37 height 37
click at [45, 236] on icon at bounding box center [36, 227] width 19 height 19
click at [41, 244] on span "Add Text" at bounding box center [36, 246] width 39 height 13
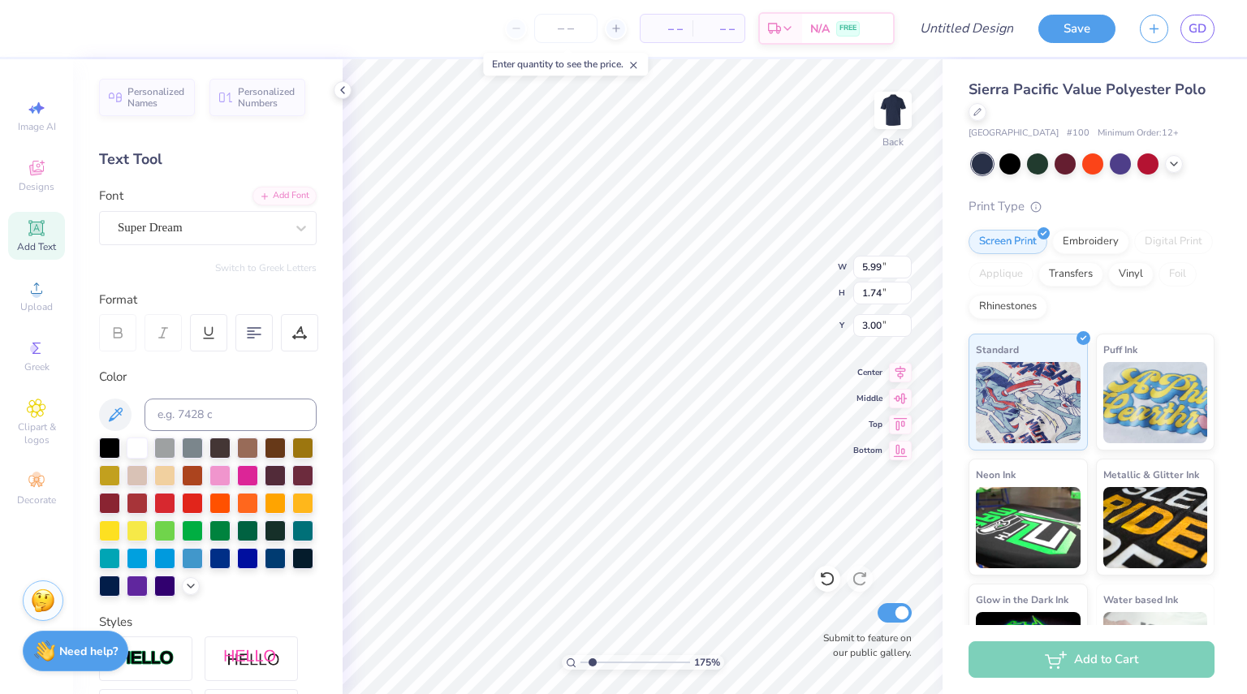
click at [175, 205] on div "Font Super Dream" at bounding box center [208, 216] width 218 height 58
click at [175, 227] on div "Super Dream" at bounding box center [201, 227] width 171 height 25
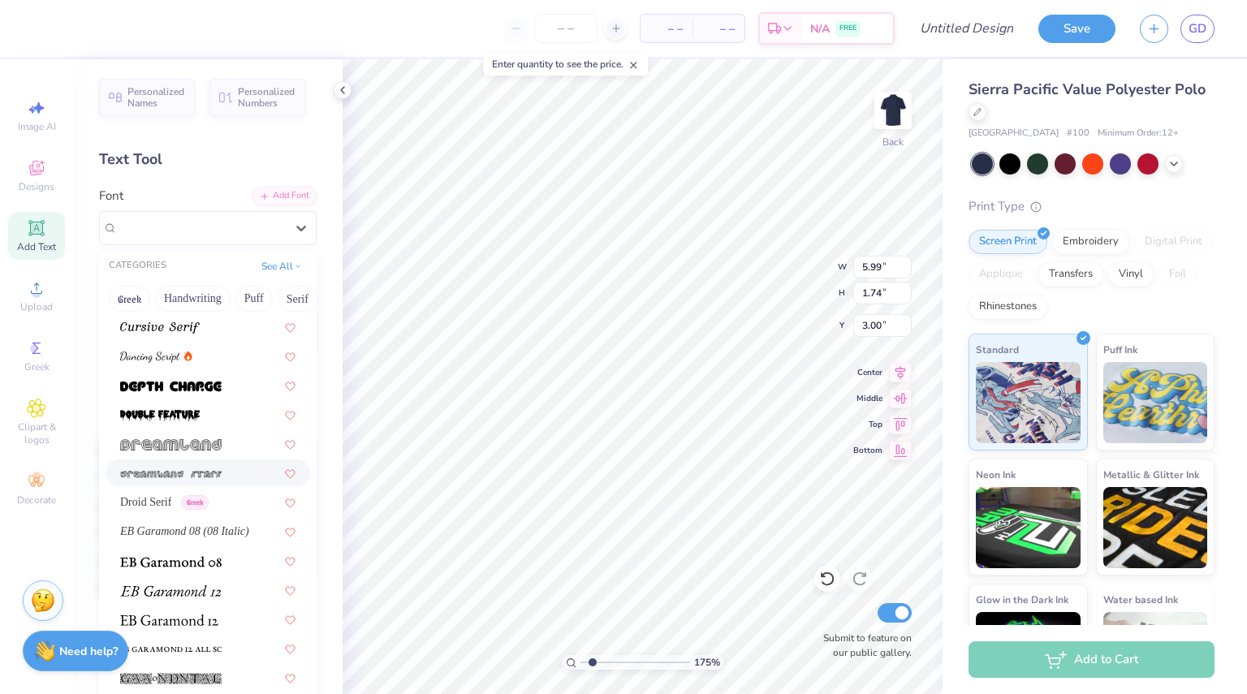
scroll to position [2842, 0]
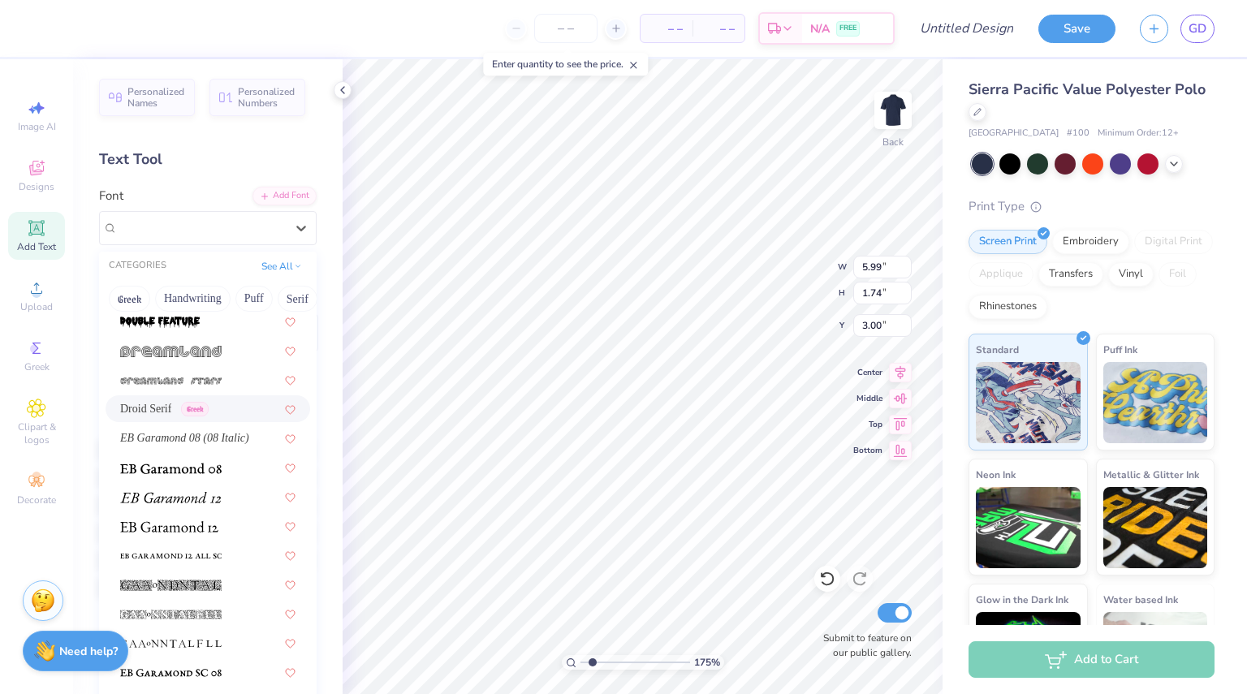
click at [171, 411] on span "Droid Serif" at bounding box center [145, 408] width 51 height 17
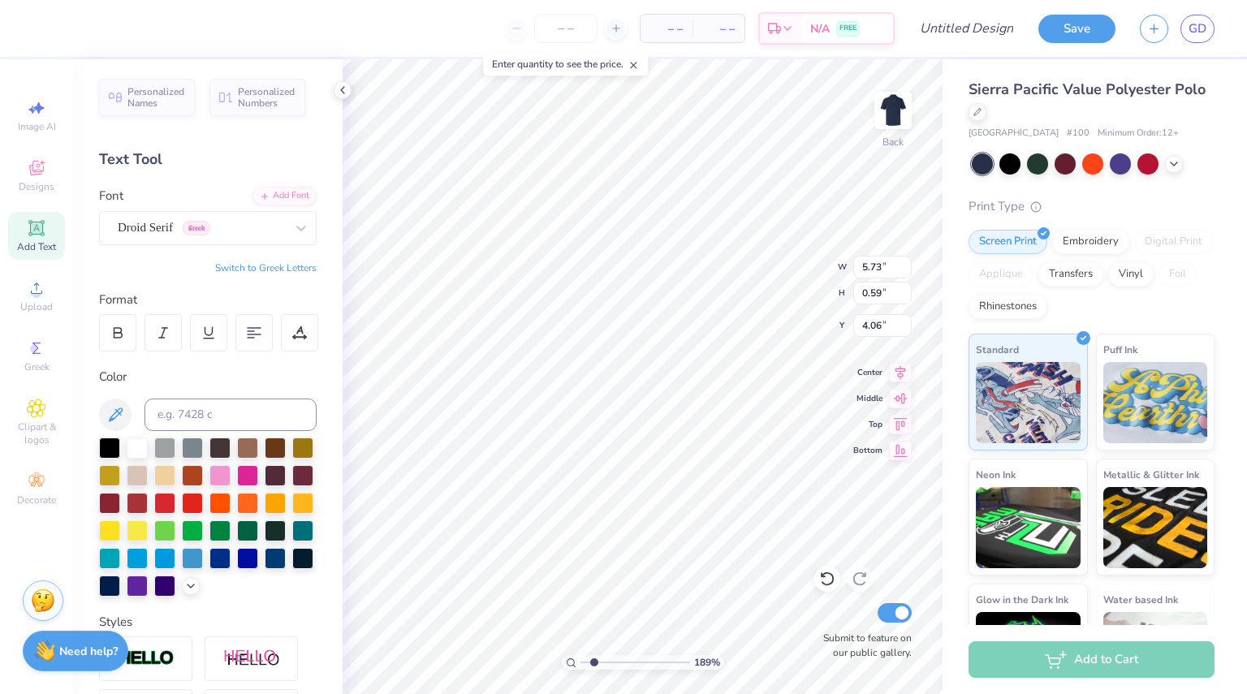
scroll to position [13, 2]
click at [1174, 163] on polyline at bounding box center [1174, 162] width 6 height 3
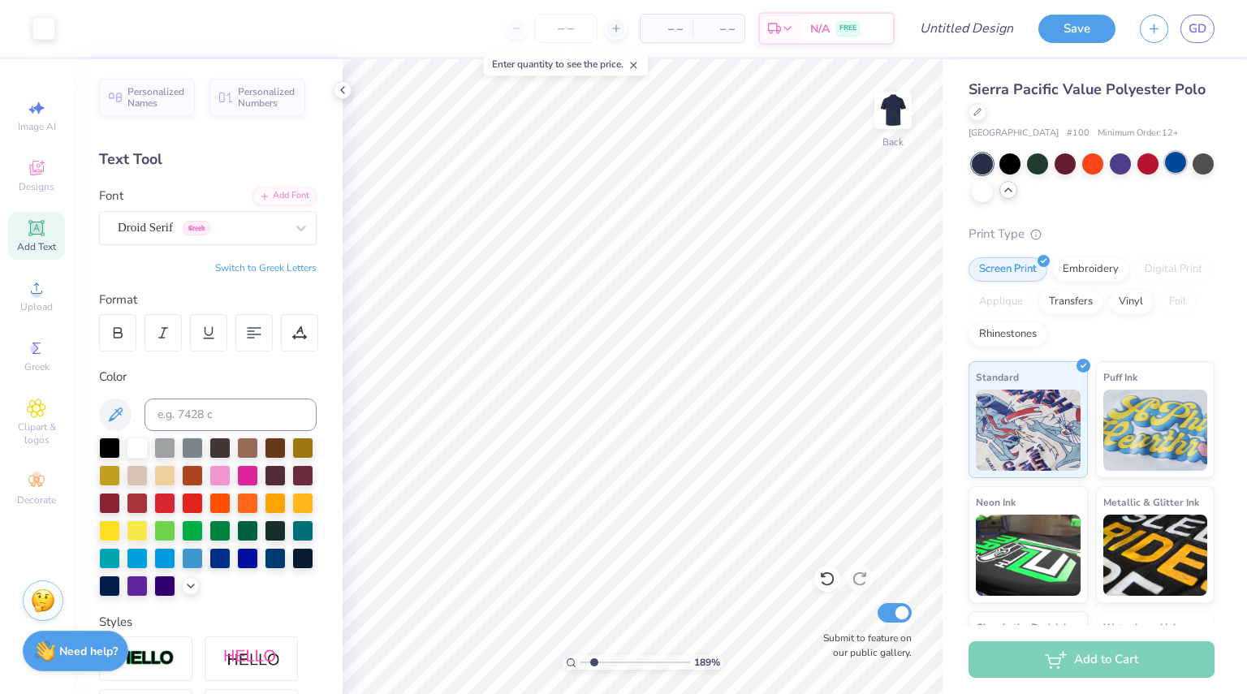
click at [1181, 168] on div at bounding box center [1175, 162] width 21 height 21
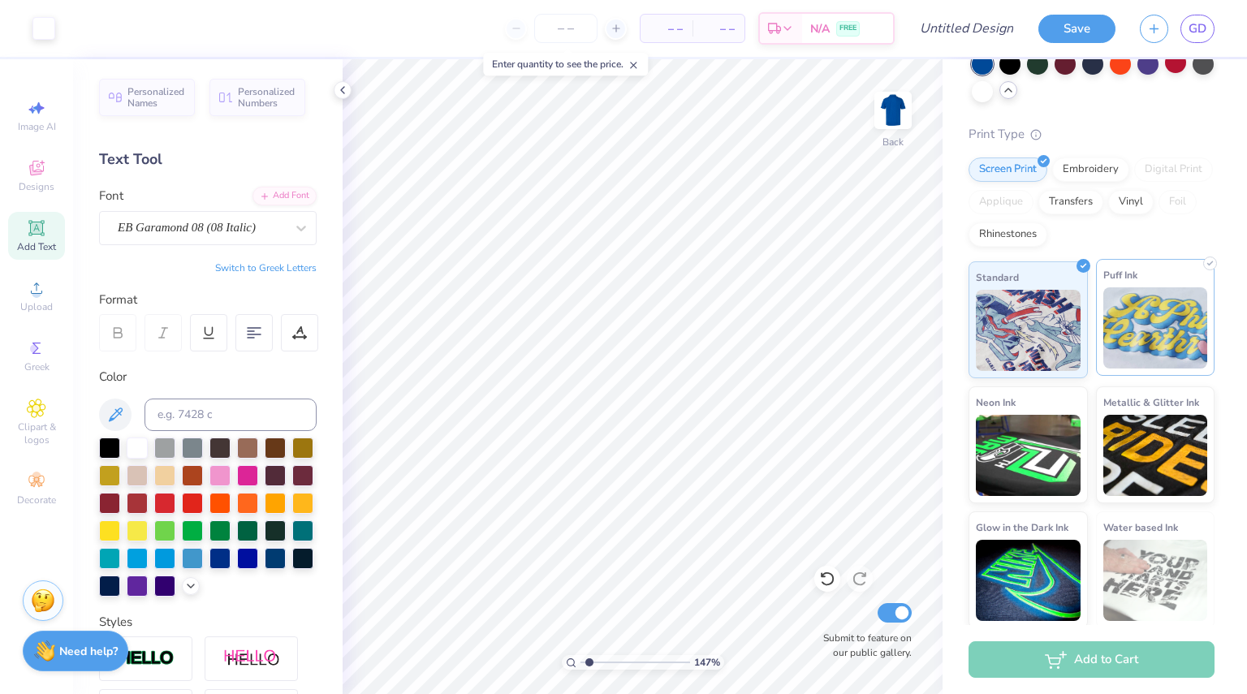
scroll to position [102, 0]
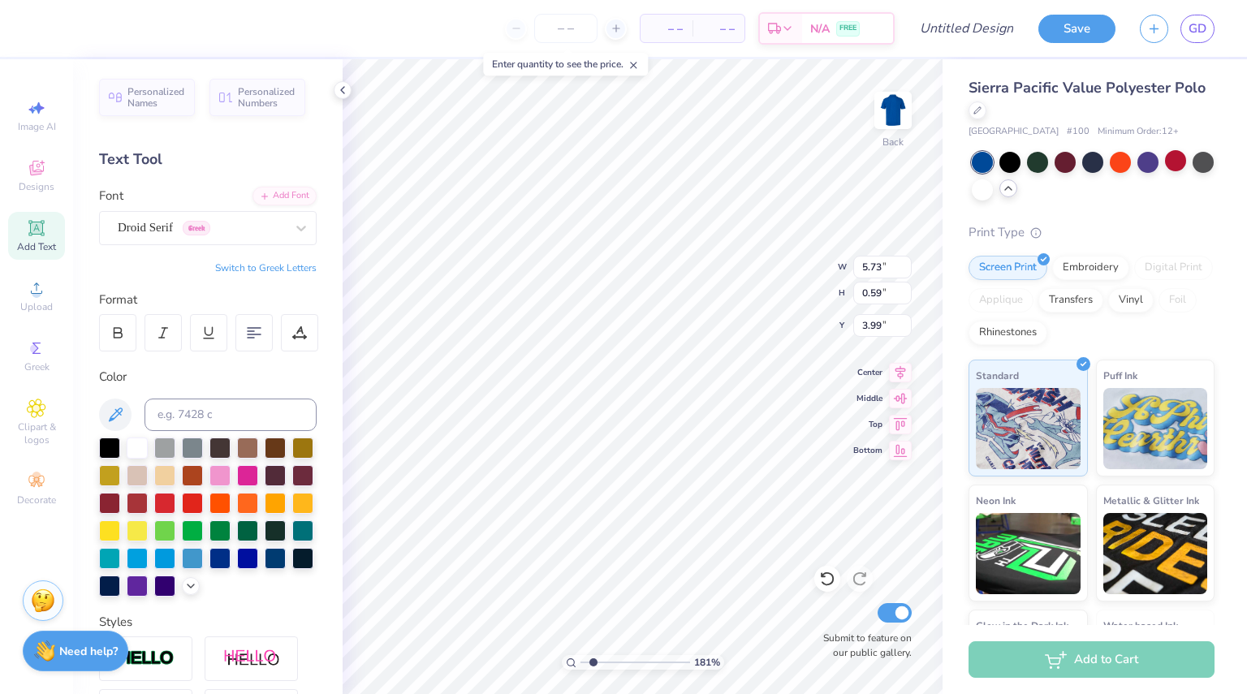
scroll to position [13, 2]
click at [586, 26] on input "number" at bounding box center [565, 28] width 63 height 29
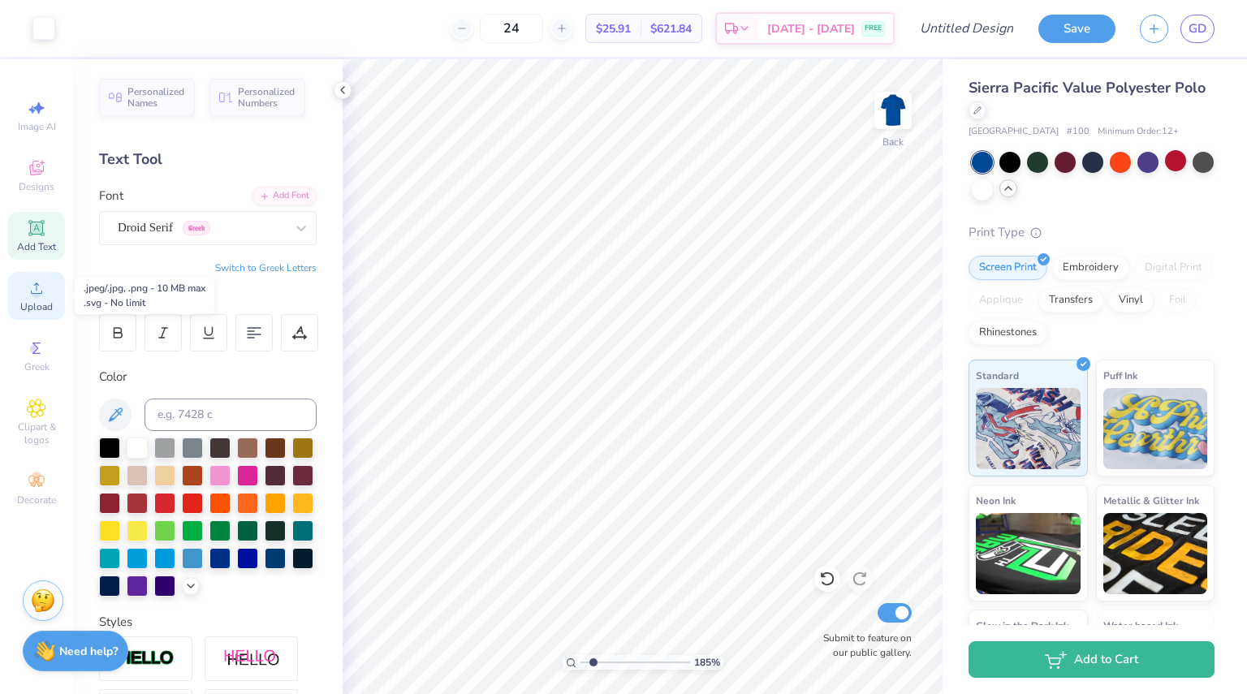
click at [36, 305] on span "Upload" at bounding box center [36, 306] width 32 height 13
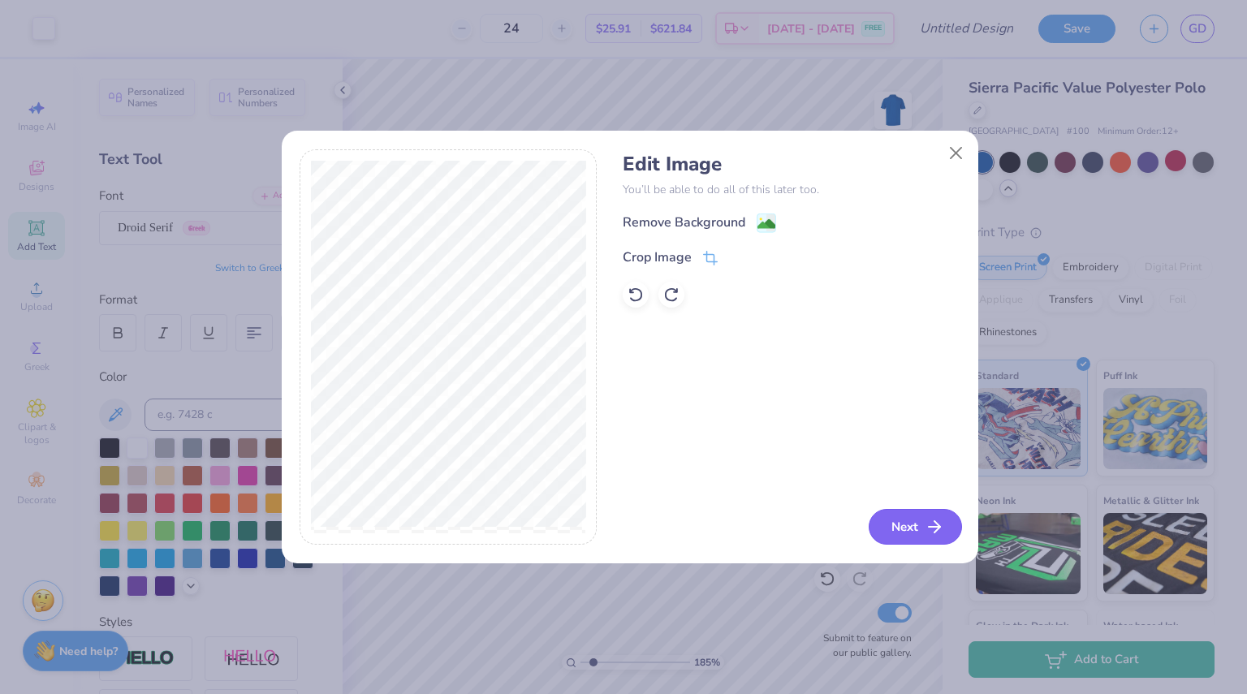
click at [886, 527] on button "Next" at bounding box center [915, 527] width 93 height 36
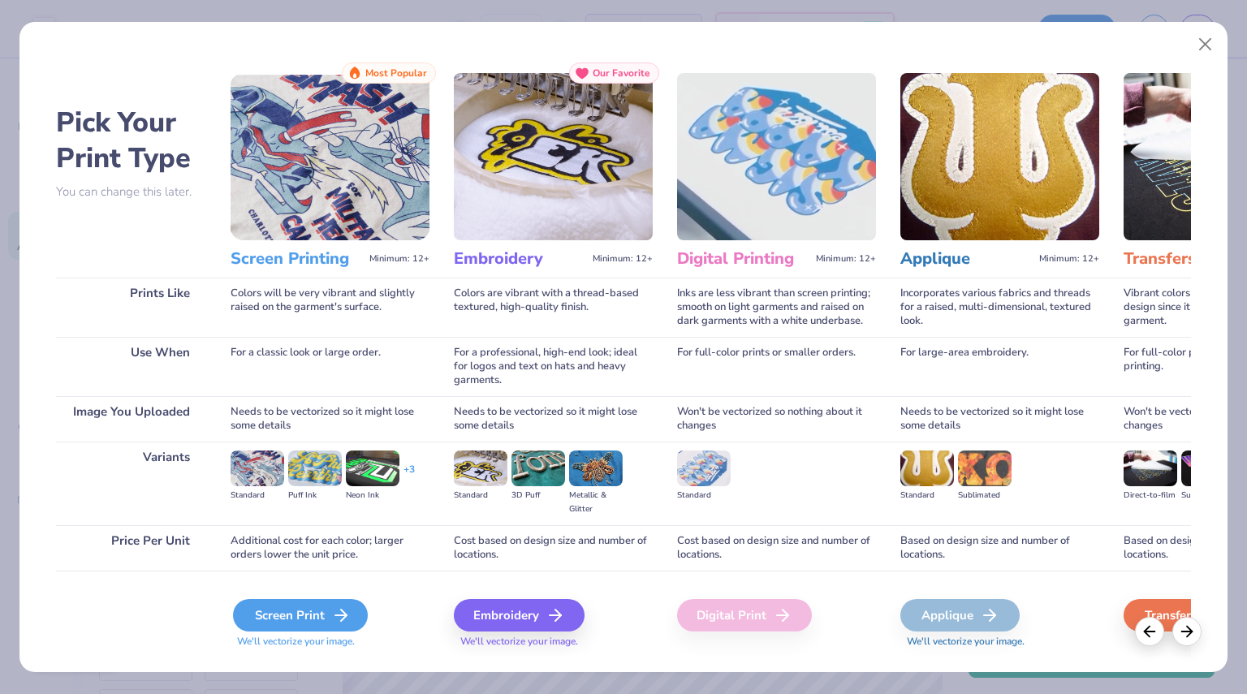
click at [323, 612] on div "Screen Print" at bounding box center [300, 615] width 135 height 32
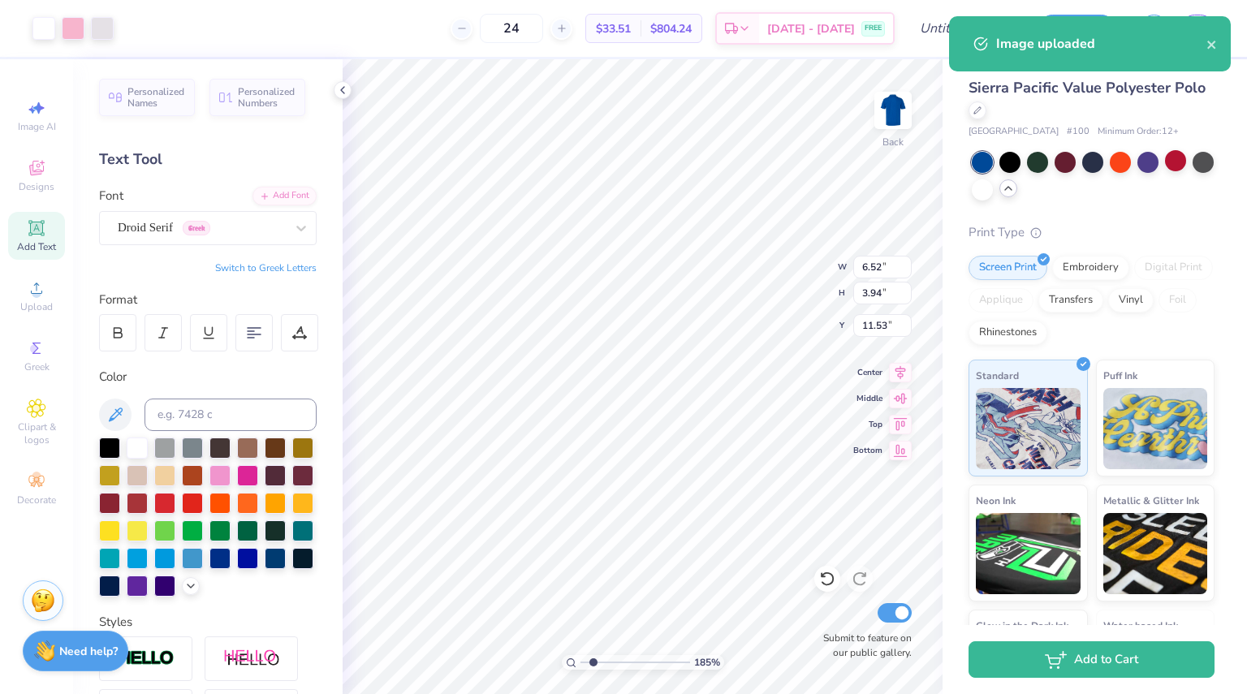
click at [700, 307] on body "Art colors 24 $33.51 Per Item $804.24 Total Est. Delivery [DATE] - [DATE] FREE …" at bounding box center [623, 347] width 1247 height 694
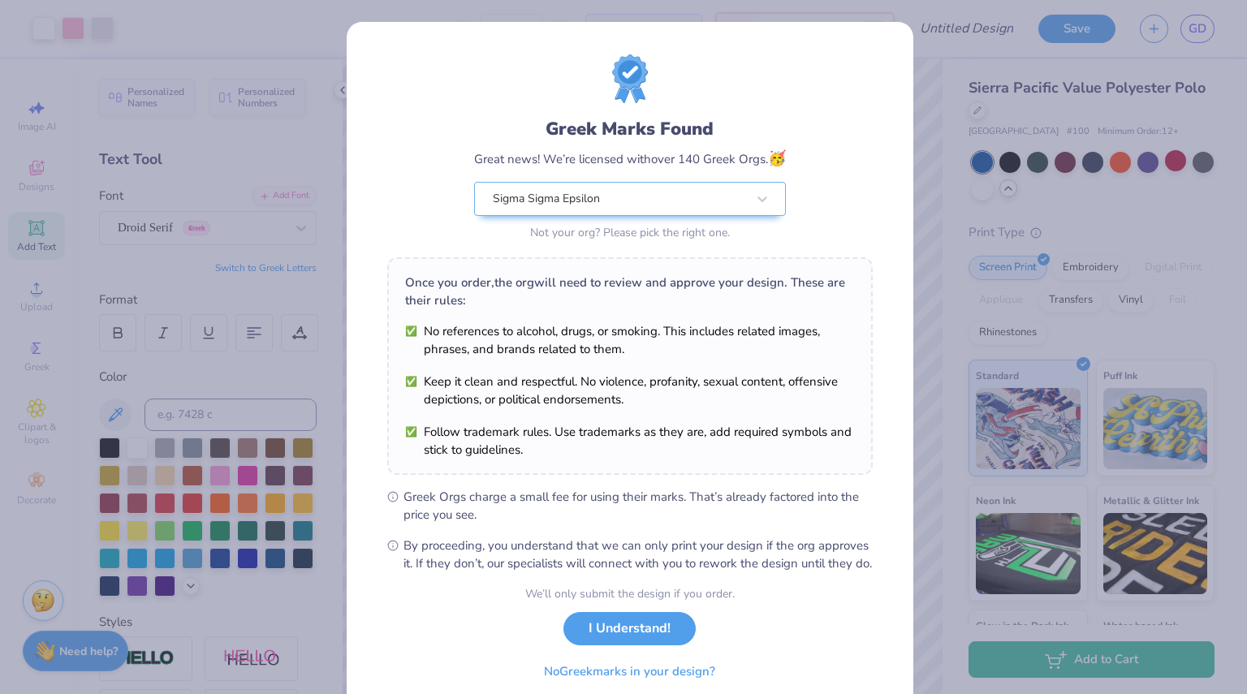
click at [884, 48] on div "Greek Marks Found Great news! We’re licensed with over 140 Greek Orgs. 🥳 Sigma …" at bounding box center [630, 371] width 567 height 698
click at [961, 227] on div "Greek Marks Found Great news! We’re licensed with over 140 Greek Orgs. 🥳 Sigma …" at bounding box center [623, 347] width 1247 height 694
click at [627, 642] on button "I Understand!" at bounding box center [630, 624] width 132 height 33
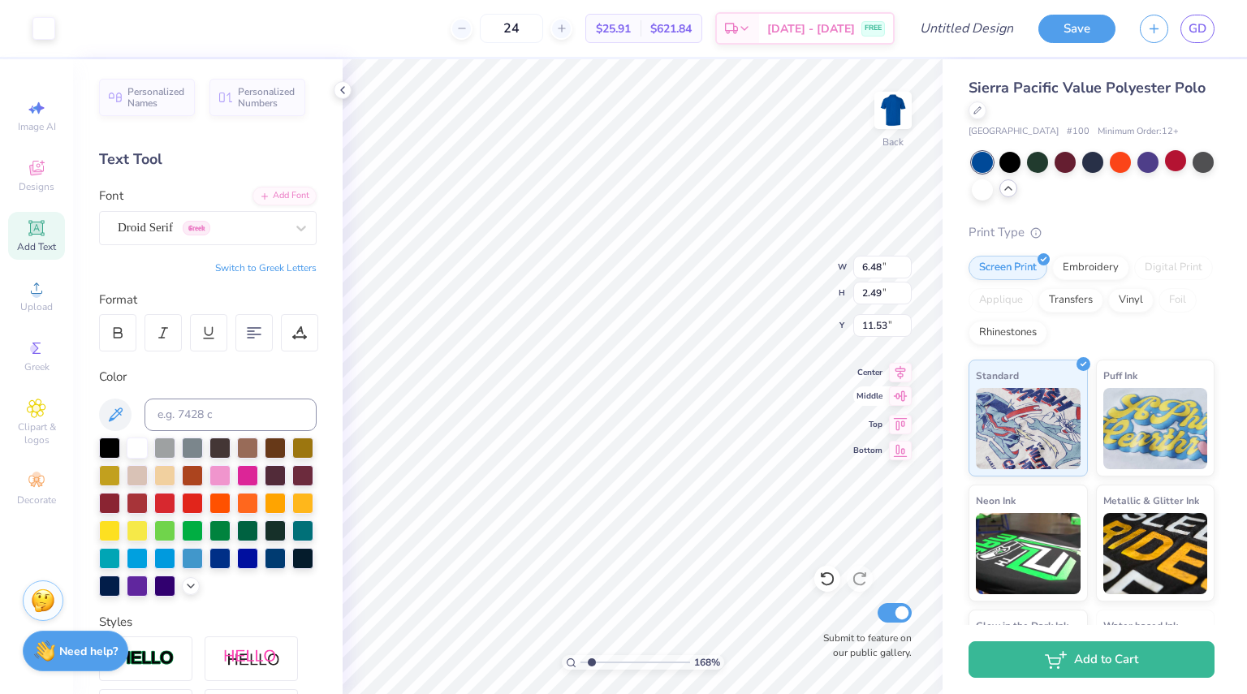
click at [903, 397] on icon at bounding box center [900, 396] width 23 height 19
click at [902, 428] on icon at bounding box center [900, 422] width 23 height 19
click at [902, 447] on icon at bounding box center [901, 448] width 14 height 12
click at [902, 372] on icon at bounding box center [900, 370] width 23 height 19
click at [897, 401] on icon at bounding box center [900, 396] width 23 height 19
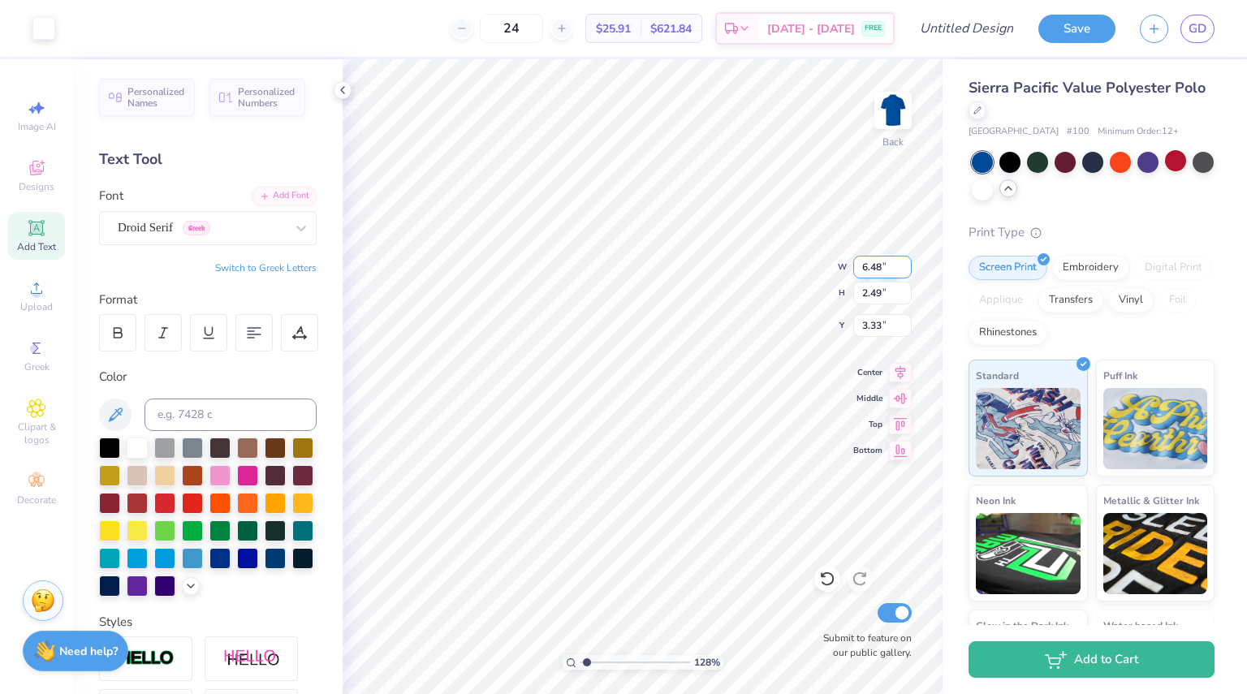
click at [877, 272] on div "128 % Back W 6.48 6.48 " H 2.49 2.49 " Y 3.33 3.33 " Center Middle Top Bottom S…" at bounding box center [643, 376] width 600 height 635
click at [785, 262] on div "128 % Back W 2.13 2.13 " H 2.49 2.49 " Y 3.33 3.33 " Center Middle Top Bottom S…" at bounding box center [643, 376] width 600 height 635
click at [32, 276] on div "Upload" at bounding box center [36, 296] width 57 height 48
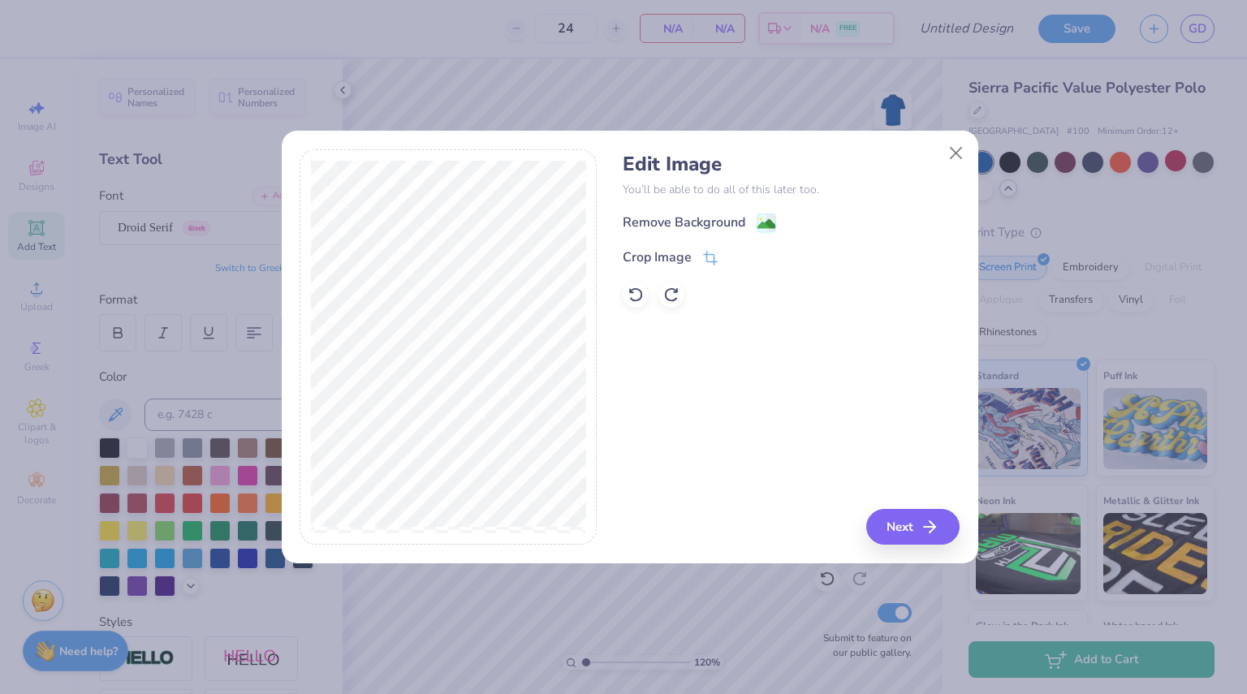
click at [688, 268] on div "Remove Background Crop Image" at bounding box center [791, 260] width 337 height 95
click at [673, 255] on div "Crop Image" at bounding box center [657, 258] width 69 height 19
click at [926, 525] on div "Edit Image You’ll be able to do all of this later too. Remove Background Crop I…" at bounding box center [791, 347] width 337 height 396
click at [780, 350] on div "Edit Image You’ll be able to do all of this later too. Remove Background Crop I…" at bounding box center [791, 347] width 337 height 396
click at [664, 266] on div "Crop Image" at bounding box center [657, 257] width 69 height 19
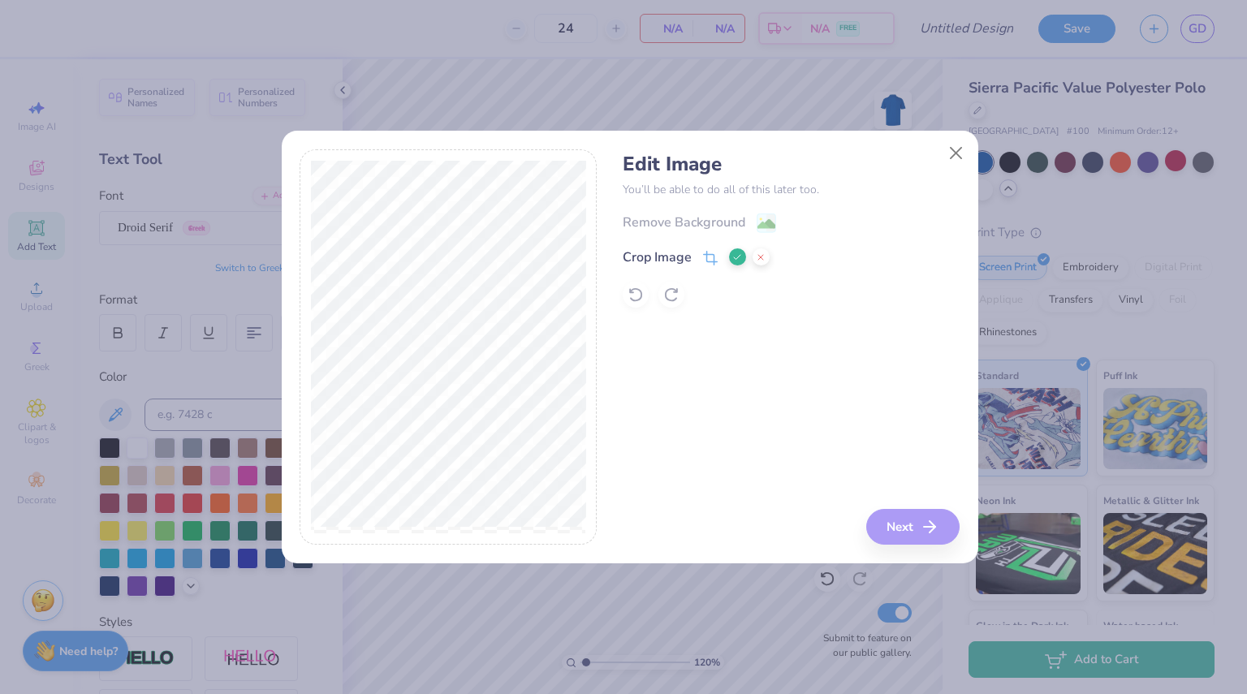
click at [771, 267] on div "Crop Image" at bounding box center [791, 257] width 337 height 19
click at [737, 256] on icon at bounding box center [738, 258] width 10 height 10
click at [911, 527] on button "Next" at bounding box center [915, 527] width 93 height 36
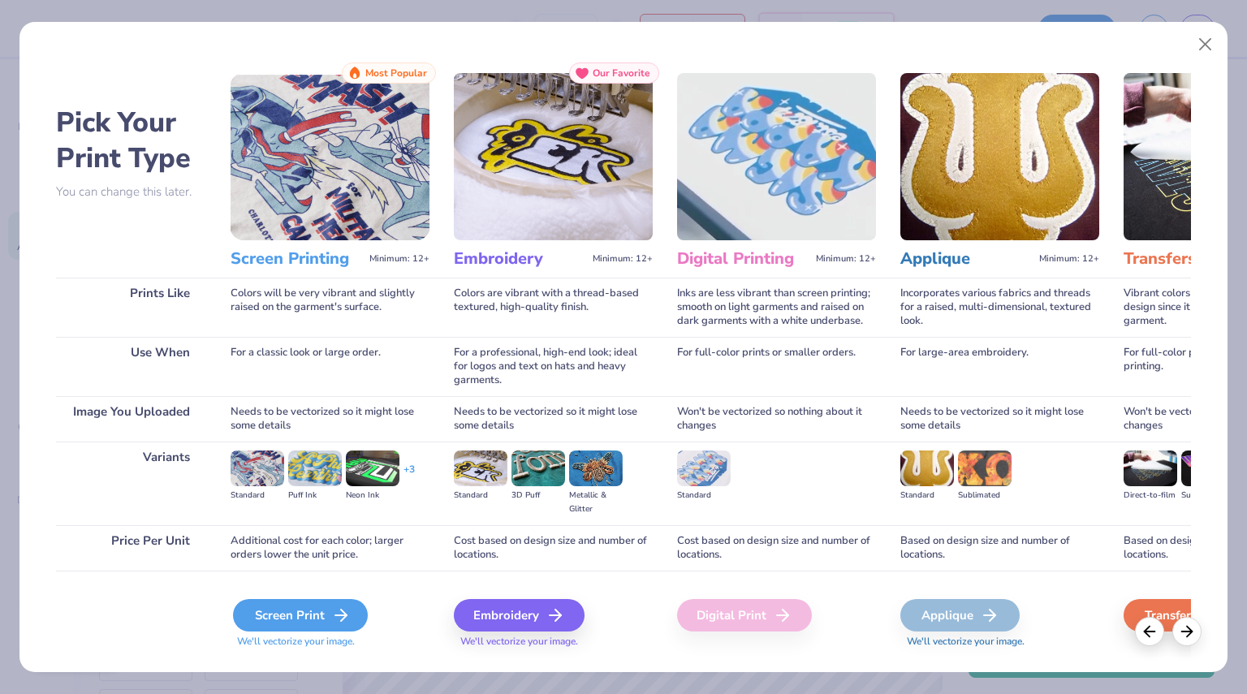
click at [314, 616] on div "Screen Print" at bounding box center [300, 615] width 135 height 32
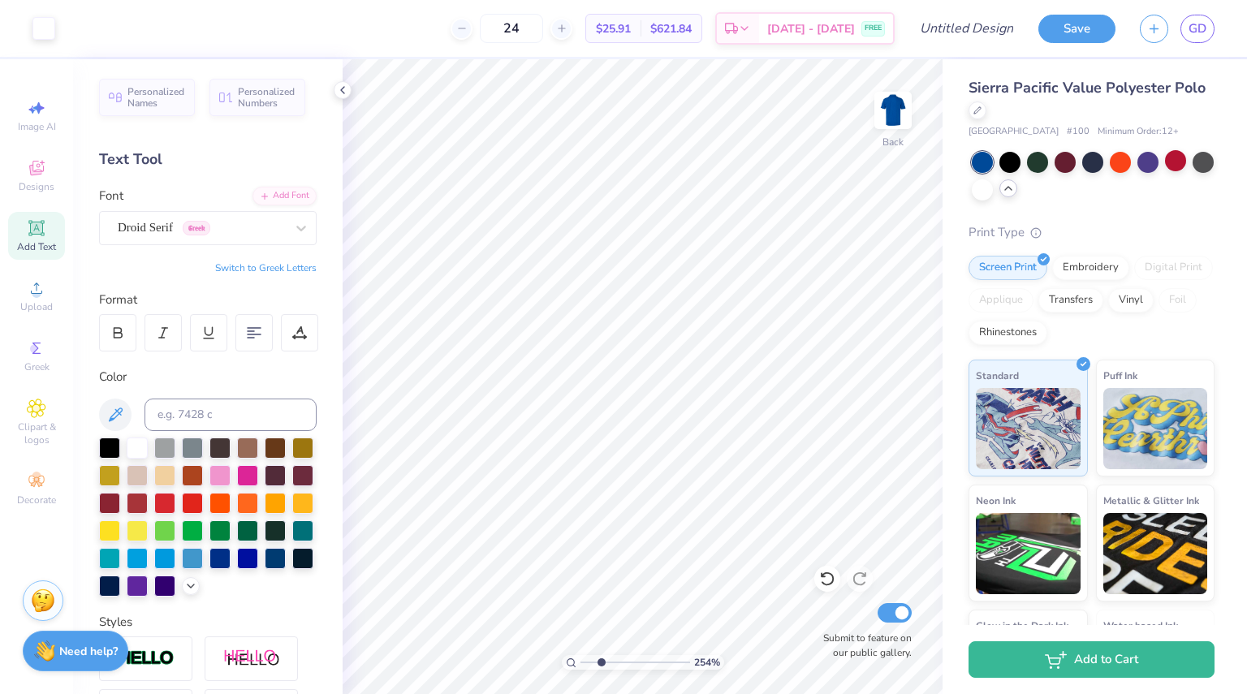
click at [41, 246] on span "Add Text" at bounding box center [36, 246] width 39 height 13
click at [211, 222] on div "Super Dream" at bounding box center [201, 227] width 171 height 25
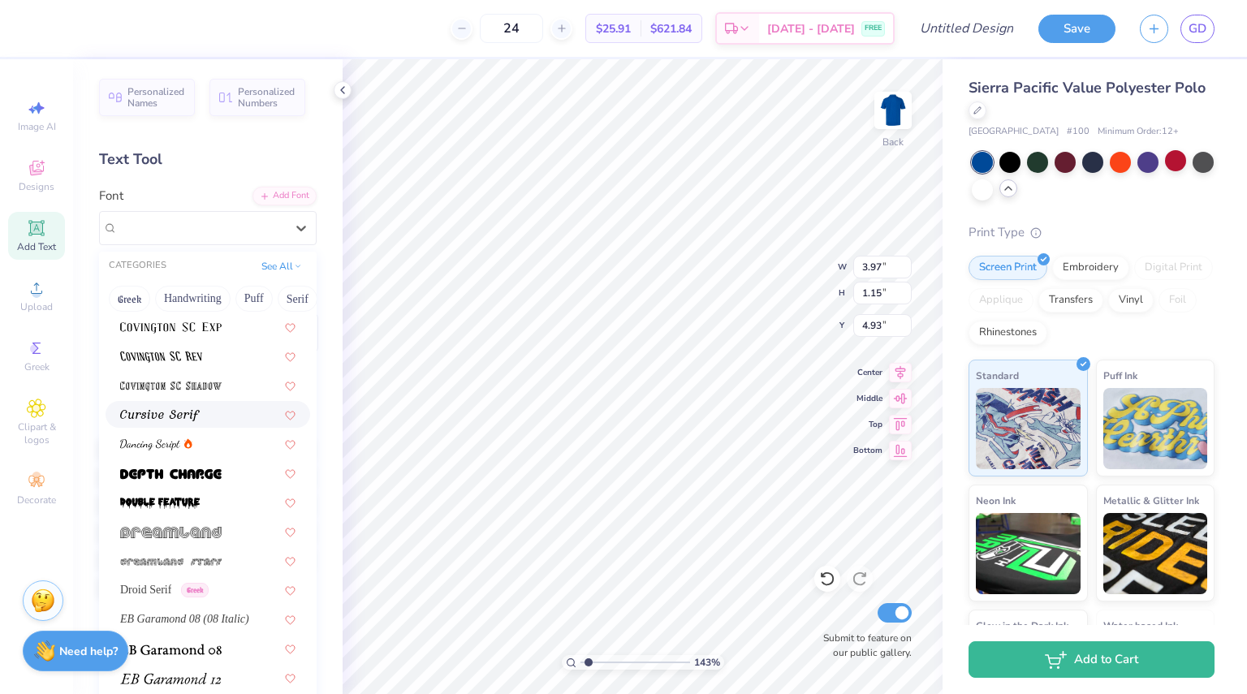
scroll to position [2660, 0]
click at [188, 414] on img at bounding box center [160, 416] width 80 height 11
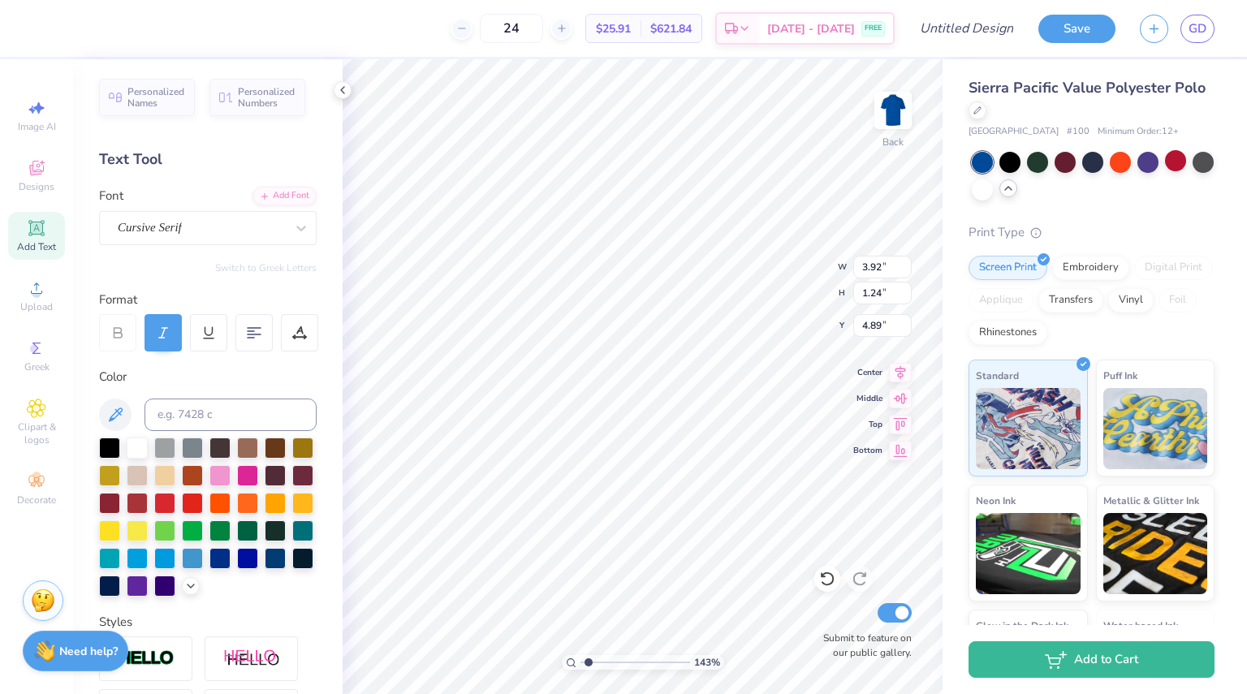
click at [167, 246] on div "Personalized Names Personalized Numbers Text Tool Add Font Font Cursive Serif S…" at bounding box center [208, 376] width 270 height 635
click at [169, 240] on div "Cursive Serif" at bounding box center [201, 227] width 171 height 25
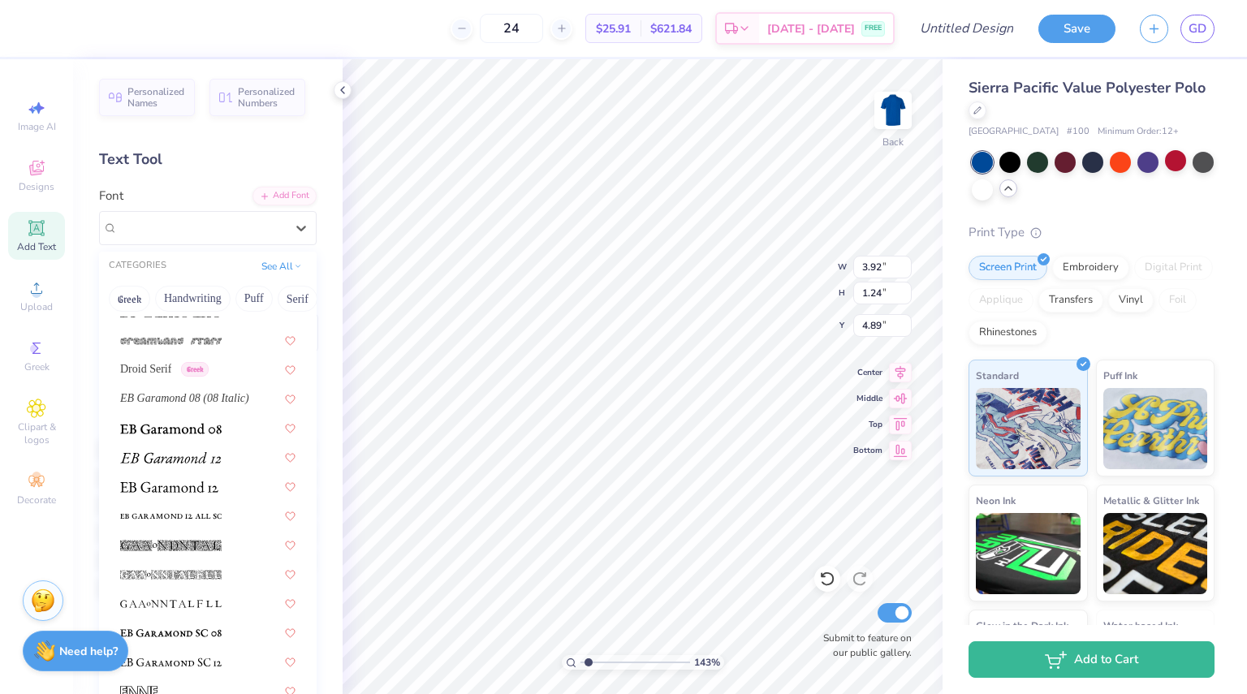
scroll to position [2883, 0]
click at [160, 370] on span "Droid Serif" at bounding box center [145, 367] width 51 height 17
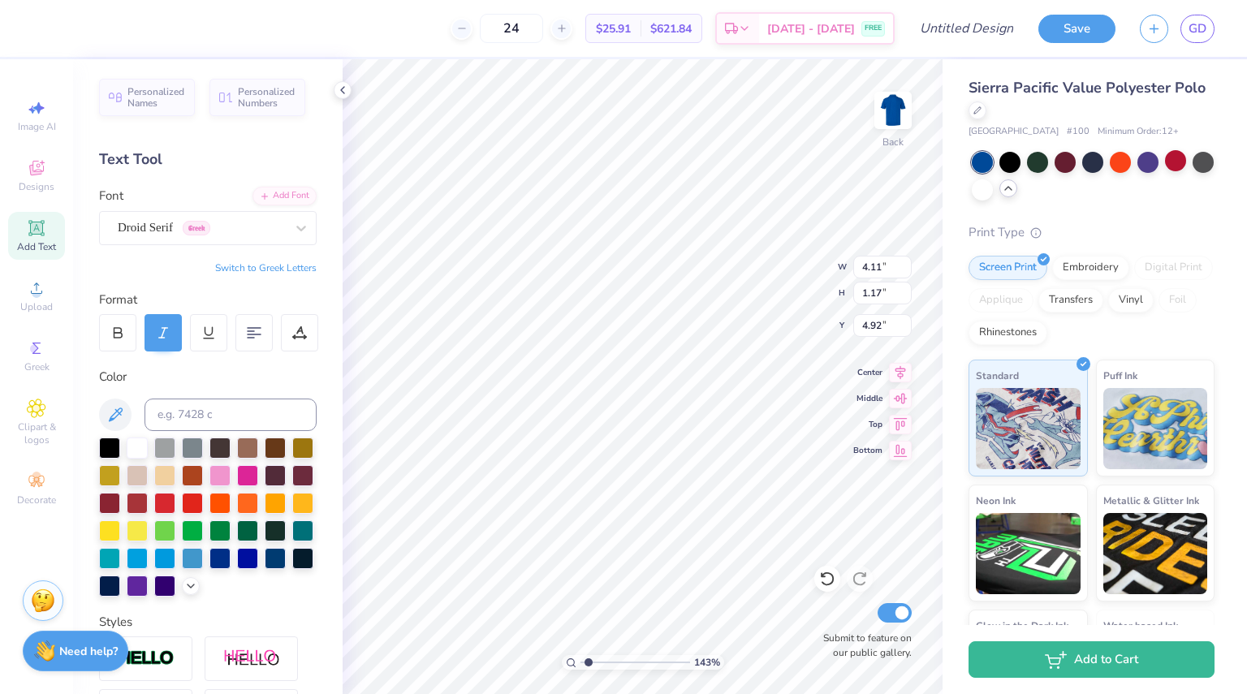
scroll to position [13, 2]
click at [231, 469] on div at bounding box center [220, 474] width 21 height 21
click at [1018, 195] on div at bounding box center [1009, 188] width 18 height 18
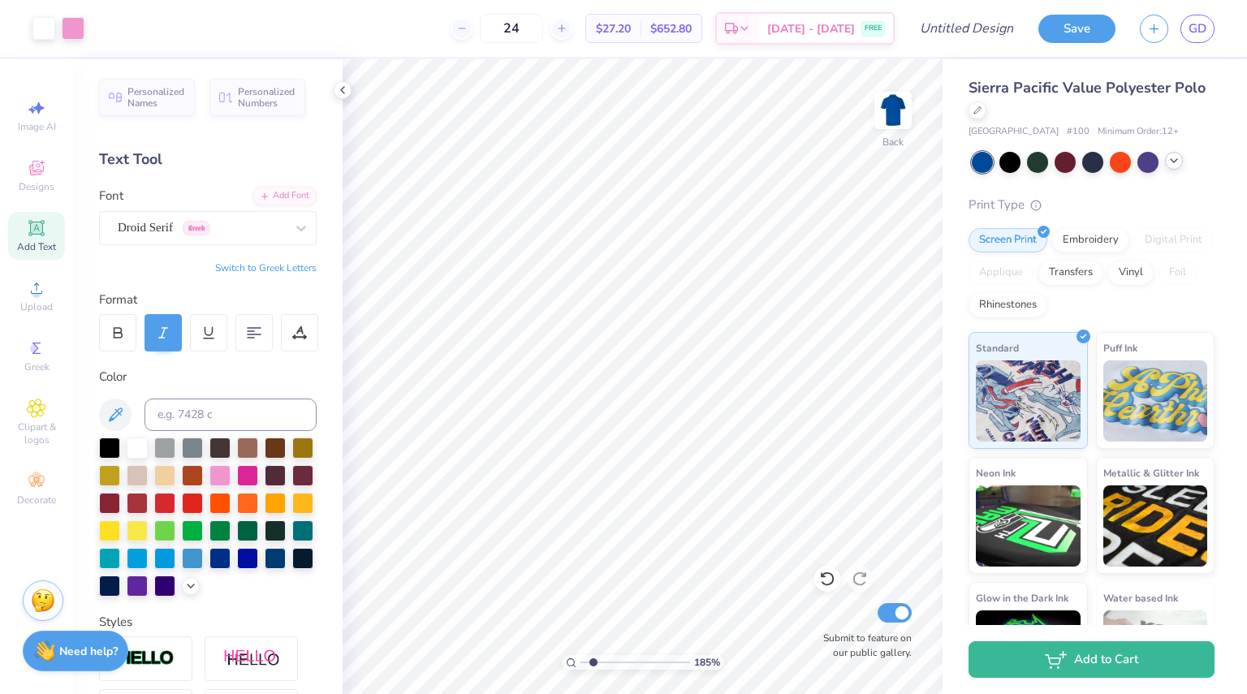
click at [1171, 167] on div at bounding box center [1174, 161] width 18 height 18
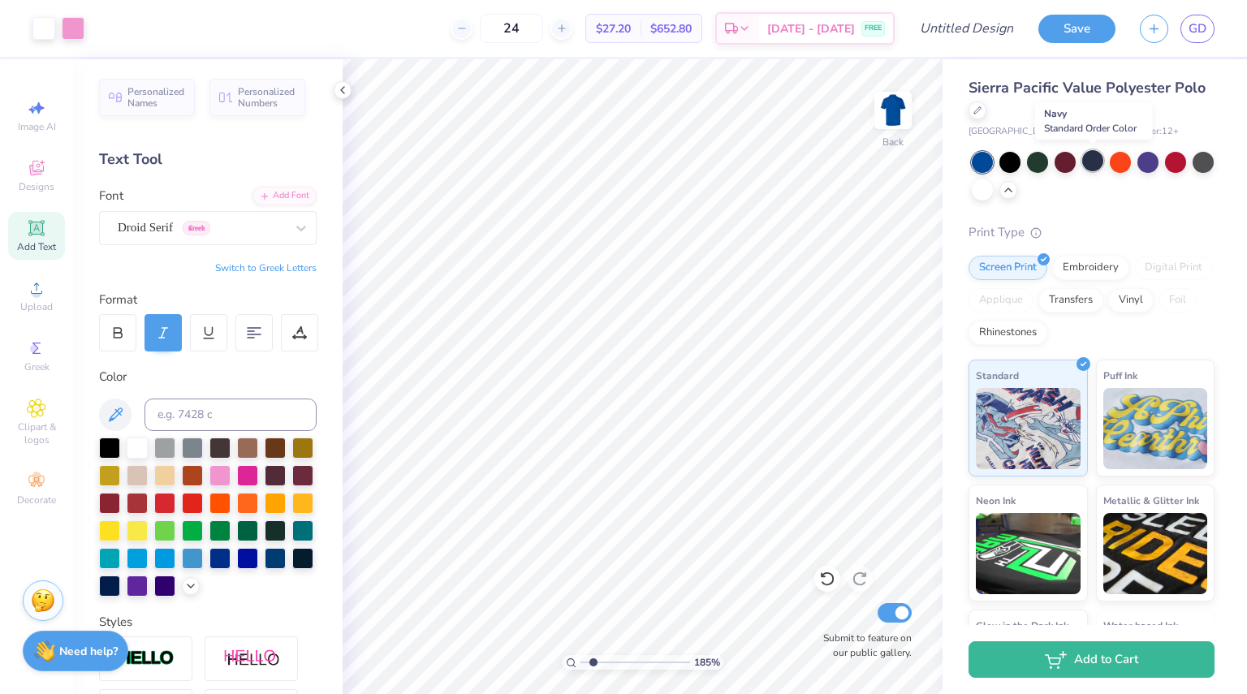
click at [1092, 160] on div at bounding box center [1093, 160] width 21 height 21
click at [1045, 194] on div at bounding box center [1093, 176] width 243 height 49
click at [1015, 192] on icon at bounding box center [1008, 188] width 13 height 13
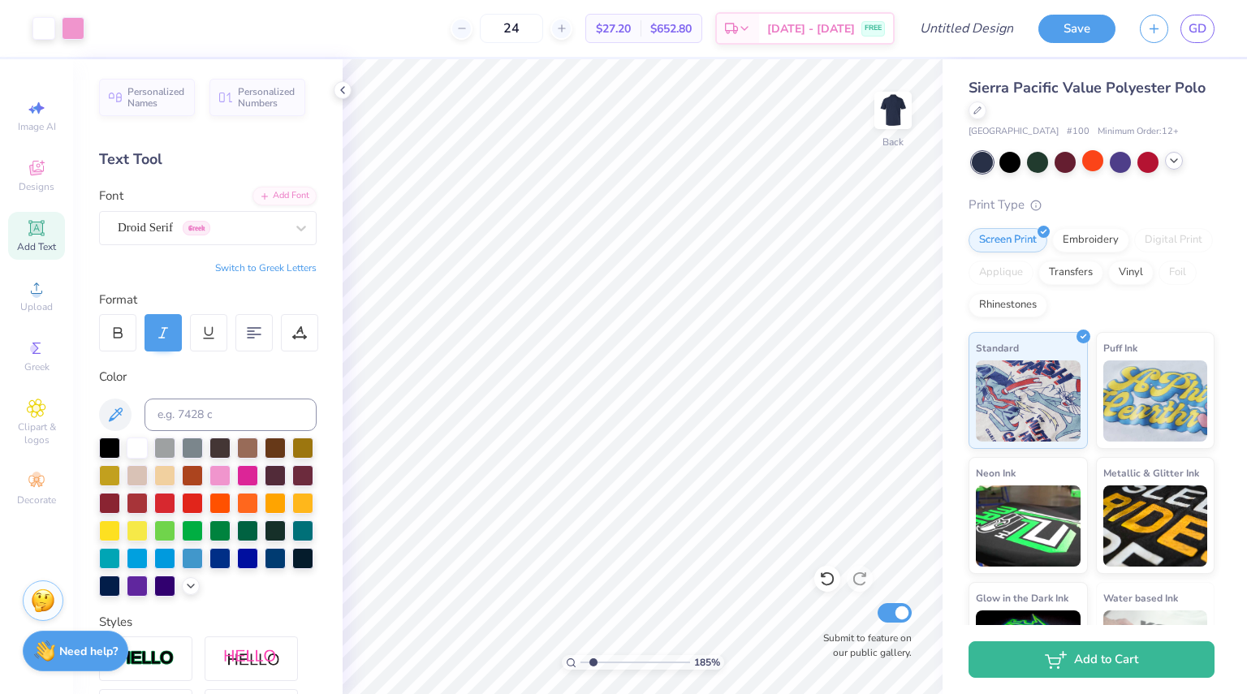
click at [1174, 160] on icon at bounding box center [1174, 160] width 13 height 13
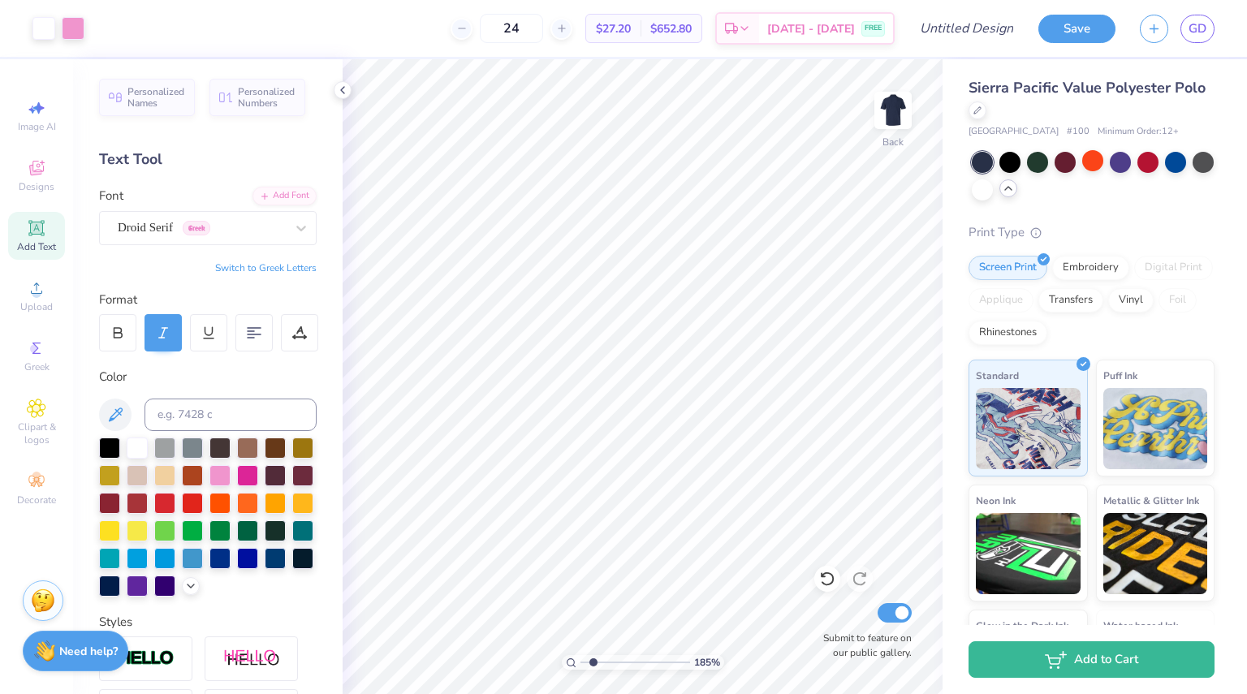
click at [1131, 202] on div "Sierra Pacific Value Polyester Polo Sierra Pacific # 100 Minimum Order: 12 + Pr…" at bounding box center [1092, 402] width 246 height 650
click at [993, 190] on div at bounding box center [982, 188] width 21 height 21
click at [1015, 193] on icon at bounding box center [1008, 188] width 13 height 13
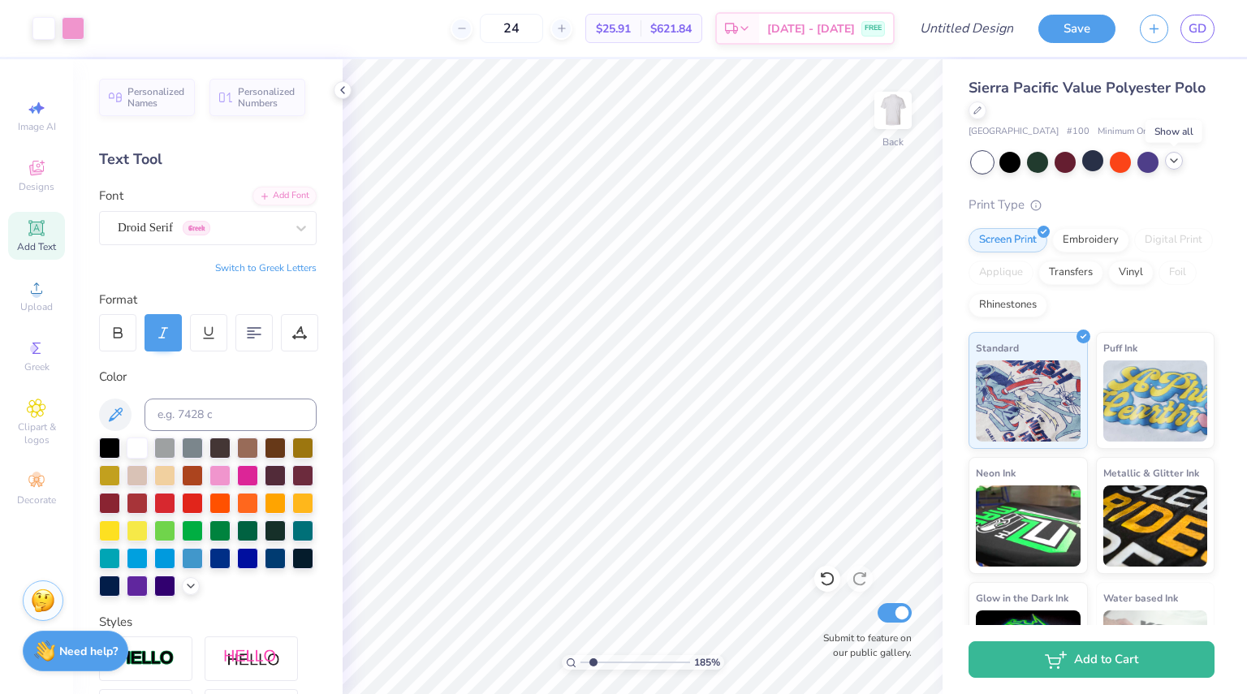
click at [1169, 166] on div at bounding box center [1174, 161] width 18 height 18
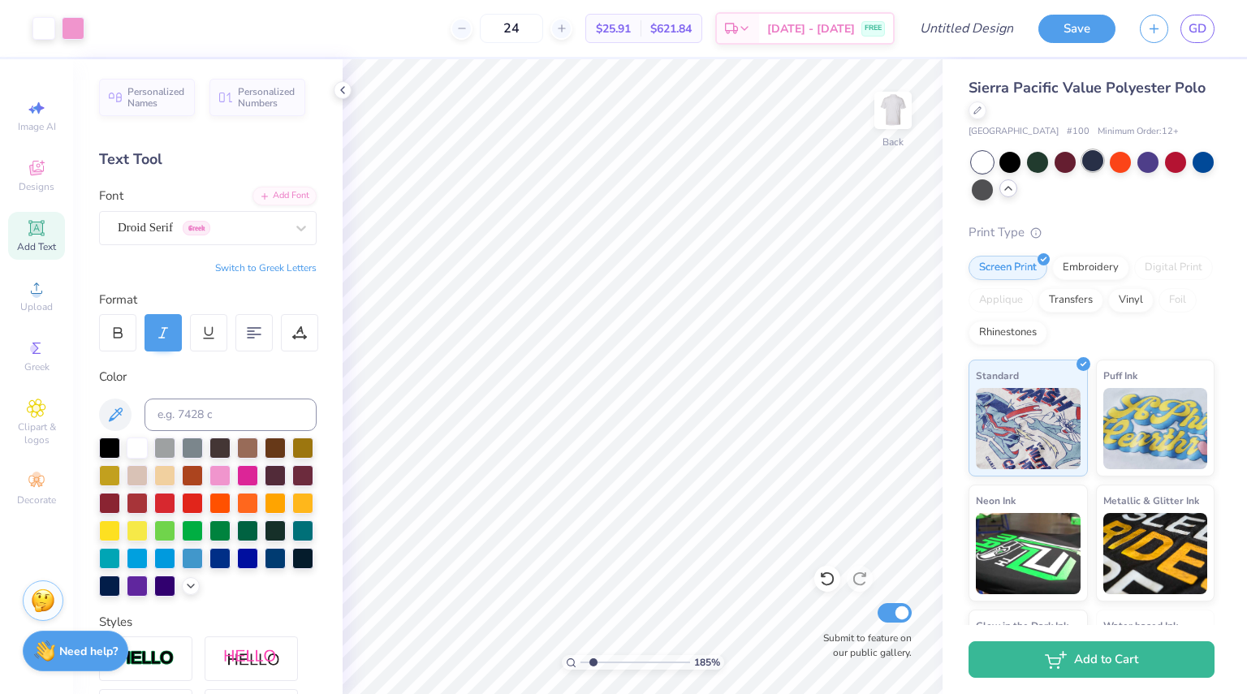
click at [1089, 165] on div at bounding box center [1093, 160] width 21 height 21
click at [1022, 115] on div "Sierra Pacific Value Polyester Polo" at bounding box center [1092, 99] width 246 height 44
click at [982, 107] on icon at bounding box center [978, 109] width 8 height 8
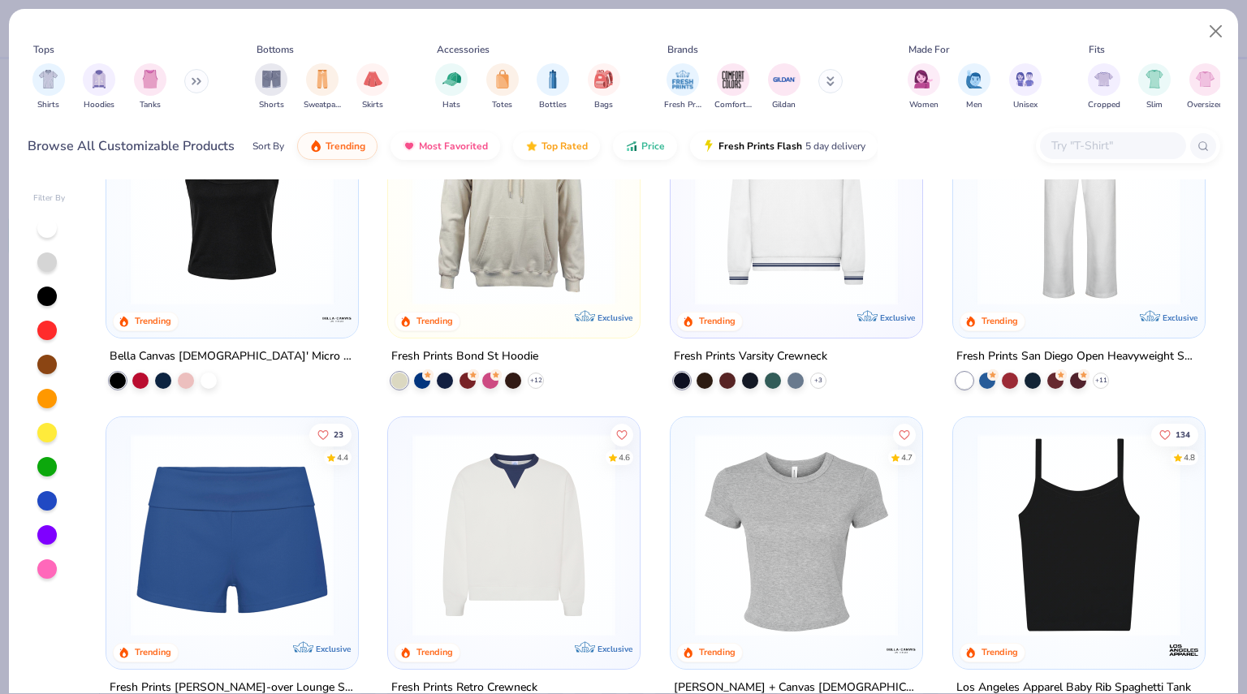
scroll to position [767, 0]
click at [190, 72] on button at bounding box center [196, 81] width 24 height 24
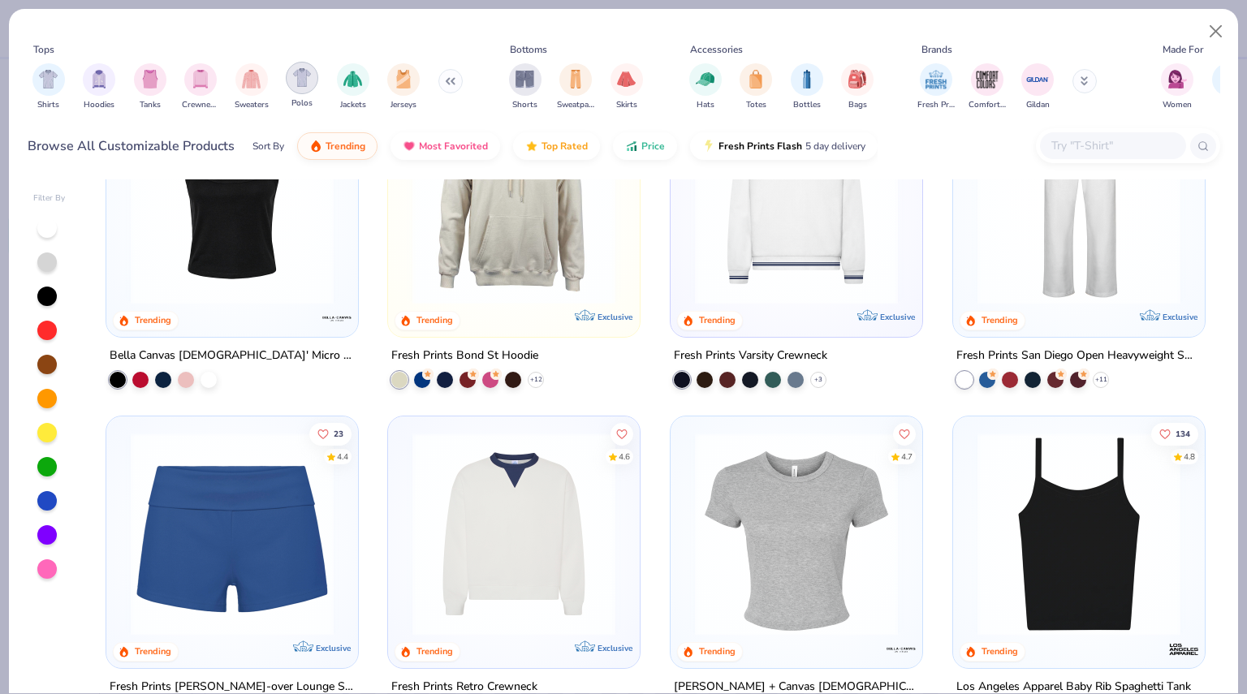
click at [310, 84] on img "filter for Polos" at bounding box center [302, 77] width 19 height 19
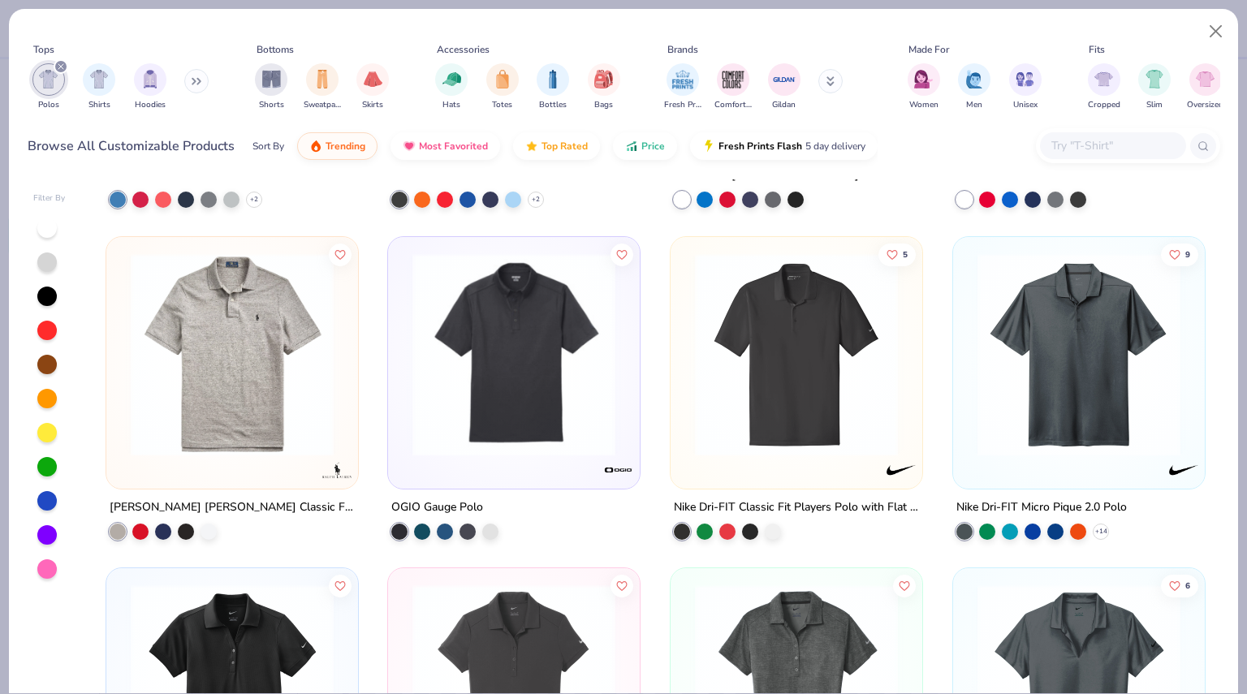
scroll to position [4600, 0]
click at [1096, 398] on img at bounding box center [1079, 353] width 219 height 203
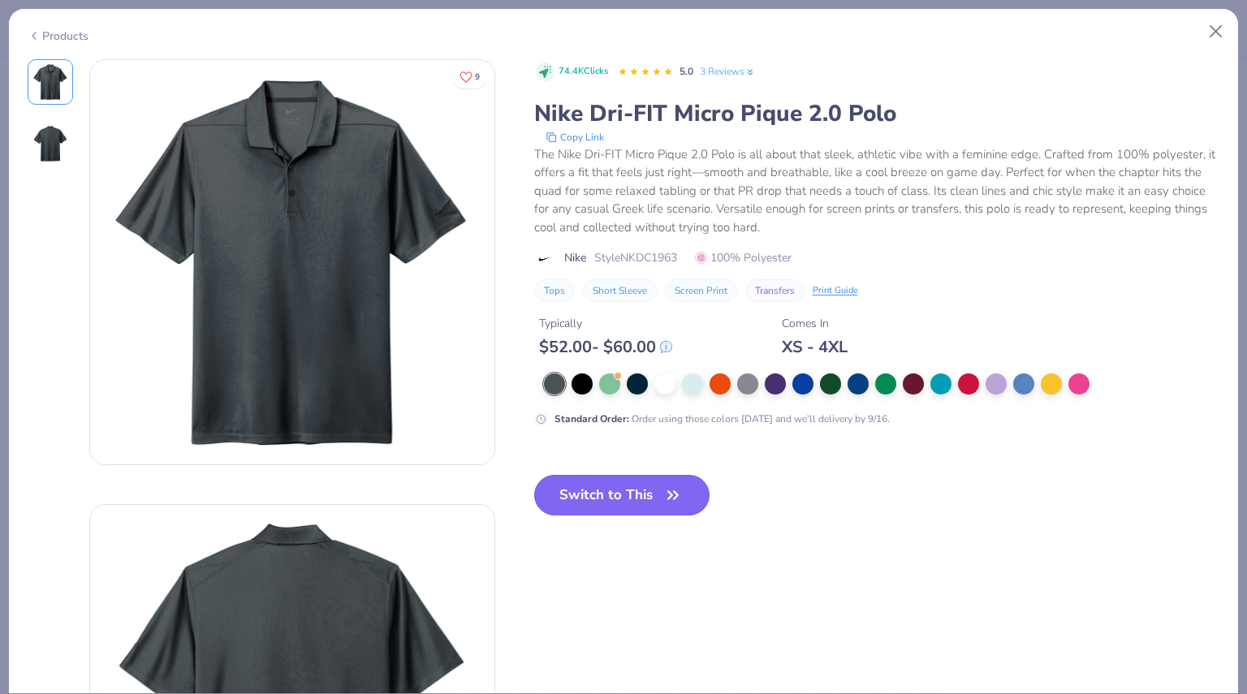
click at [630, 488] on button "Switch to This" at bounding box center [622, 495] width 176 height 41
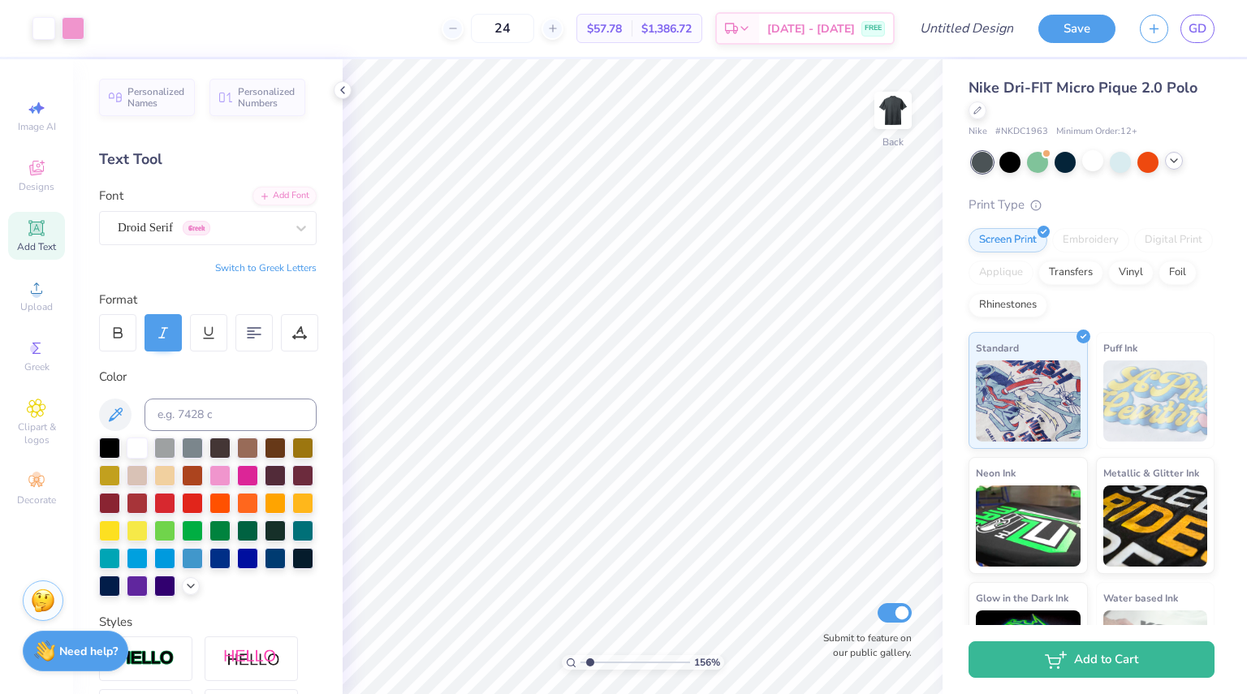
click at [1168, 157] on icon at bounding box center [1174, 160] width 13 height 13
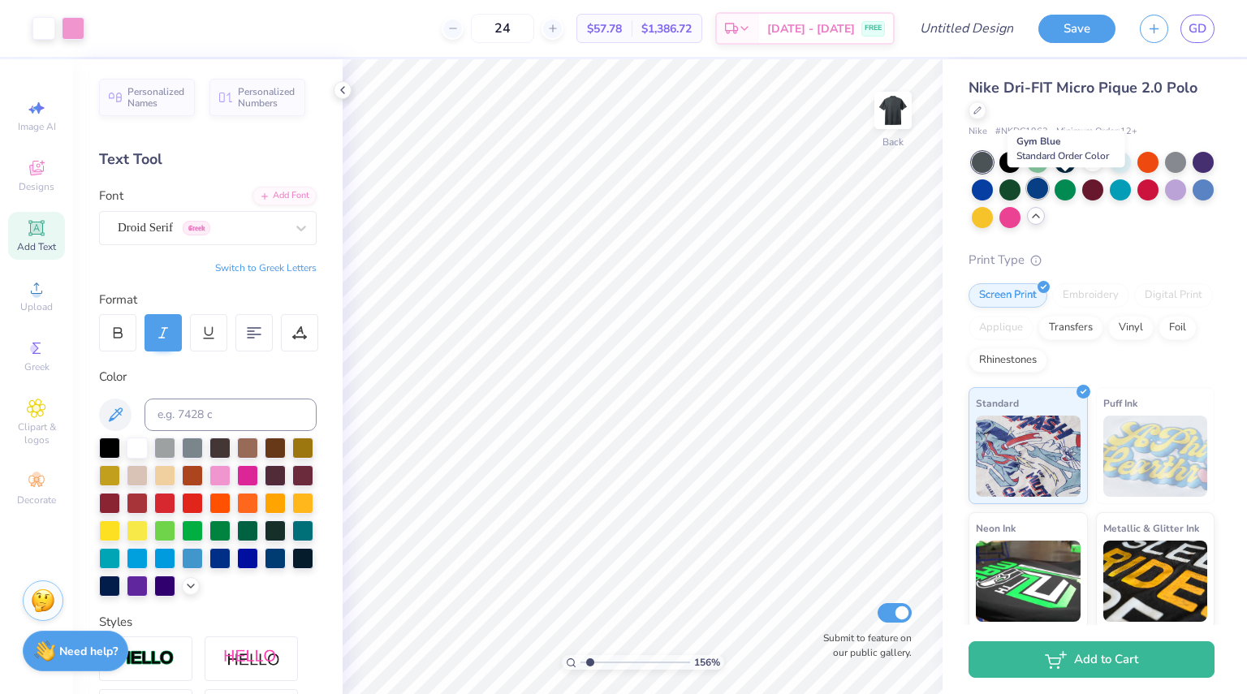
click at [1048, 188] on div at bounding box center [1037, 188] width 21 height 21
click at [984, 105] on div at bounding box center [978, 109] width 18 height 18
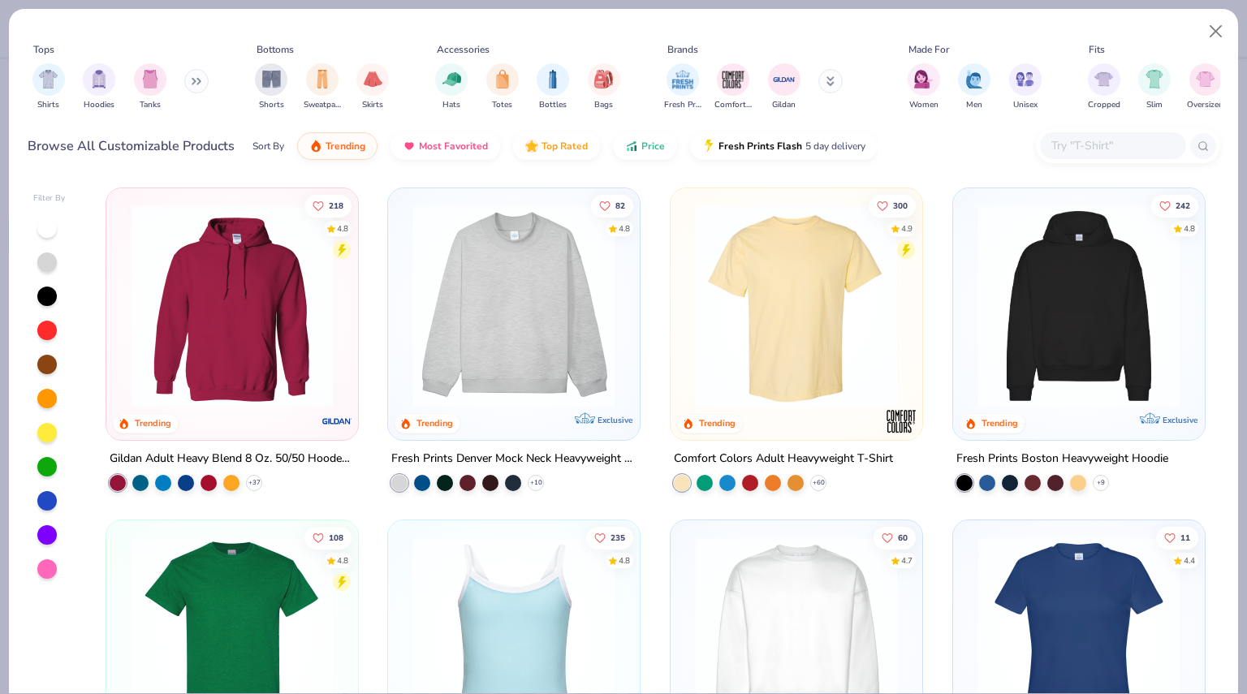
click at [199, 82] on icon at bounding box center [197, 81] width 10 height 8
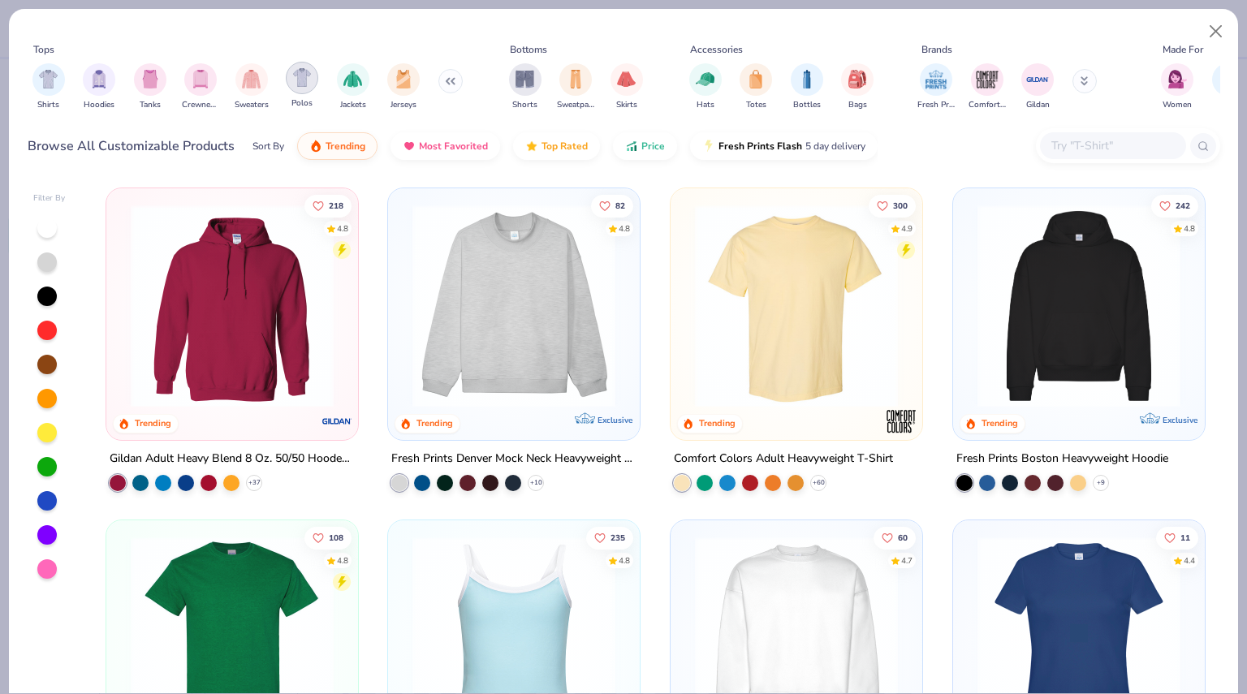
click at [307, 77] on img "filter for Polos" at bounding box center [302, 77] width 19 height 19
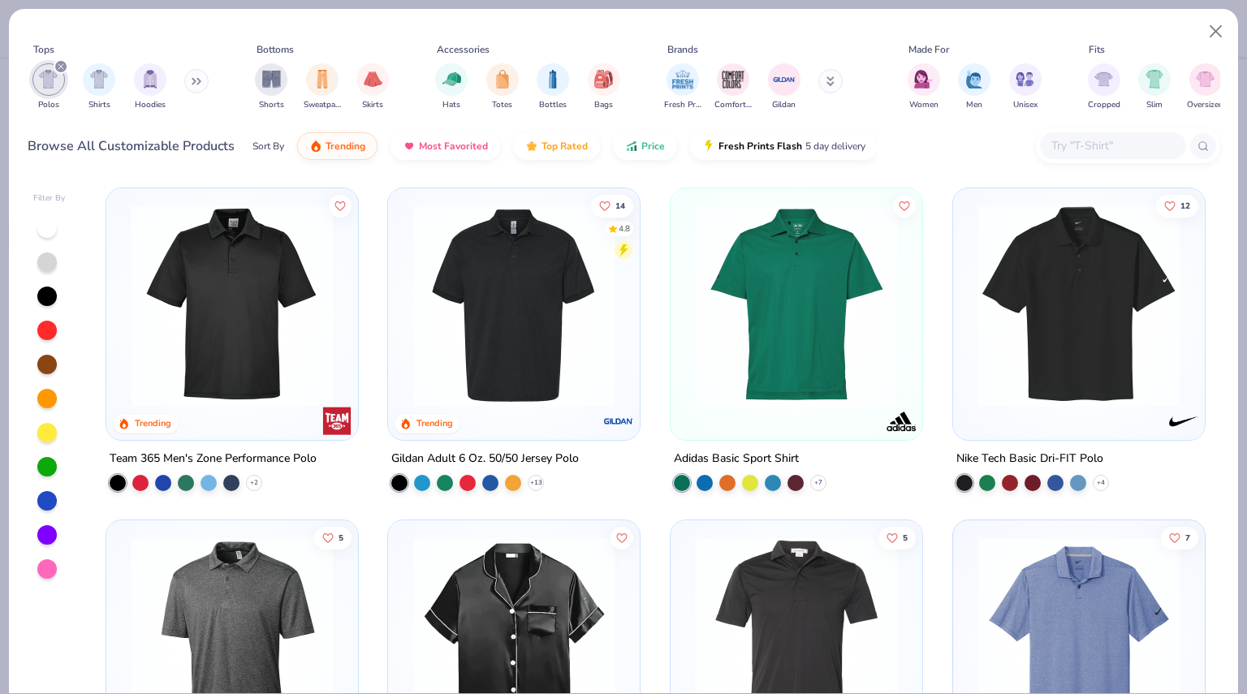
click at [976, 321] on img at bounding box center [1079, 306] width 219 height 203
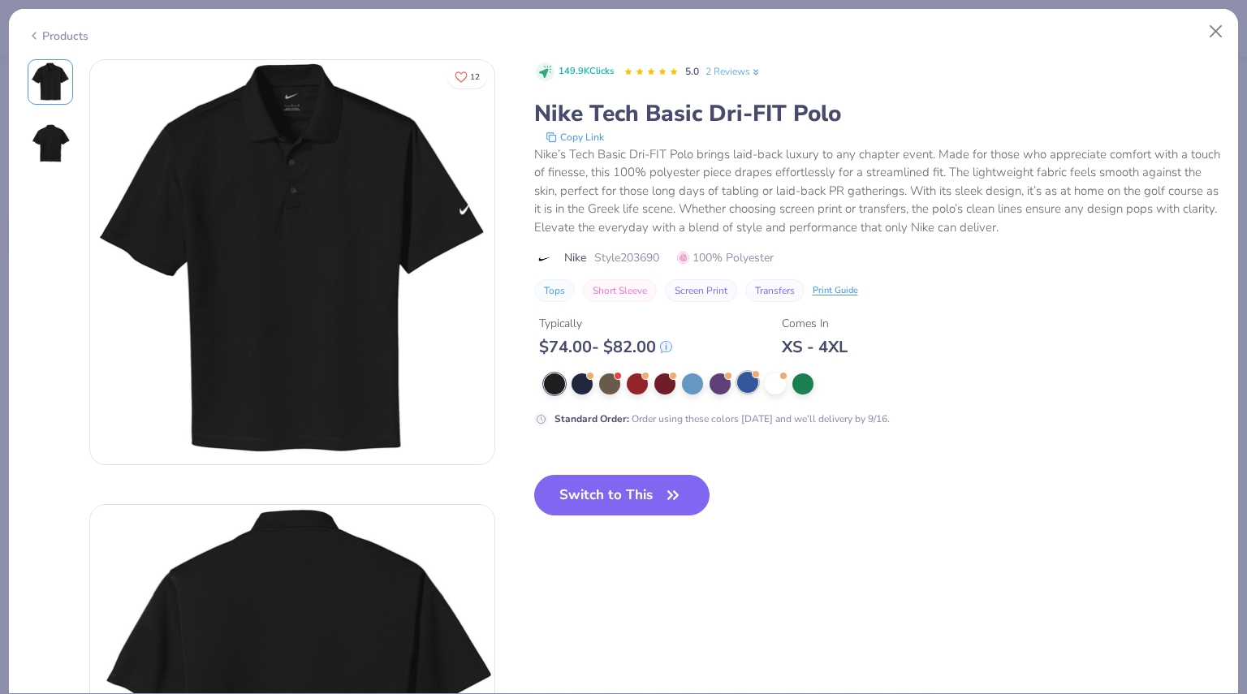
click at [743, 389] on div at bounding box center [747, 382] width 21 height 21
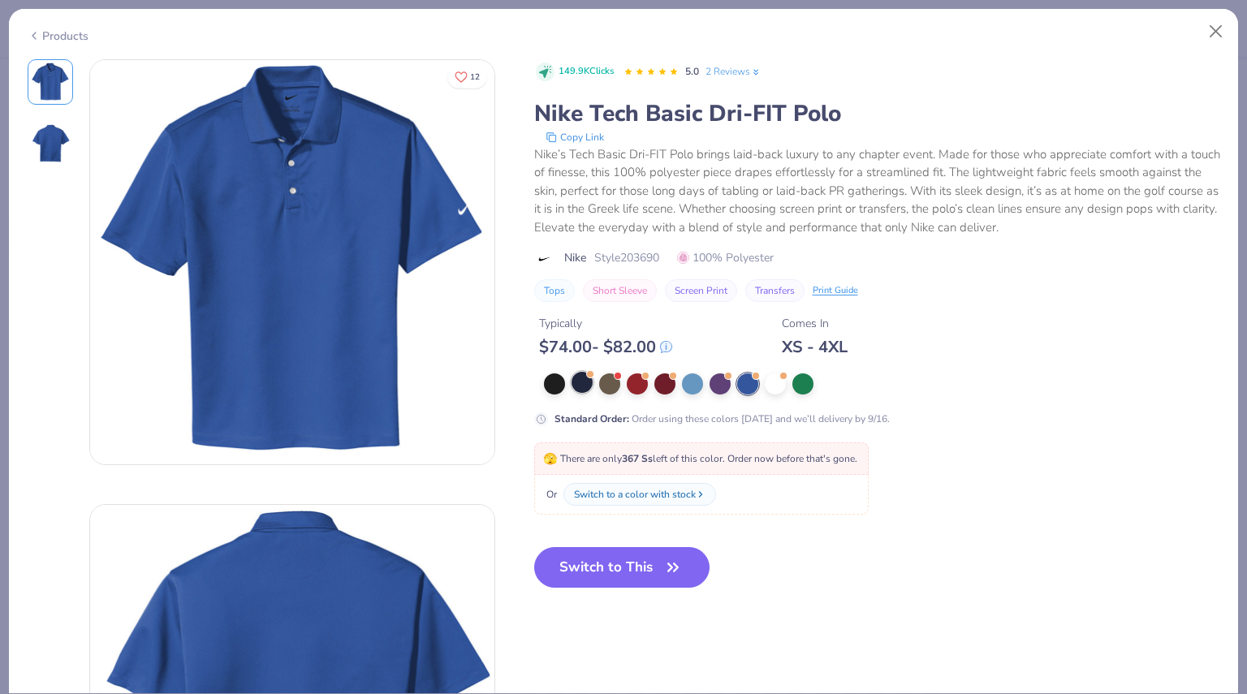
click at [584, 389] on div at bounding box center [582, 382] width 21 height 21
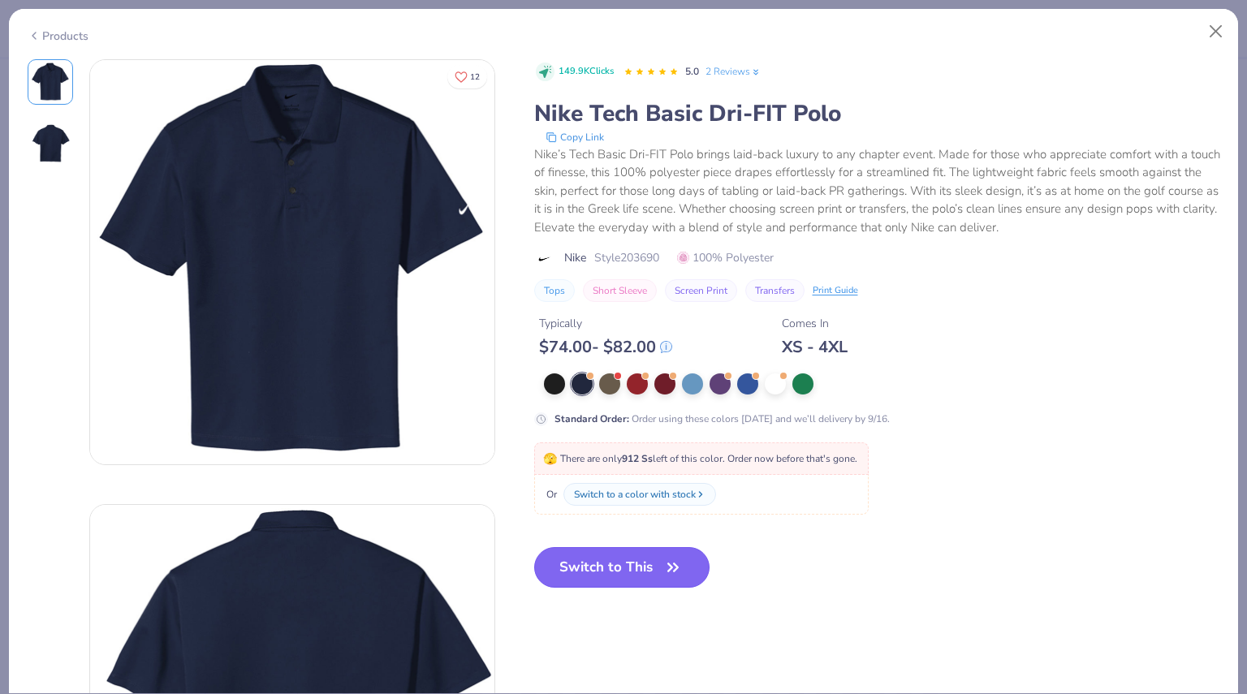
click at [634, 570] on button "Switch to This" at bounding box center [622, 567] width 176 height 41
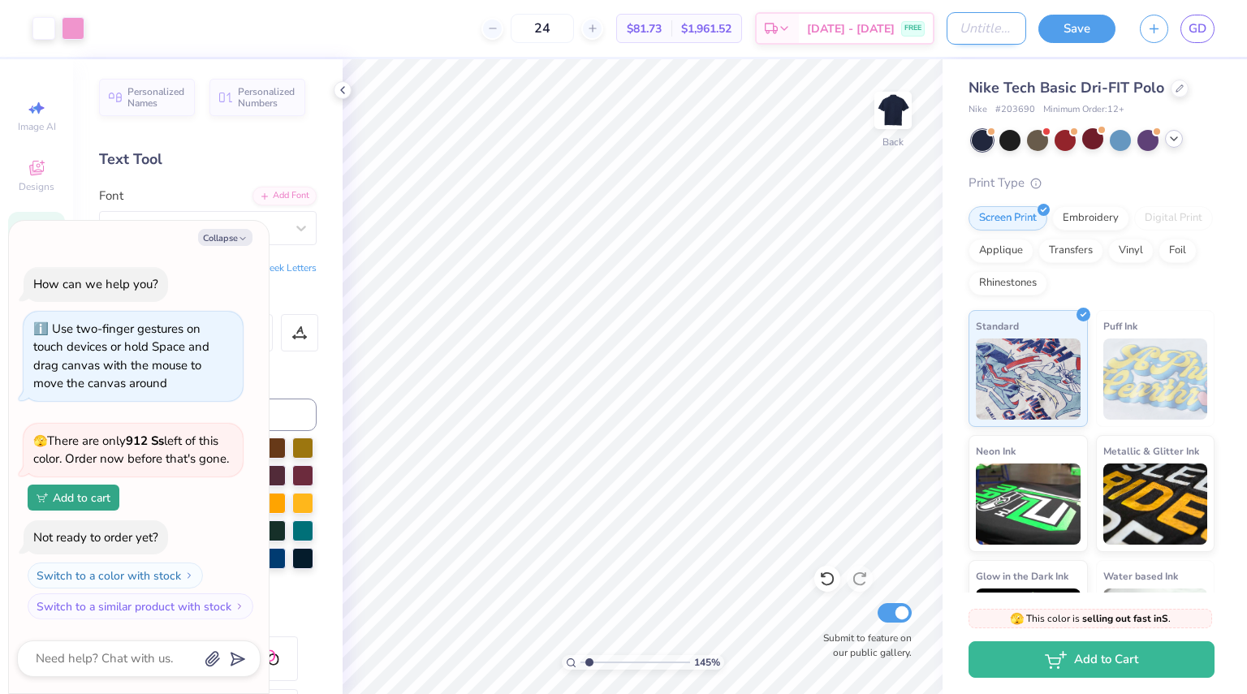
click at [970, 27] on input "Design Title" at bounding box center [987, 28] width 80 height 32
click at [999, 28] on input "Nationals Tech Fall 2025" at bounding box center [987, 28] width 80 height 32
click at [1009, 26] on input "Nationals Tech Fall '25" at bounding box center [987, 28] width 80 height 32
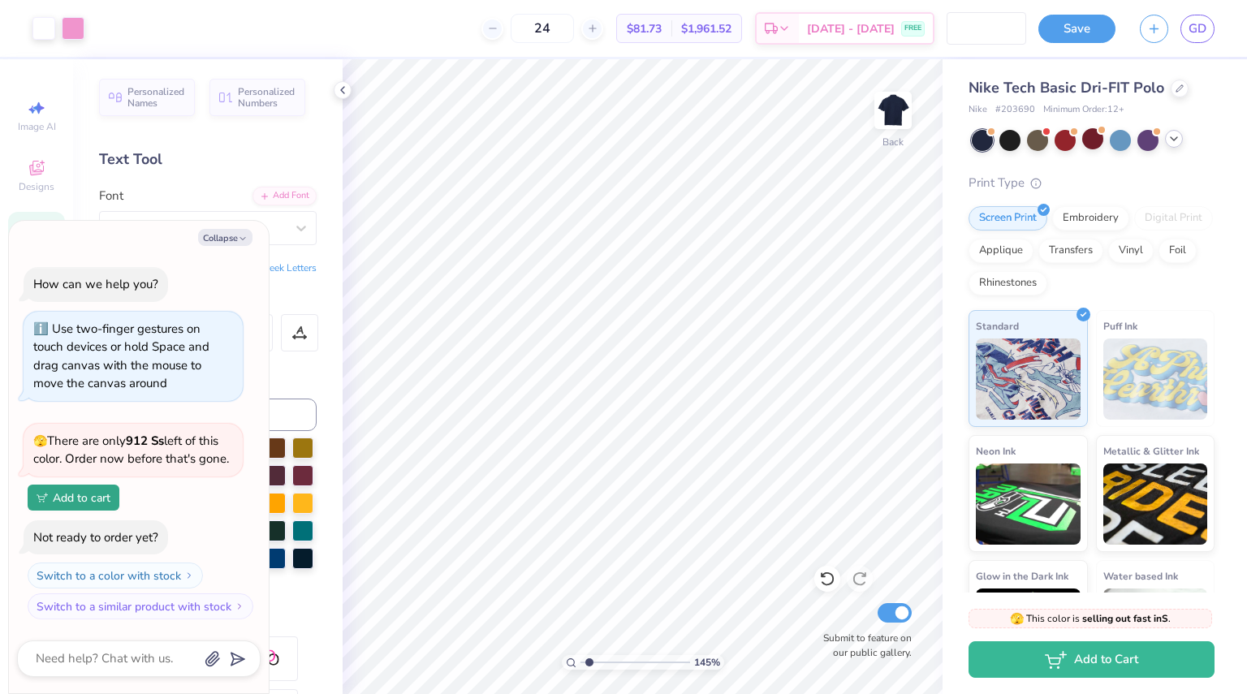
scroll to position [0, 0]
click at [1096, 26] on button "Save" at bounding box center [1077, 26] width 77 height 28
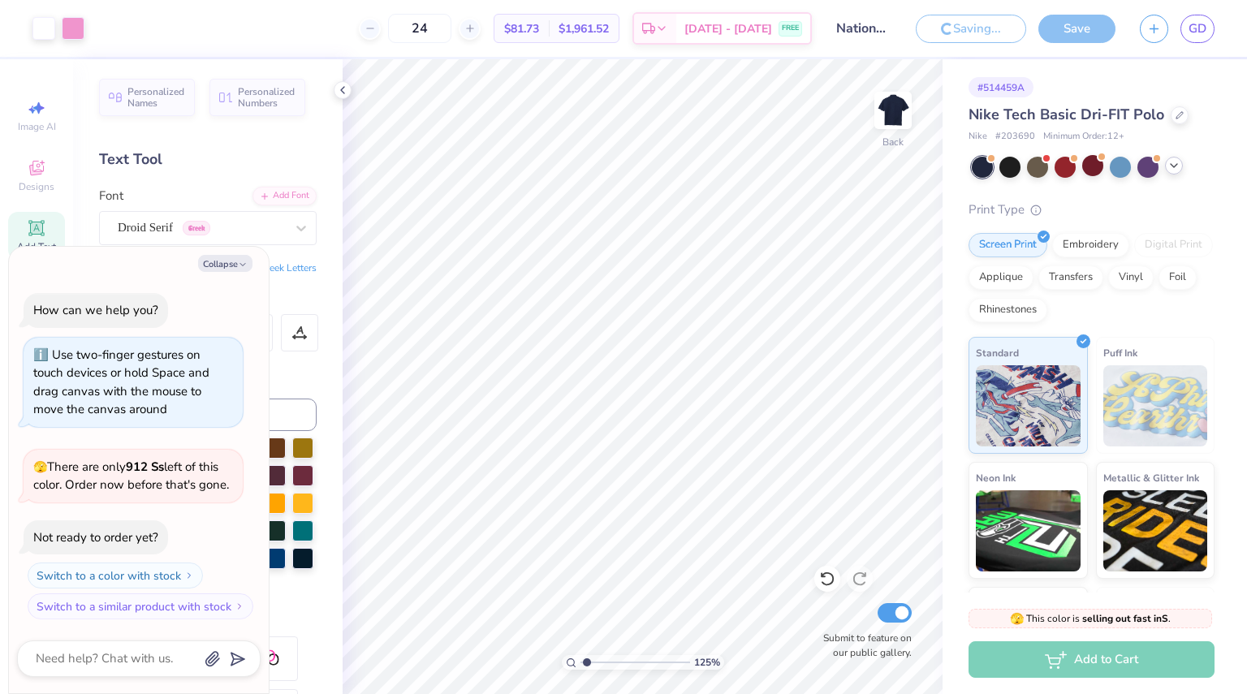
scroll to position [28, 0]
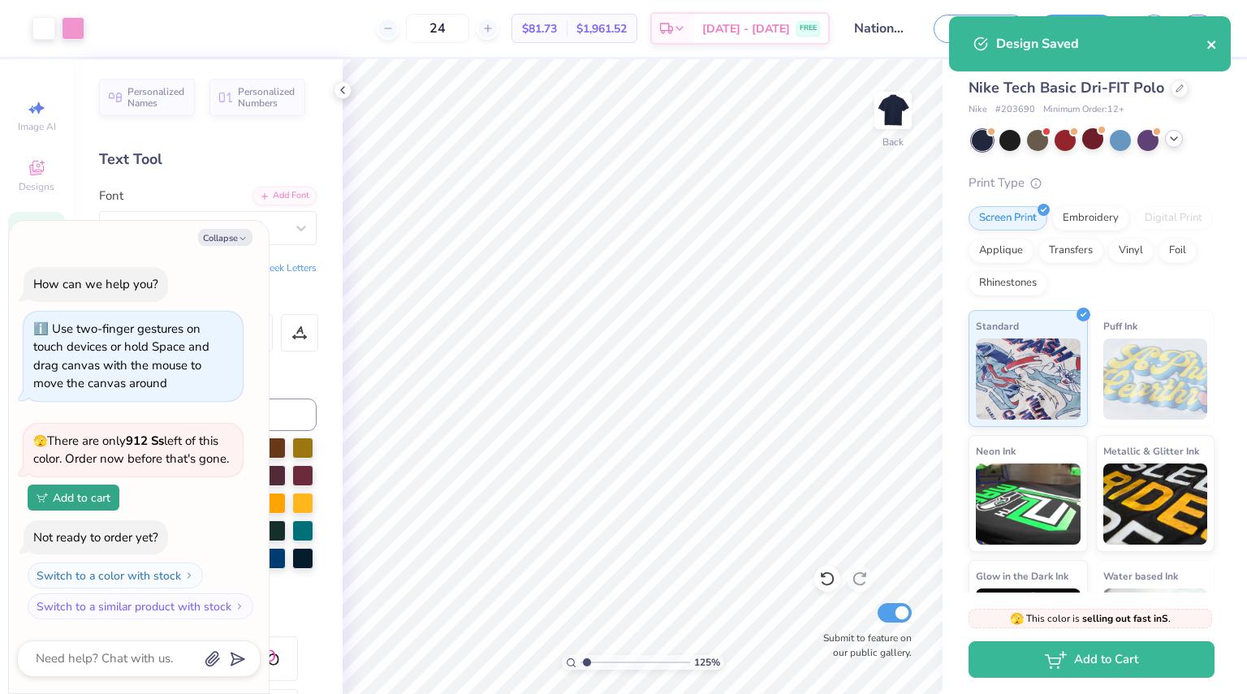
click at [1212, 39] on icon "close" at bounding box center [1212, 44] width 11 height 13
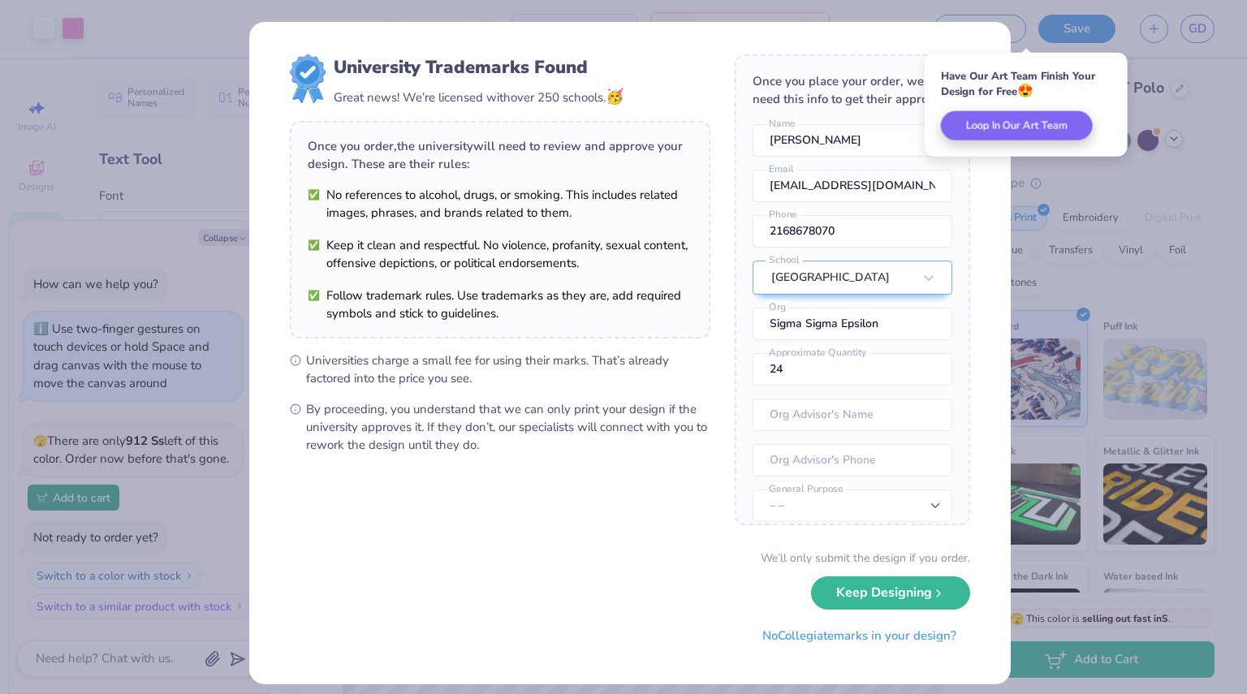
click at [1048, 320] on div "University Trademarks Found Great news! We’re licensed with over 250 schools. 🥳…" at bounding box center [623, 347] width 1247 height 694
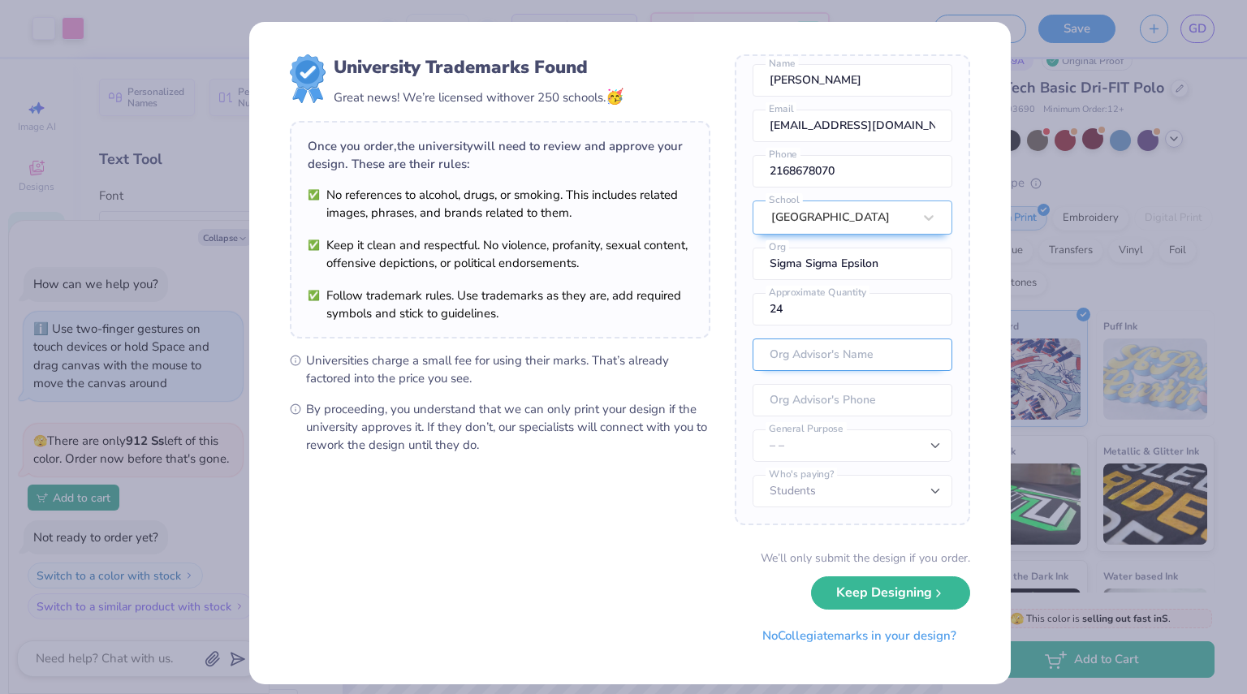
scroll to position [71, 0]
click at [823, 360] on input "text" at bounding box center [853, 355] width 200 height 32
click at [1020, 106] on div "University Trademarks Found Great news! We’re licensed with over 250 schools. 🥳…" at bounding box center [623, 347] width 1247 height 694
click at [887, 376] on div "Once you place your order, we’ll need this info to get their approval: [PERSON_…" at bounding box center [853, 289] width 236 height 471
click at [885, 371] on input "[PERSON_NAME]" at bounding box center [853, 355] width 200 height 32
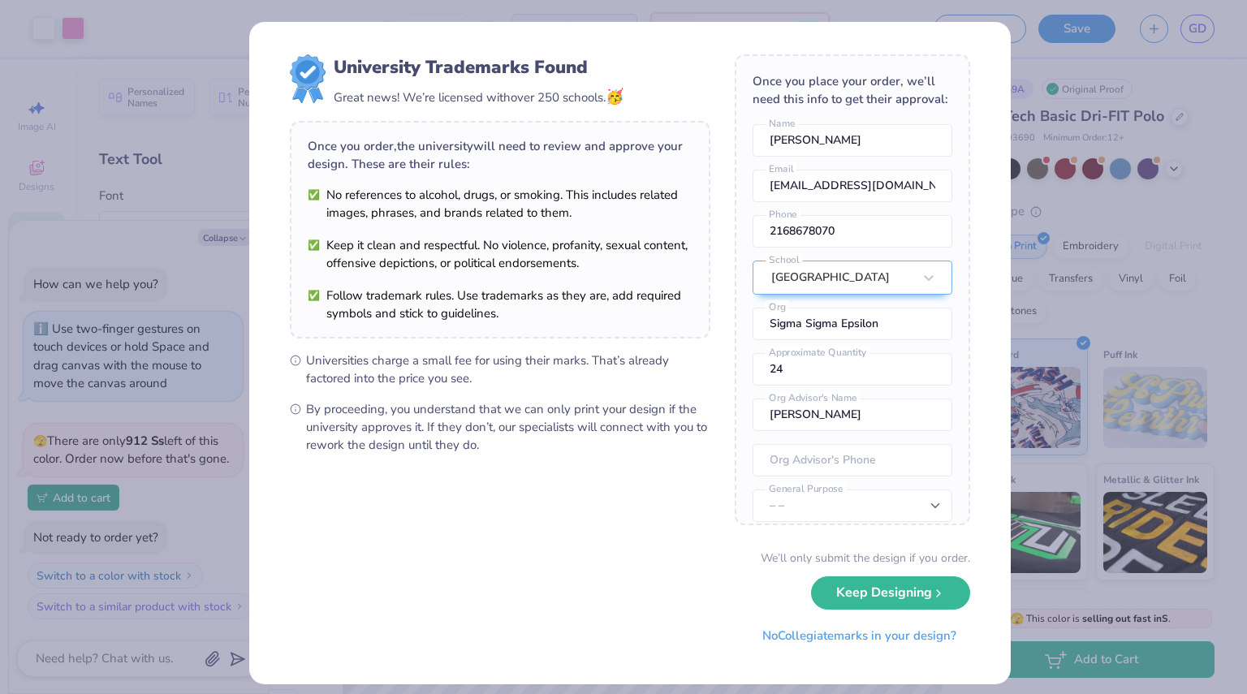
scroll to position [71, 0]
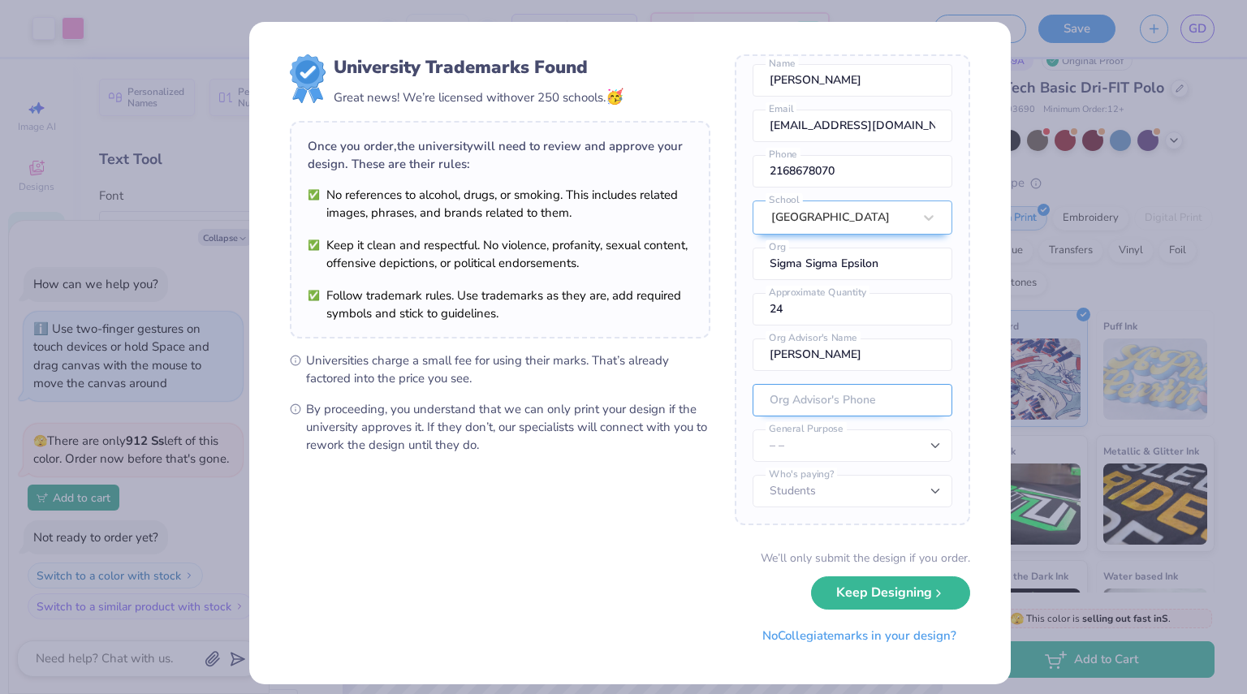
type input "[PERSON_NAME]"
click at [867, 391] on input "tel" at bounding box center [853, 400] width 200 height 32
click at [1047, 365] on div "University Trademarks Found Great news! We’re licensed with over 250 schools. 🥳…" at bounding box center [623, 347] width 1247 height 694
click at [844, 407] on input "tel" at bounding box center [853, 400] width 200 height 32
type input "(216) 867-8070"
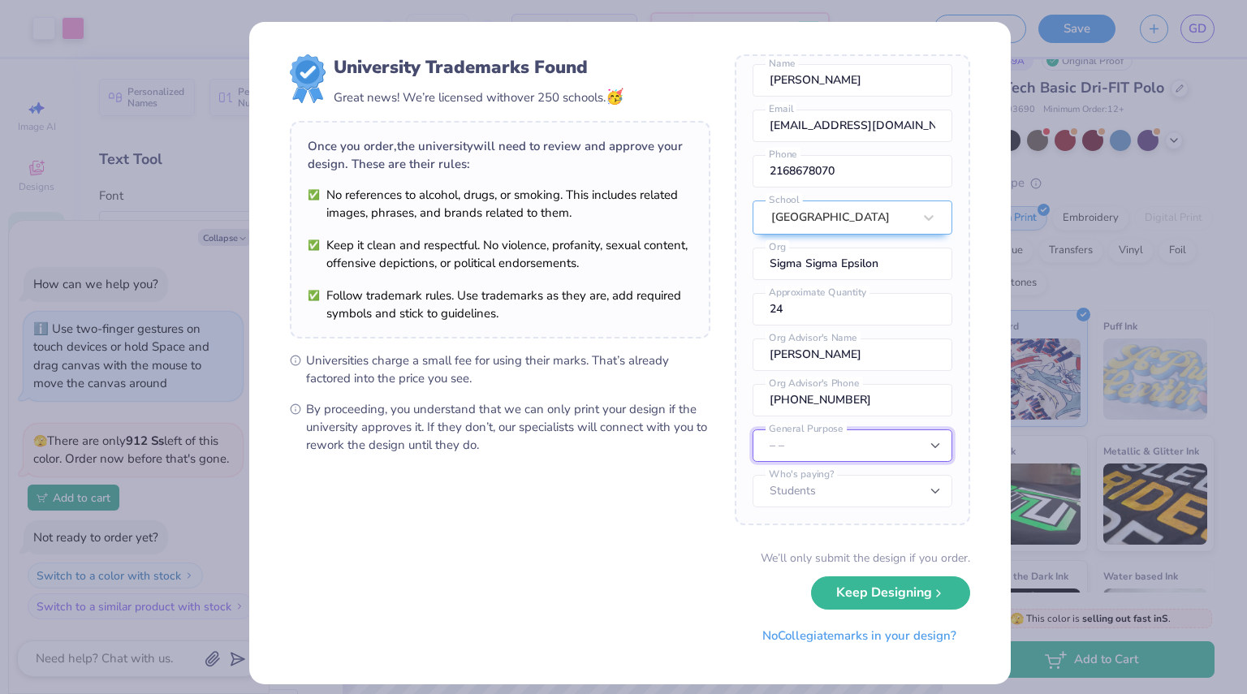
click at [806, 445] on select "– – Member apparel for registered Student Organization / Department / School Fu…" at bounding box center [853, 446] width 200 height 32
select select "Member apparel for registered Student Organization / Department / School"
click at [753, 430] on select "– – Member apparel for registered Student Organization / Department / School Fu…" at bounding box center [853, 446] width 200 height 32
click at [844, 498] on select "Students University" at bounding box center [853, 491] width 200 height 32
select select "University"
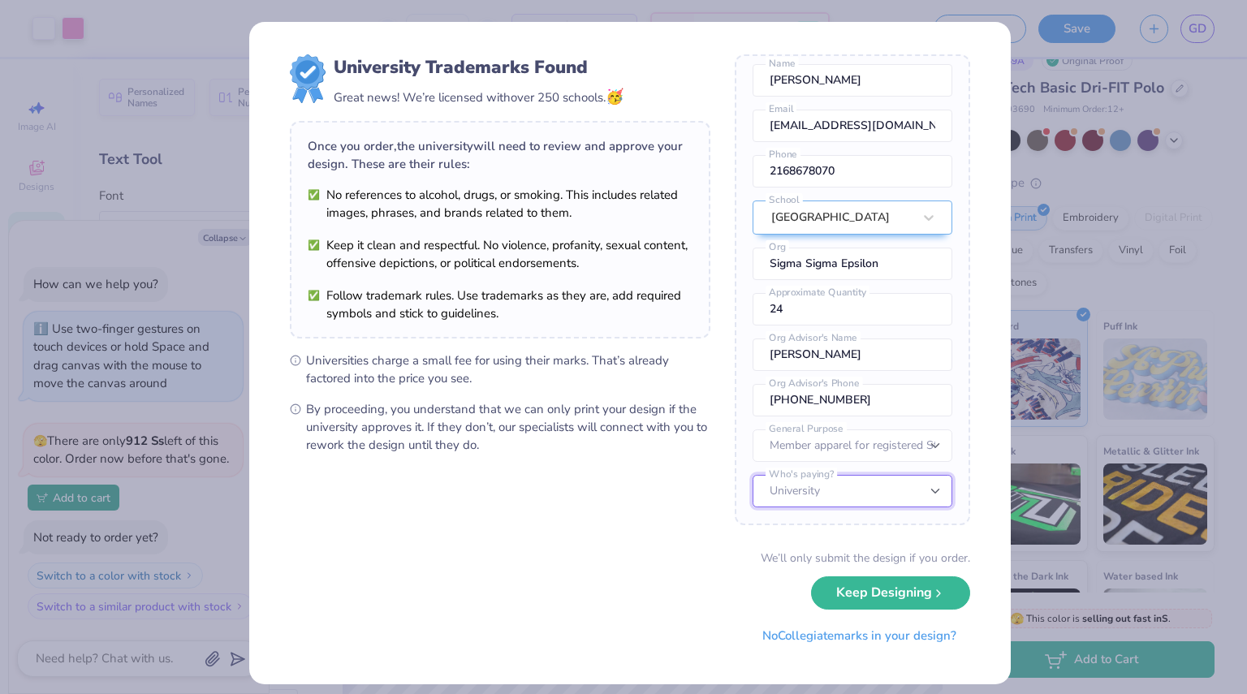
click at [753, 476] on select "Students University" at bounding box center [853, 491] width 200 height 32
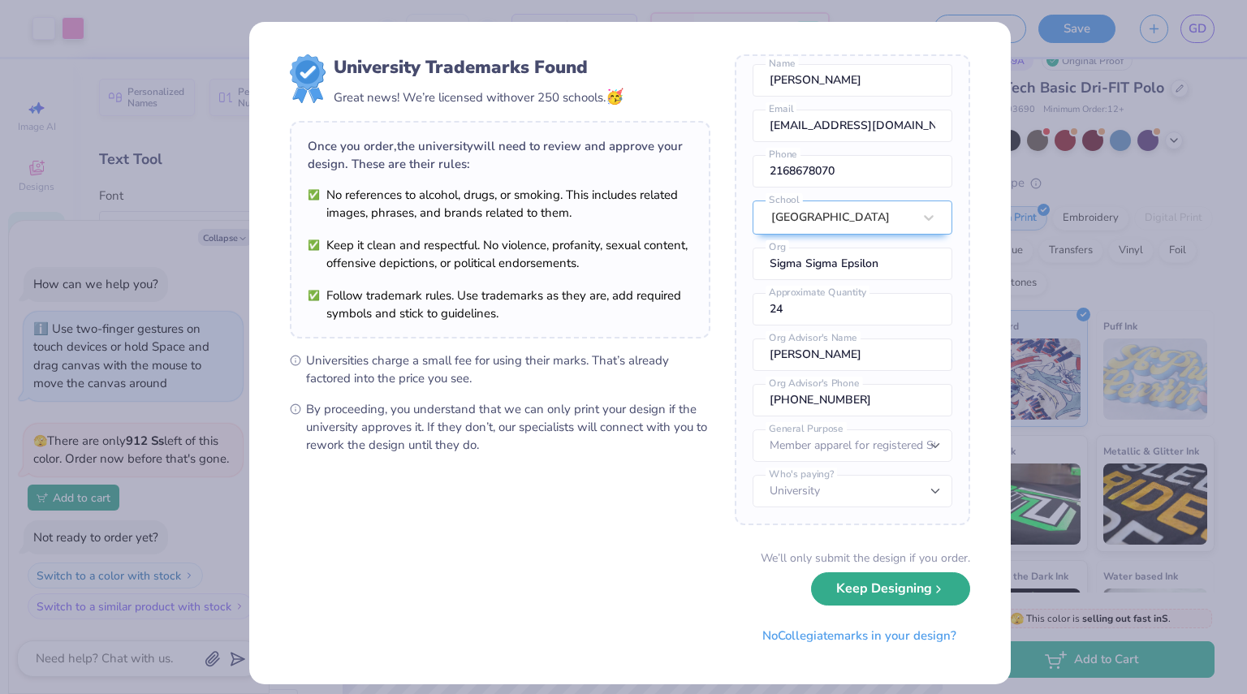
click at [898, 596] on button "Keep Designing" at bounding box center [890, 589] width 159 height 33
type input "1.25221280503891"
type textarea "x"
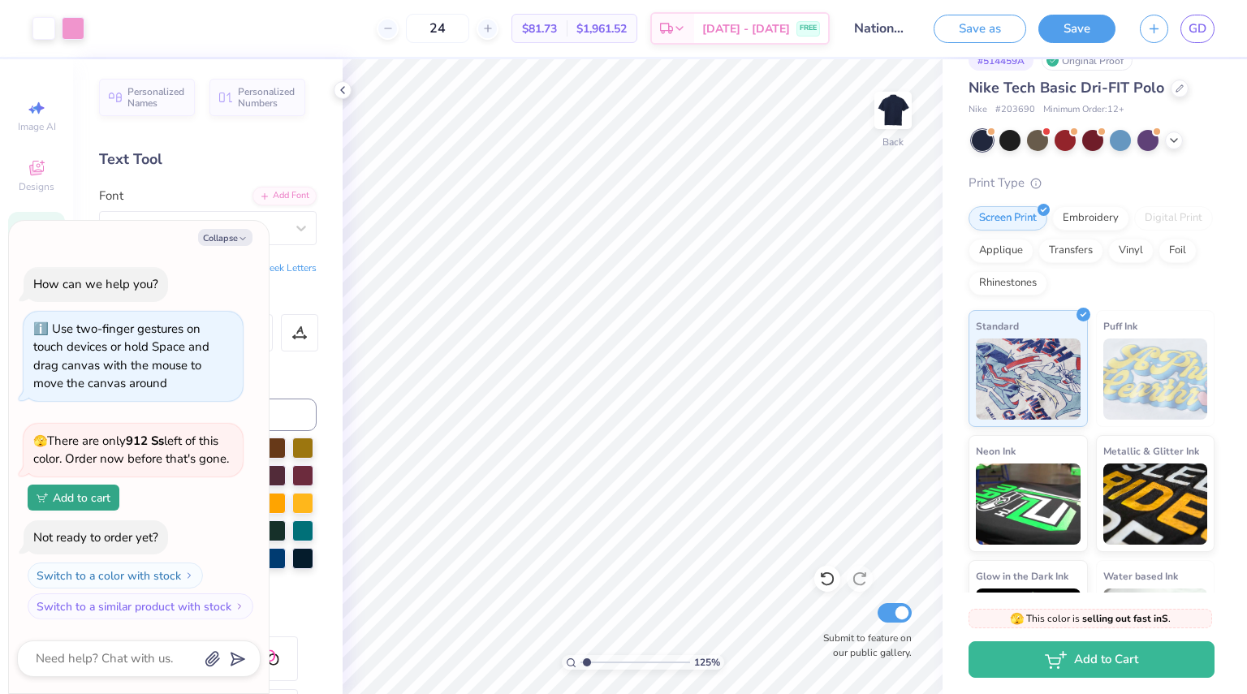
type input "1.25221280503891"
type textarea "x"
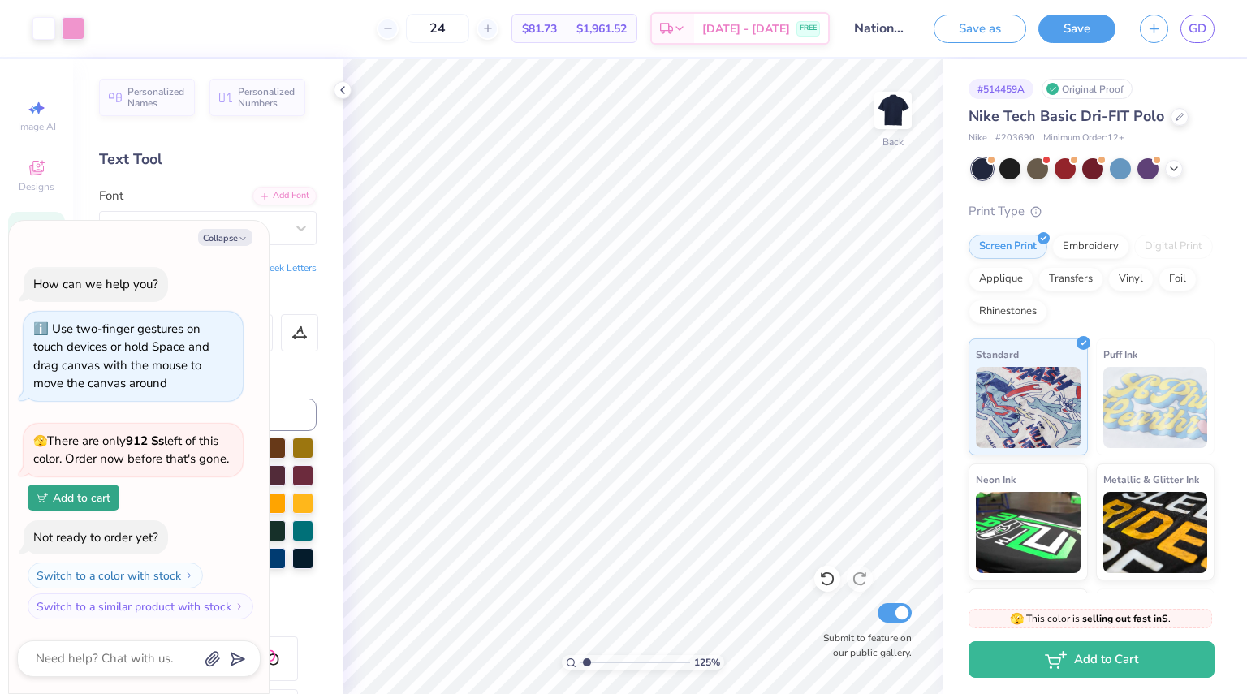
scroll to position [4, 0]
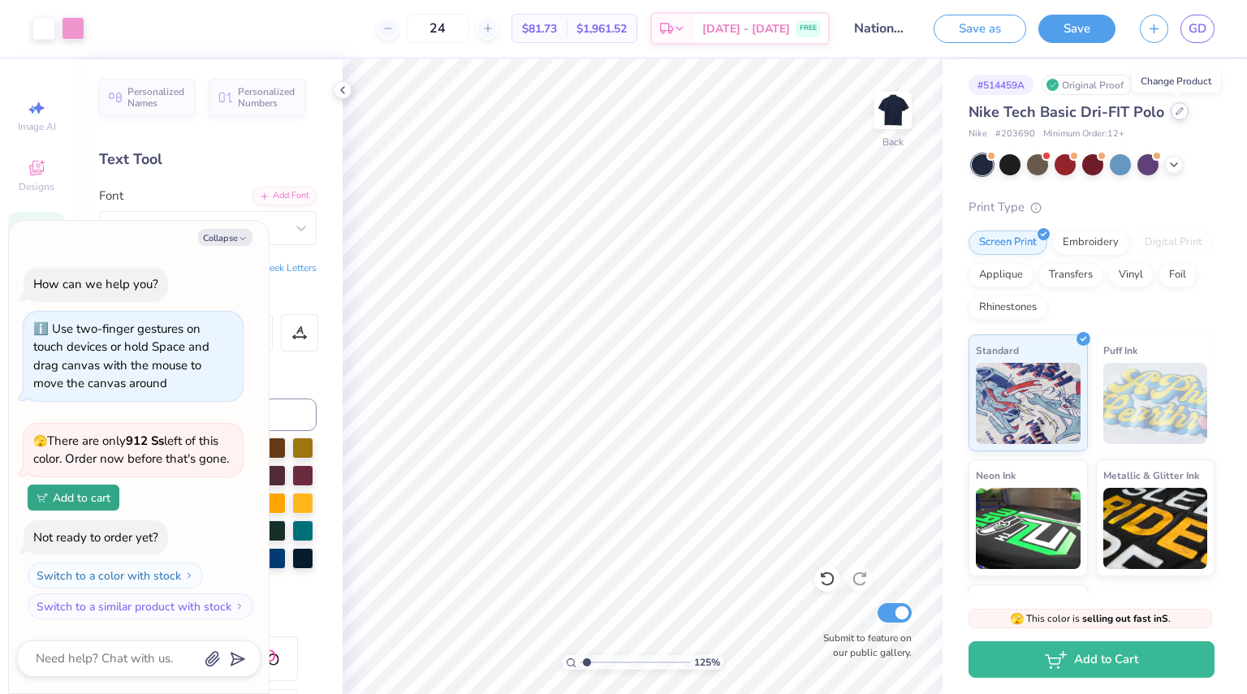
click at [1174, 115] on div at bounding box center [1180, 111] width 18 height 18
type input "1.25221280503891"
type textarea "x"
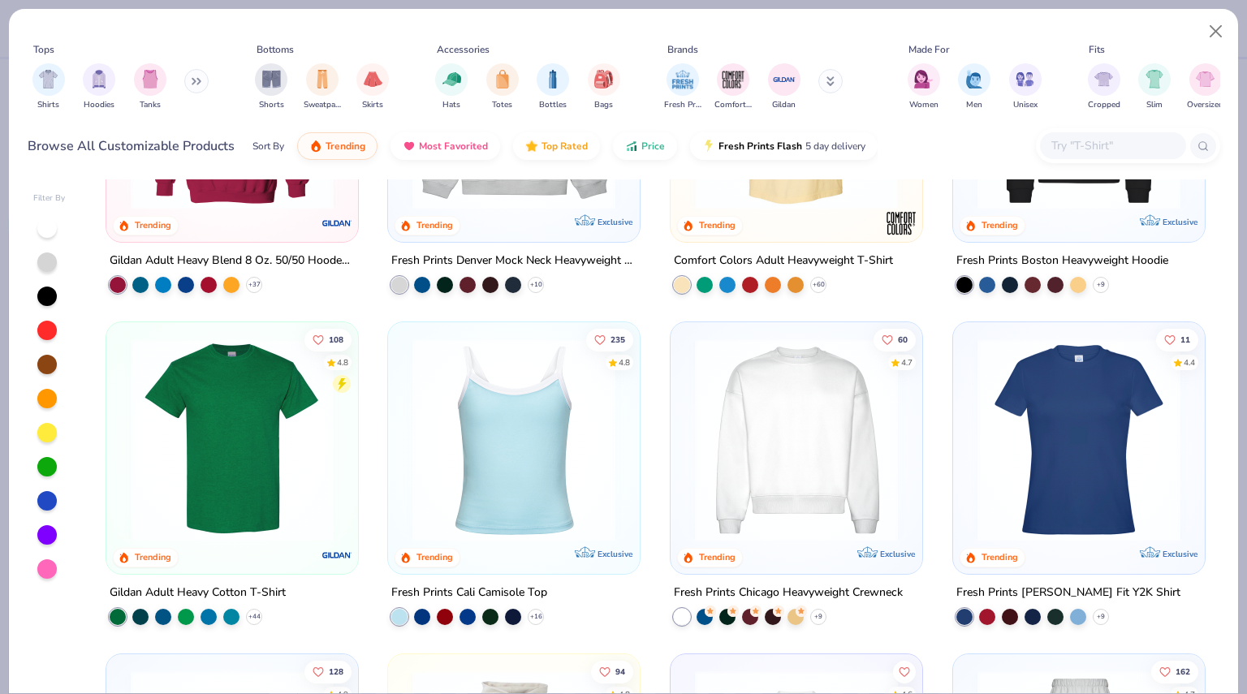
scroll to position [287, 0]
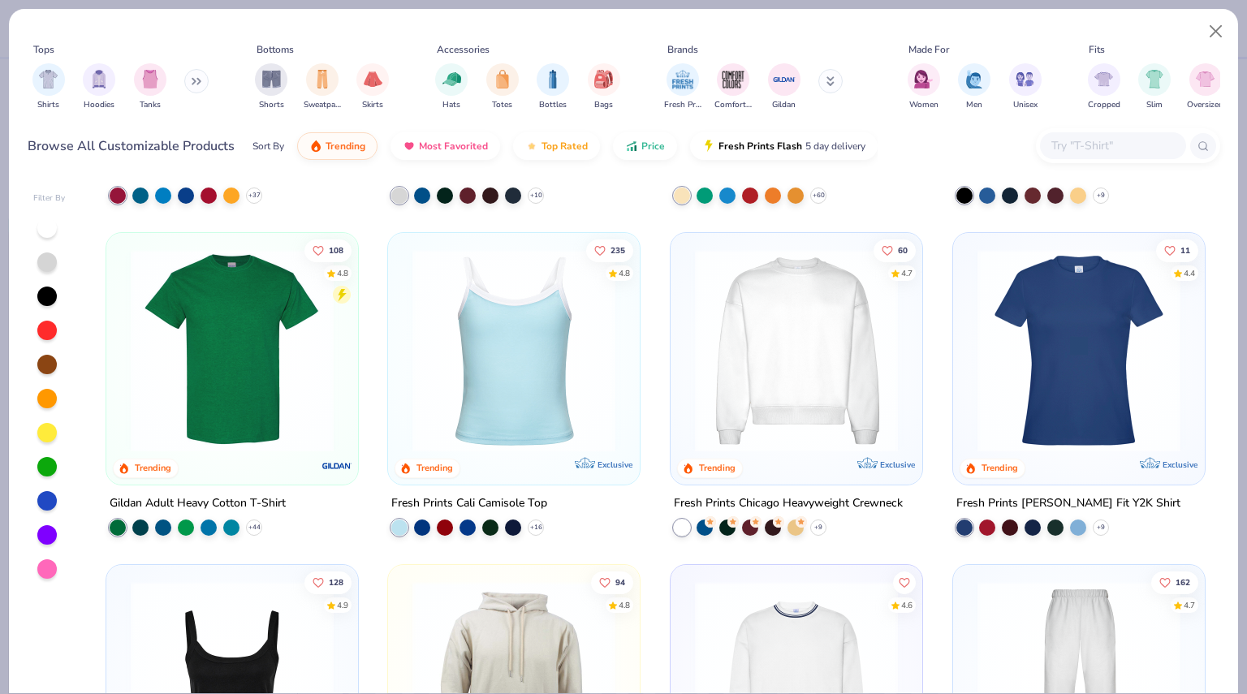
click at [195, 89] on button at bounding box center [196, 81] width 24 height 24
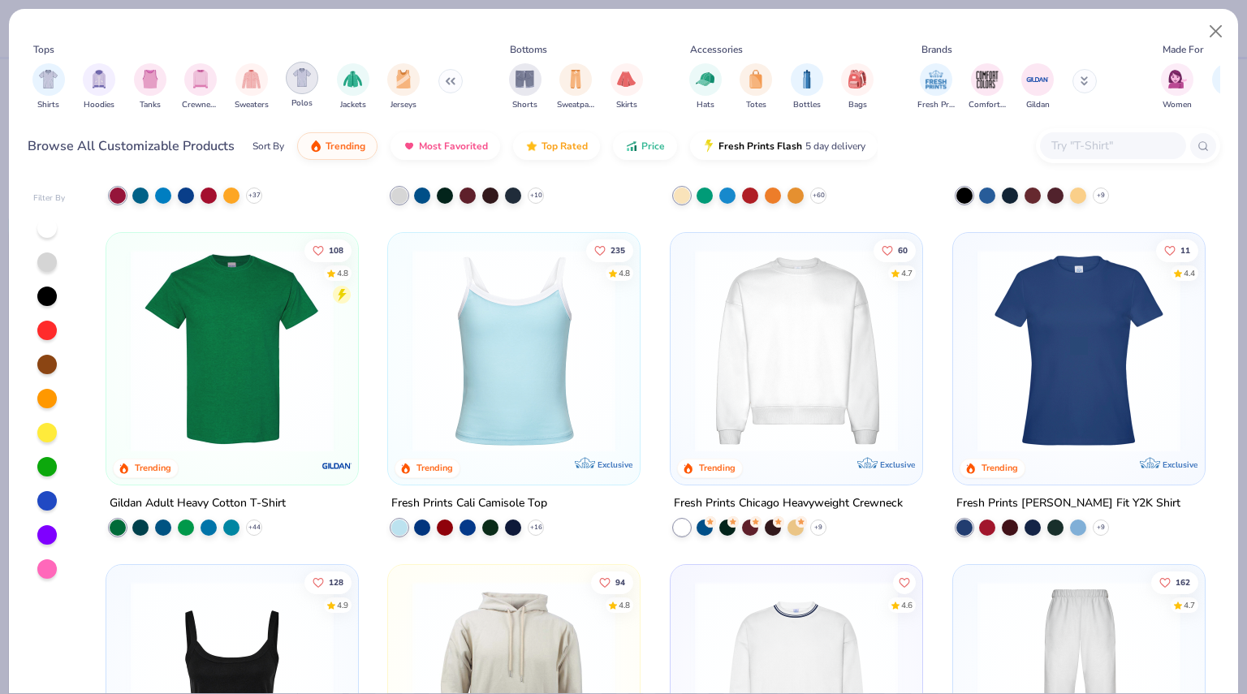
click at [305, 75] on img "filter for Polos" at bounding box center [302, 77] width 19 height 19
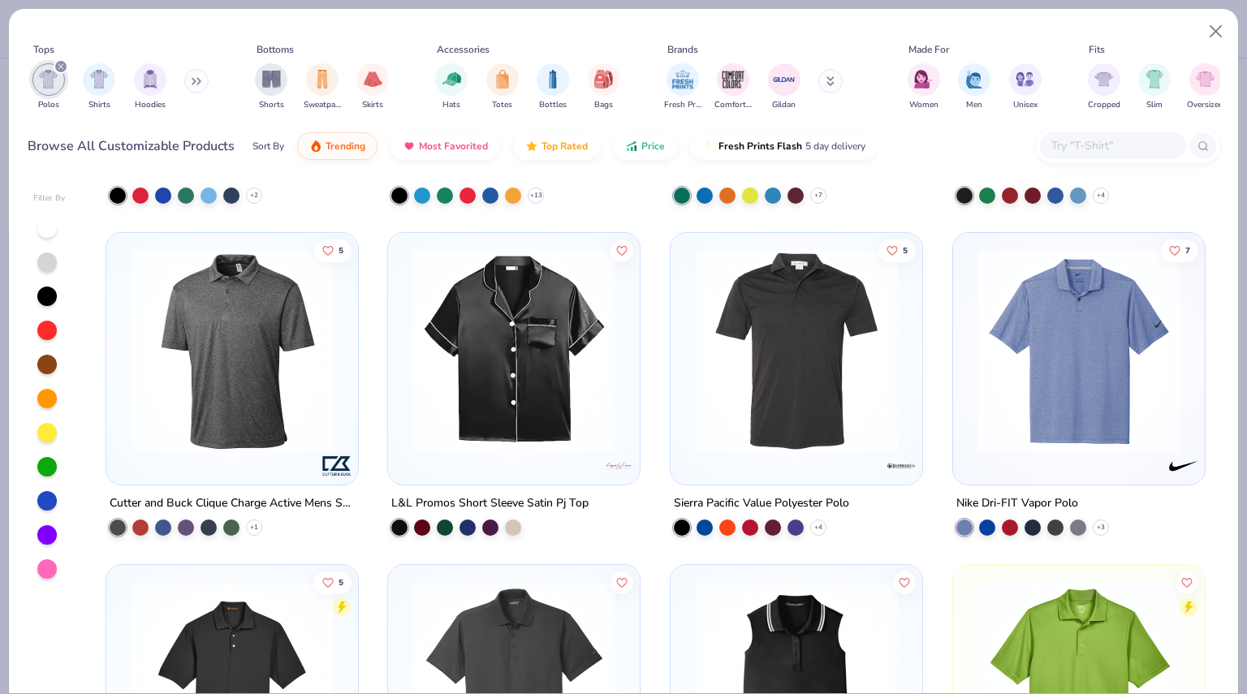
type input "1.25221280503891"
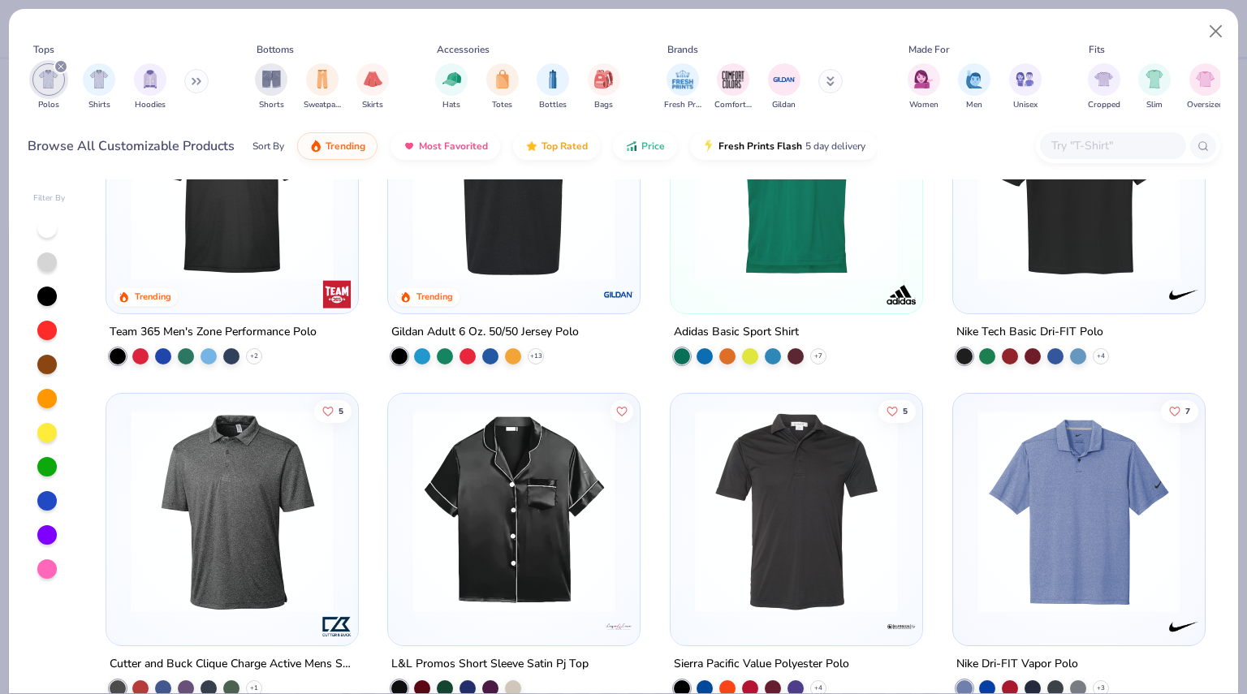
scroll to position [361, 0]
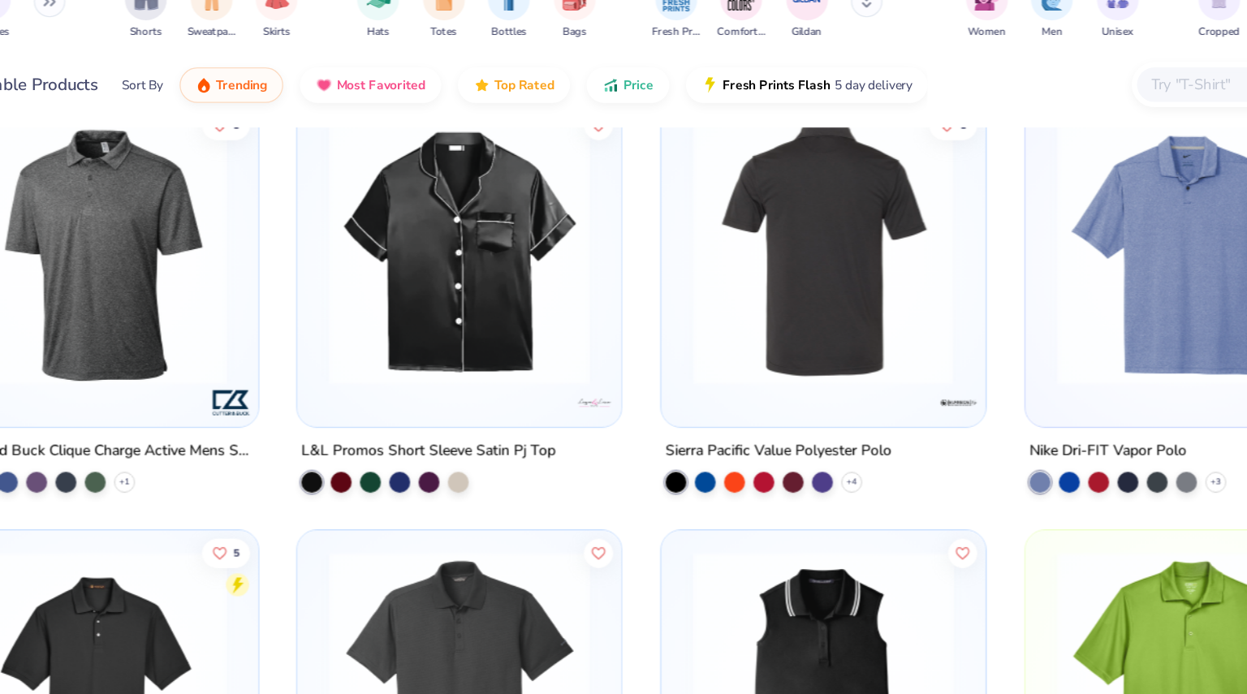
type textarea "x"
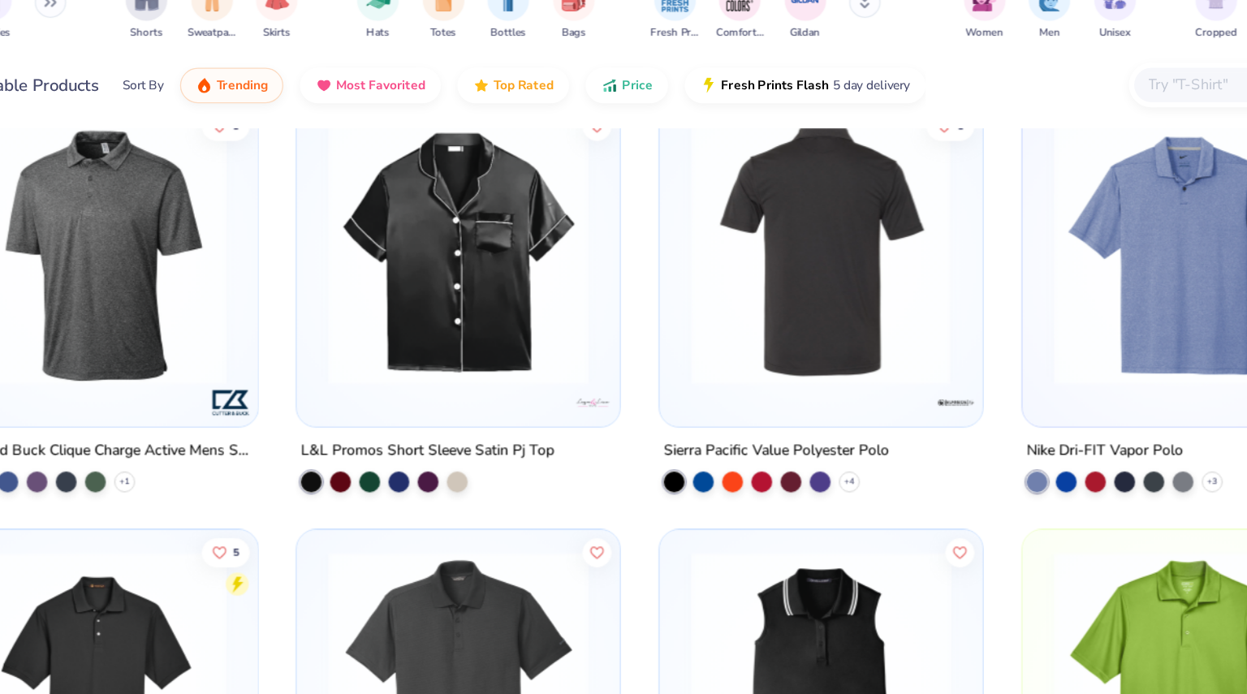
click at [709, 359] on img at bounding box center [796, 277] width 219 height 203
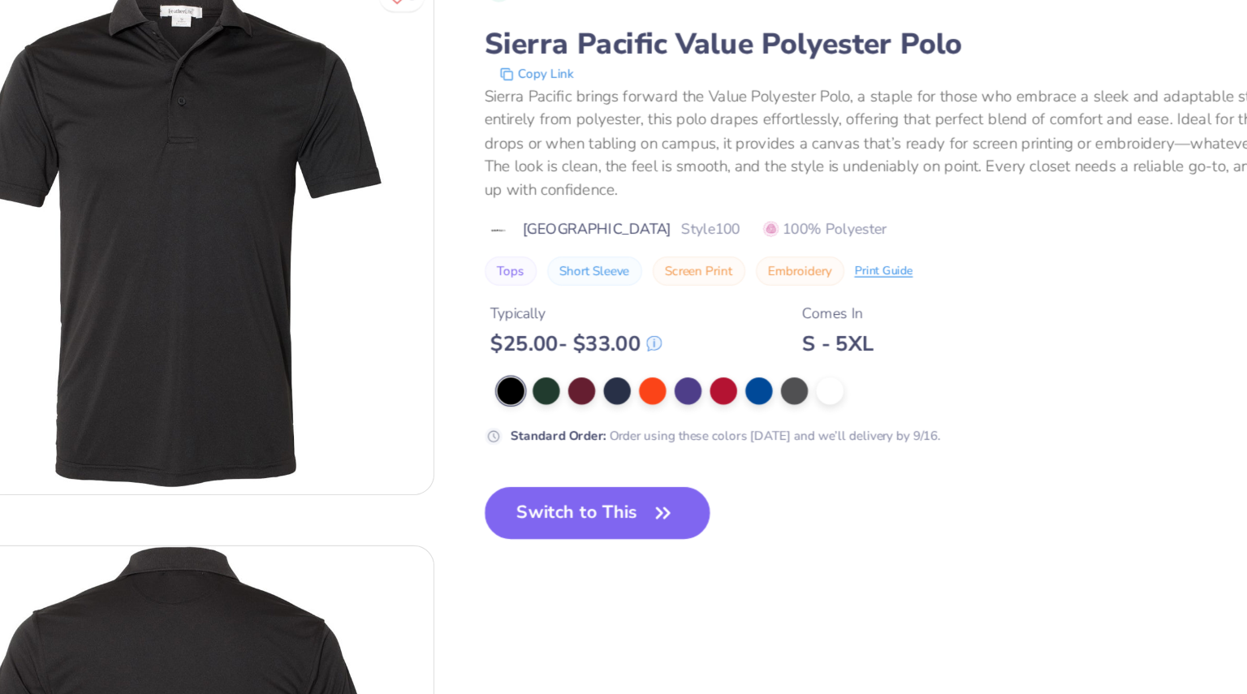
type input "1.25221280503891"
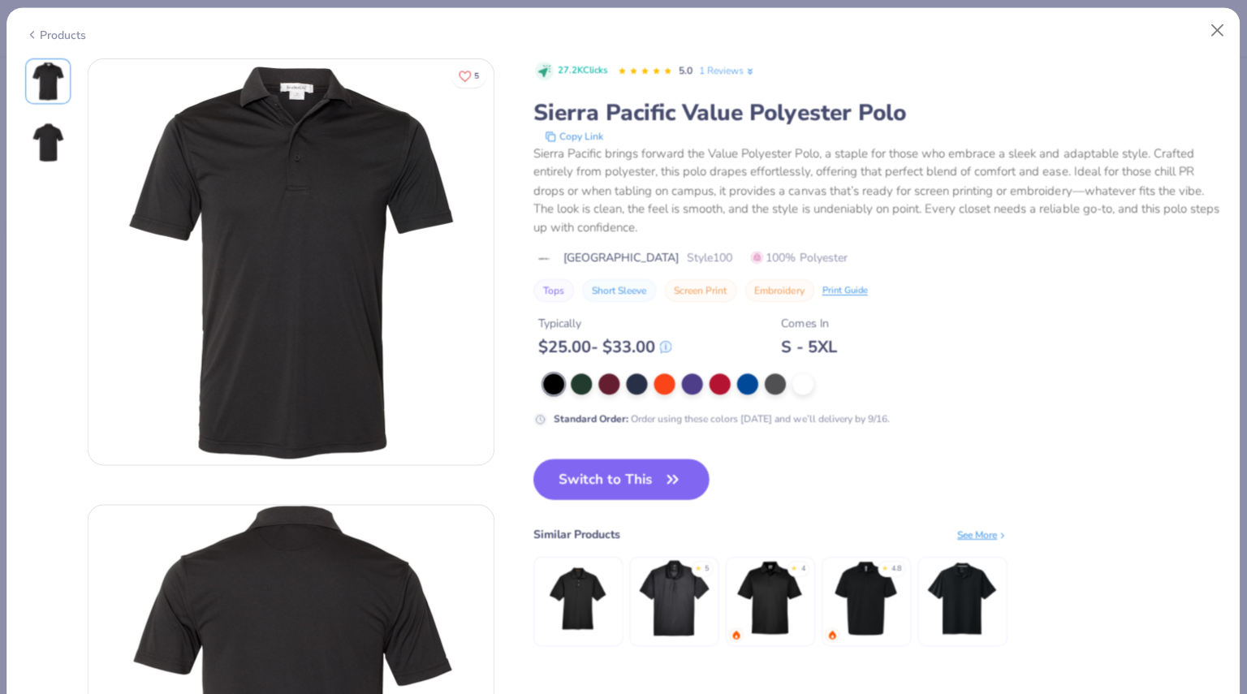
type textarea "x"
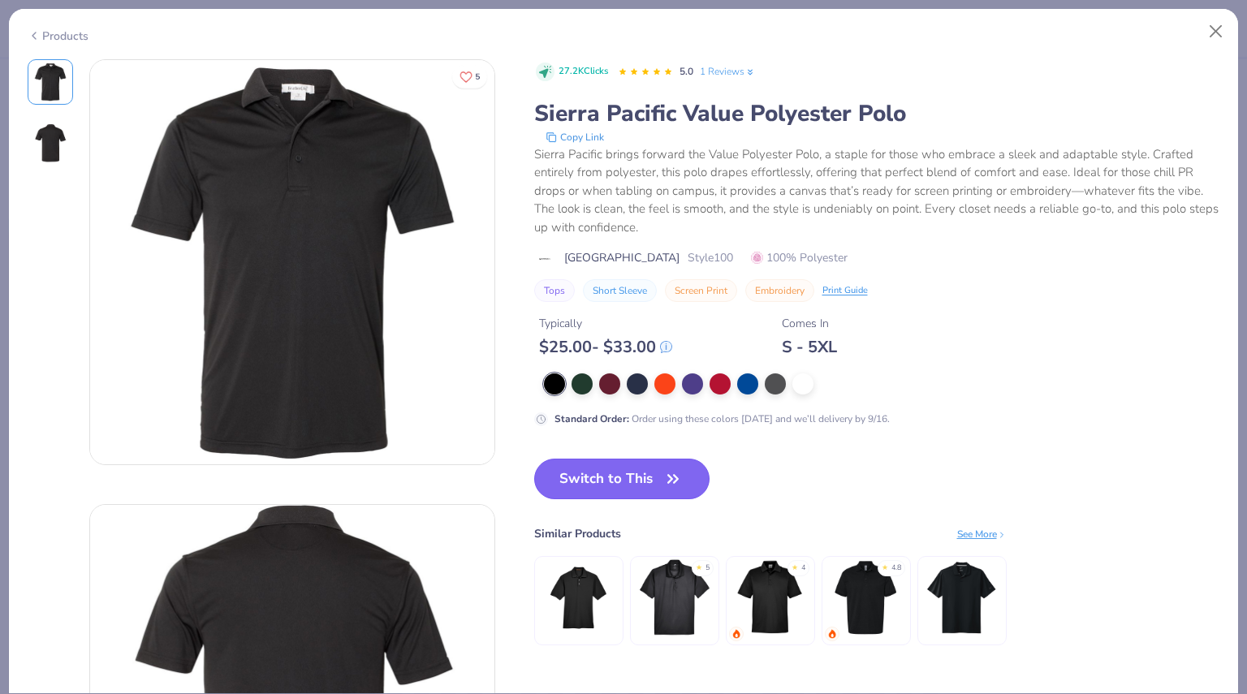
click at [635, 498] on button "Switch to This" at bounding box center [622, 479] width 176 height 41
type input "1.25221280503891"
type textarea "x"
type input "1.25221280503891"
type textarea "x"
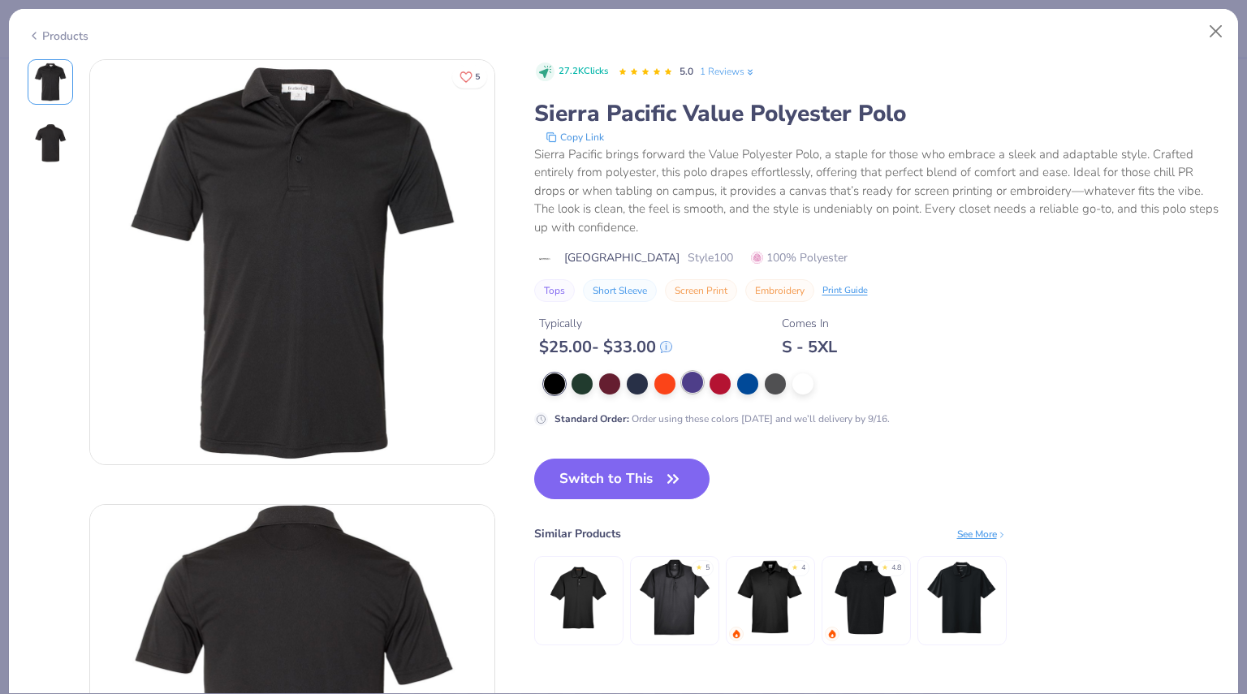
type input "1.25221280503891"
type textarea "x"
type input "1.25221280503891"
type textarea "x"
type input "1.25221280503891"
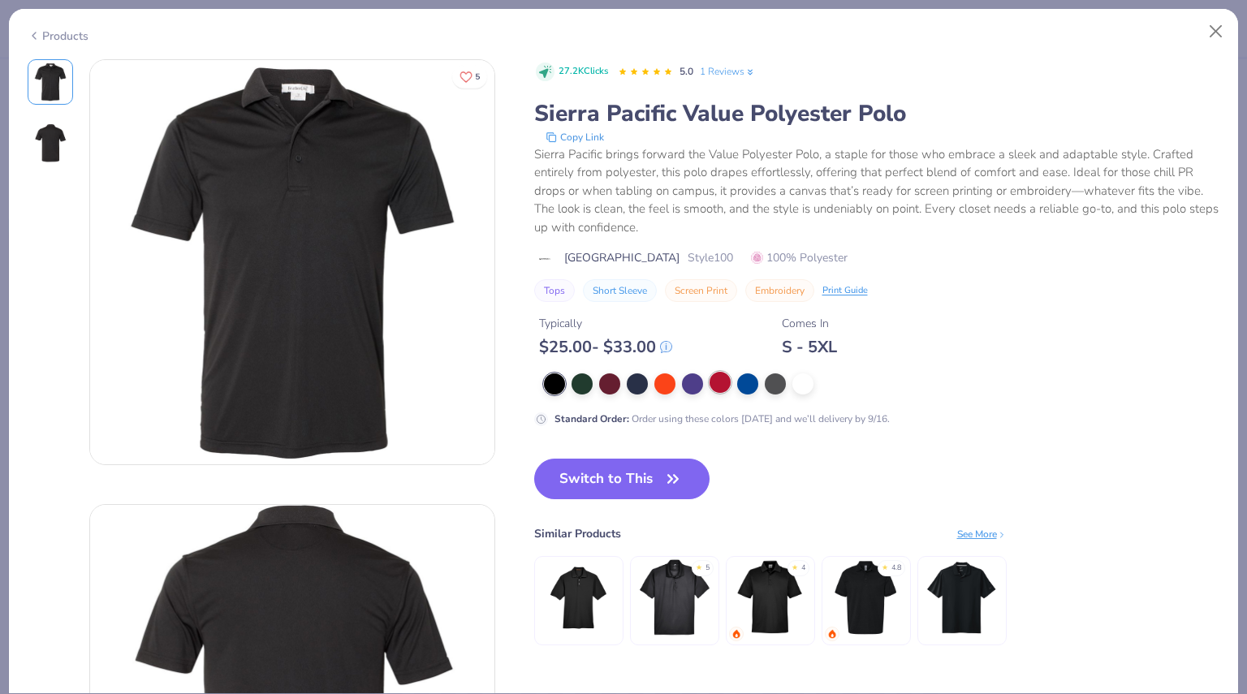
type textarea "x"
type input "1.25221280503891"
type textarea "x"
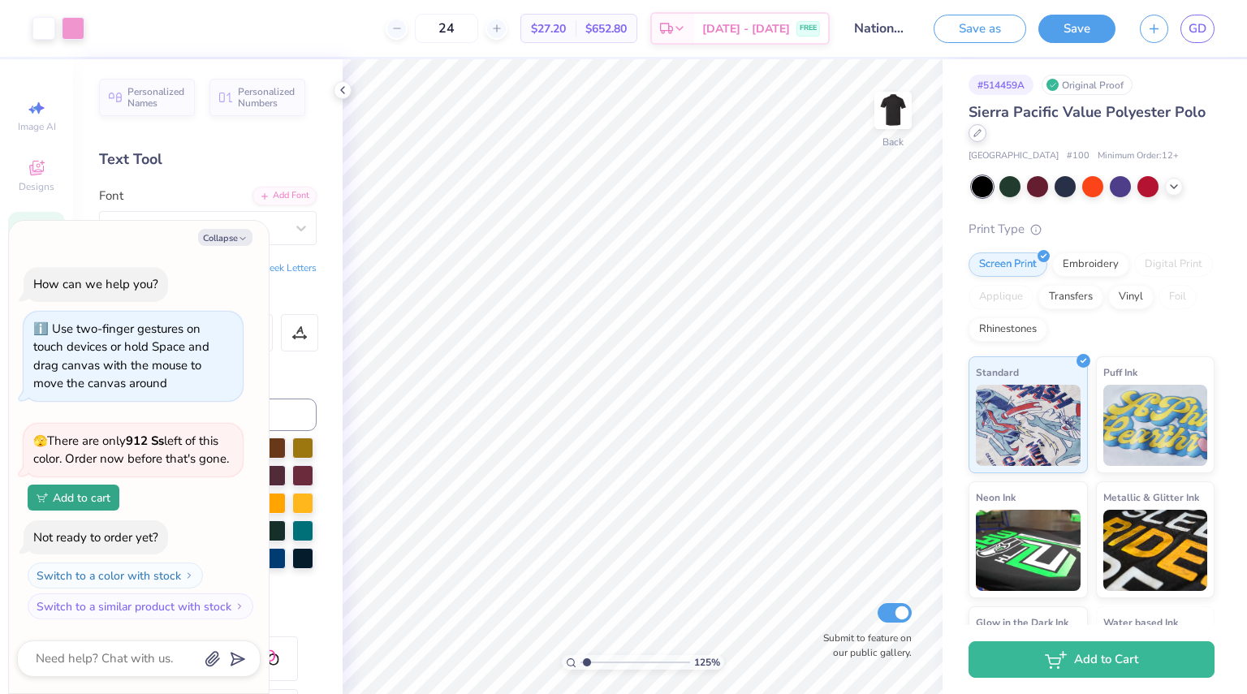
click at [987, 136] on div at bounding box center [978, 133] width 18 height 18
type input "1.25221280503891"
type textarea "x"
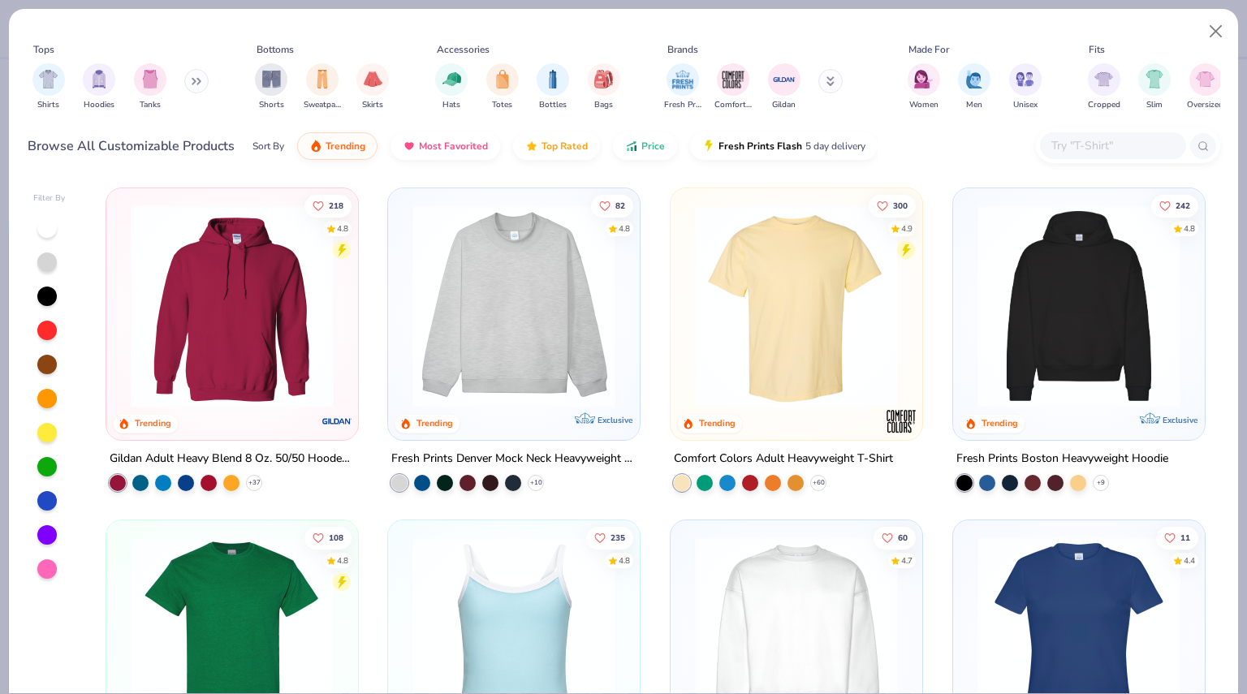
click at [200, 93] on div "Shirts Hoodies Tanks" at bounding box center [121, 87] width 187 height 60
click at [200, 91] on button at bounding box center [196, 81] width 24 height 24
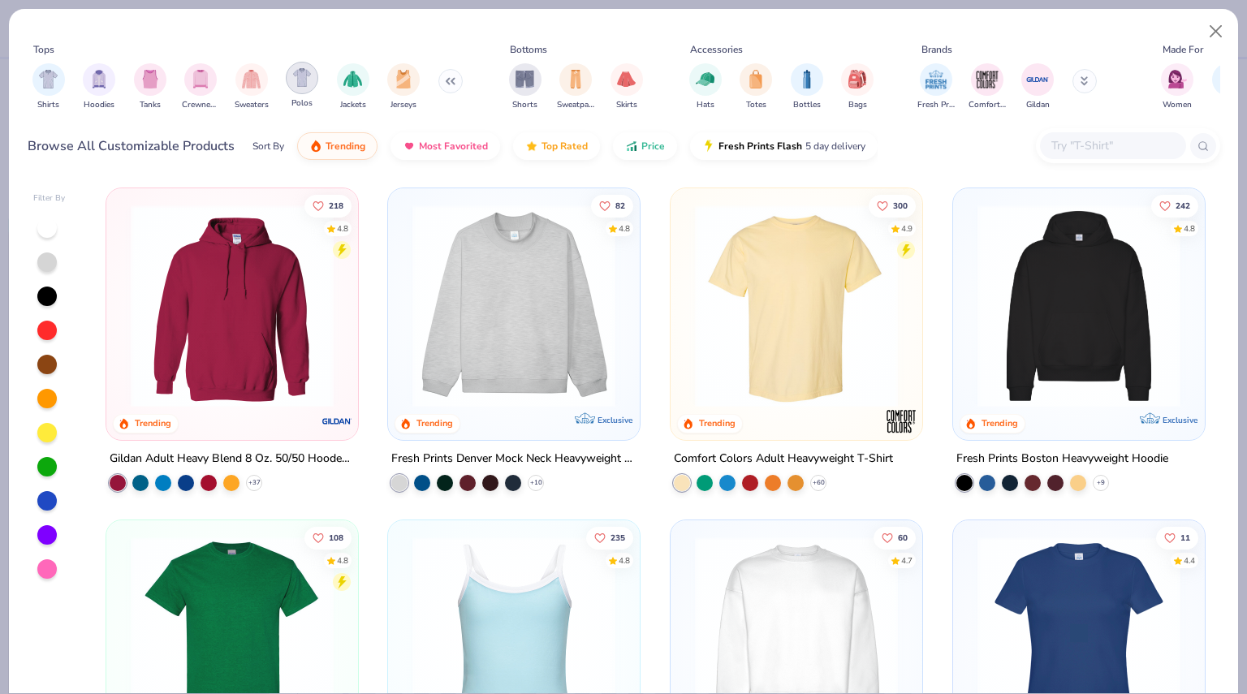
click at [315, 77] on div "filter for Polos" at bounding box center [302, 78] width 32 height 32
type input "1.25221280503891"
type textarea "x"
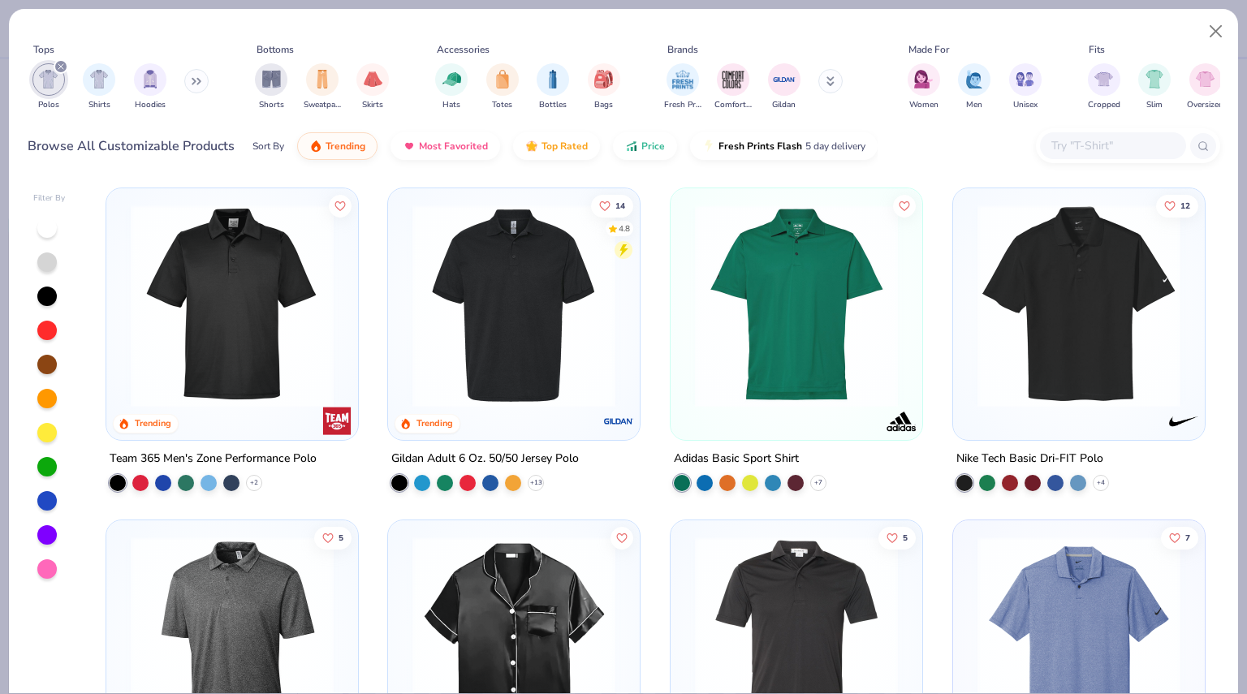
scroll to position [401, 0]
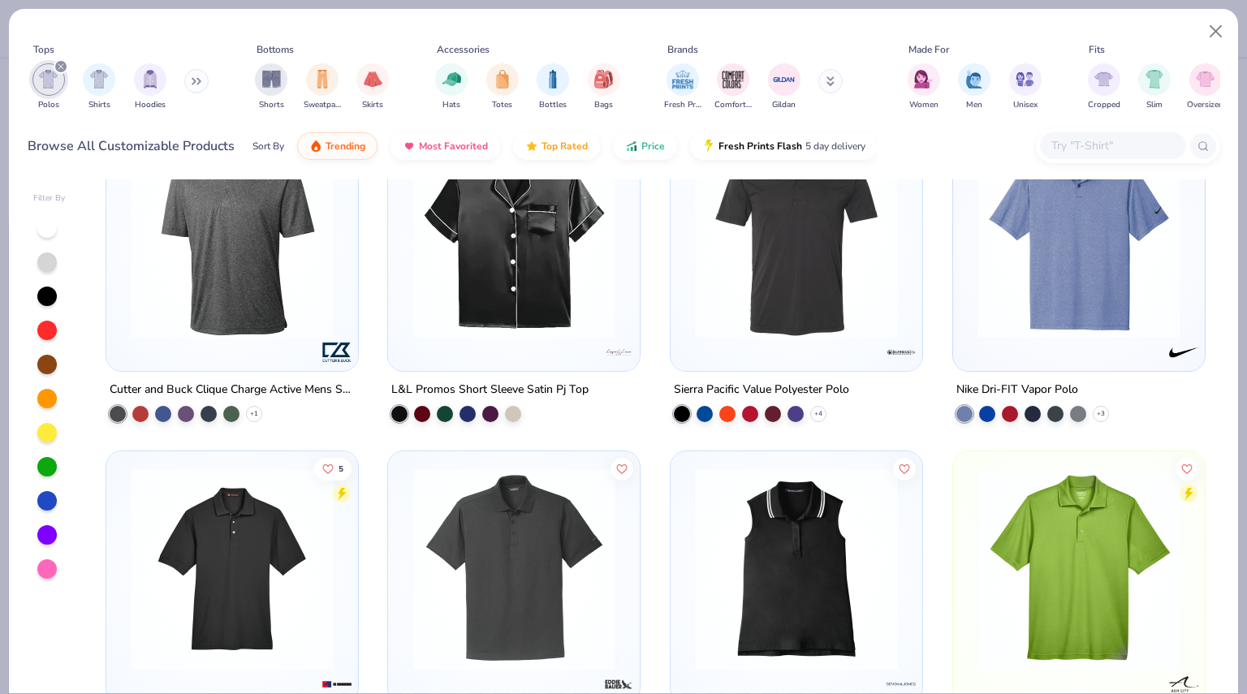
click at [793, 352] on div at bounding box center [797, 241] width 236 height 227
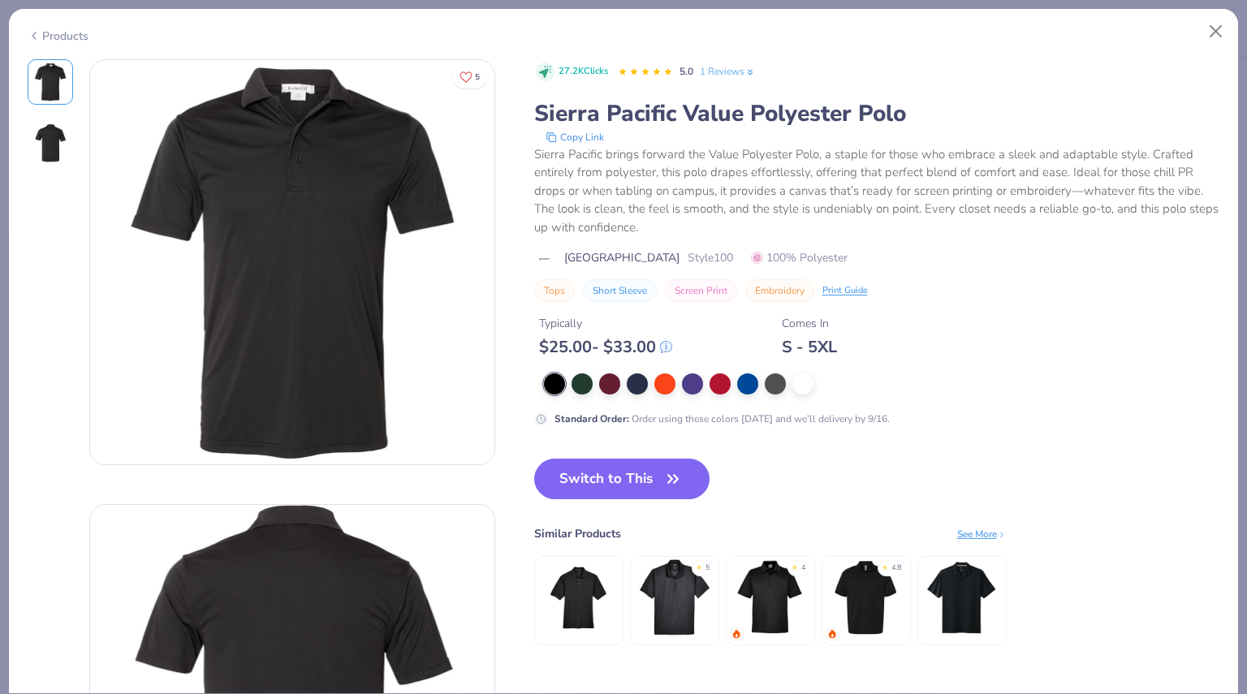
type input "1.25221280503891"
type textarea "x"
click at [738, 383] on div at bounding box center [747, 382] width 21 height 21
type input "1.25221280503891"
type textarea "x"
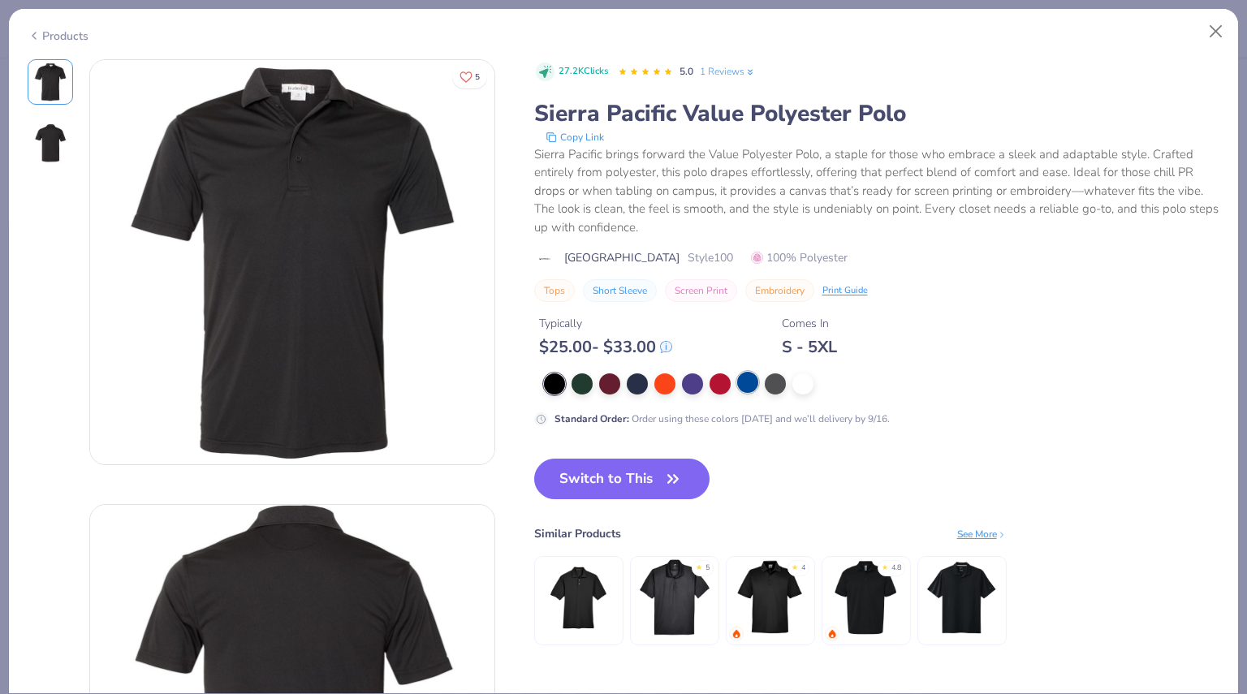
type input "1.25221280503891"
type textarea "x"
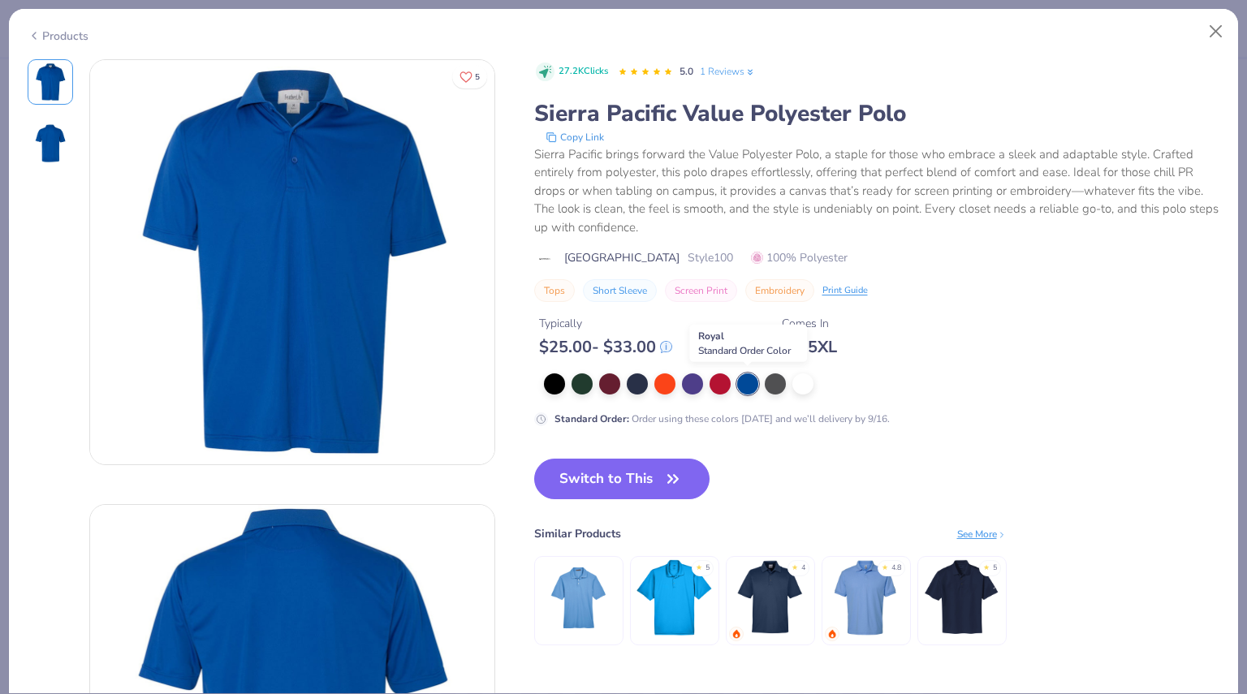
type input "1"
click at [653, 477] on button "Switch to This" at bounding box center [622, 479] width 176 height 41
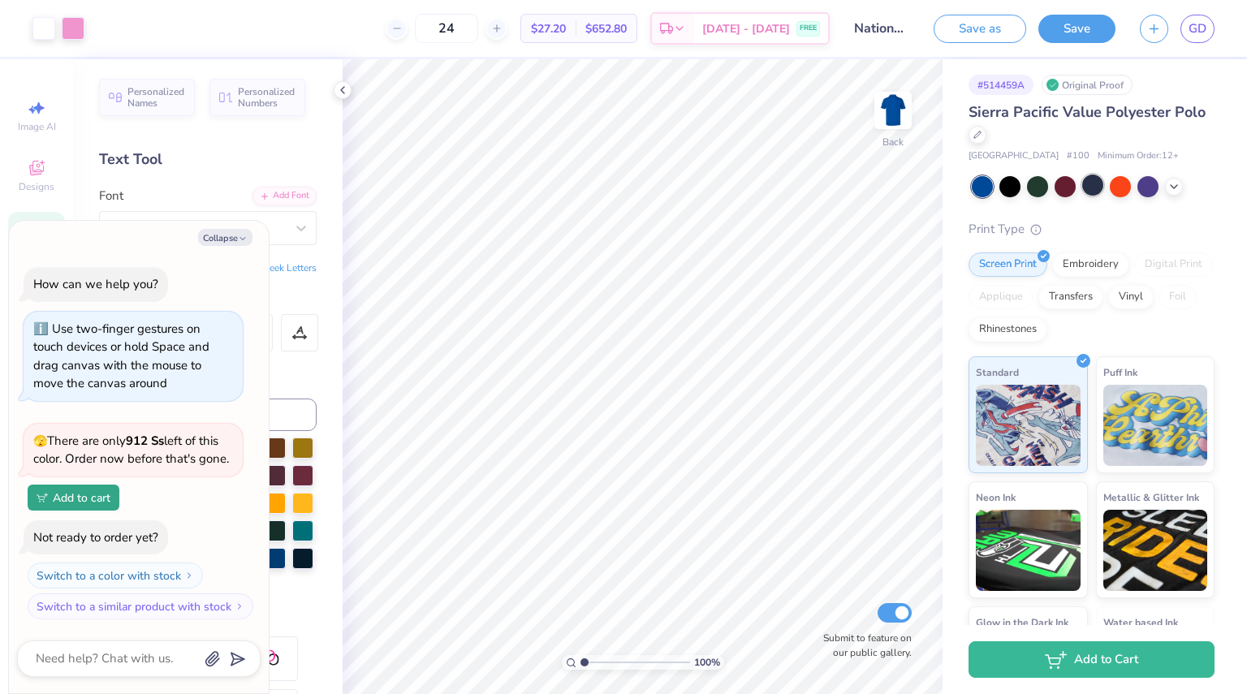
click at [1086, 185] on div at bounding box center [1093, 185] width 21 height 21
type textarea "x"
click at [1078, 28] on button "Save" at bounding box center [1077, 26] width 77 height 28
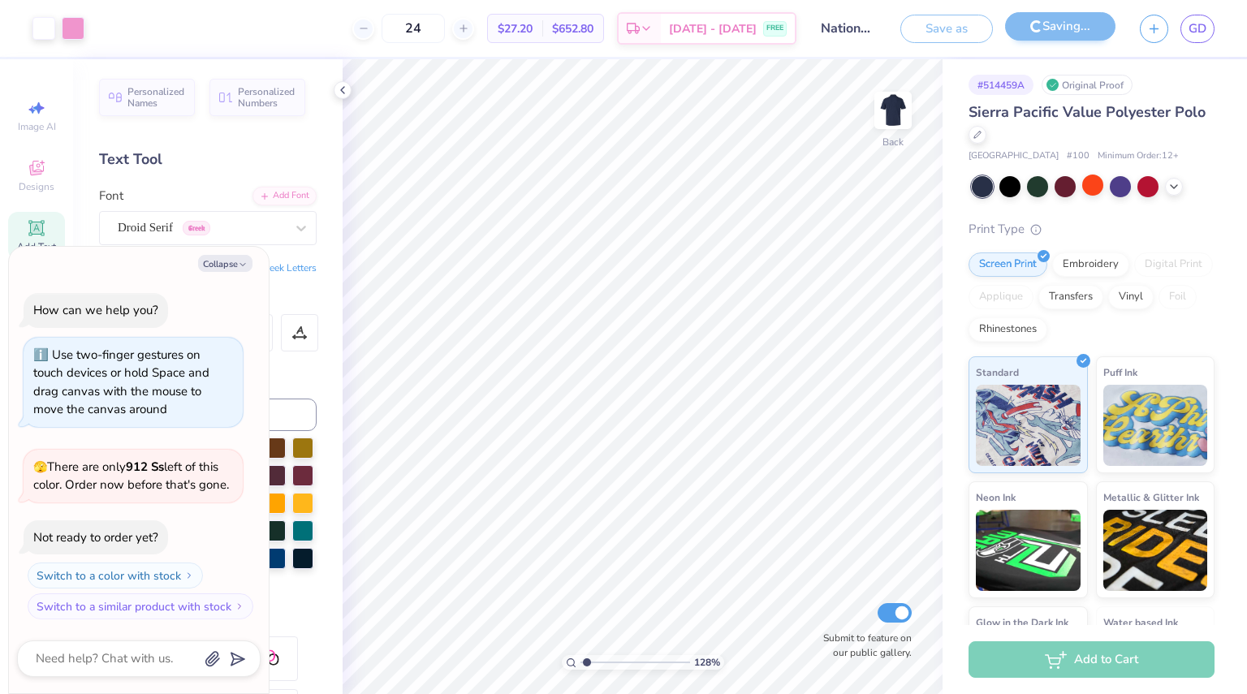
type input "1.27564208583492"
type textarea "x"
type input "1.27564208583492"
type textarea "x"
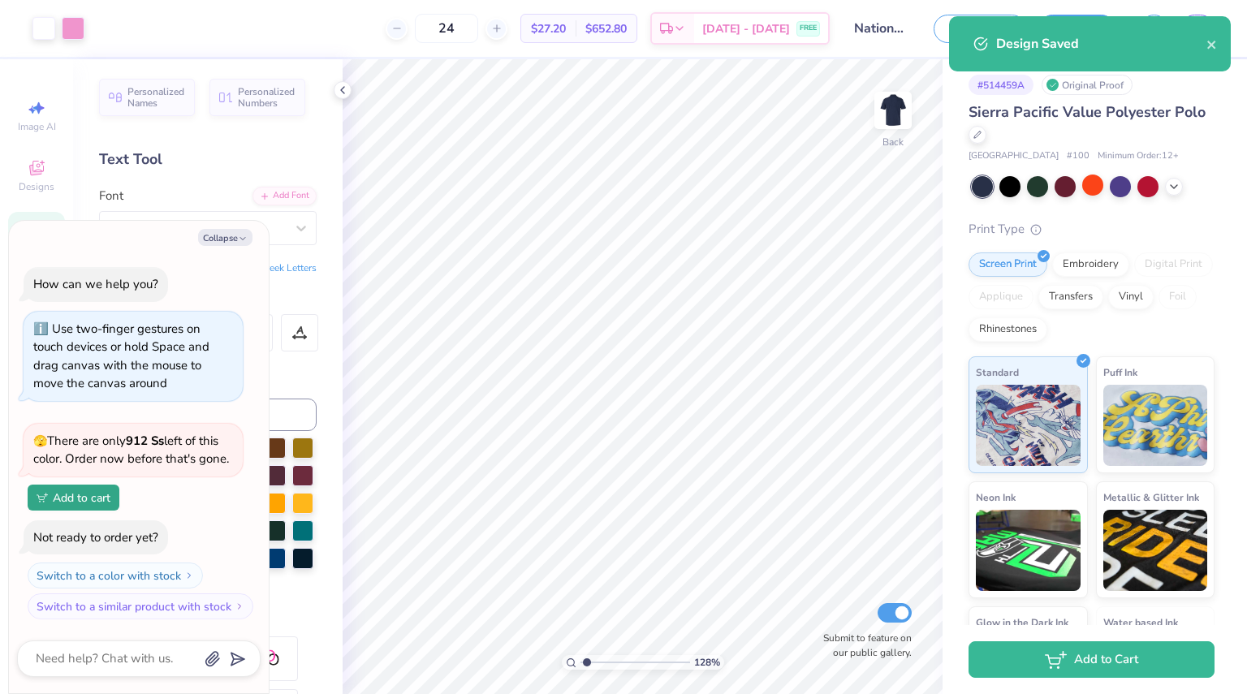
click at [1218, 37] on div "Design Saved" at bounding box center [1090, 43] width 282 height 55
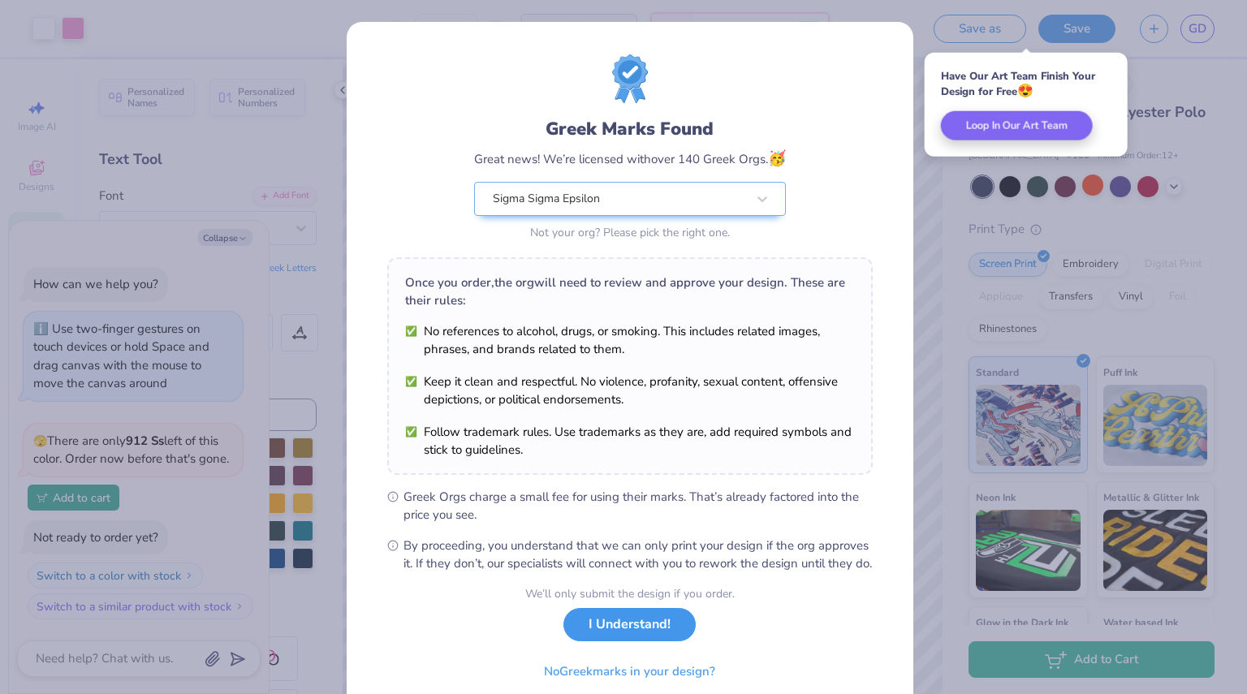
click at [629, 642] on button "I Understand!" at bounding box center [630, 624] width 132 height 33
select select "Member apparel for registered Student Organization / Department / School"
select select "University"
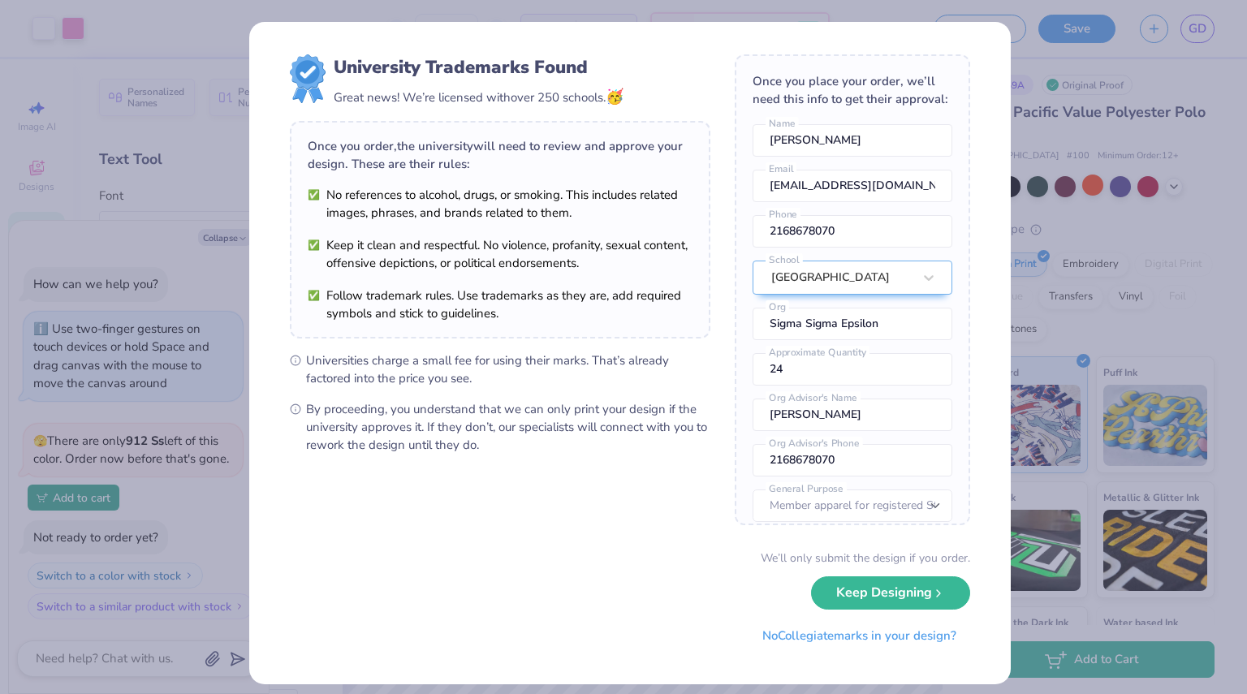
click at [1043, 356] on div "University Trademarks Found Great news! We’re licensed with over 250 schools. 🥳…" at bounding box center [623, 347] width 1247 height 694
click at [1111, 103] on div "University Trademarks Found Great news! We’re licensed with over 250 schools. 🥳…" at bounding box center [623, 347] width 1247 height 694
click at [883, 590] on button "Keep Designing" at bounding box center [890, 589] width 159 height 33
type input "1.27564208583492"
type textarea "x"
